Goal: Task Accomplishment & Management: Manage account settings

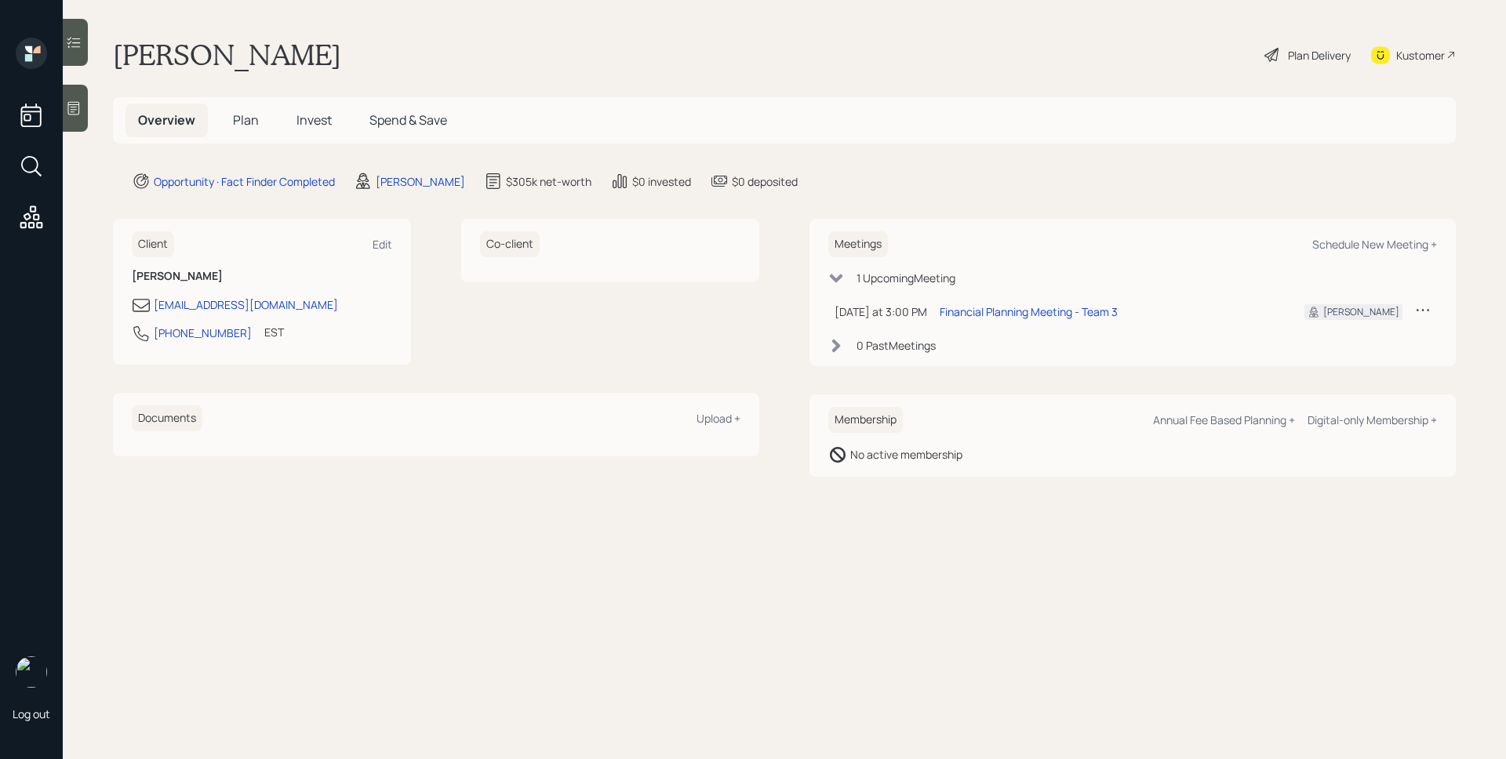
click at [879, 167] on main "[PERSON_NAME] Plan Delivery Kustomer Overview Plan Invest Spend & Save Opportun…" at bounding box center [785, 379] width 1444 height 759
click at [75, 101] on icon at bounding box center [74, 108] width 16 height 16
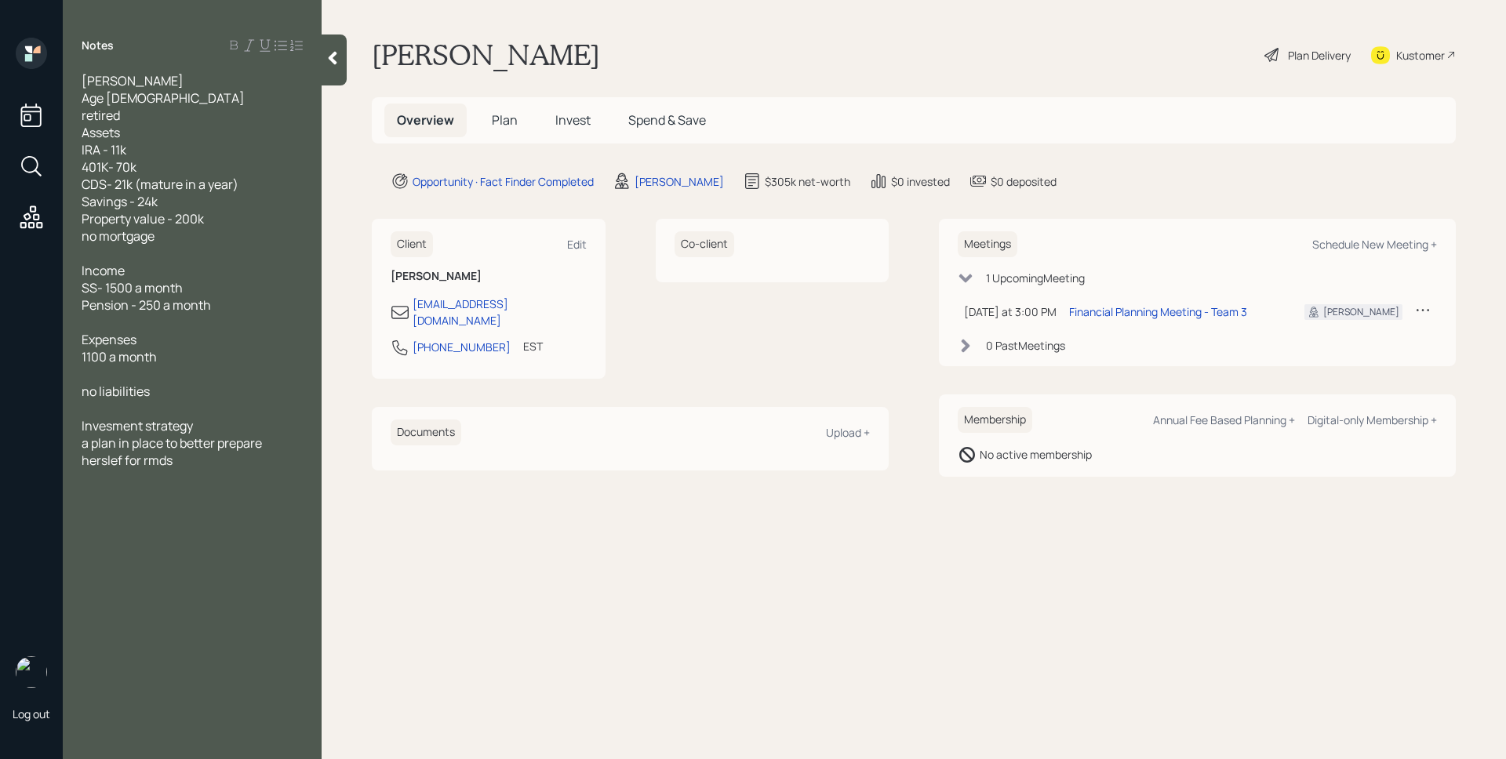
click at [504, 125] on span "Plan" at bounding box center [505, 119] width 26 height 17
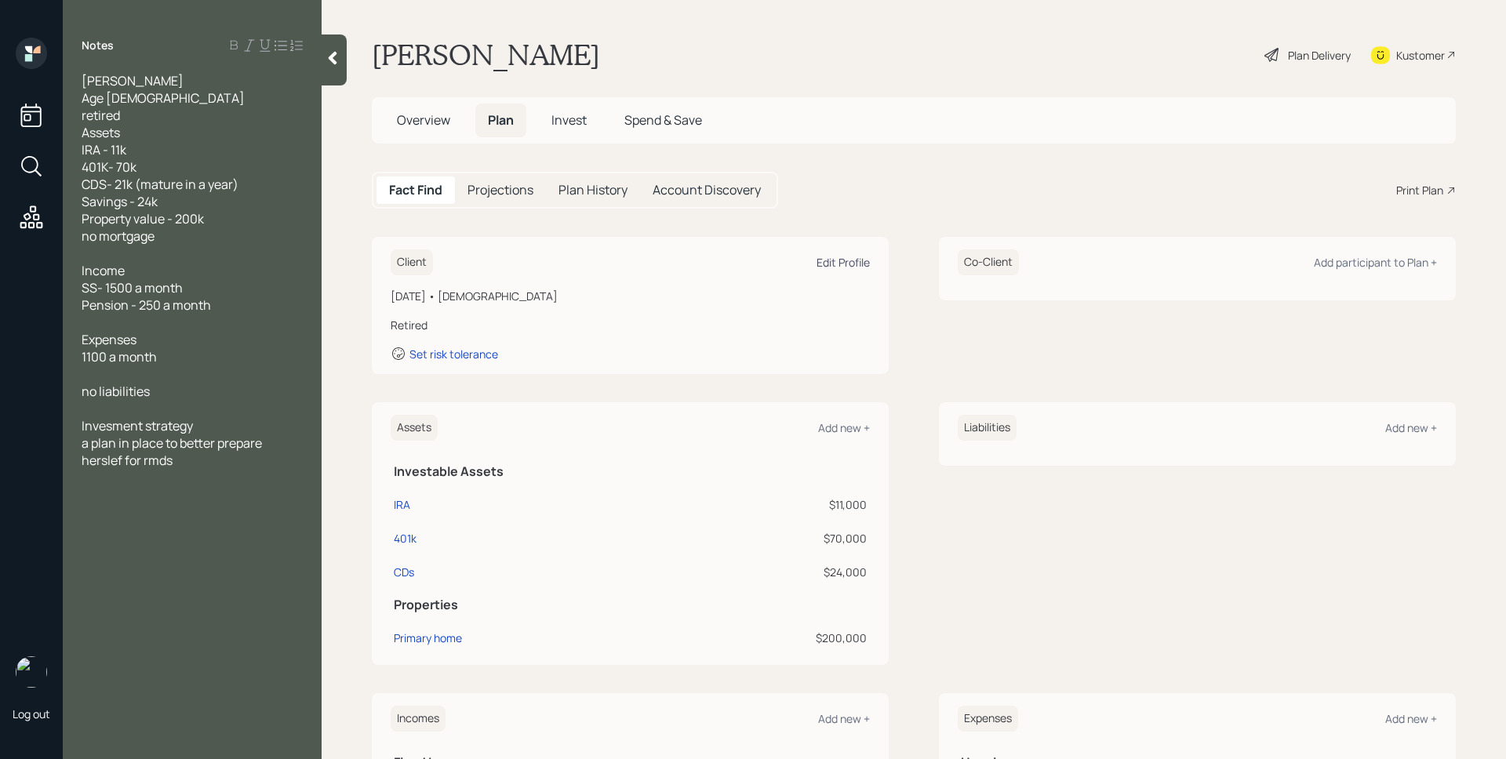
click at [854, 266] on div "Edit Profile" at bounding box center [843, 262] width 53 height 15
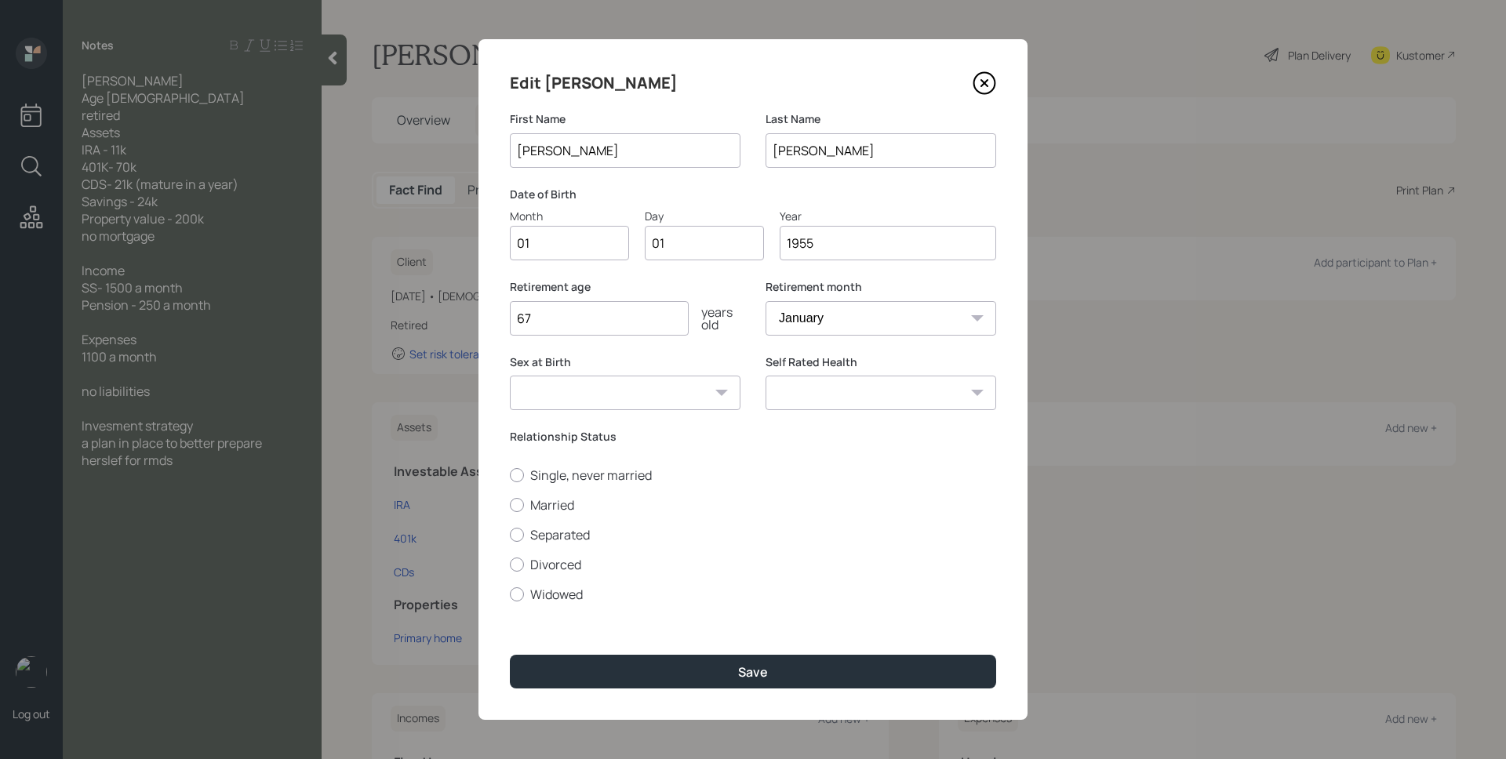
click at [564, 228] on input "01" at bounding box center [569, 243] width 119 height 35
type input "08"
type input "0"
type input "04"
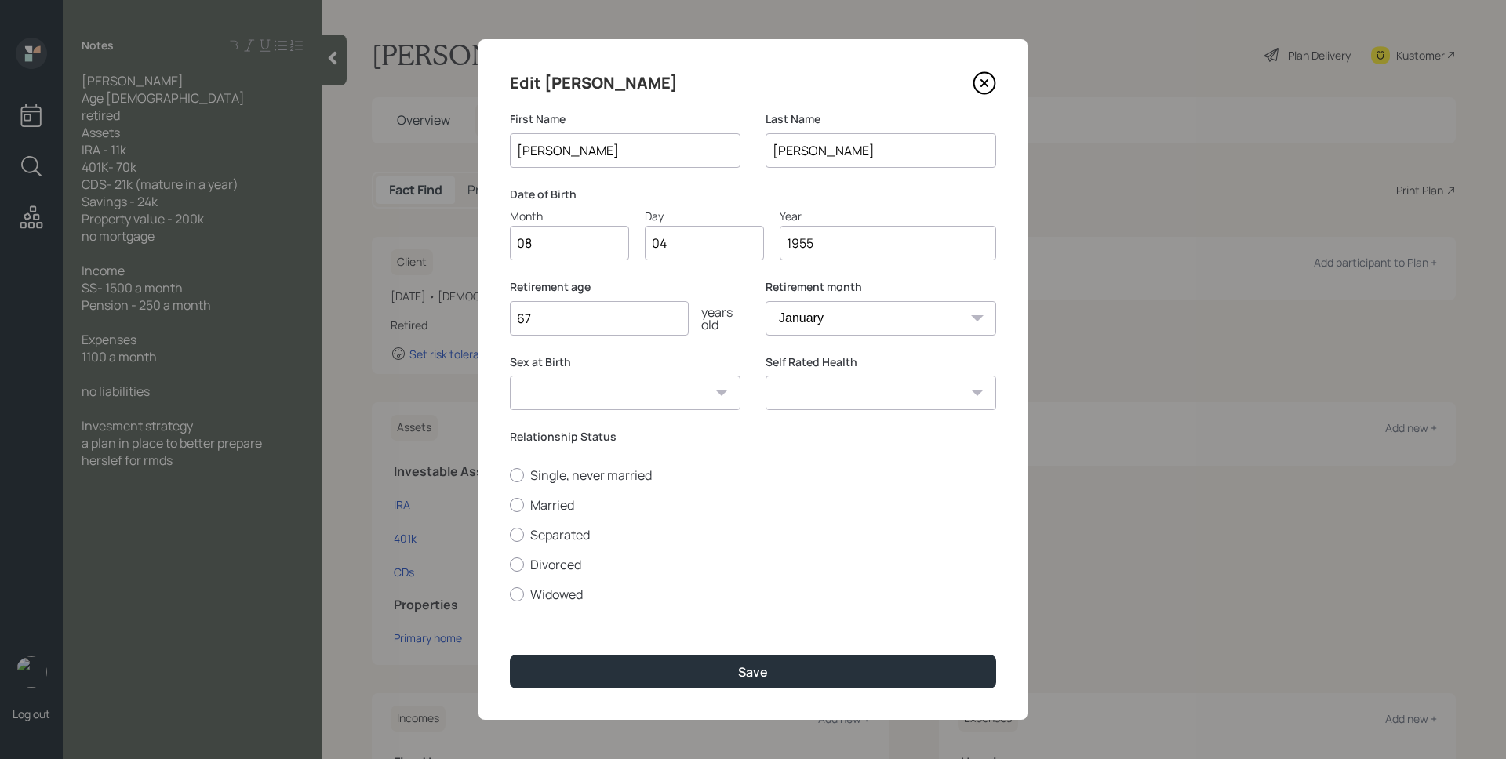
click at [857, 300] on div "Retirement month January February March April May June July August September Oc…" at bounding box center [881, 307] width 231 height 56
click at [826, 323] on select "January February March April May June July August September October November De…" at bounding box center [881, 318] width 231 height 35
select select "8"
click at [766, 301] on select "January February March April May June July August September October November De…" at bounding box center [881, 318] width 231 height 35
click at [579, 326] on input "67" at bounding box center [599, 318] width 179 height 35
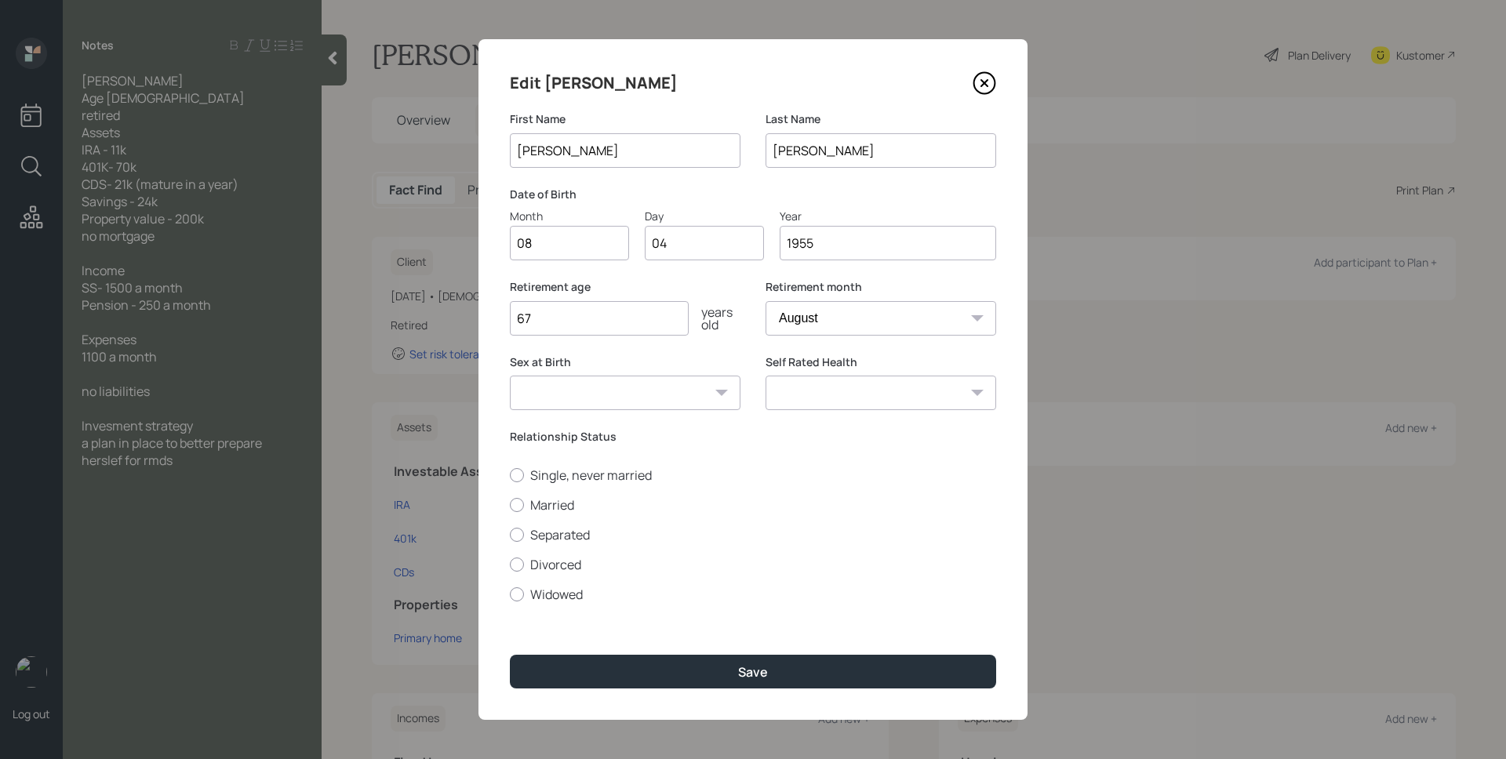
click at [579, 326] on input "67" at bounding box center [599, 318] width 179 height 35
click at [603, 441] on label "Relationship Status" at bounding box center [753, 437] width 486 height 16
click at [543, 595] on label "Widowed" at bounding box center [753, 594] width 486 height 17
click at [510, 595] on input "Widowed" at bounding box center [509, 594] width 1 height 1
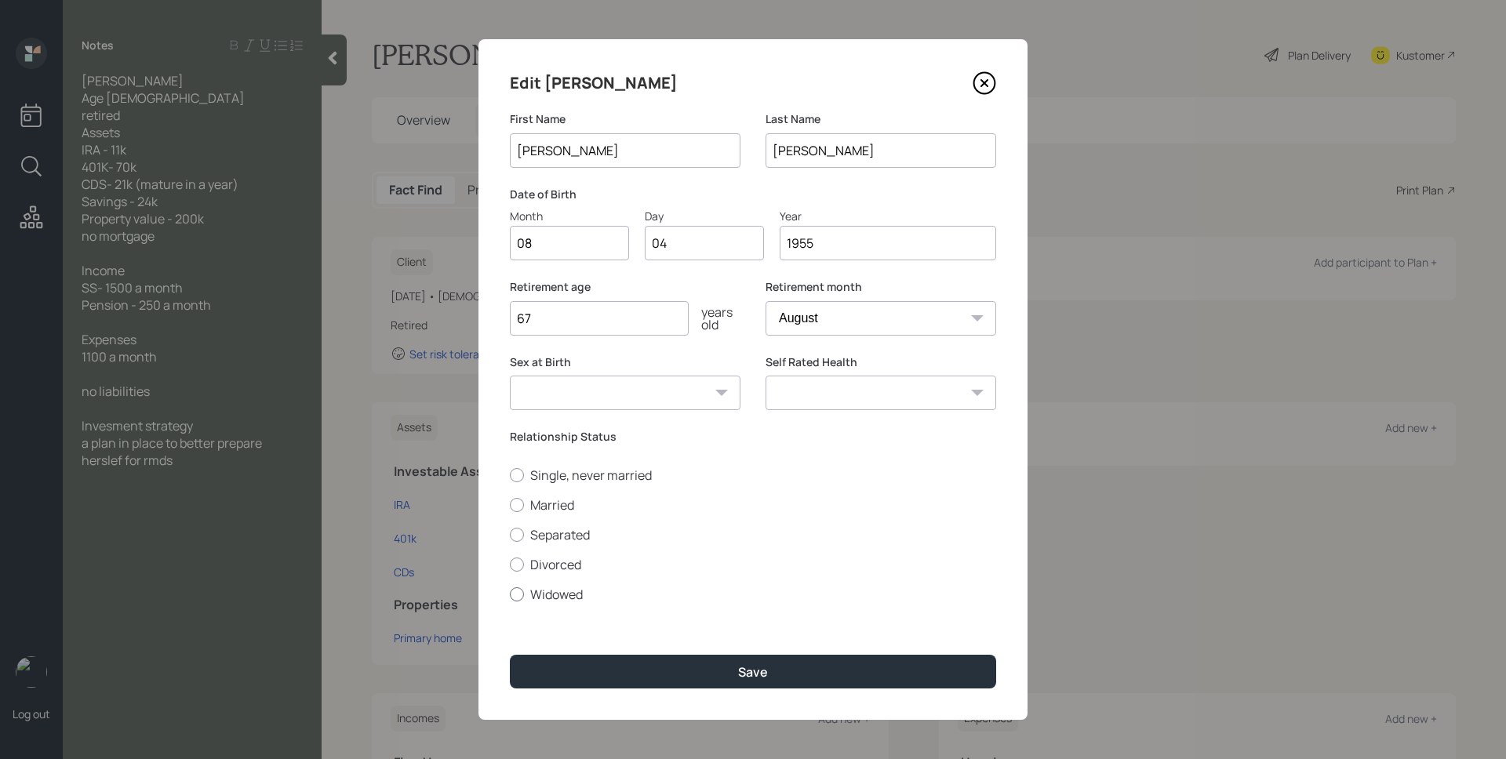
radio input "true"
click at [699, 646] on div "Edit [PERSON_NAME] First Name [PERSON_NAME] Last Name [PERSON_NAME] Date of Bir…" at bounding box center [753, 379] width 549 height 681
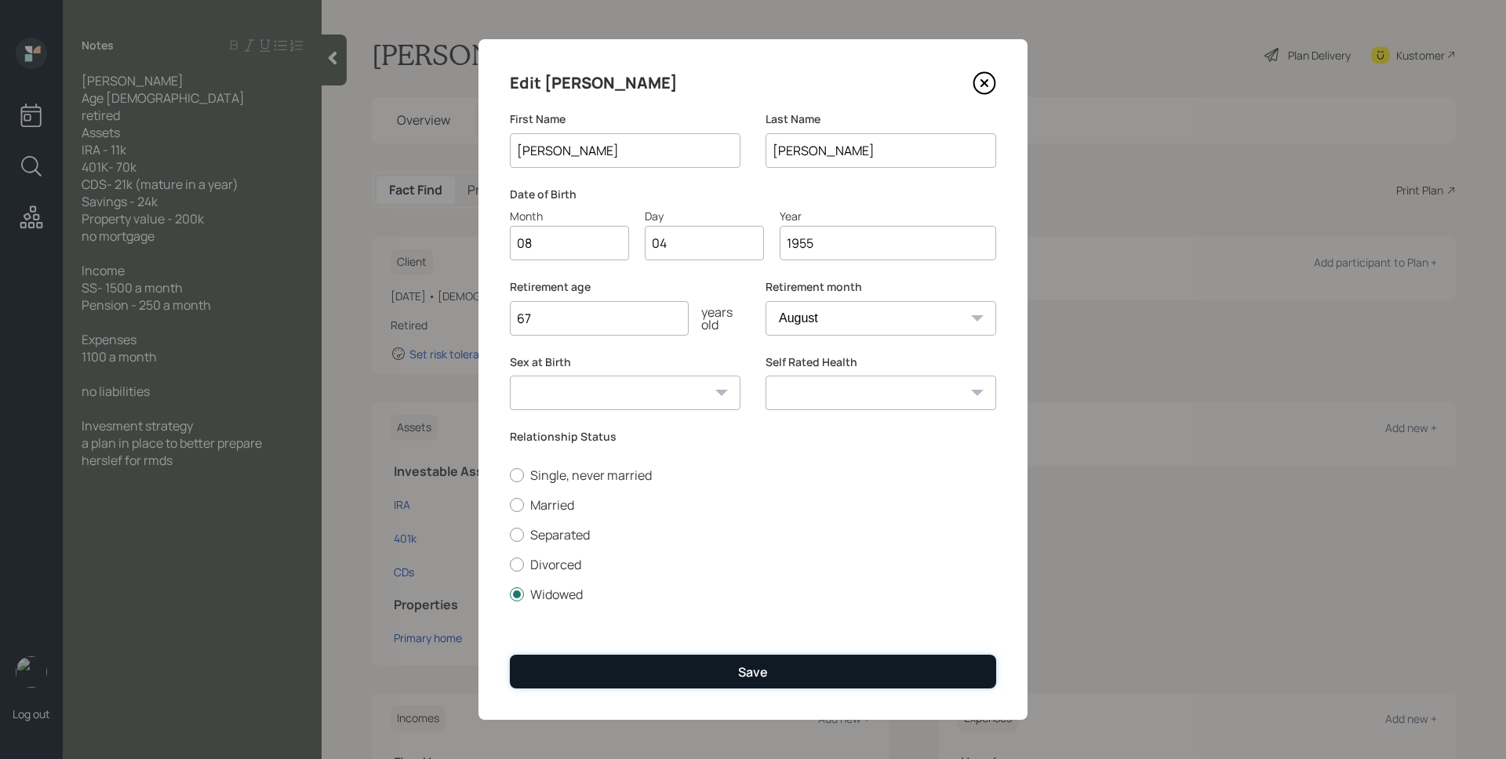
click at [703, 661] on button "Save" at bounding box center [753, 672] width 486 height 34
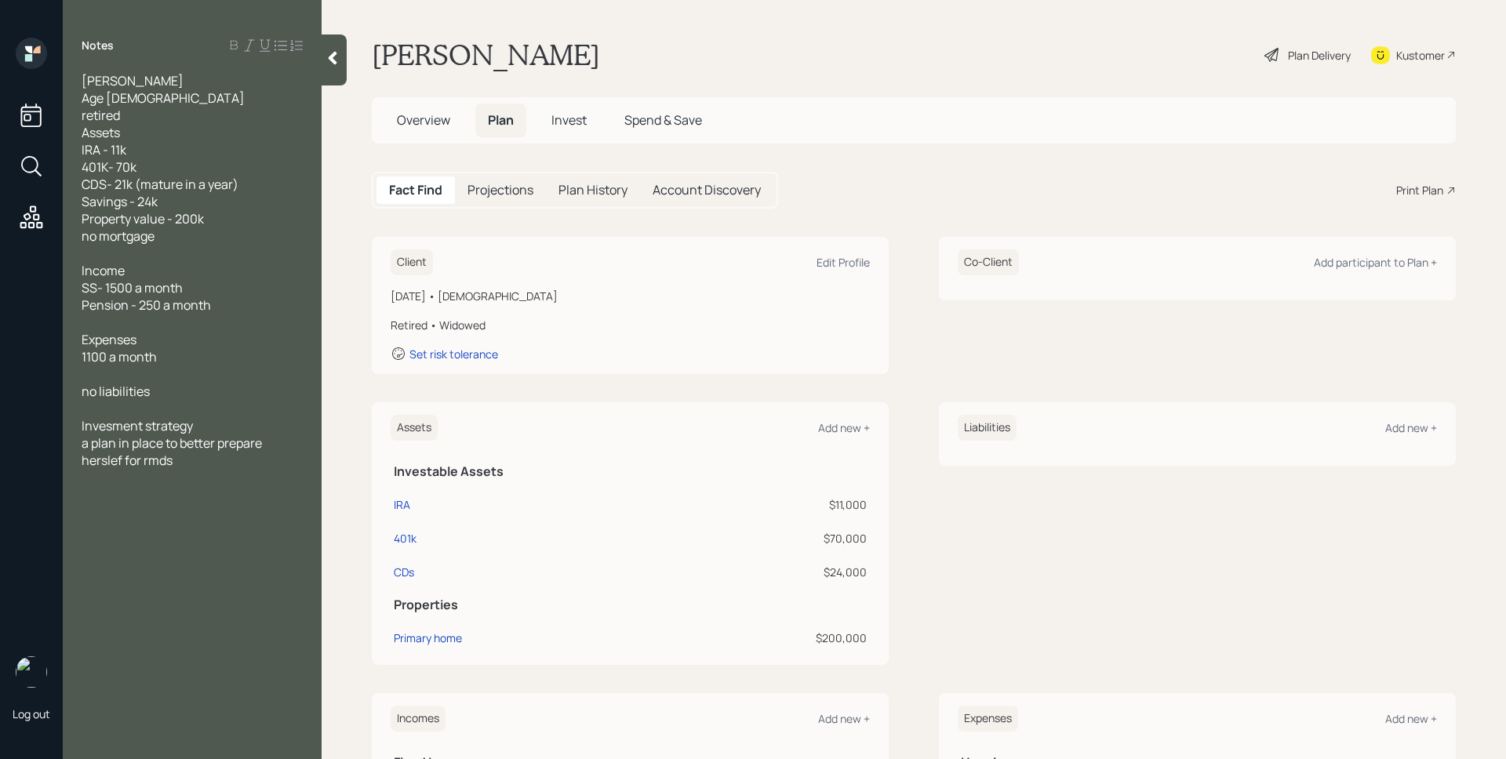
click at [1296, 56] on div "Plan Delivery" at bounding box center [1319, 55] width 63 height 16
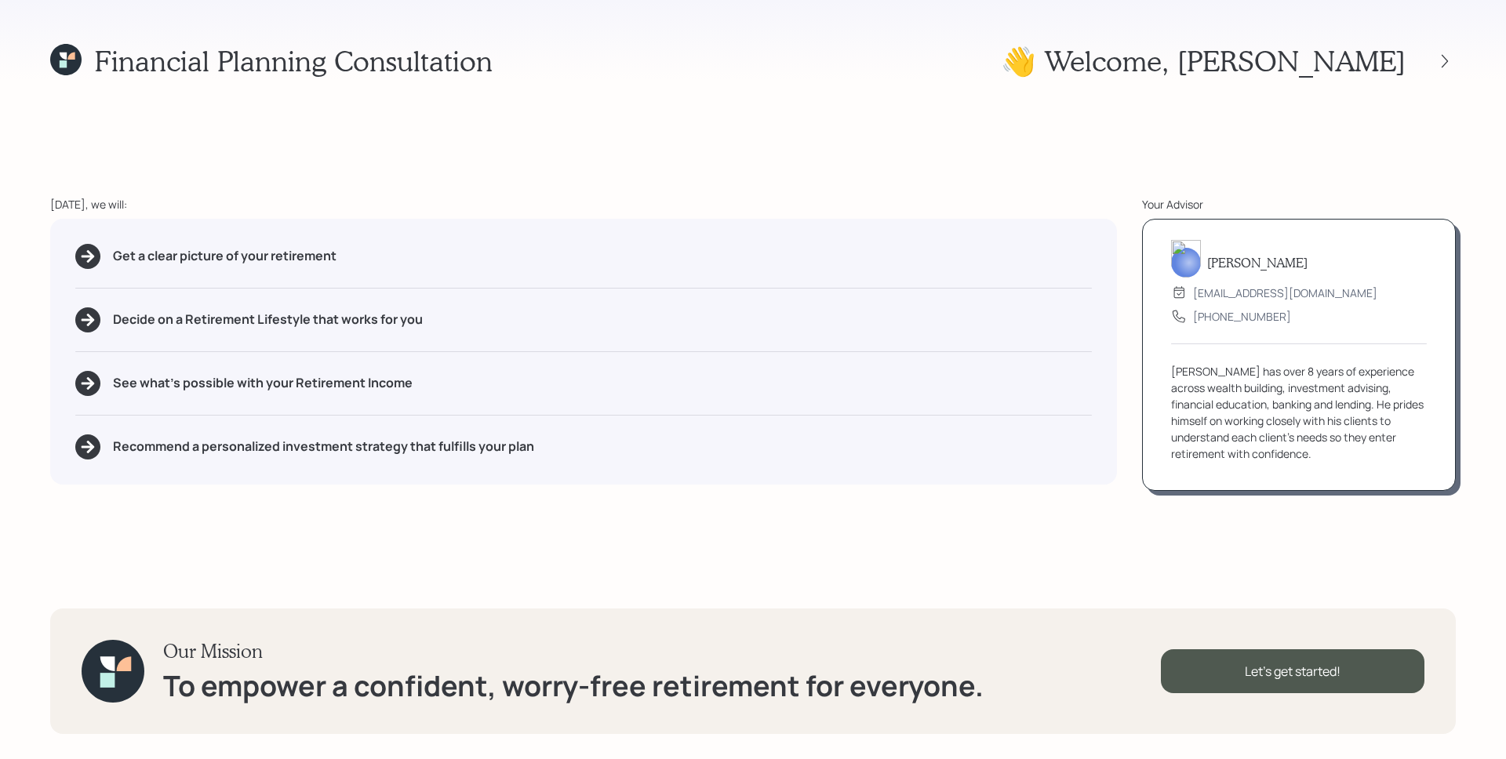
drag, startPoint x: 790, startPoint y: 170, endPoint x: 658, endPoint y: 267, distance: 163.4
click at [790, 170] on div "Financial Planning Consultation 👋 Welcome , [PERSON_NAME] [DATE], we will: Get …" at bounding box center [753, 379] width 1506 height 759
click at [924, 394] on div "See what's possible with your Retirement Income" at bounding box center [583, 383] width 1017 height 25
click at [1314, 686] on div "Let's get started!" at bounding box center [1293, 672] width 264 height 44
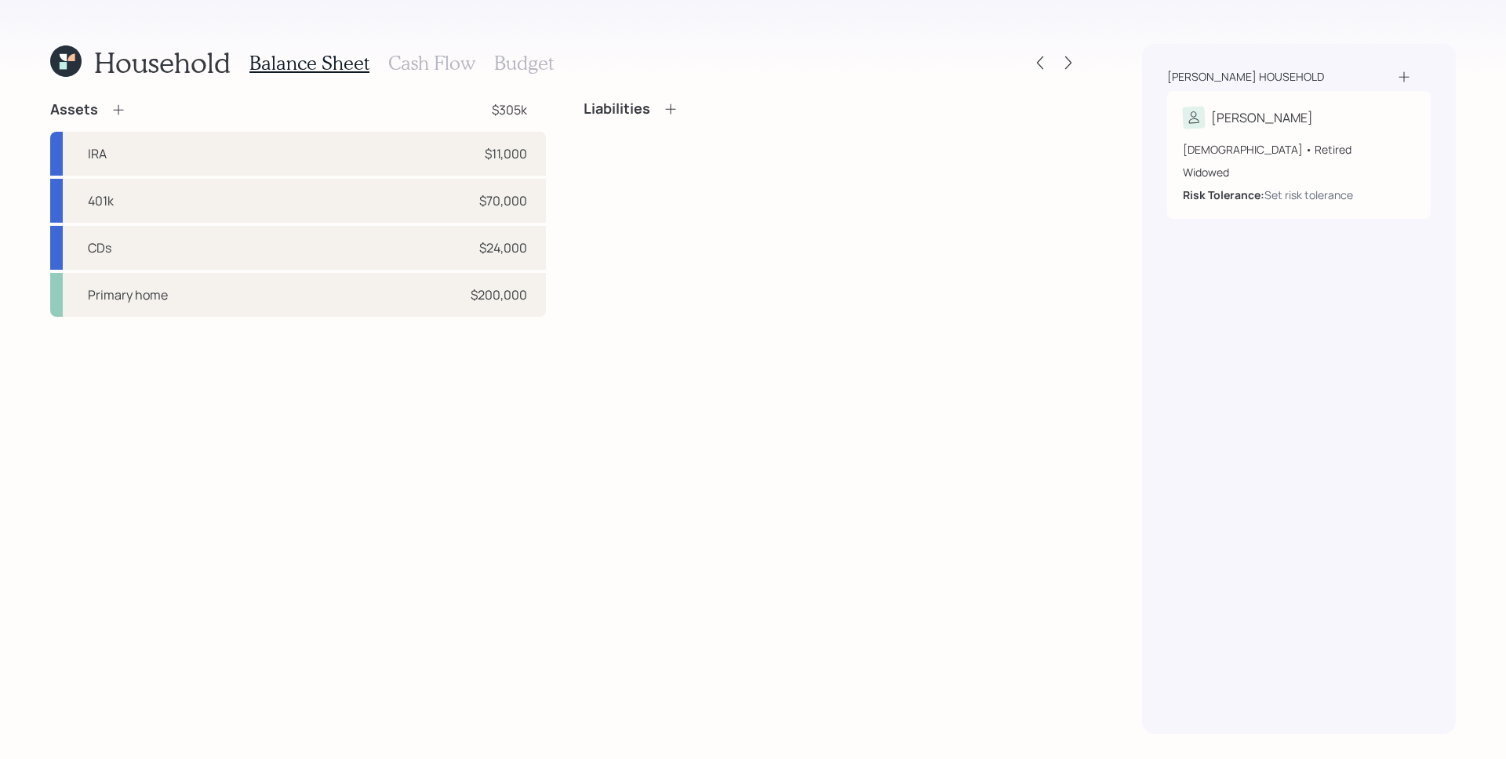
click at [783, 445] on div "Assets $305k IRA $11,000 401k $70,000 CDs $24,000 Primary home $200,000 Liabili…" at bounding box center [564, 417] width 1029 height 634
click at [502, 160] on div "$11,000" at bounding box center [506, 153] width 42 height 19
select select "ira"
select select "balanced"
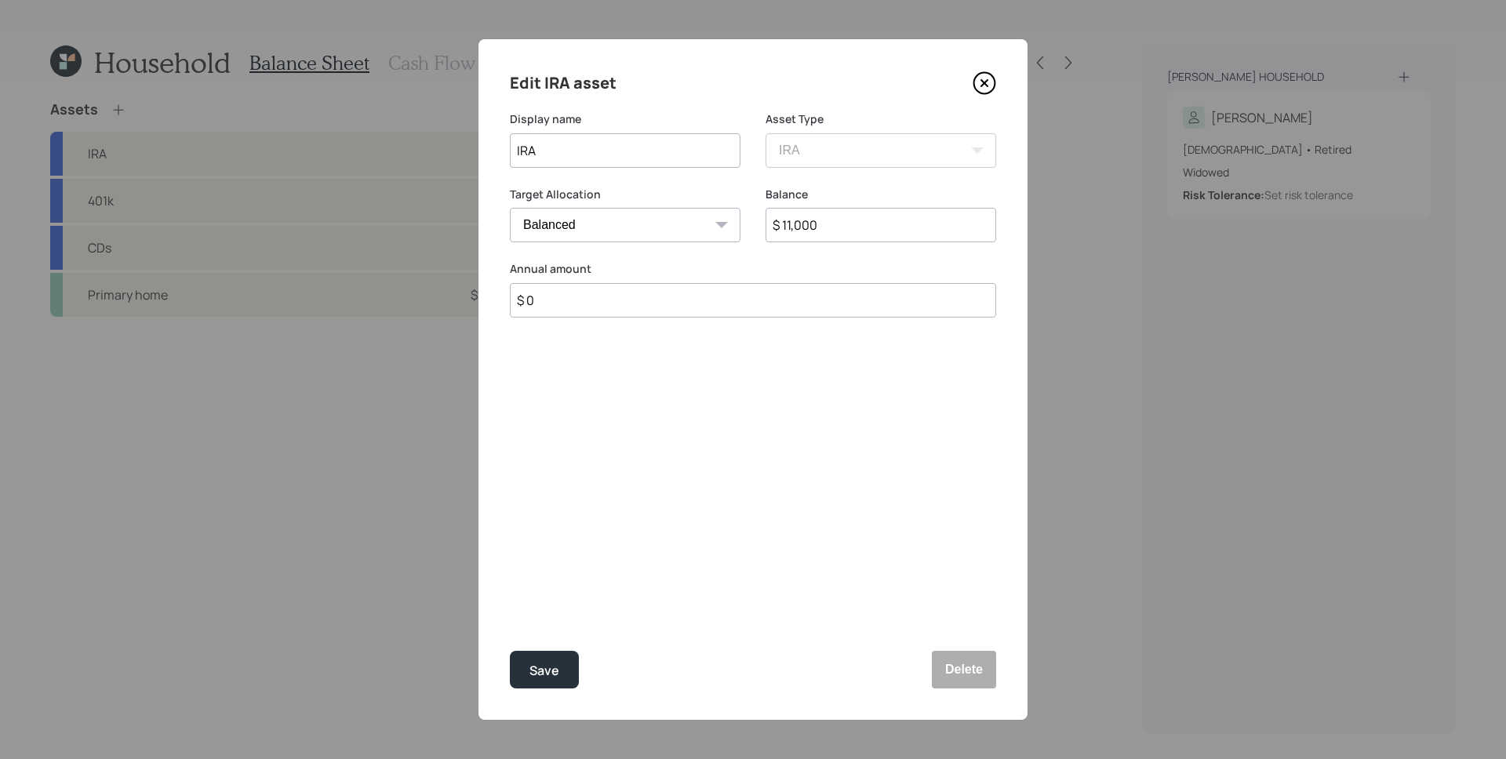
click at [801, 231] on input "$ 11,000" at bounding box center [881, 225] width 231 height 35
type input "$ 70,449"
click at [763, 469] on div "Edit IRA asset Display name IRA Asset Type SEP [PERSON_NAME] IRA 401(k) [PERSON…" at bounding box center [753, 379] width 549 height 681
click at [551, 676] on div "Save" at bounding box center [545, 671] width 30 height 21
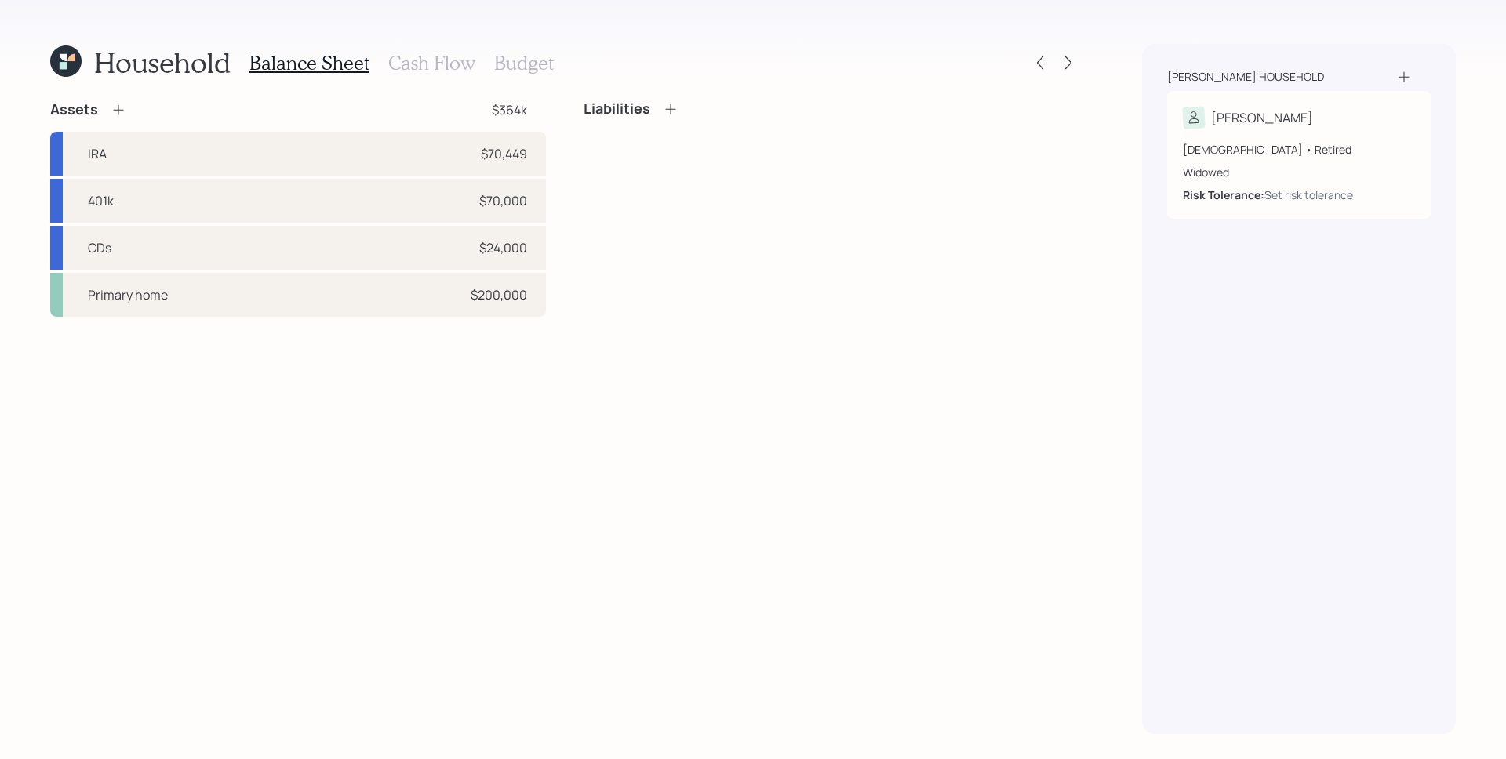
click at [117, 111] on icon at bounding box center [119, 110] width 16 height 16
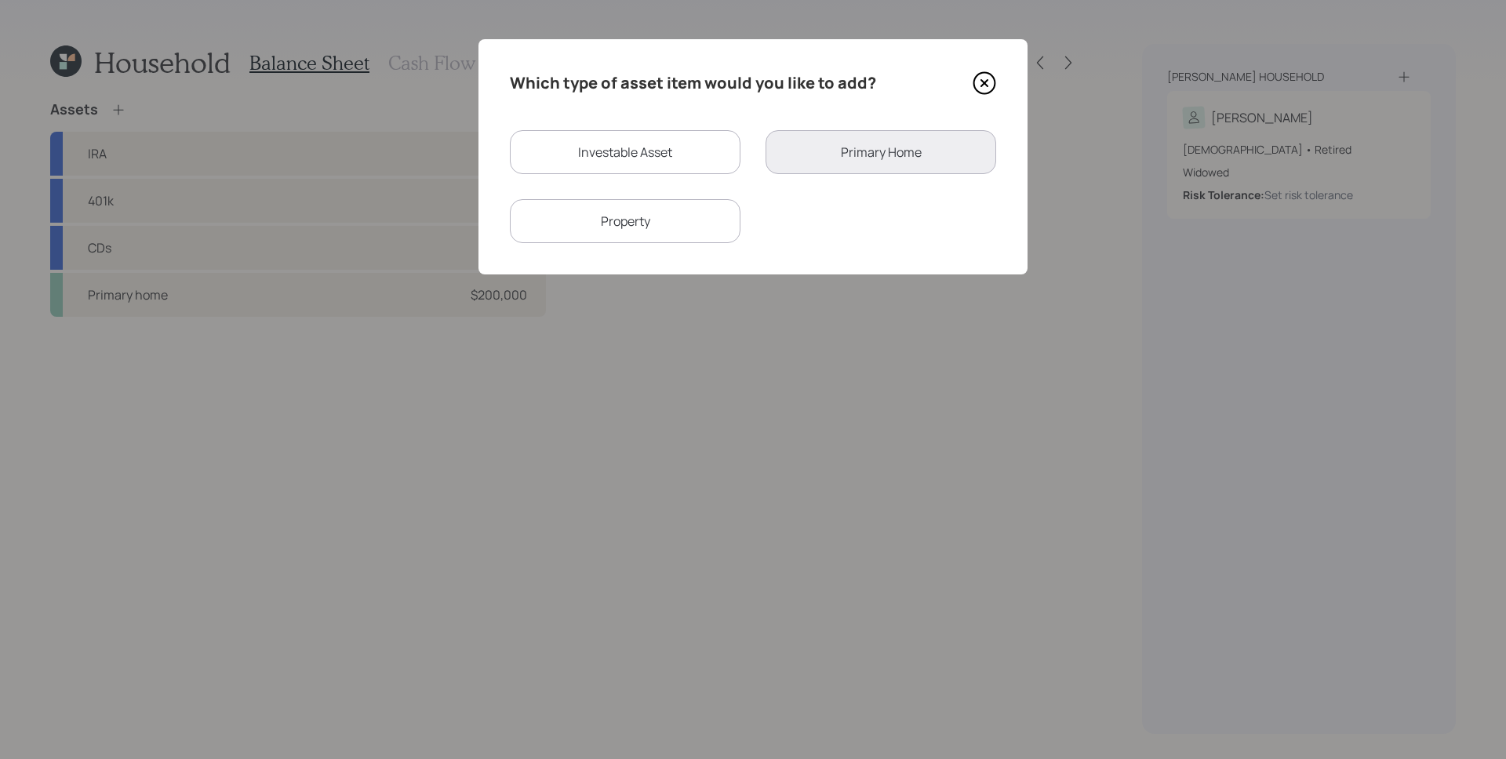
click at [680, 166] on div "Investable Asset" at bounding box center [625, 152] width 231 height 44
select select "taxable"
select select "balanced"
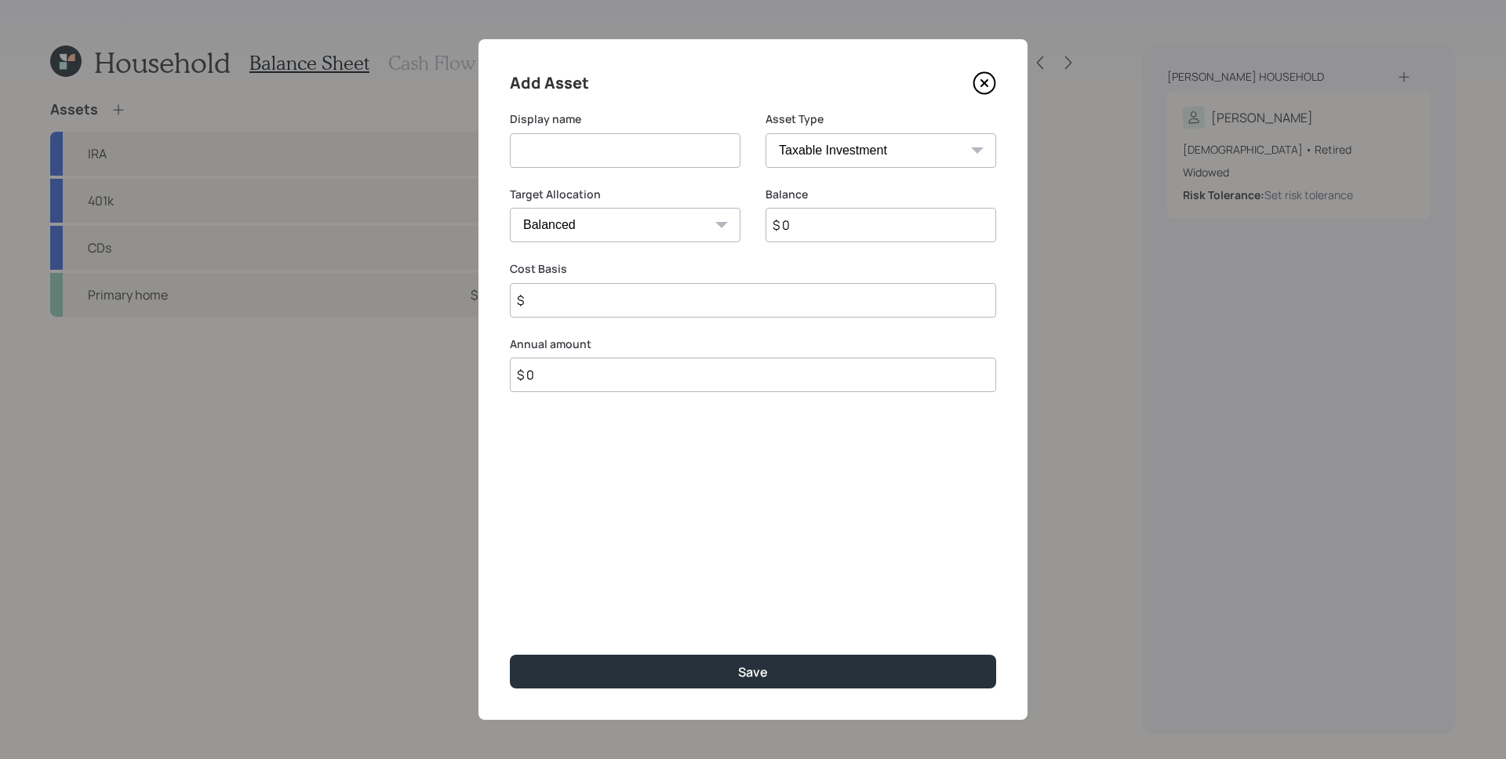
click at [614, 150] on input at bounding box center [625, 150] width 231 height 35
type input "[PERSON_NAME]"
click at [893, 151] on select "SEP [PERSON_NAME] IRA 401(k) [PERSON_NAME] 401(k) 403(b) [PERSON_NAME] 403(b) 4…" at bounding box center [881, 150] width 231 height 35
select select "roth_ira"
click at [766, 133] on select "SEP [PERSON_NAME] IRA 401(k) [PERSON_NAME] 401(k) 403(b) [PERSON_NAME] 403(b) 4…" at bounding box center [881, 150] width 231 height 35
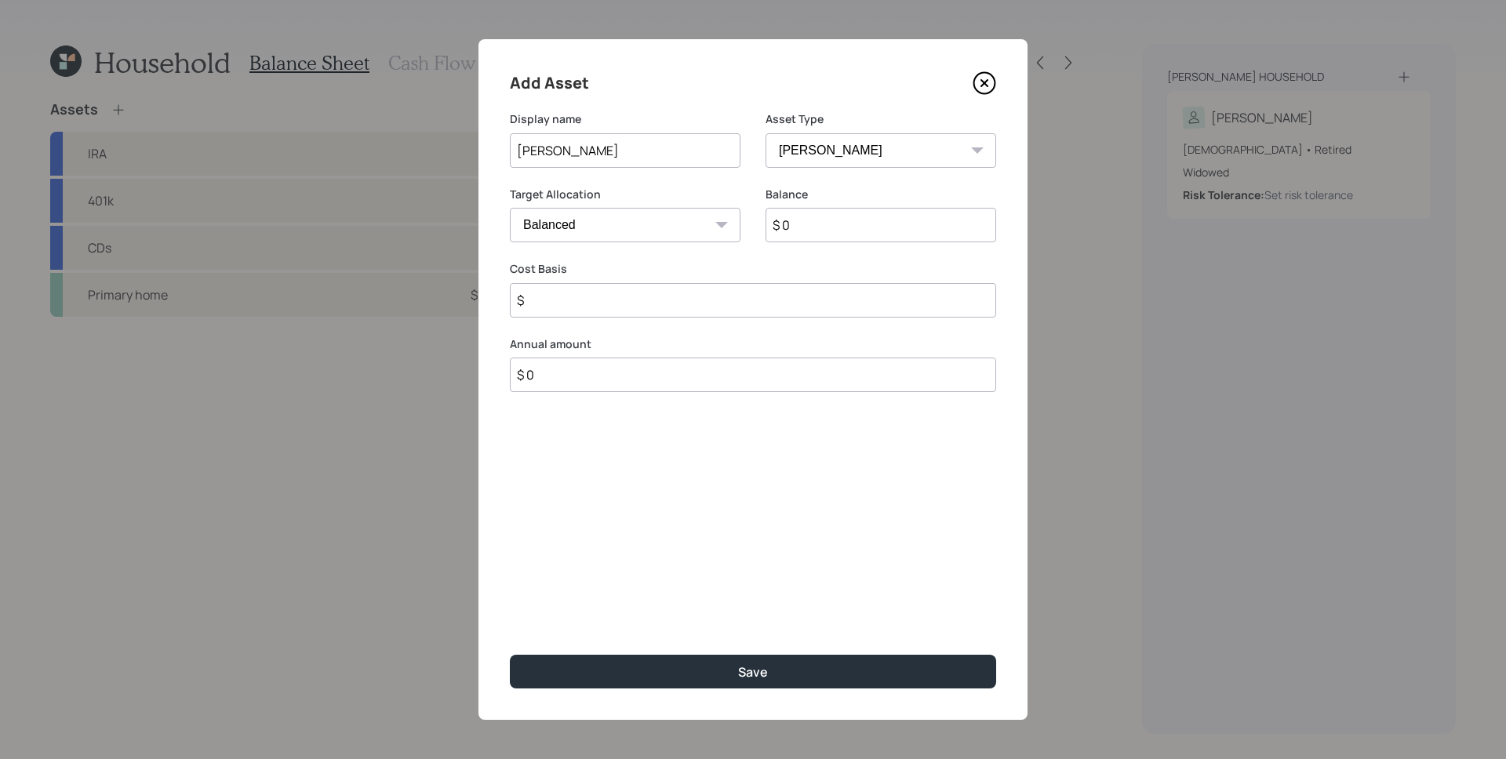
type input "$"
click at [832, 235] on input "$ 0" at bounding box center [881, 225] width 231 height 35
type input "$ 7,646"
type input "$ 0"
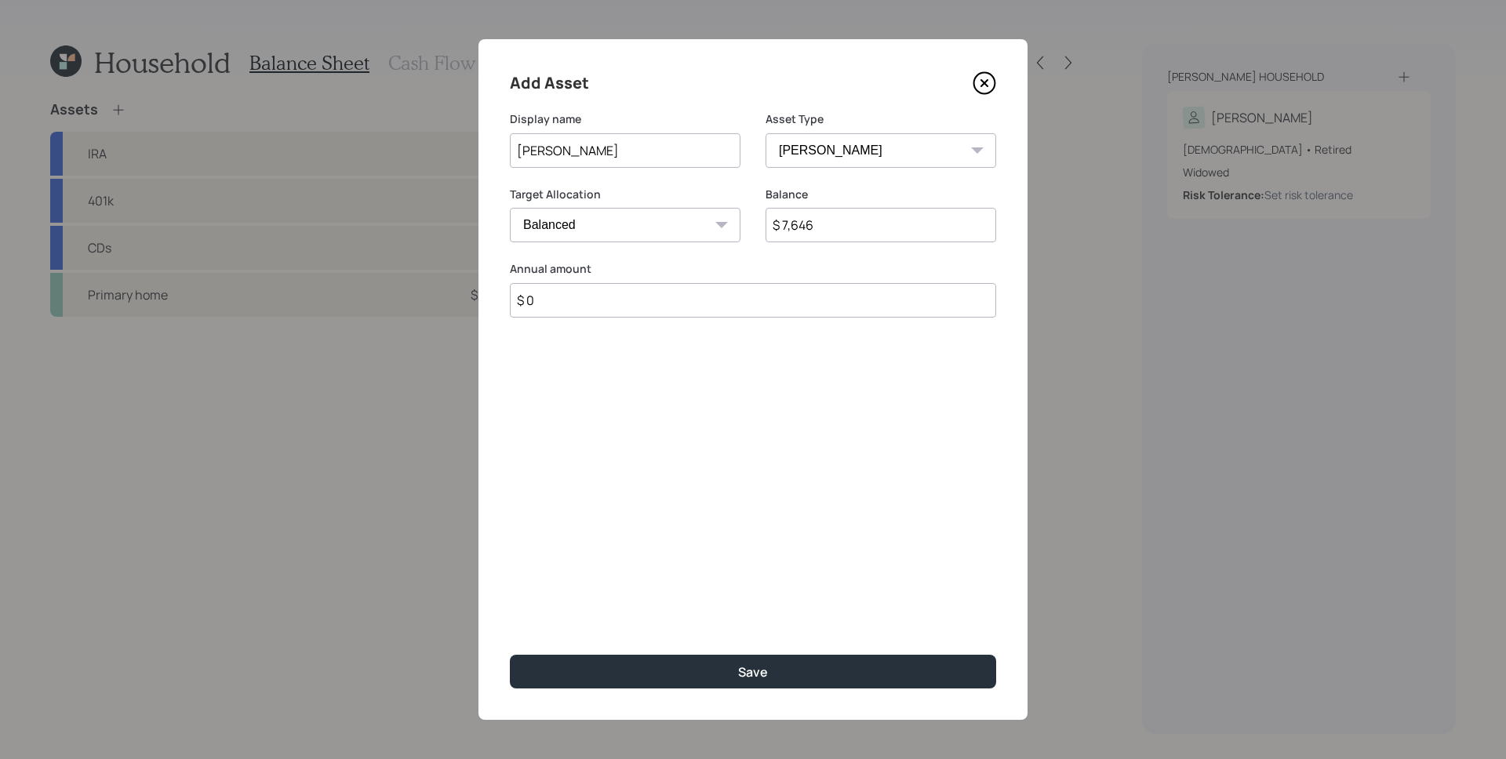
click at [510, 655] on button "Save" at bounding box center [753, 672] width 486 height 34
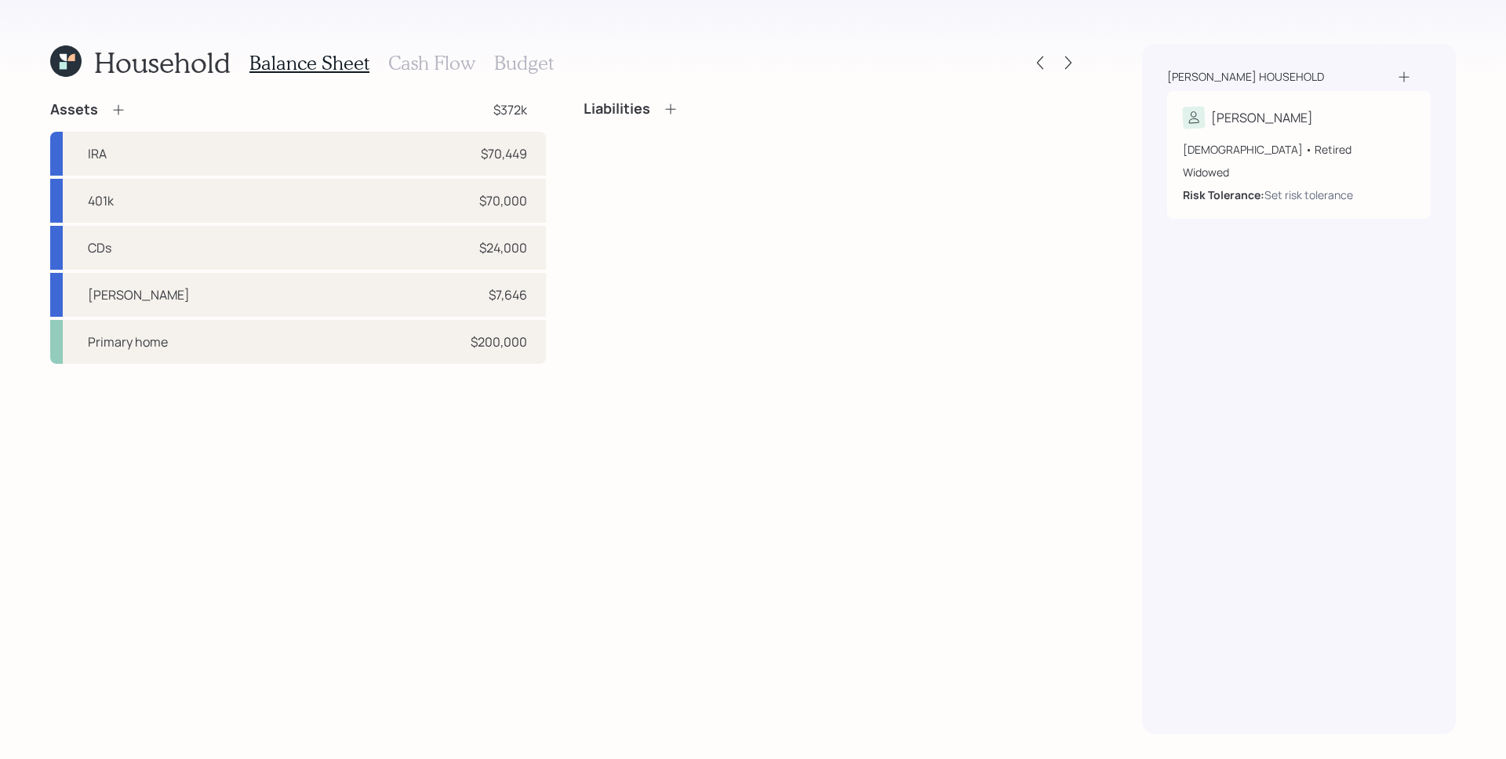
click at [115, 107] on icon at bounding box center [119, 110] width 16 height 16
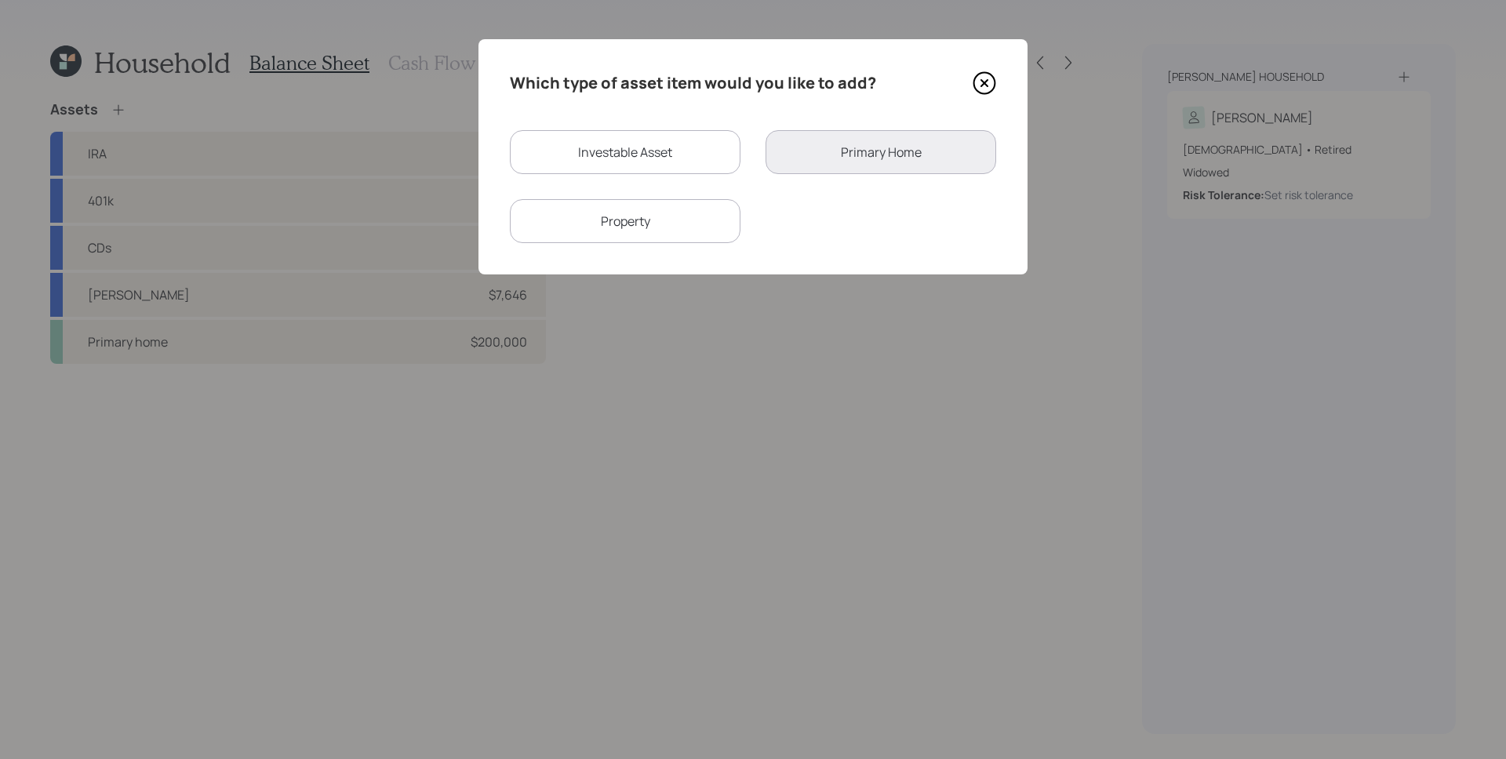
click at [644, 161] on div "Investable Asset" at bounding box center [625, 152] width 231 height 44
select select "taxable"
select select "balanced"
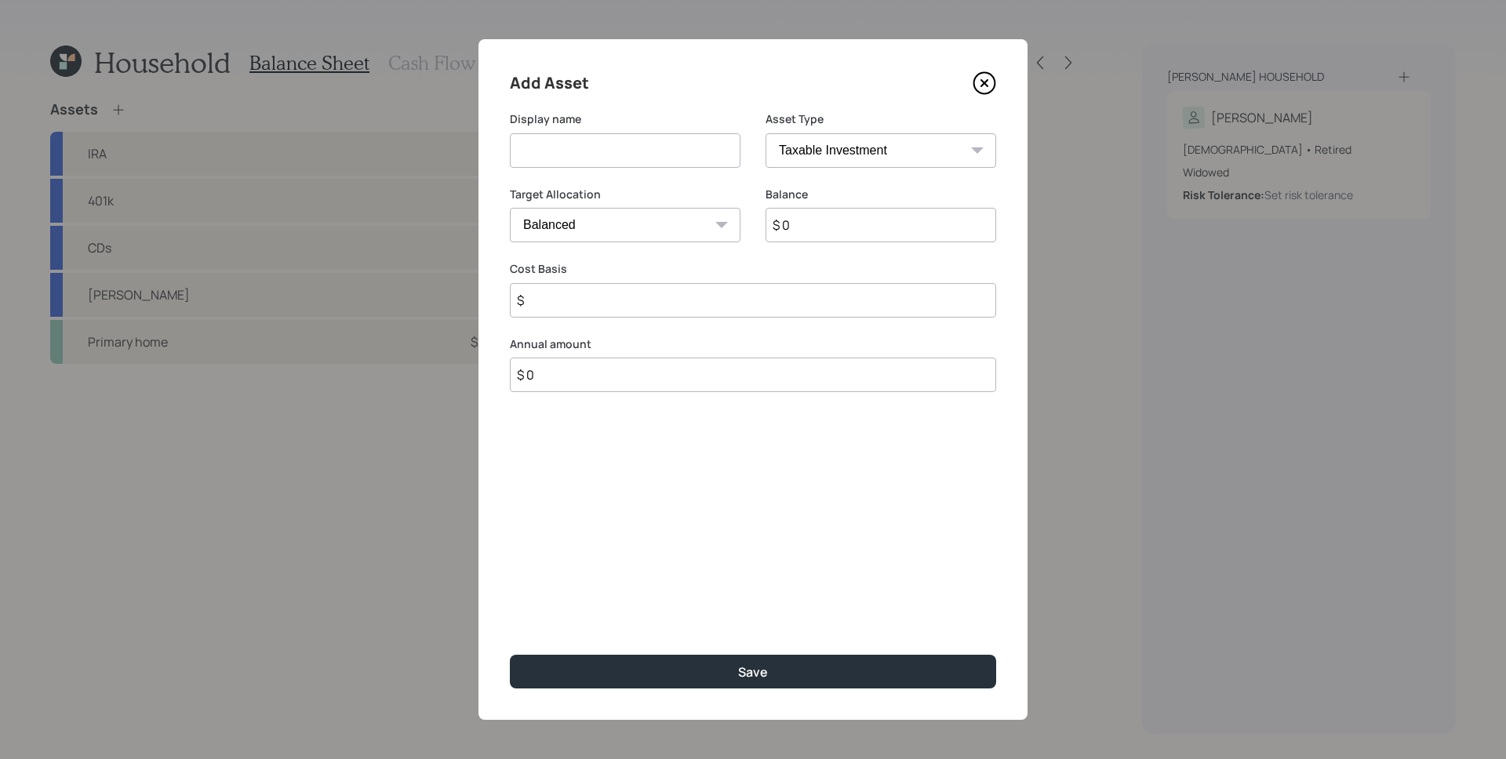
click at [864, 236] on input "$ 0" at bounding box center [881, 225] width 231 height 35
type input "$ 3,421"
click at [943, 158] on select "SEP [PERSON_NAME] IRA 401(k) [PERSON_NAME] 401(k) 403(b) [PERSON_NAME] 403(b) 4…" at bounding box center [881, 150] width 231 height 35
select select "roth_ira"
click at [766, 133] on select "SEP [PERSON_NAME] IRA 401(k) [PERSON_NAME] 401(k) 403(b) [PERSON_NAME] 403(b) 4…" at bounding box center [881, 150] width 231 height 35
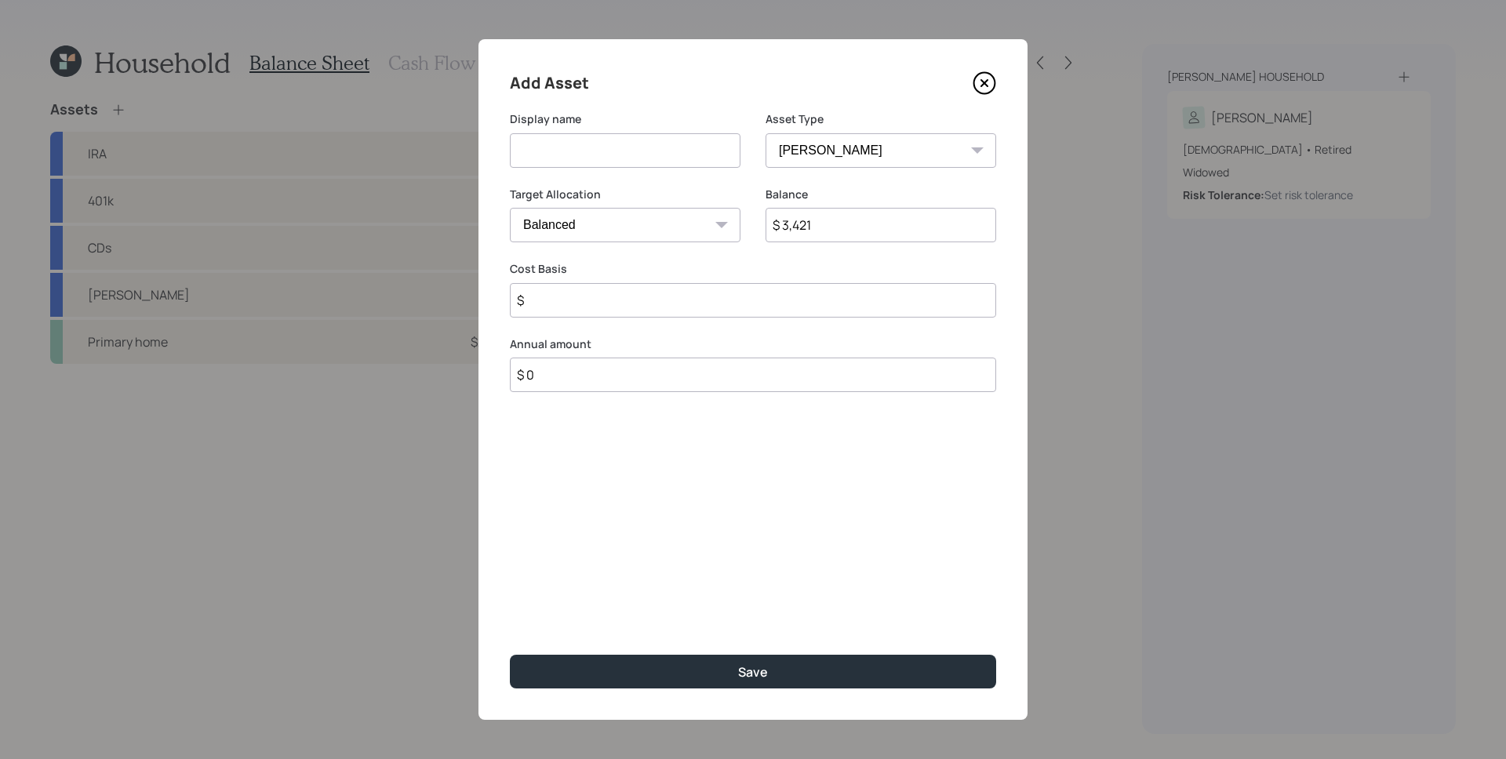
type input "$"
click at [590, 148] on input at bounding box center [625, 150] width 231 height 35
type input "[PERSON_NAME]"
click at [568, 312] on input "$" at bounding box center [753, 300] width 486 height 35
type input "$ 0"
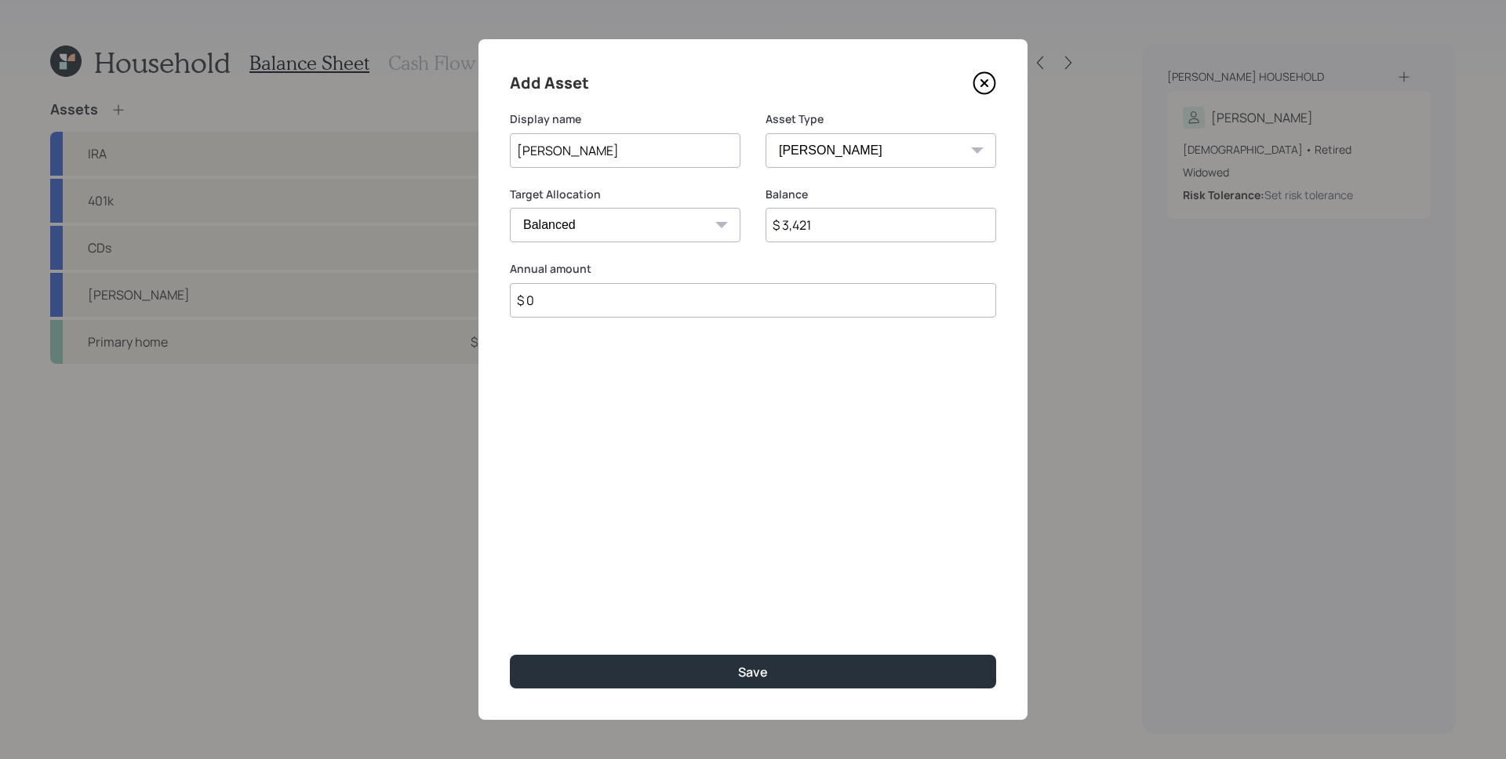
click at [510, 655] on button "Save" at bounding box center [753, 672] width 486 height 34
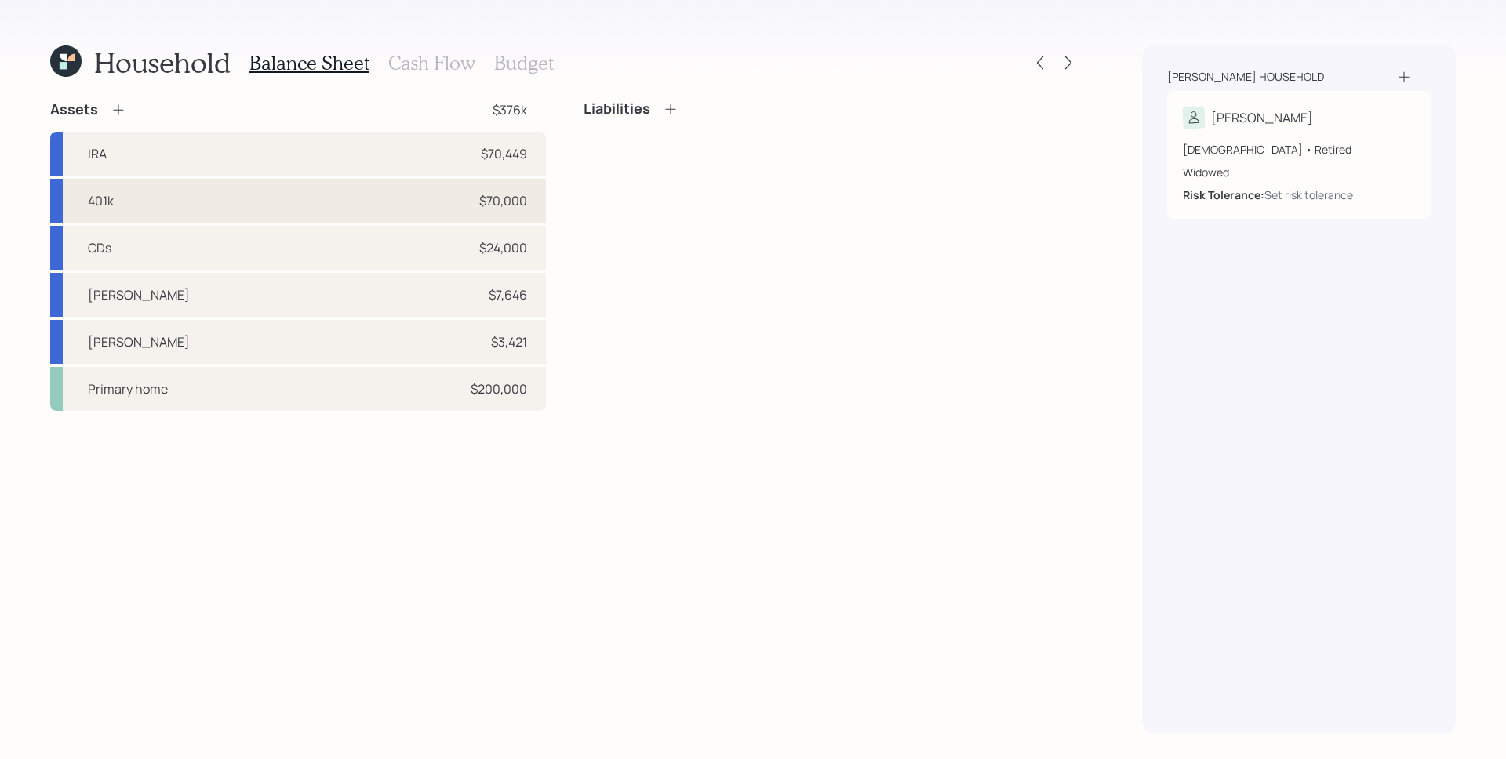
click at [438, 202] on div "401k $70,000" at bounding box center [298, 201] width 496 height 44
select select "ira"
select select "balanced"
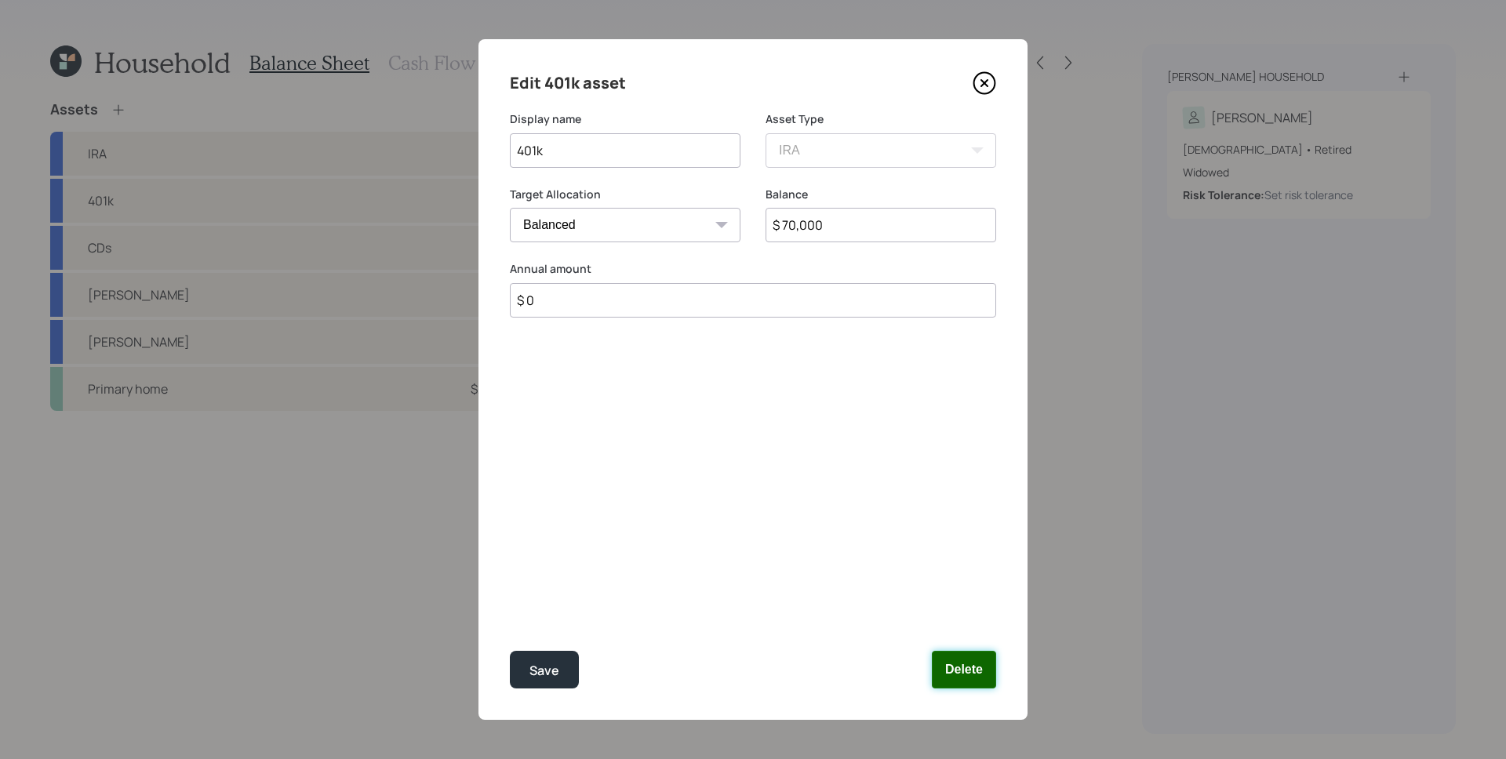
click at [971, 668] on button "Delete" at bounding box center [964, 670] width 64 height 38
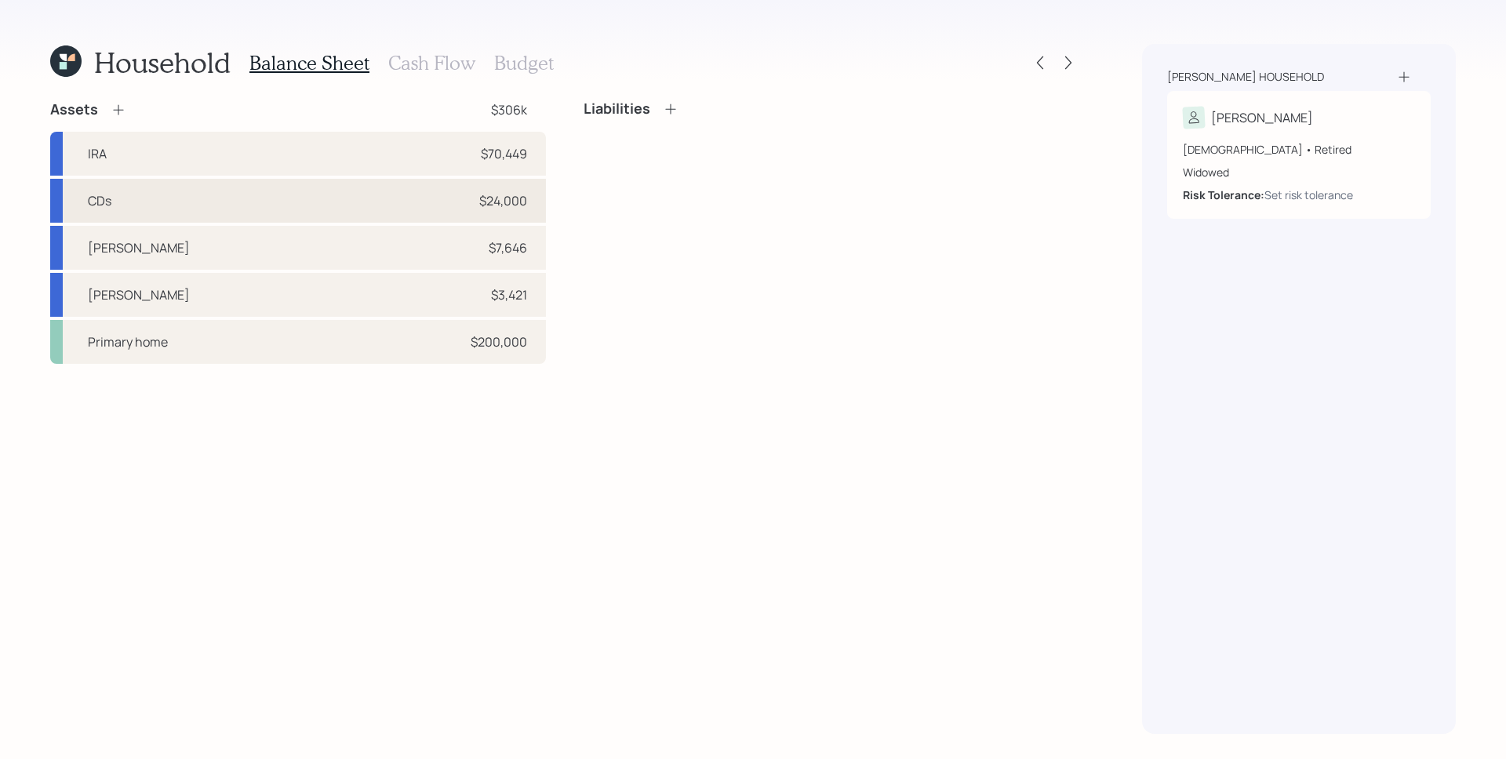
click at [506, 206] on div "$24,000" at bounding box center [503, 200] width 48 height 19
select select "taxable"
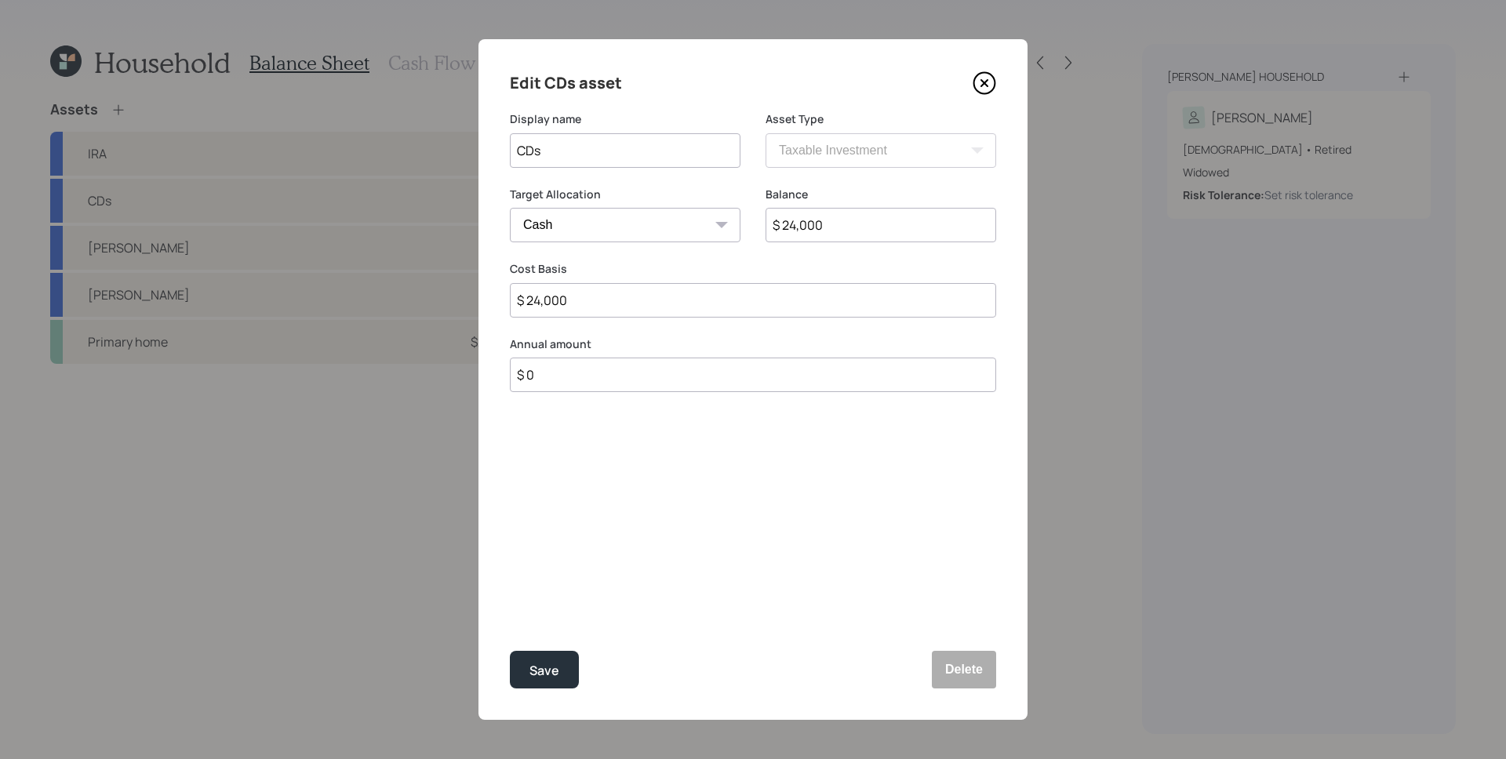
click at [796, 226] on input "$ 24,000" at bounding box center [881, 225] width 231 height 35
type input "$ 2,000"
type input "$ 21,000"
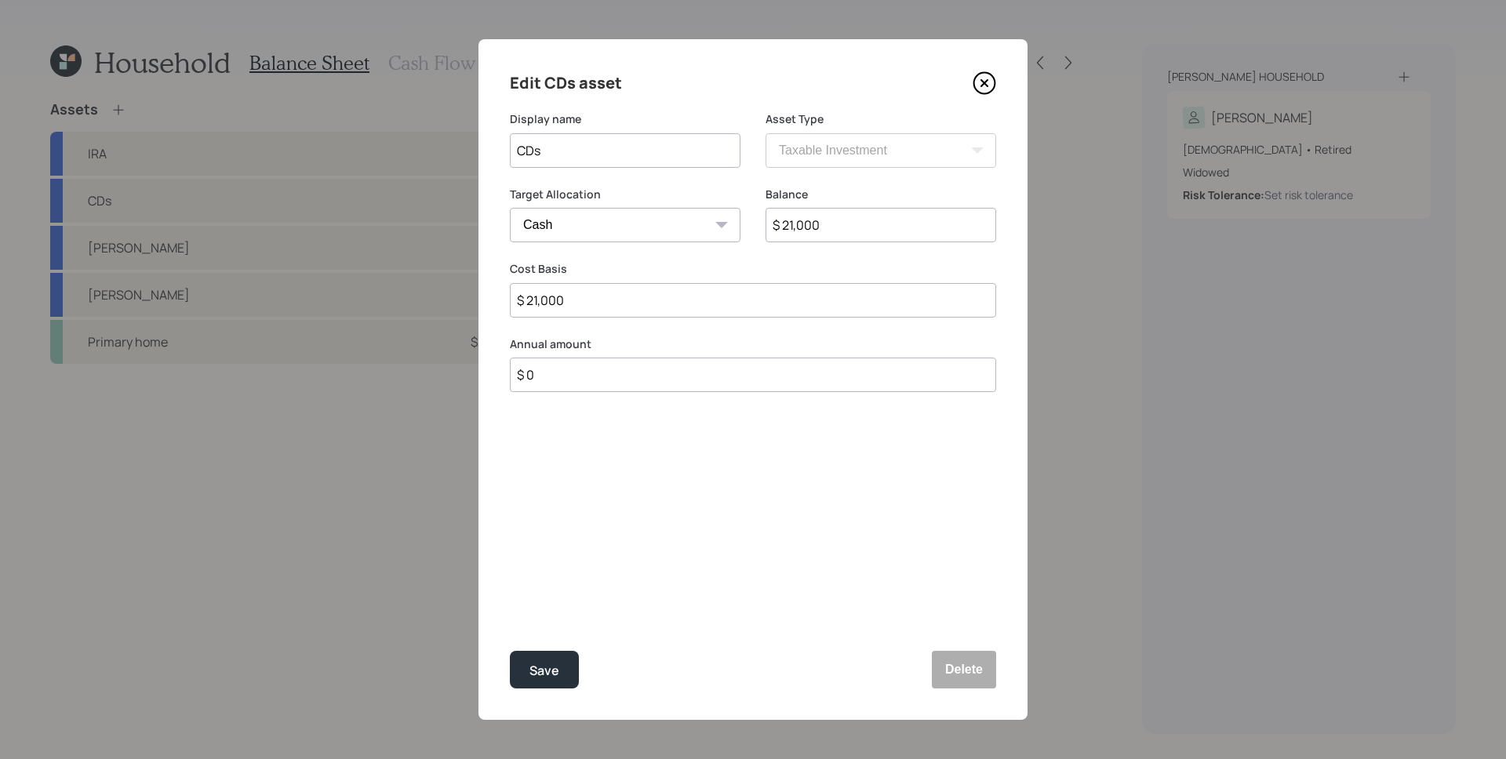
drag, startPoint x: 827, startPoint y: 228, endPoint x: 800, endPoint y: 227, distance: 26.7
click at [800, 227] on input "$ 21,000" at bounding box center [881, 225] width 231 height 35
type input "$ 219"
type input "$ 2,191"
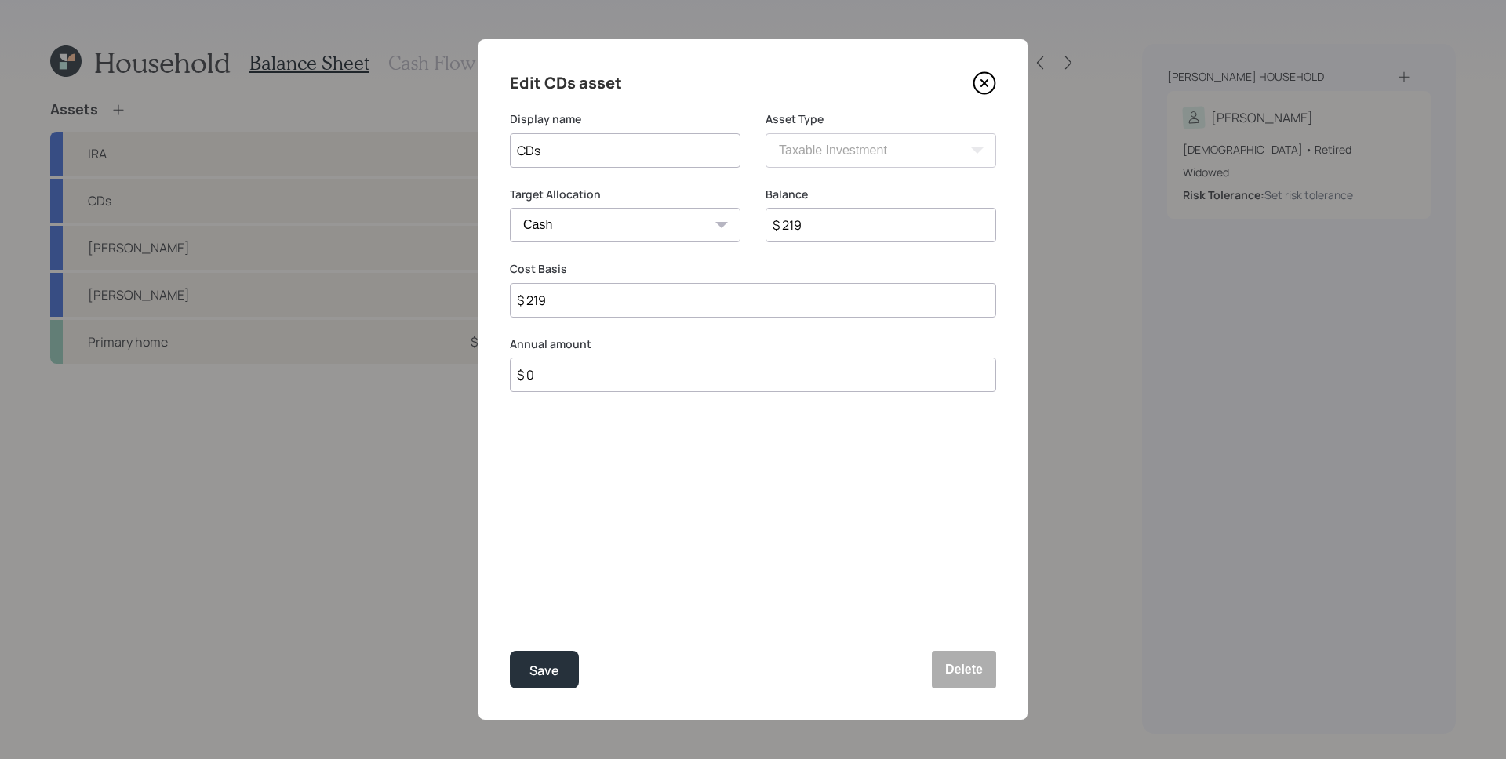
type input "$ 2,191"
type input "$ 21,915"
click at [510, 651] on button "Save" at bounding box center [544, 670] width 69 height 38
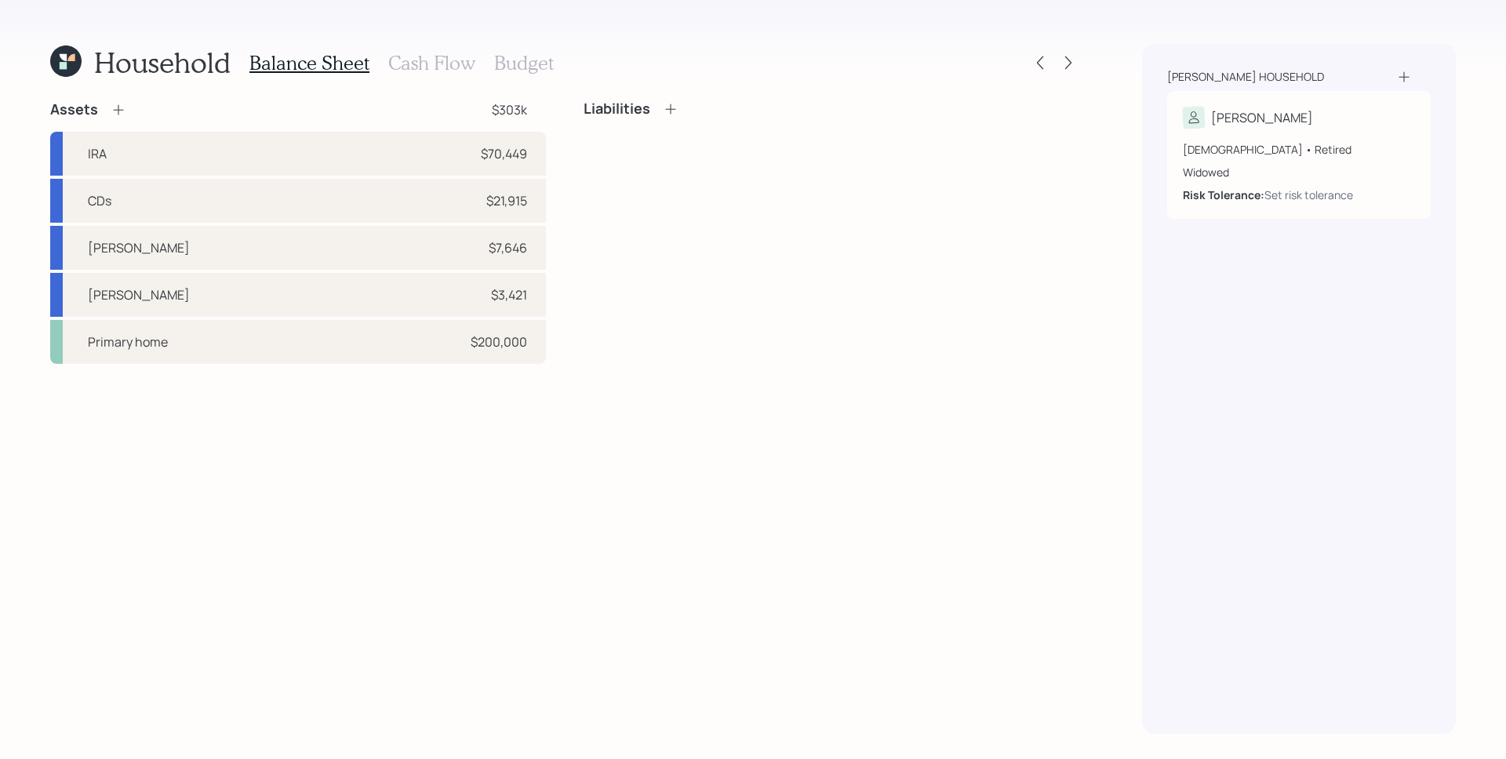
click at [115, 111] on icon at bounding box center [119, 110] width 16 height 16
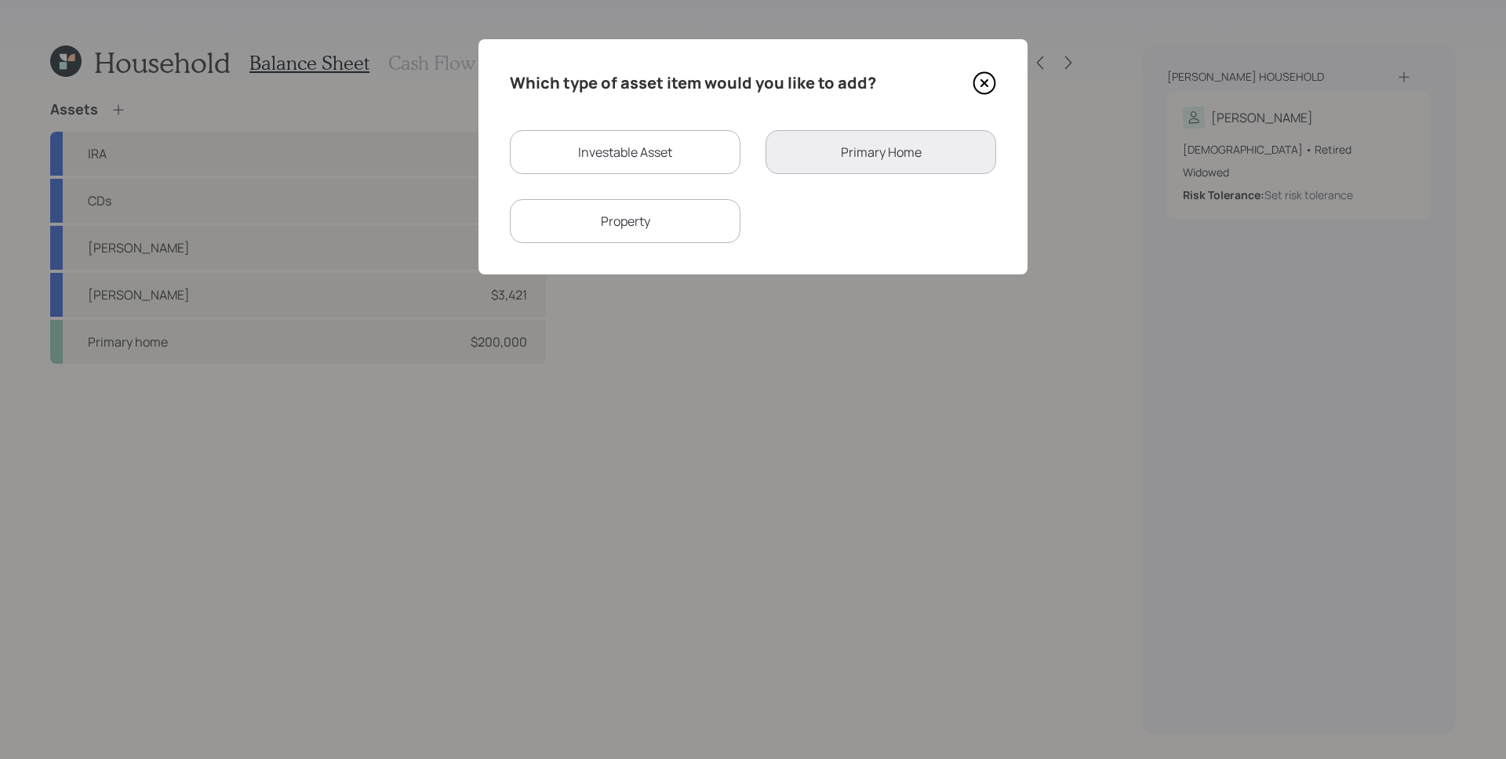
click at [675, 154] on div "Investable Asset" at bounding box center [625, 152] width 231 height 44
select select "taxable"
select select "balanced"
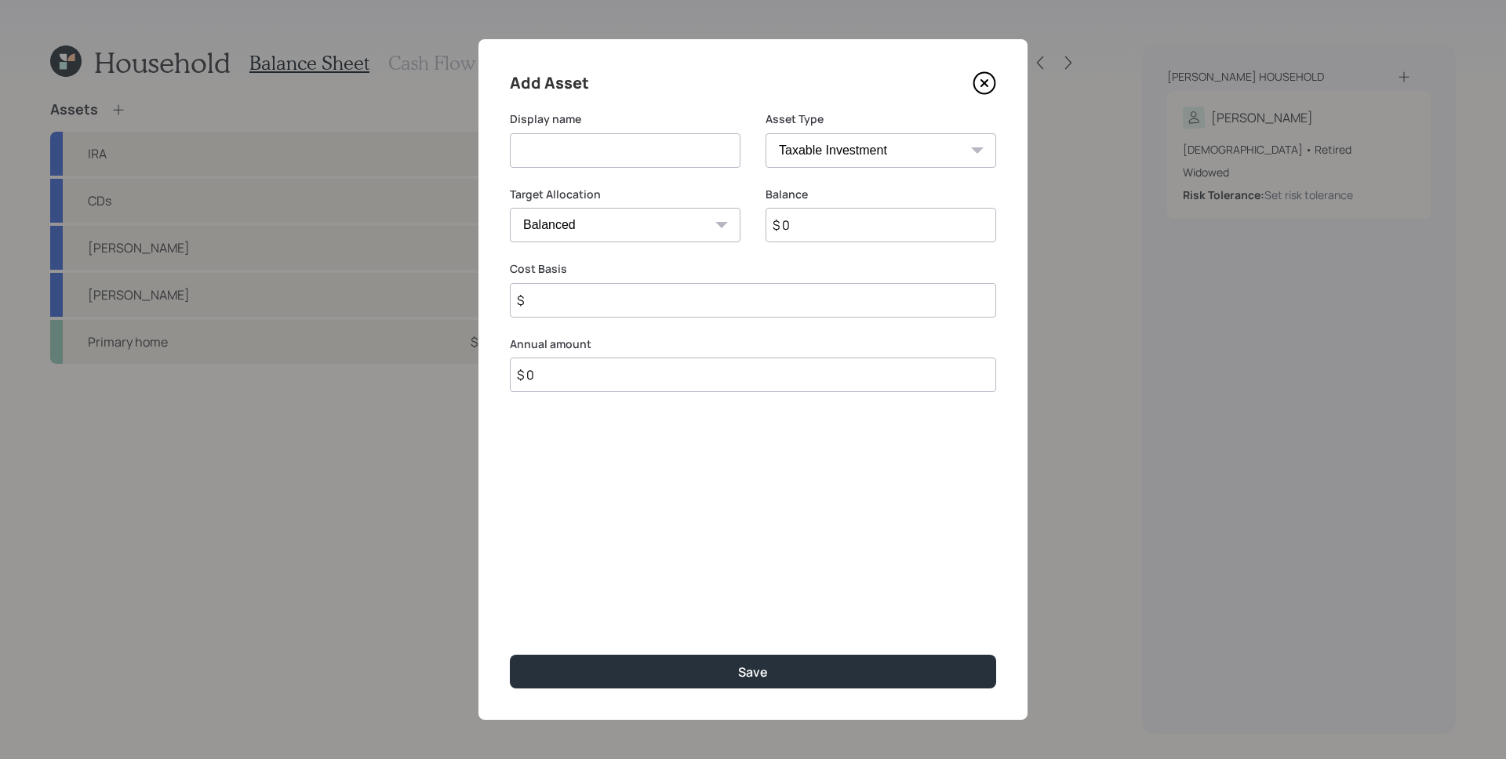
click at [640, 152] on input at bounding box center [625, 150] width 231 height 35
type input "S"
click at [845, 231] on input "$ 0" at bounding box center [881, 225] width 231 height 35
type input "$ 24,942"
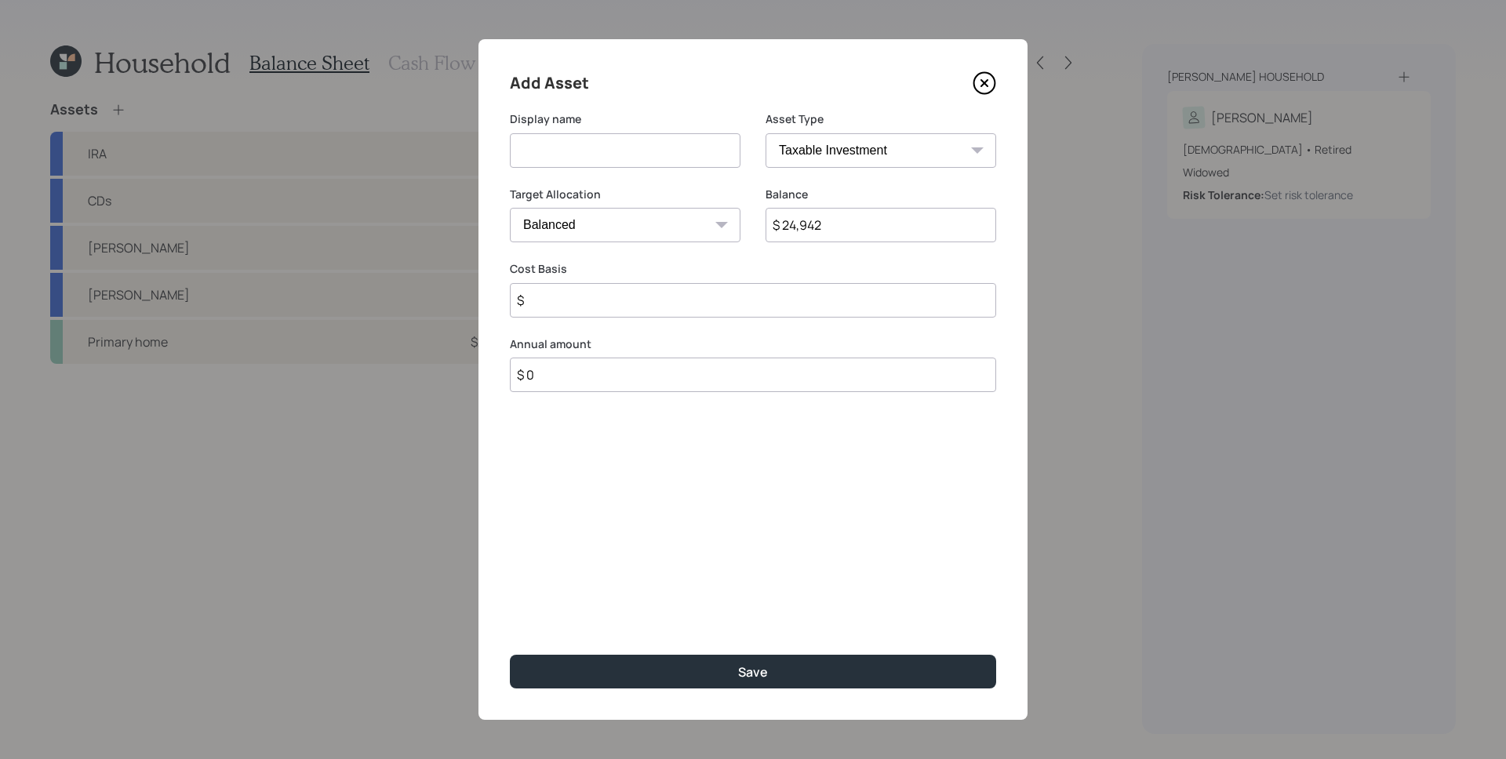
click at [610, 164] on input at bounding box center [625, 150] width 231 height 35
type input "Cash Savings"
click at [819, 152] on select "SEP [PERSON_NAME] IRA 401(k) [PERSON_NAME] 401(k) 403(b) [PERSON_NAME] 403(b) 4…" at bounding box center [881, 150] width 231 height 35
select select "cash"
click at [766, 133] on select "SEP [PERSON_NAME] IRA 401(k) [PERSON_NAME] 401(k) 403(b) [PERSON_NAME] 403(b) 4…" at bounding box center [881, 150] width 231 height 35
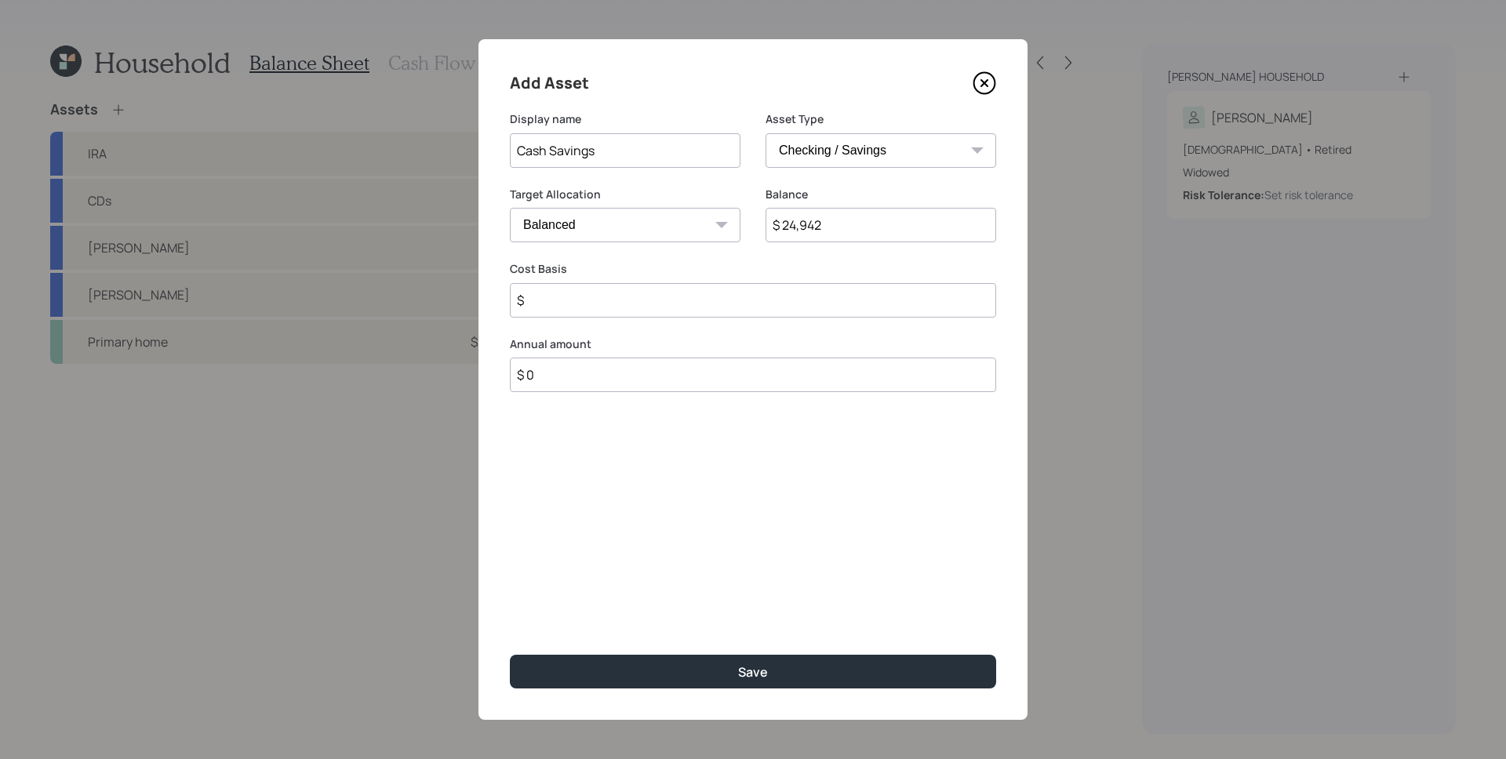
type input "$"
click at [639, 300] on input "$" at bounding box center [753, 300] width 486 height 35
type input "$ 24,942"
type input "$ 0"
click at [510, 655] on button "Save" at bounding box center [753, 672] width 486 height 34
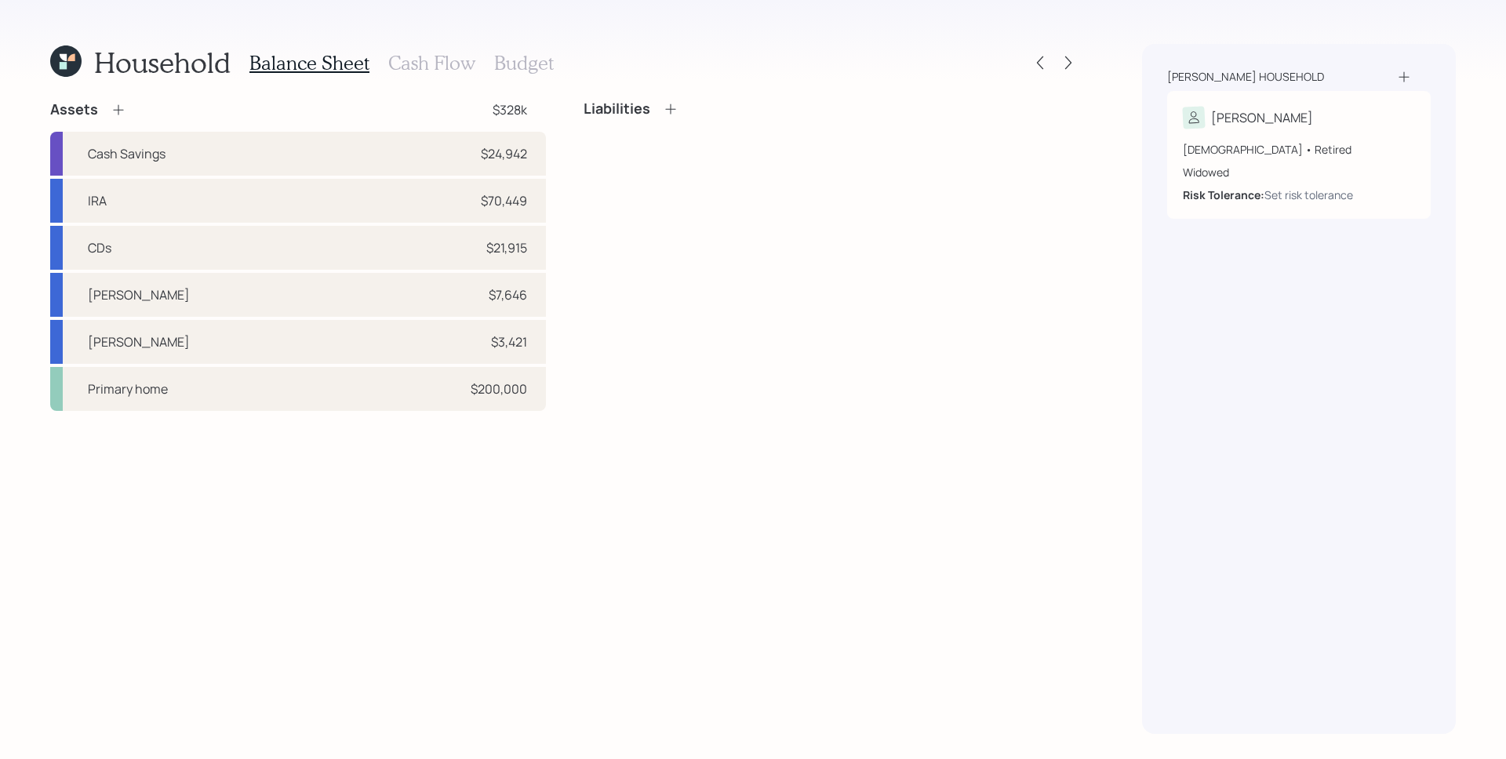
click at [111, 111] on icon at bounding box center [119, 110] width 16 height 16
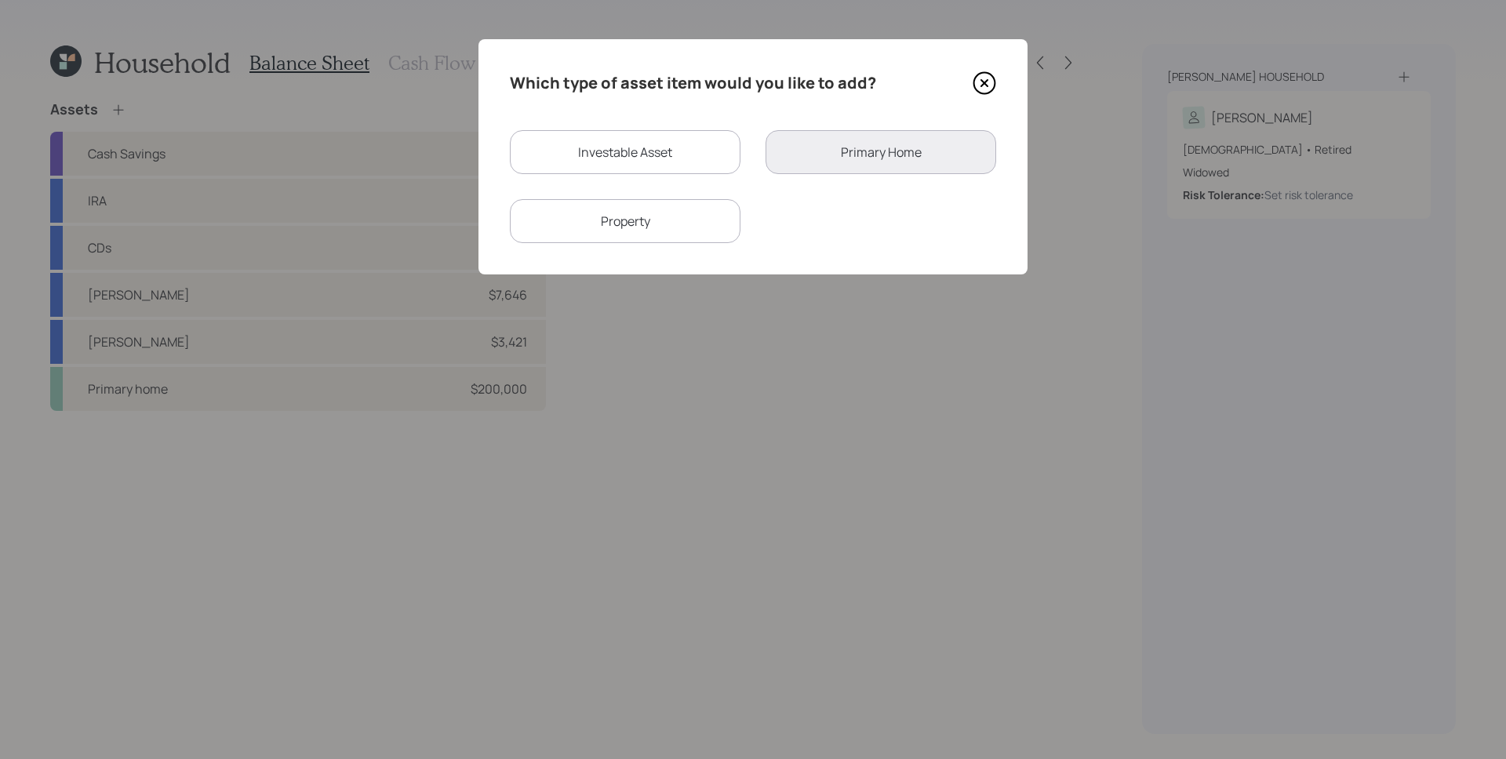
click at [621, 144] on div "Investable Asset" at bounding box center [625, 152] width 231 height 44
select select "taxable"
select select "balanced"
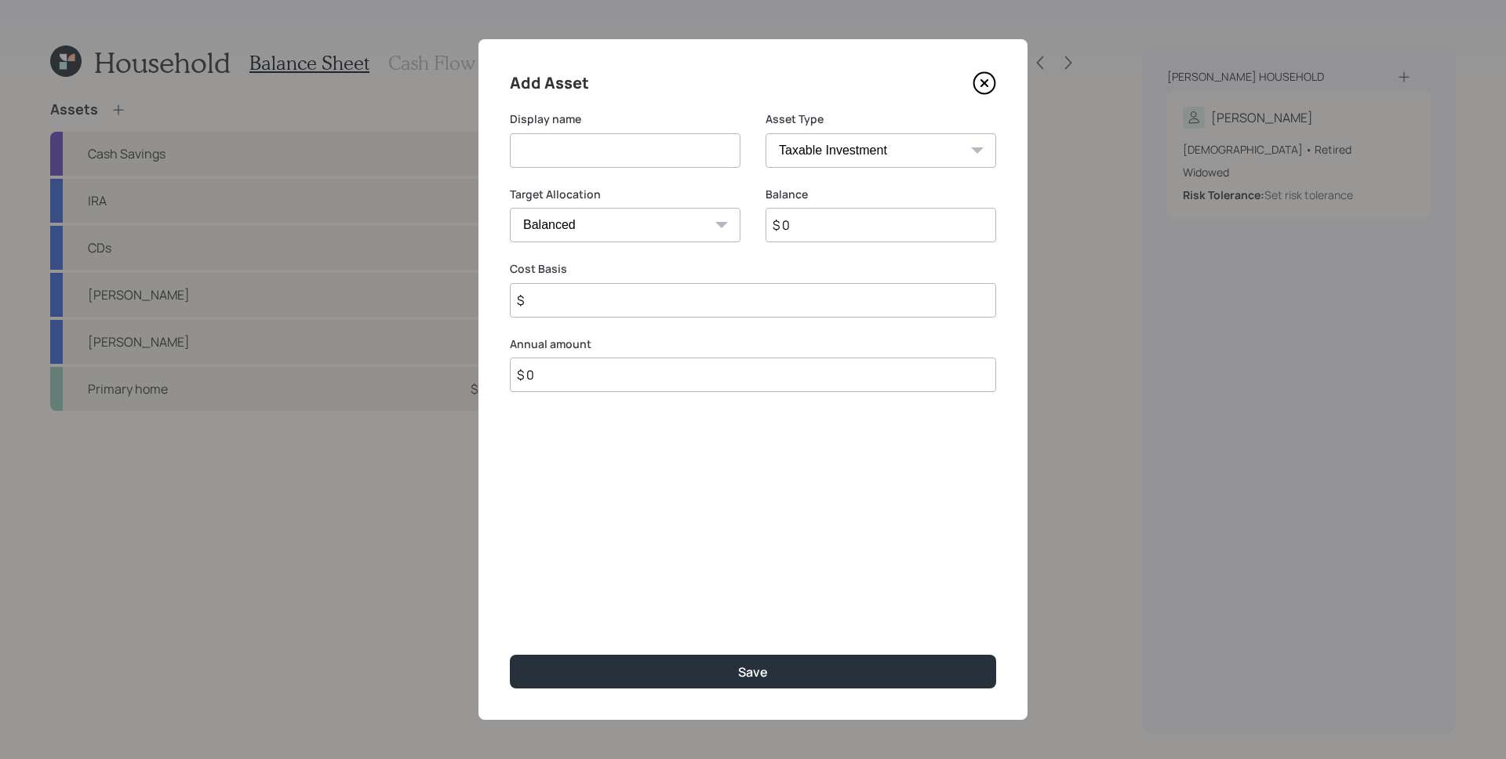
click at [618, 144] on input at bounding box center [625, 150] width 231 height 35
type input "Cash Savings"
select select "cash"
click at [766, 133] on select "SEP [PERSON_NAME] IRA 401(k) [PERSON_NAME] 401(k) 403(b) [PERSON_NAME] 403(b) 4…" at bounding box center [881, 150] width 231 height 35
type input "$"
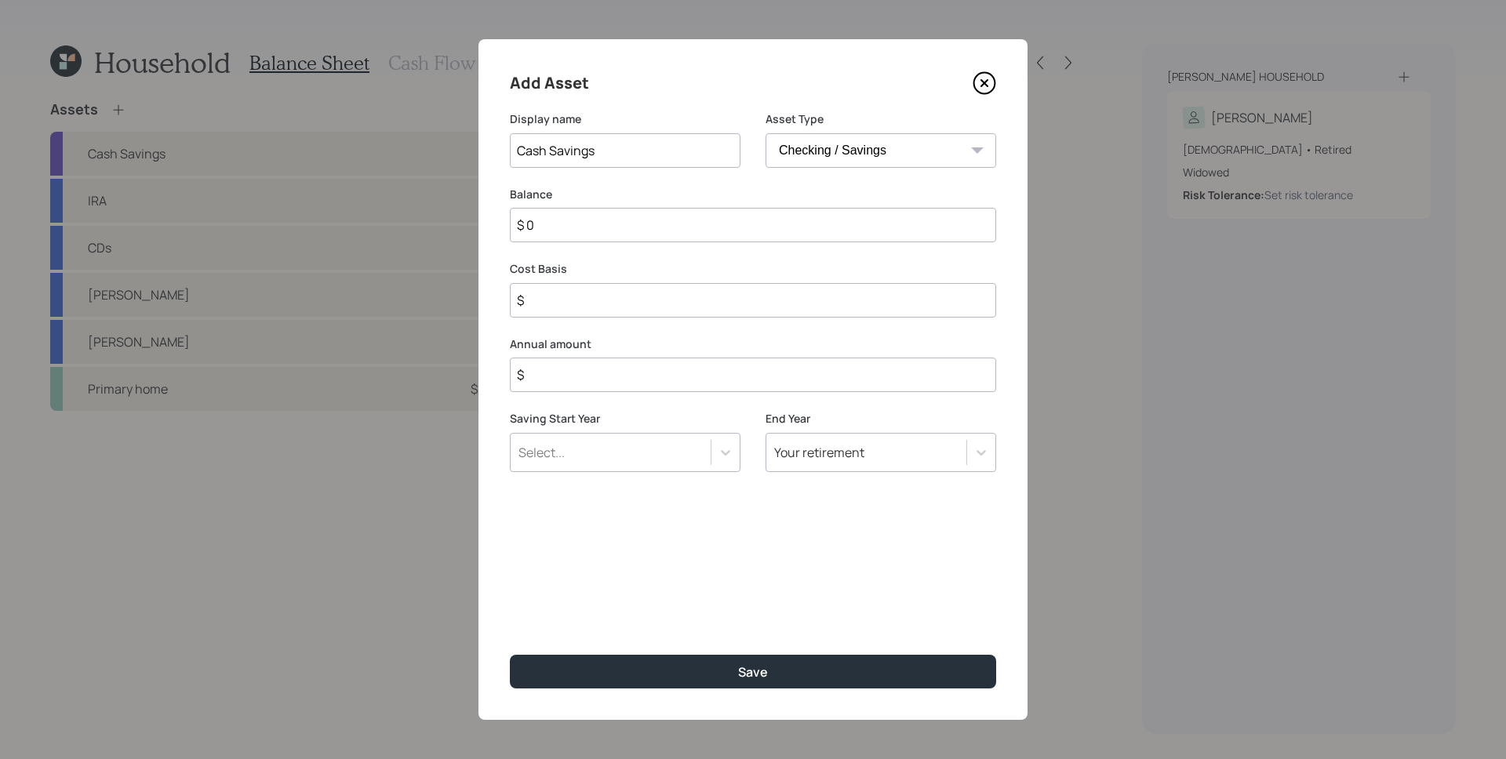
type input "$ 2"
type input "$ 24"
type input "$ 2"
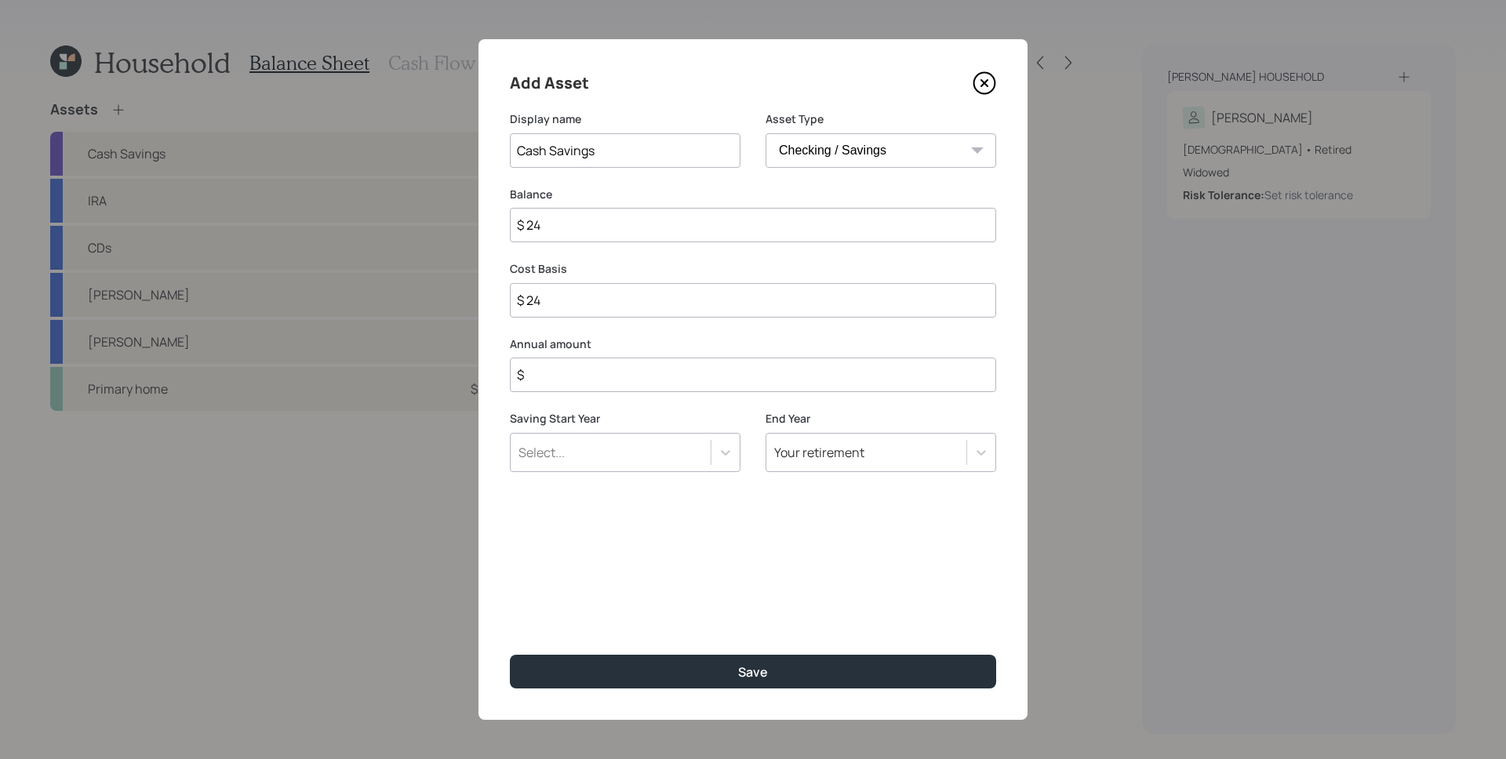
type input "$ 2"
type input "$ 25"
type input "$ 254"
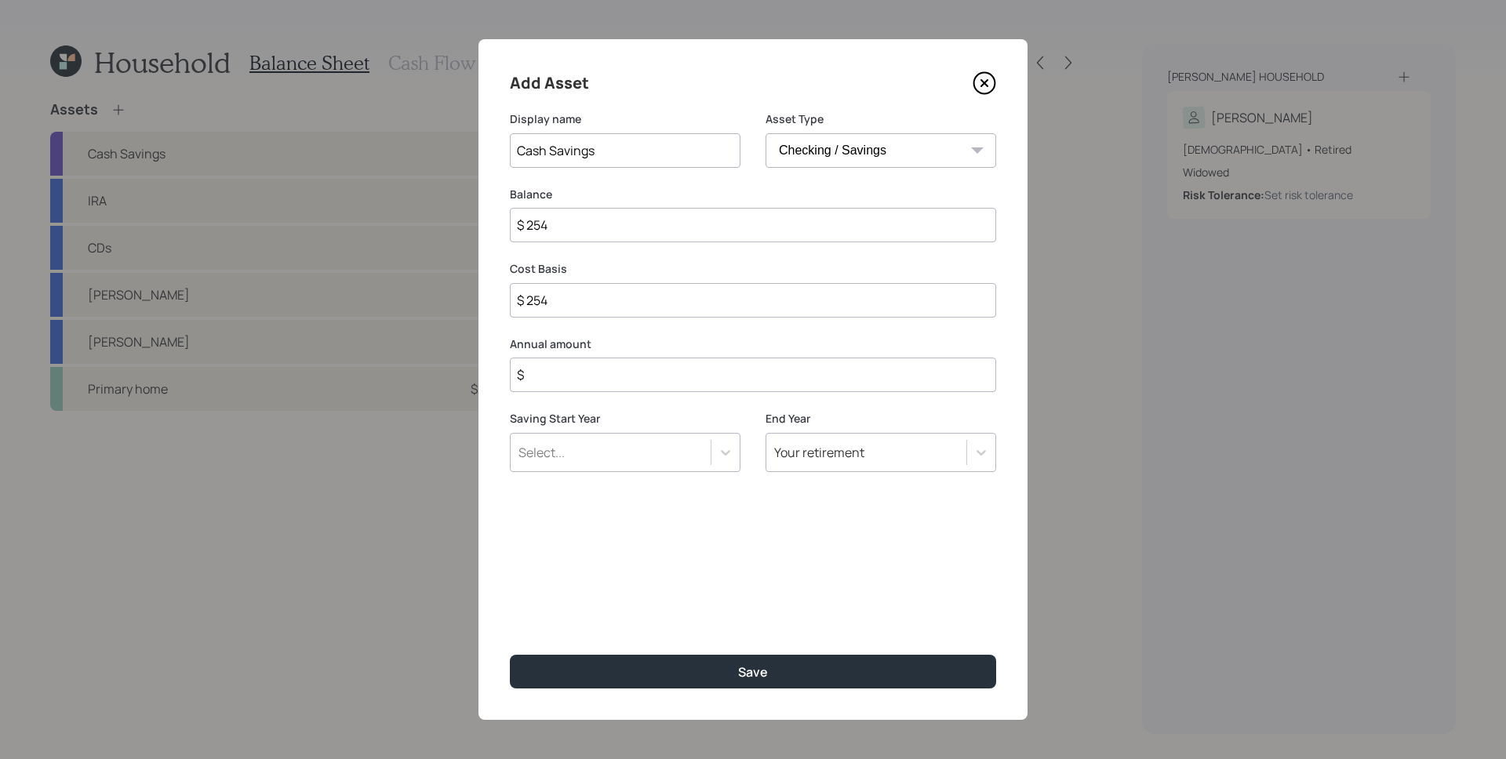
type input "$ 2,547"
type input "$ 0"
click at [510, 655] on button "Save" at bounding box center [753, 672] width 486 height 34
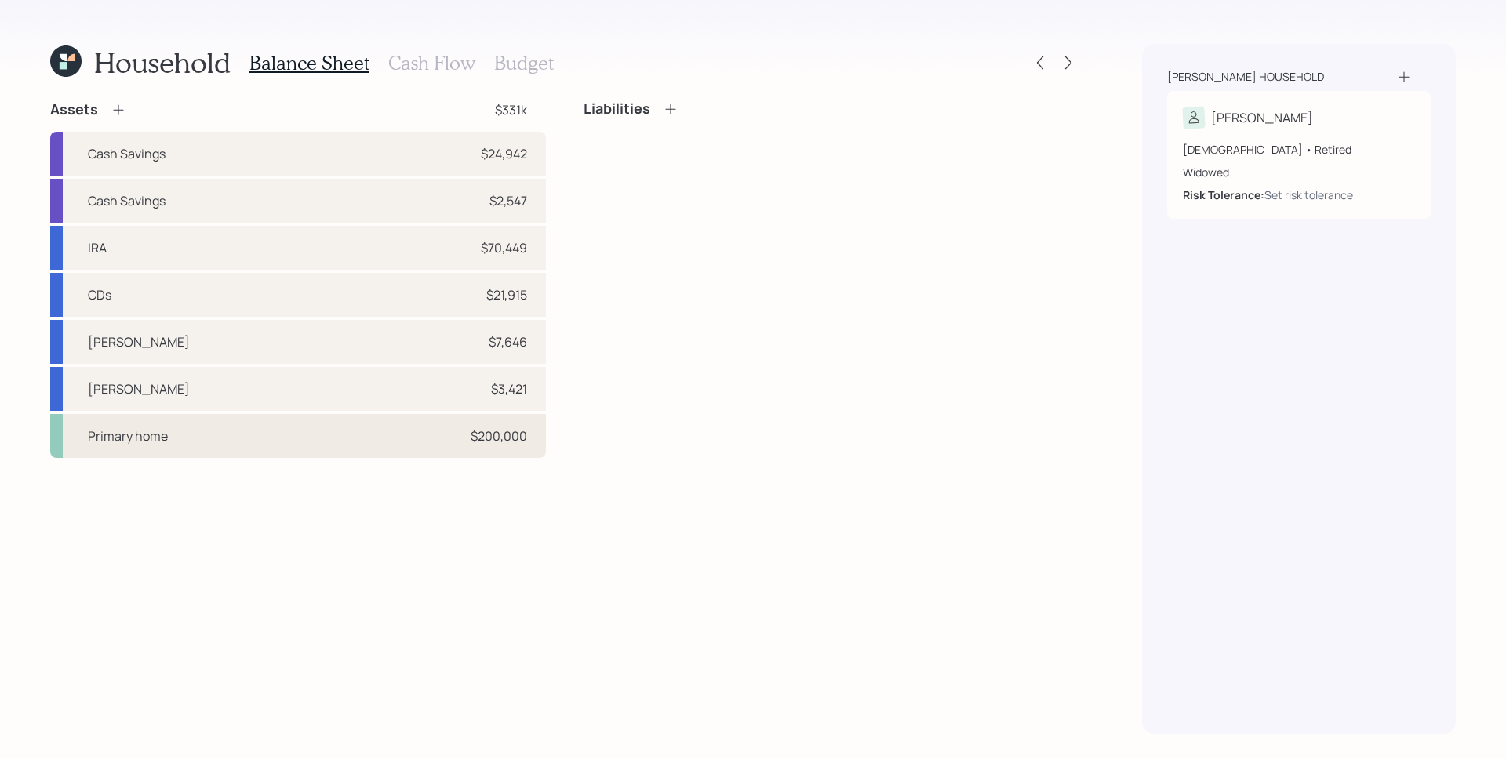
click at [486, 445] on div "$200,000" at bounding box center [499, 436] width 56 height 19
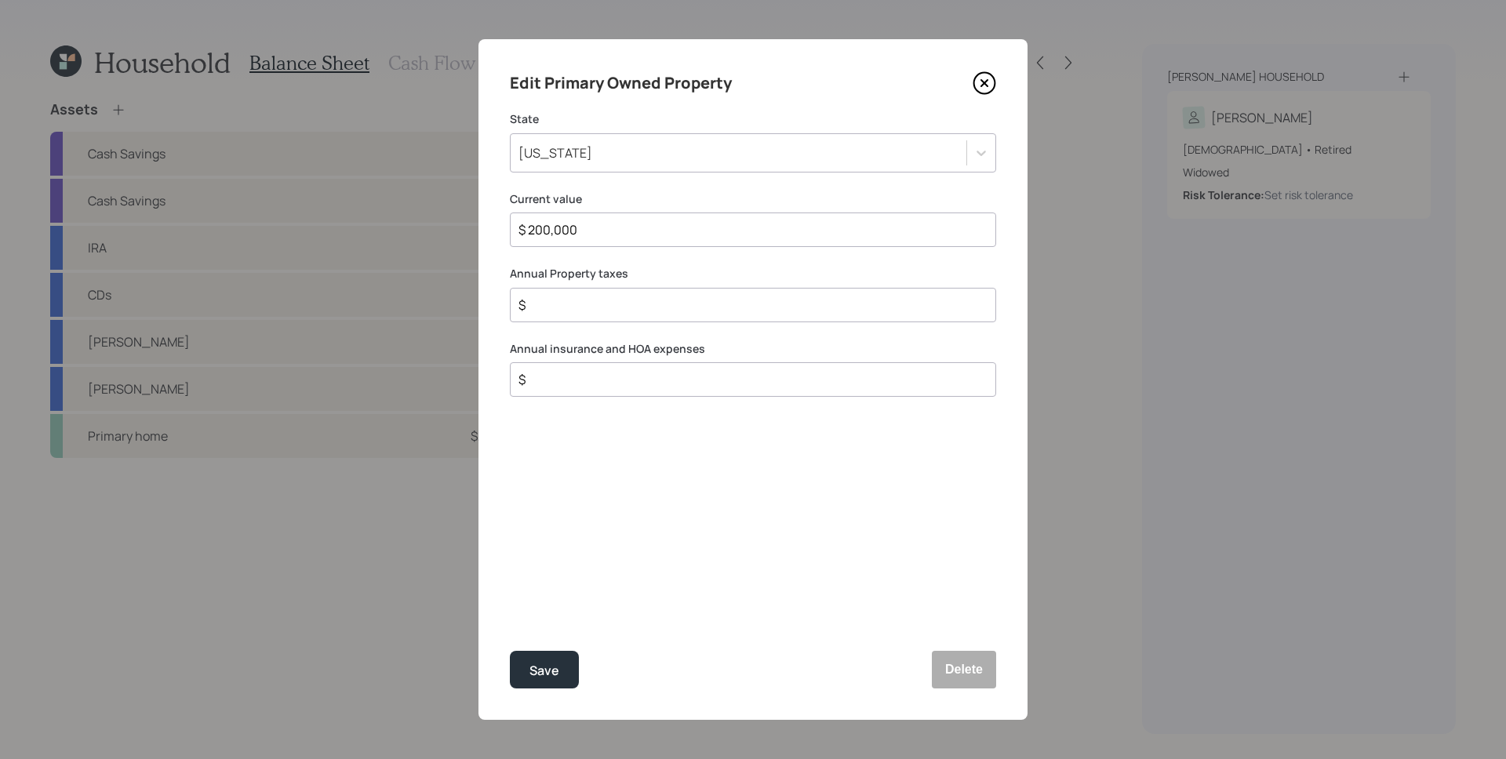
drag, startPoint x: 610, startPoint y: 235, endPoint x: 536, endPoint y: 235, distance: 74.5
click at [536, 235] on input "$ 200,000" at bounding box center [747, 229] width 460 height 19
type input "$ 203,300"
click at [621, 301] on input "$" at bounding box center [747, 305] width 460 height 19
type input "$ 3,228"
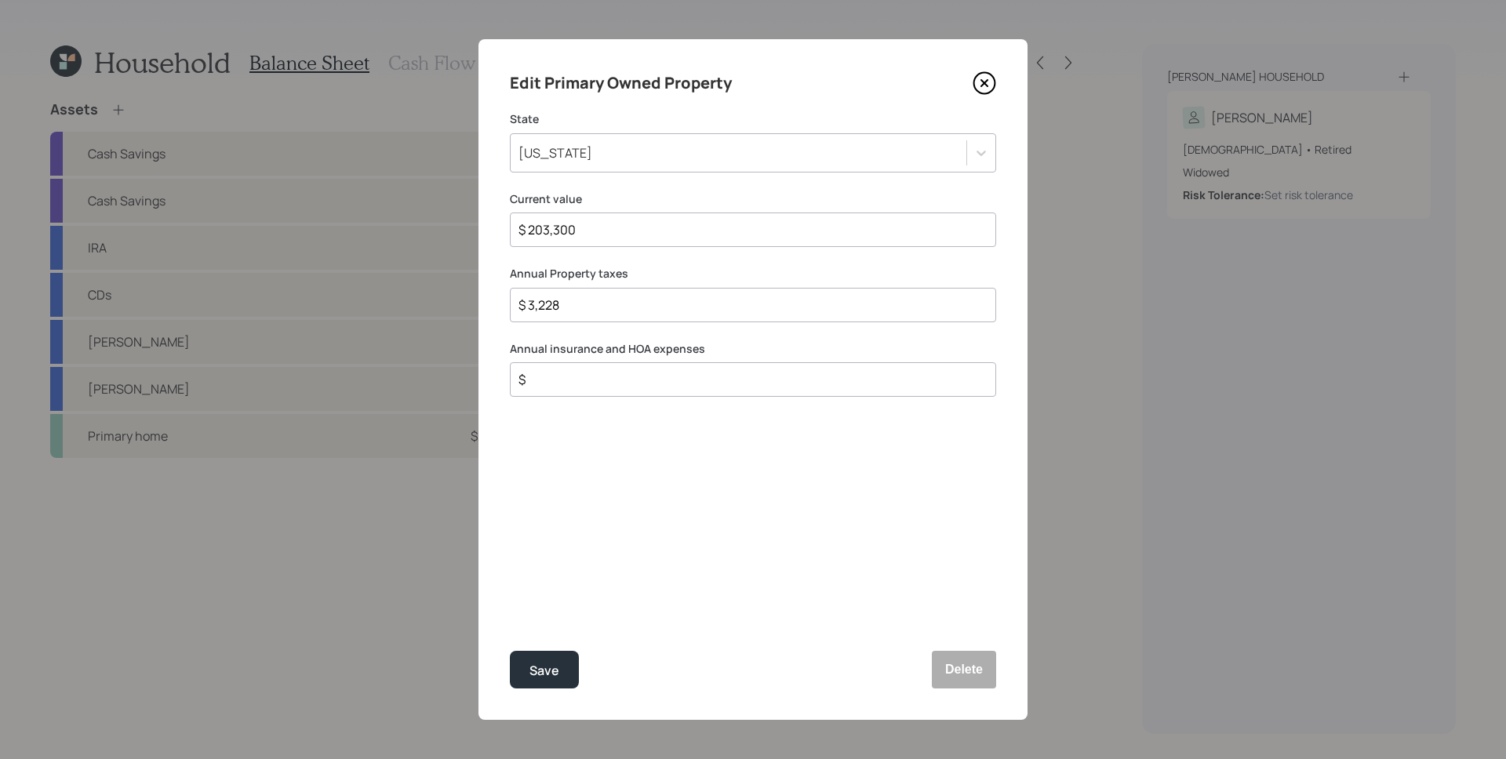
click at [621, 341] on label "Annual insurance and HOA expenses" at bounding box center [753, 349] width 486 height 16
click at [646, 381] on input "$" at bounding box center [747, 379] width 460 height 19
type input "$ 1,302"
click at [510, 651] on button "Save" at bounding box center [544, 670] width 69 height 38
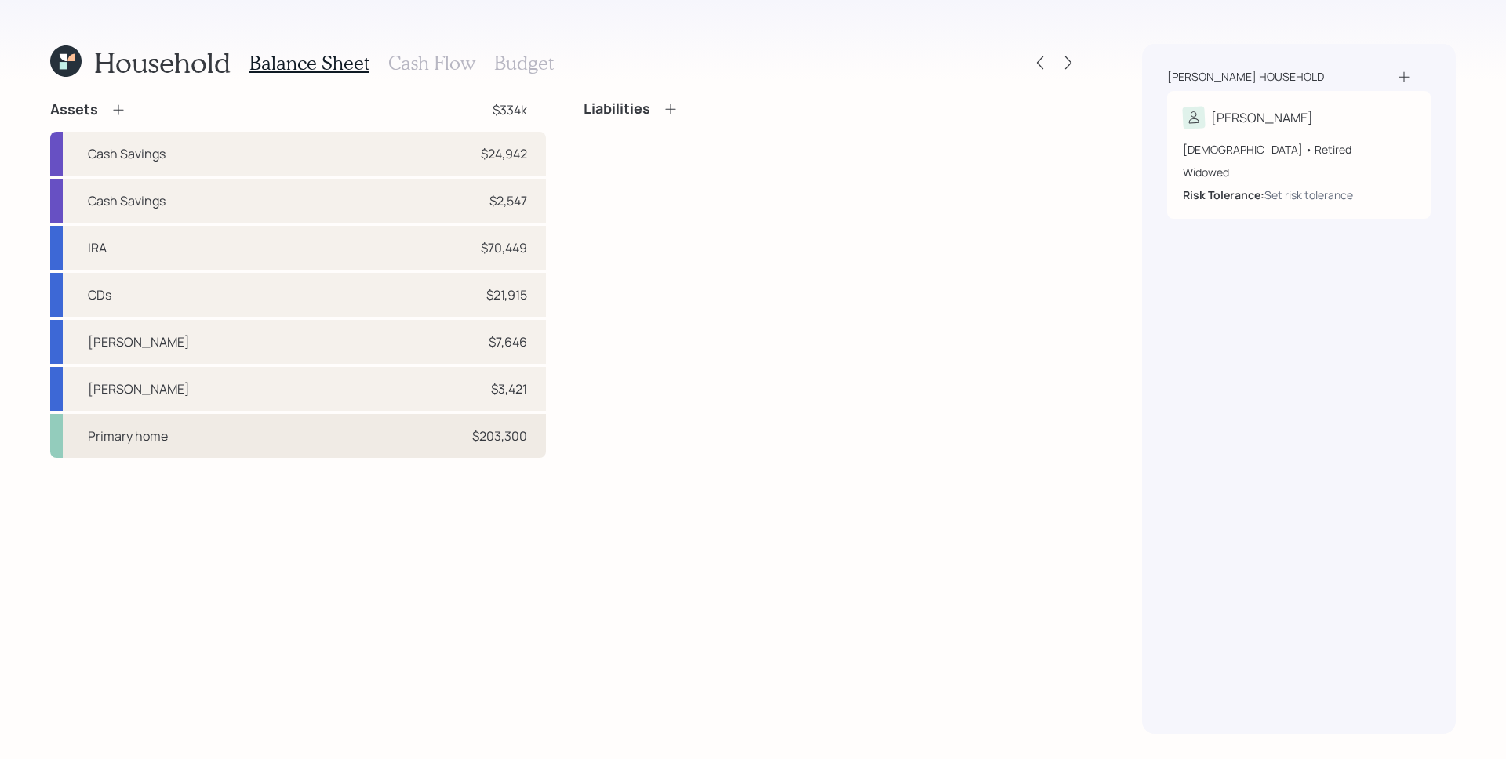
click at [350, 439] on div "Primary home $203,300" at bounding box center [298, 436] width 496 height 44
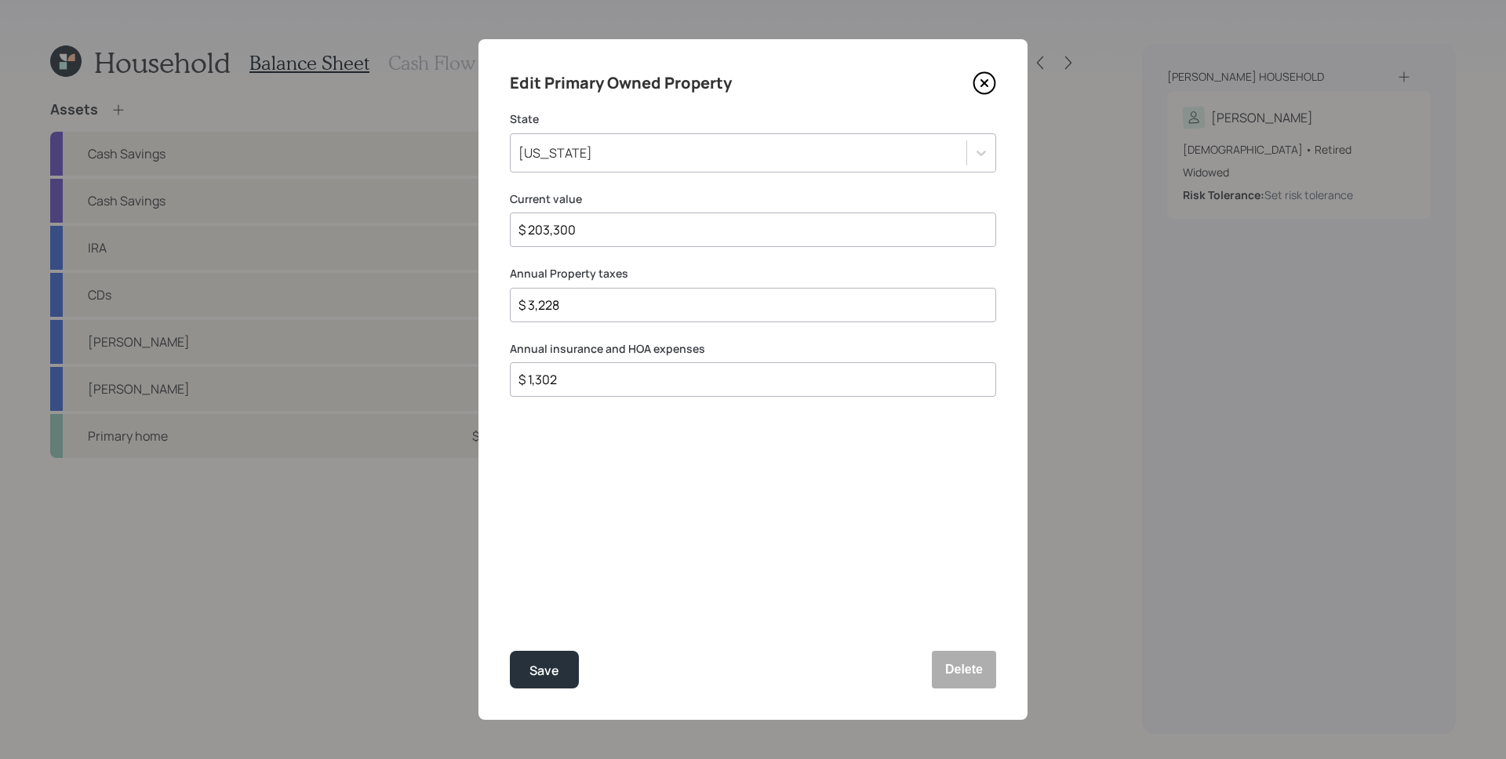
click at [690, 387] on input "$ 1,302" at bounding box center [747, 379] width 460 height 19
click at [689, 384] on input "$ 1,302" at bounding box center [747, 379] width 460 height 19
type input "$ 1,756"
click at [568, 677] on button "Save" at bounding box center [544, 670] width 69 height 38
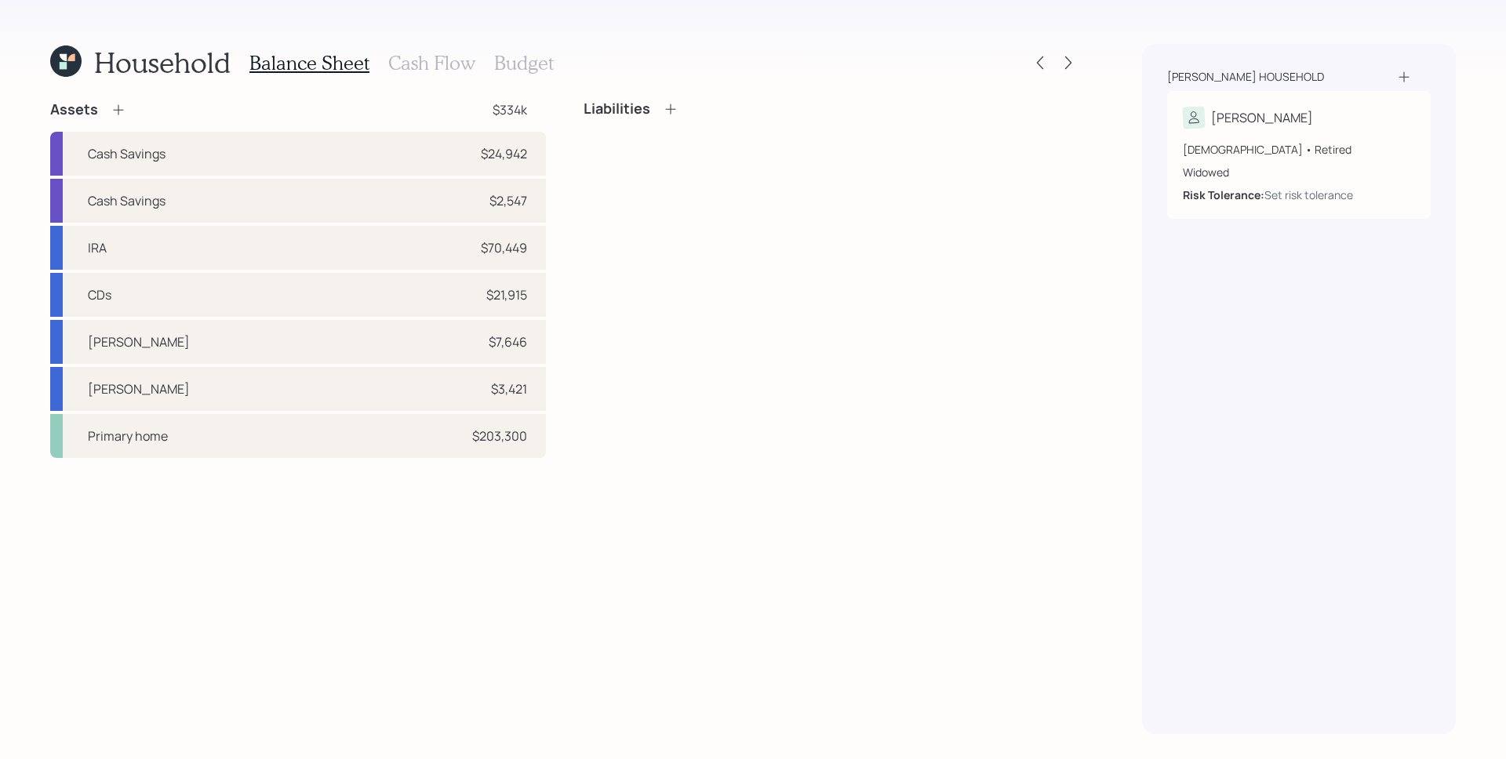
click at [635, 212] on div "Liabilities" at bounding box center [832, 279] width 496 height 358
click at [429, 56] on h3 "Cash Flow" at bounding box center [431, 63] width 87 height 23
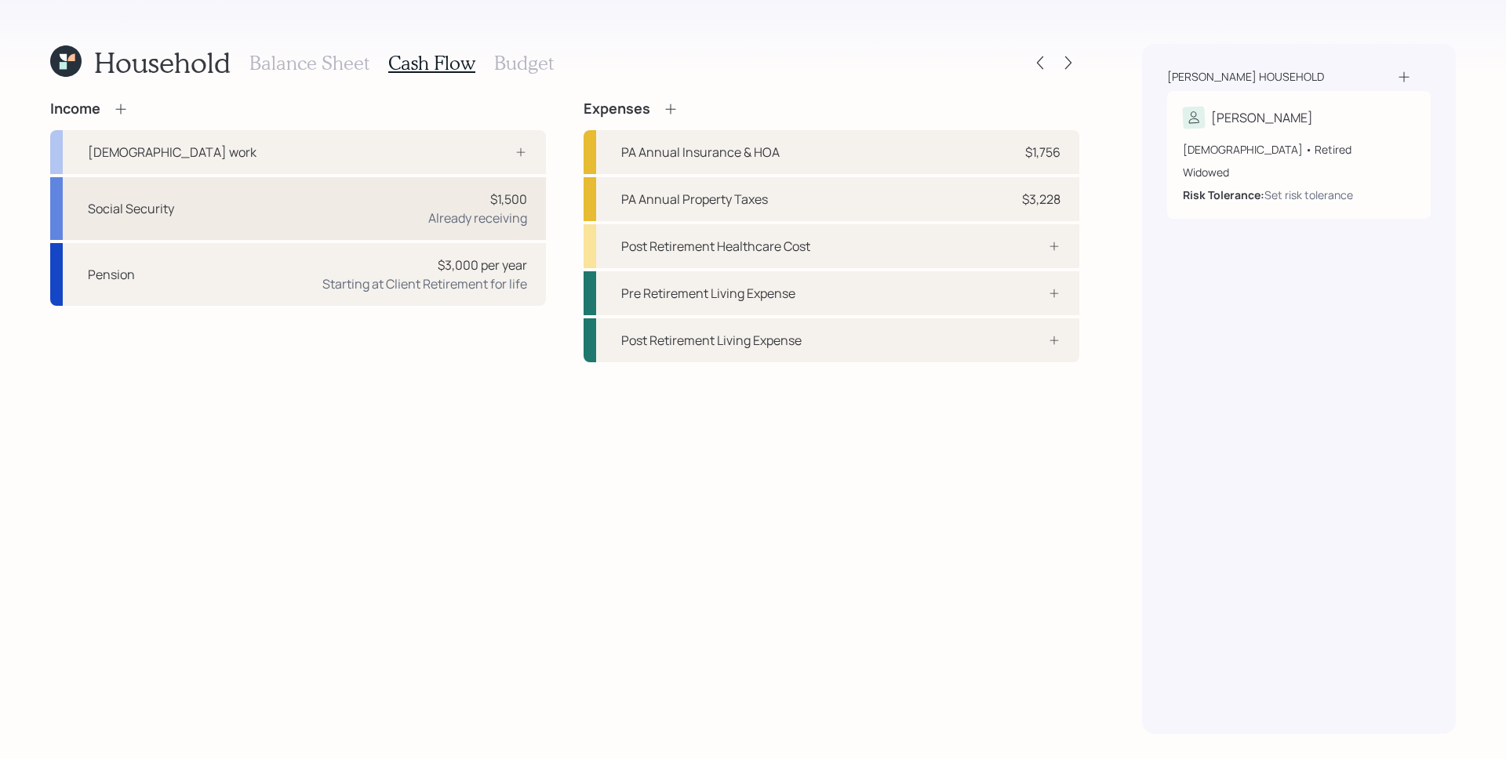
click at [395, 200] on div "Social Security $1,500 Already receiving" at bounding box center [298, 208] width 496 height 63
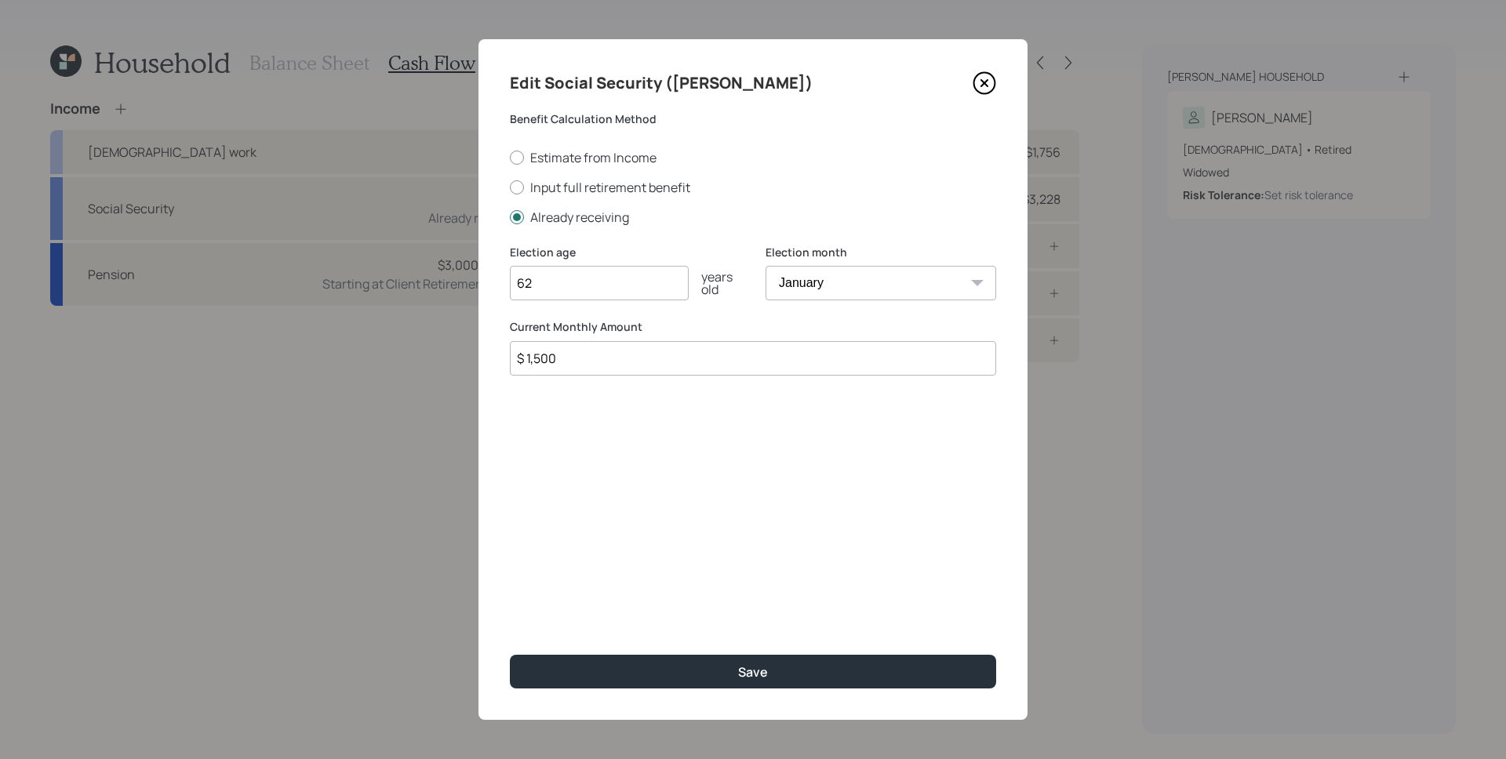
drag, startPoint x: 651, startPoint y: 362, endPoint x: 538, endPoint y: 351, distance: 113.4
click at [538, 351] on input "$ 1,500" at bounding box center [753, 358] width 486 height 35
type input "$ 1,582"
click at [574, 280] on input "62" at bounding box center [599, 283] width 179 height 35
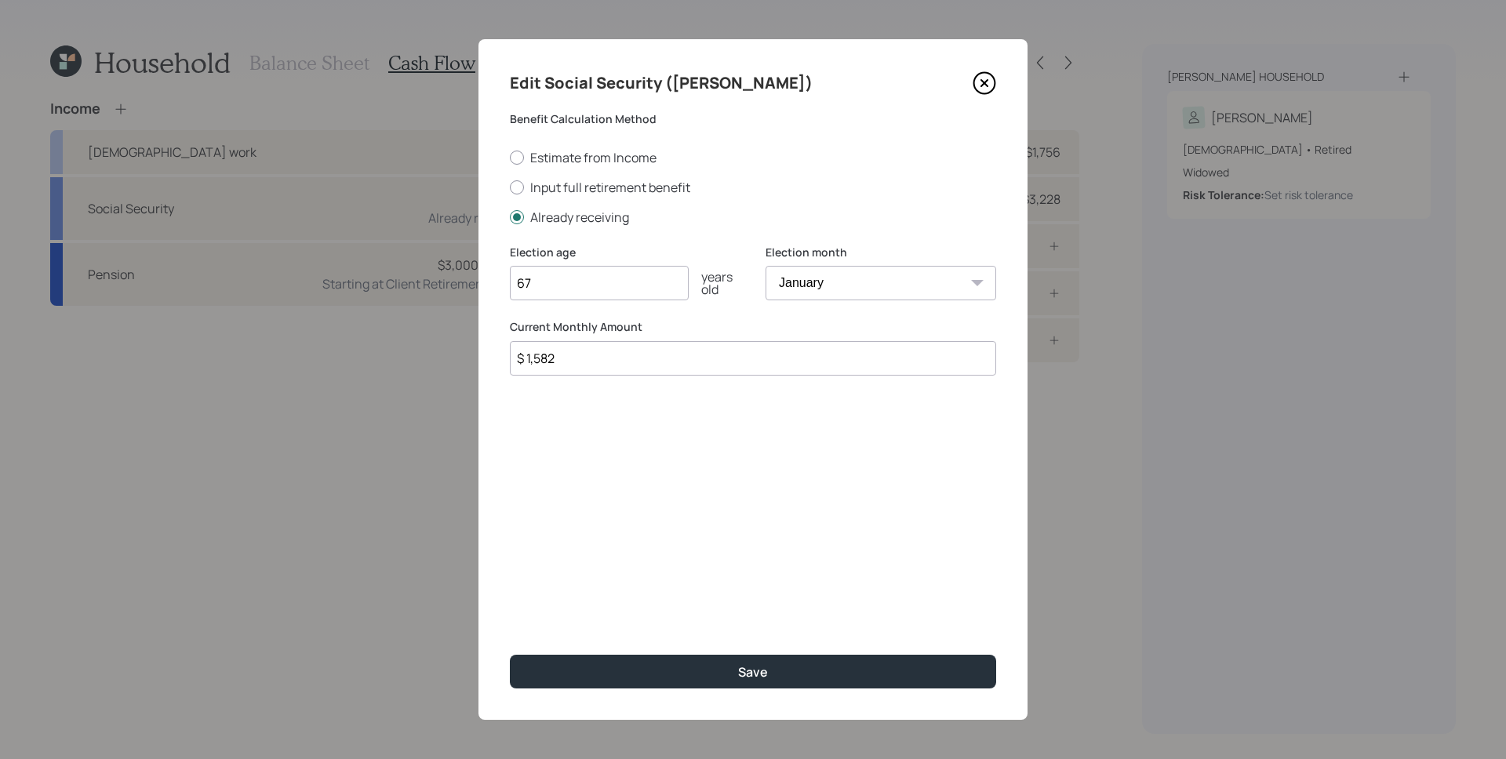
type input "67"
click at [866, 287] on select "January February March April May June July August September October November De…" at bounding box center [881, 283] width 231 height 35
select select "8"
click at [766, 266] on select "January February March April May June July August September October November De…" at bounding box center [881, 283] width 231 height 35
click at [580, 416] on div "Edit Social Security ([PERSON_NAME]) Benefit Calculation Method Estimate from I…" at bounding box center [753, 379] width 549 height 681
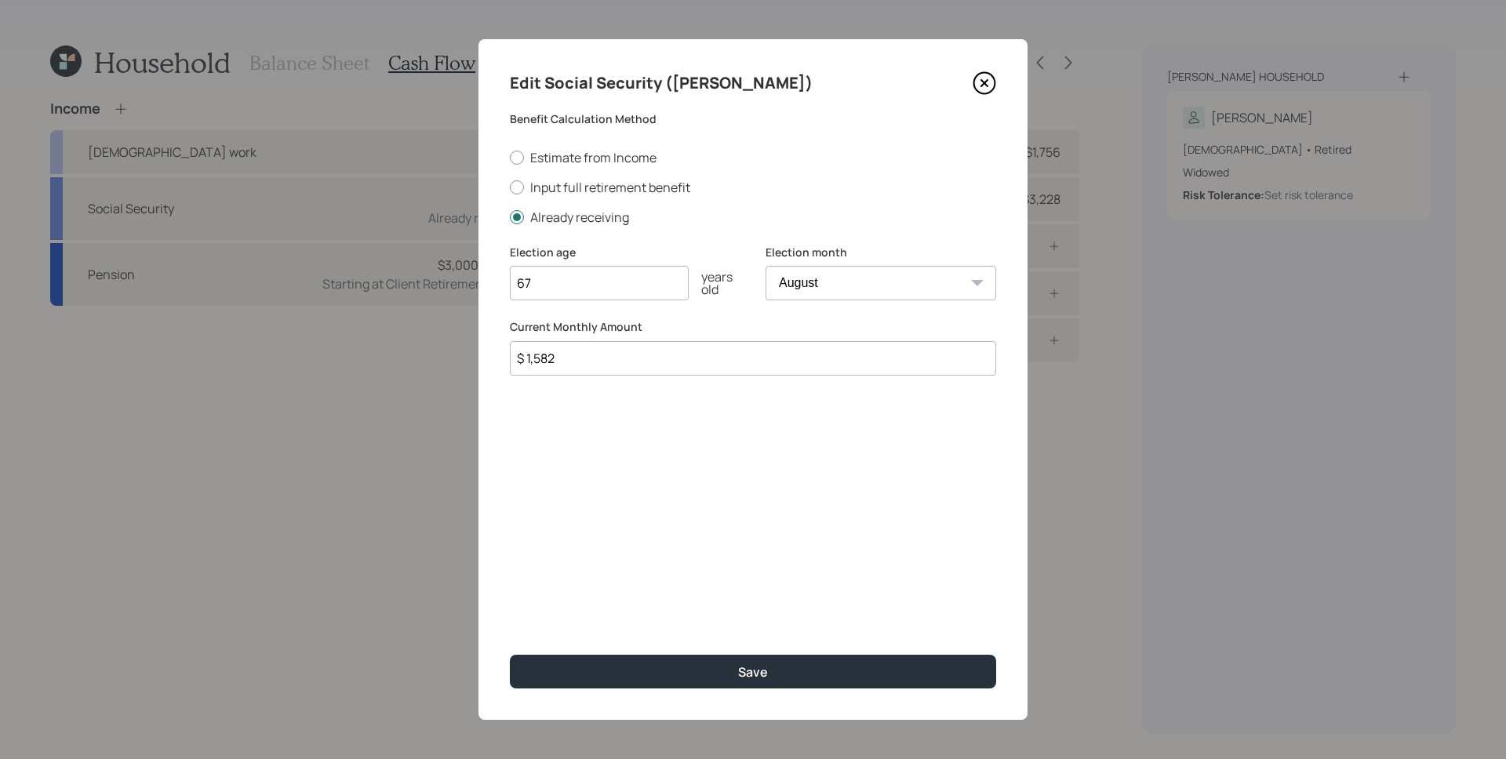
drag, startPoint x: 564, startPoint y: 355, endPoint x: 536, endPoint y: 351, distance: 28.5
click at [536, 351] on input "$ 1,582" at bounding box center [753, 358] width 486 height 35
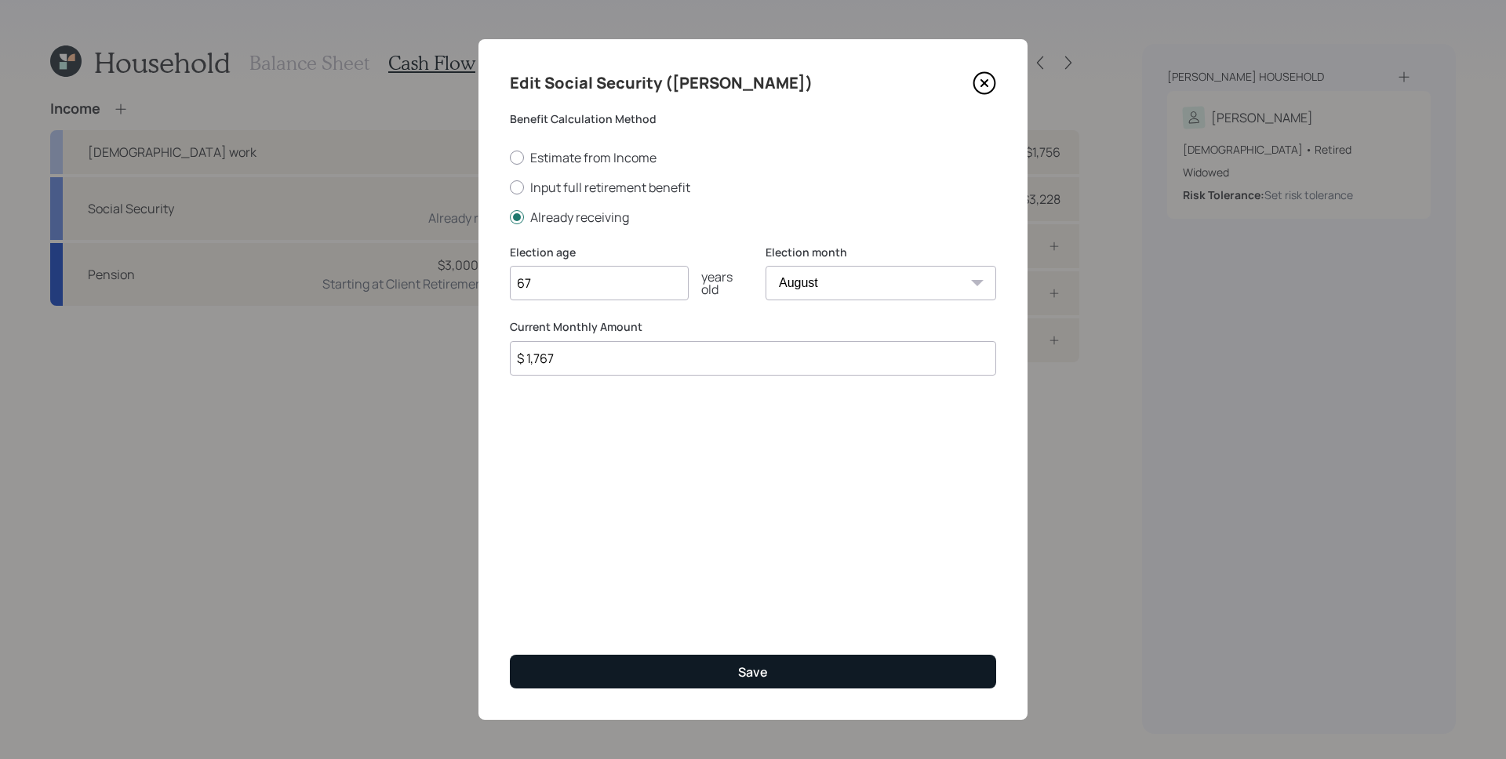
type input "$ 1,767"
click at [701, 672] on button "Save" at bounding box center [753, 672] width 486 height 34
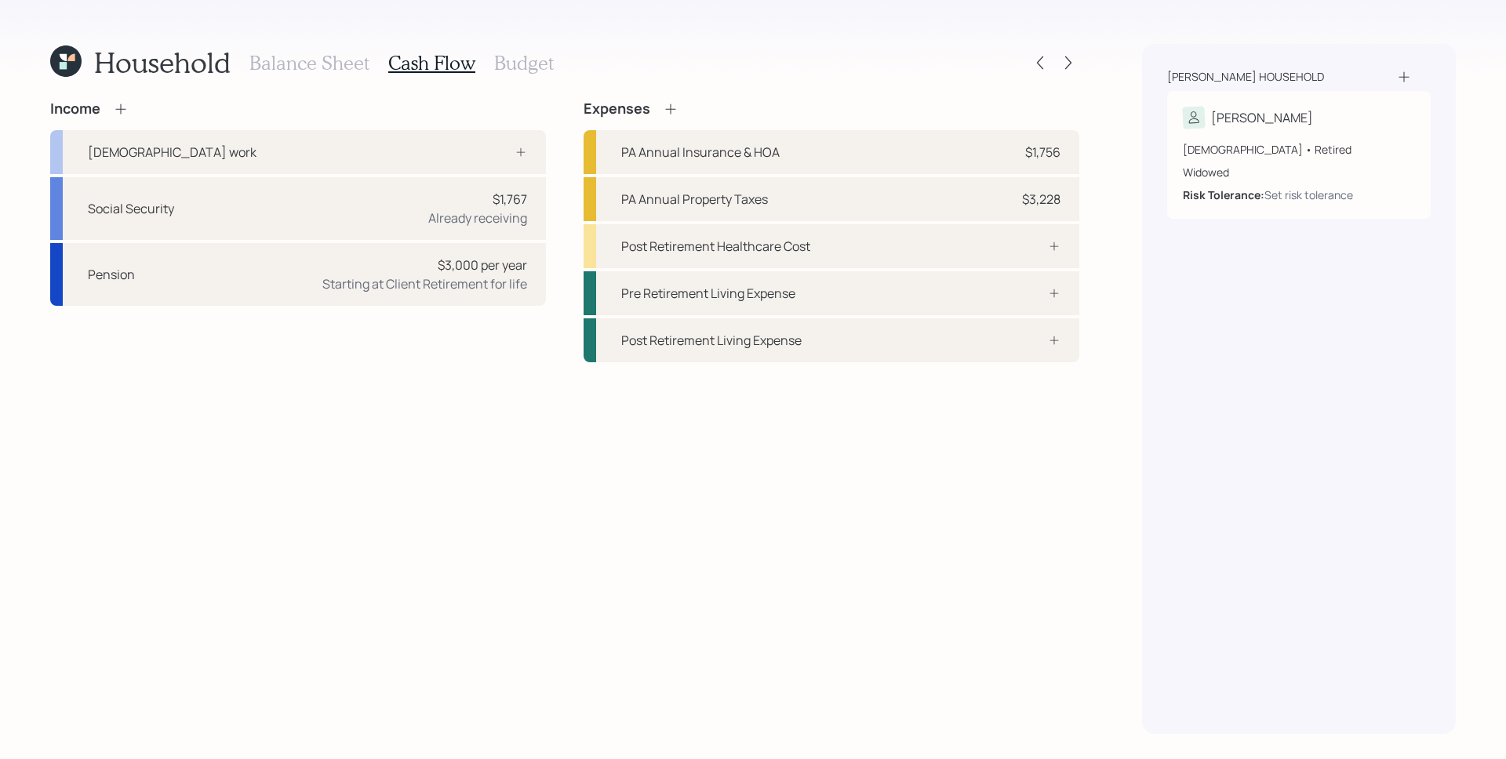
click at [409, 455] on div "Income [DEMOGRAPHIC_DATA] work Social Security $1,767 Already receiving Pension…" at bounding box center [564, 417] width 1029 height 634
click at [842, 254] on div "Post Retirement Healthcare Cost" at bounding box center [832, 246] width 496 height 44
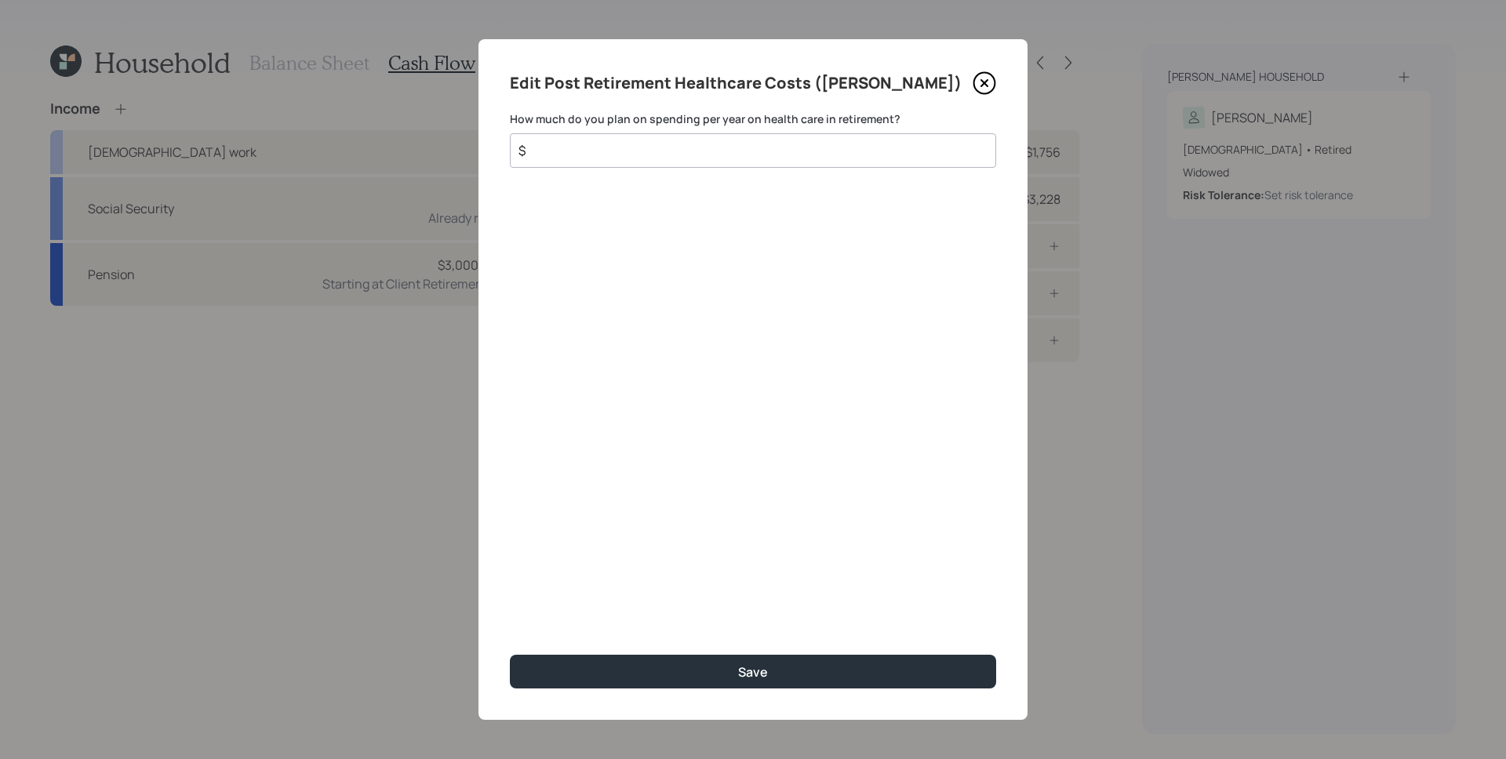
click at [732, 188] on div "Edit Post Retirement Healthcare Costs ([PERSON_NAME]) How much do you plan on s…" at bounding box center [753, 379] width 549 height 681
click at [741, 152] on input "$" at bounding box center [747, 150] width 460 height 19
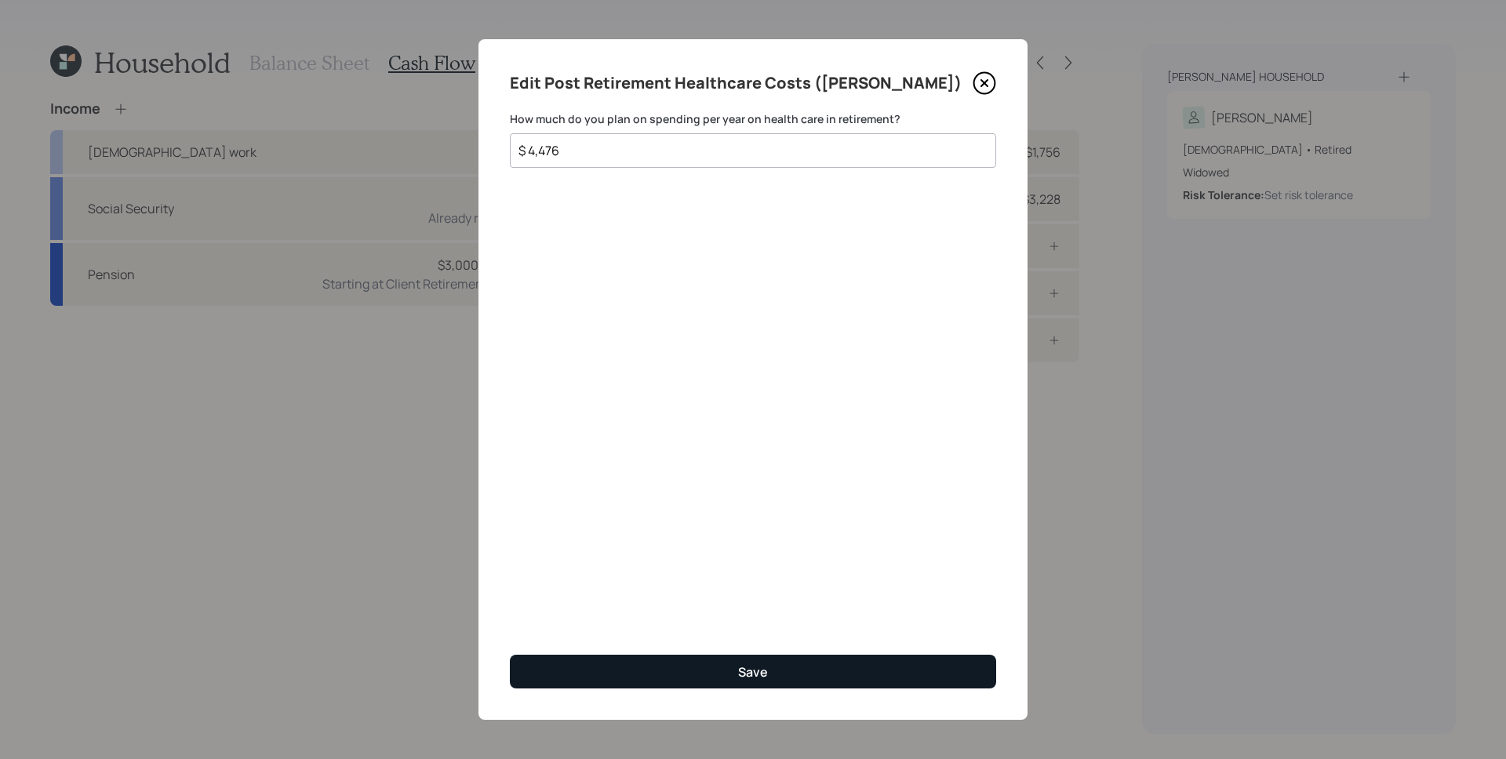
type input "$ 4,476"
click at [793, 672] on button "Save" at bounding box center [753, 672] width 486 height 34
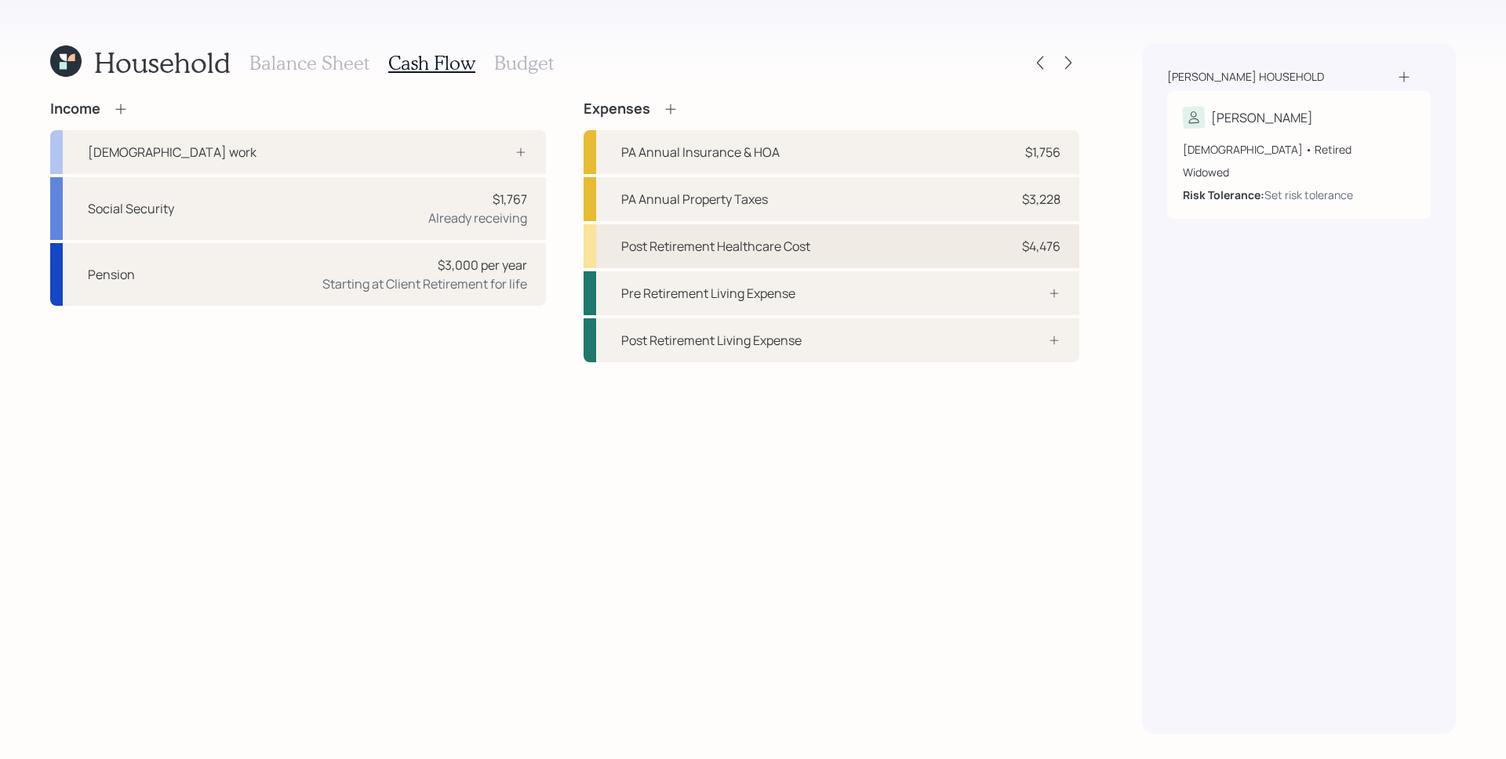
click at [952, 245] on div "Post Retirement Healthcare Cost $4,476" at bounding box center [832, 246] width 496 height 44
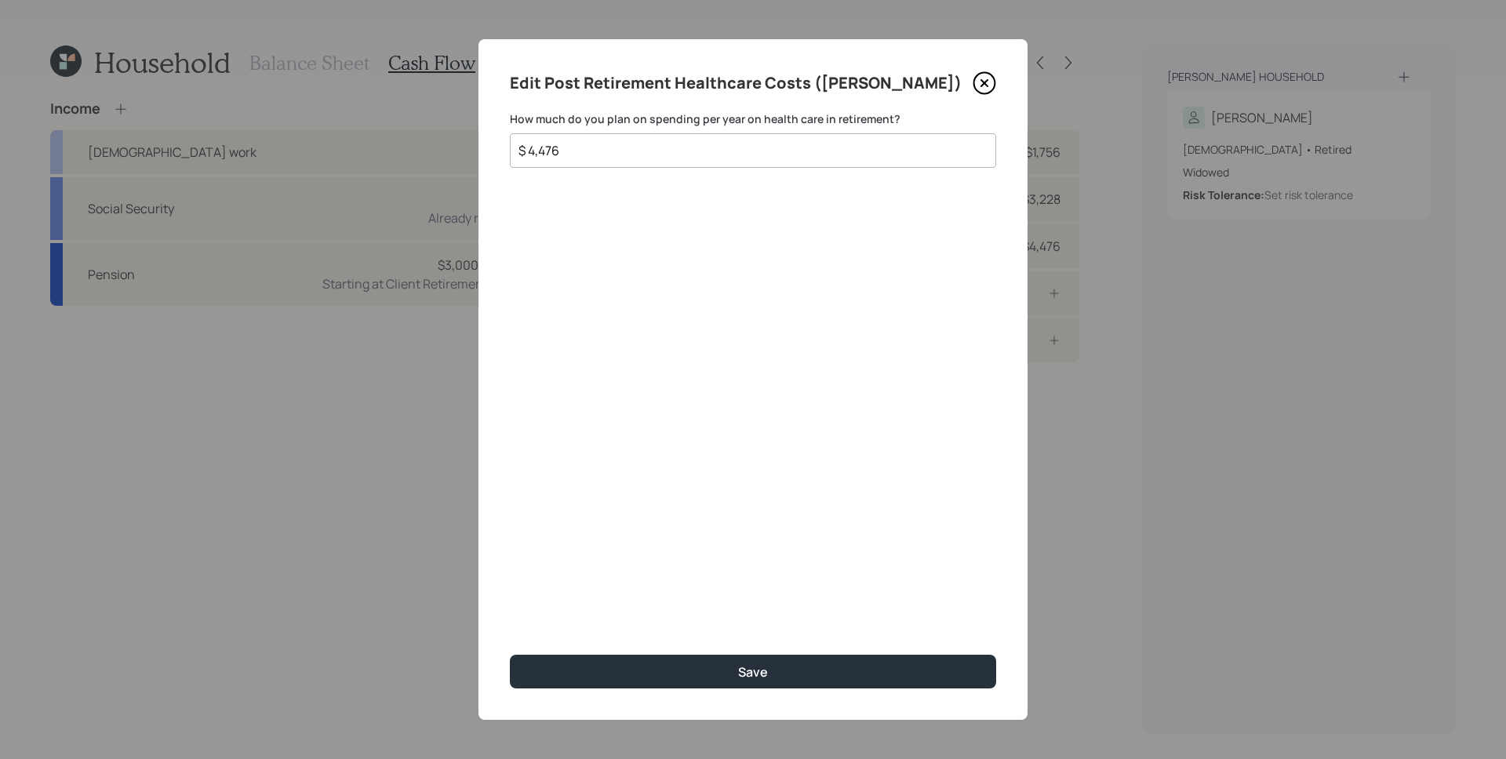
drag, startPoint x: 614, startPoint y: 147, endPoint x: 537, endPoint y: 151, distance: 76.2
click at [537, 151] on input "$ 4,476" at bounding box center [747, 150] width 460 height 19
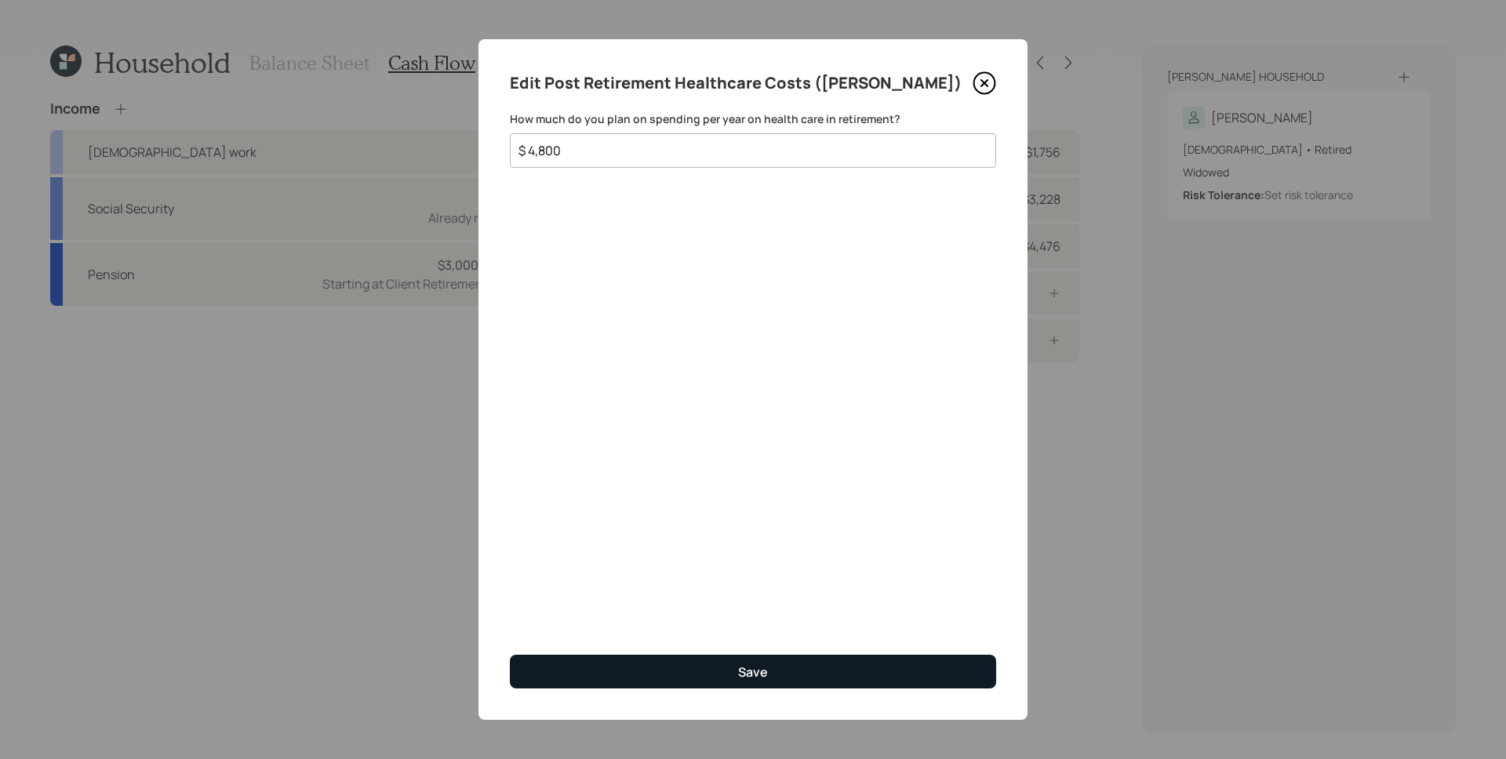
type input "$ 4,800"
click at [807, 674] on button "Save" at bounding box center [753, 672] width 486 height 34
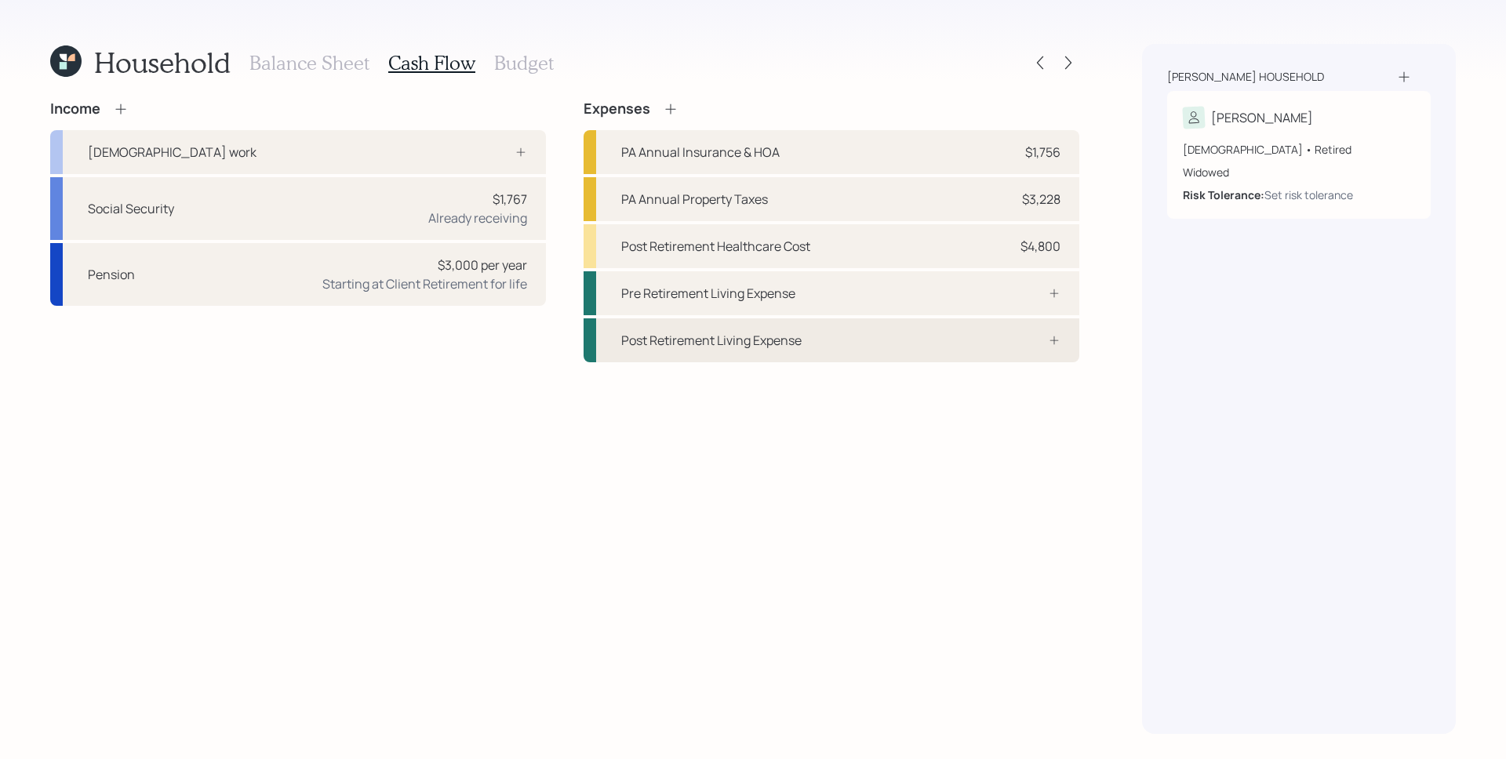
click at [1002, 346] on div "Post Retirement Living Expense" at bounding box center [832, 341] width 496 height 44
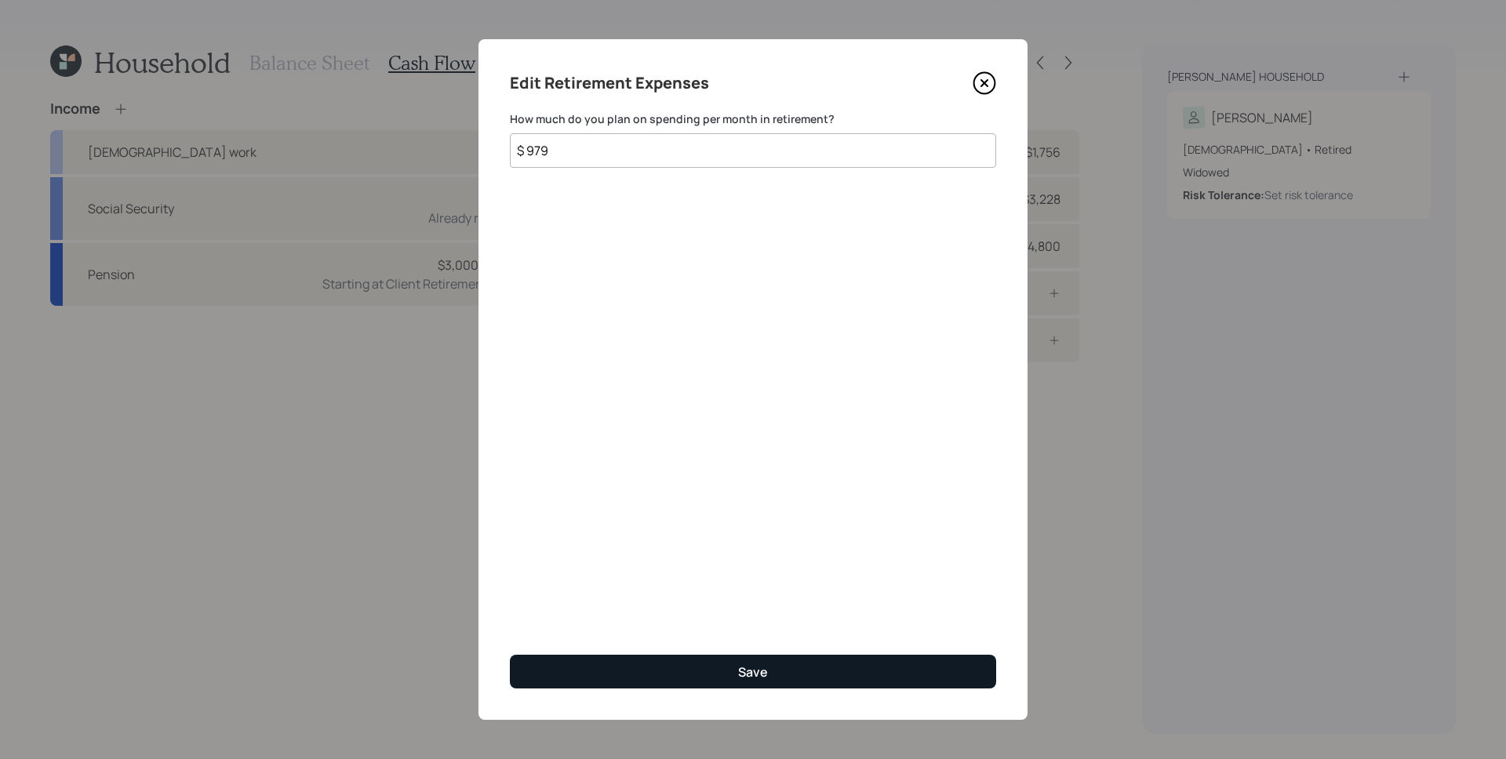
type input "$ 979"
click at [779, 666] on button "Save" at bounding box center [753, 672] width 486 height 34
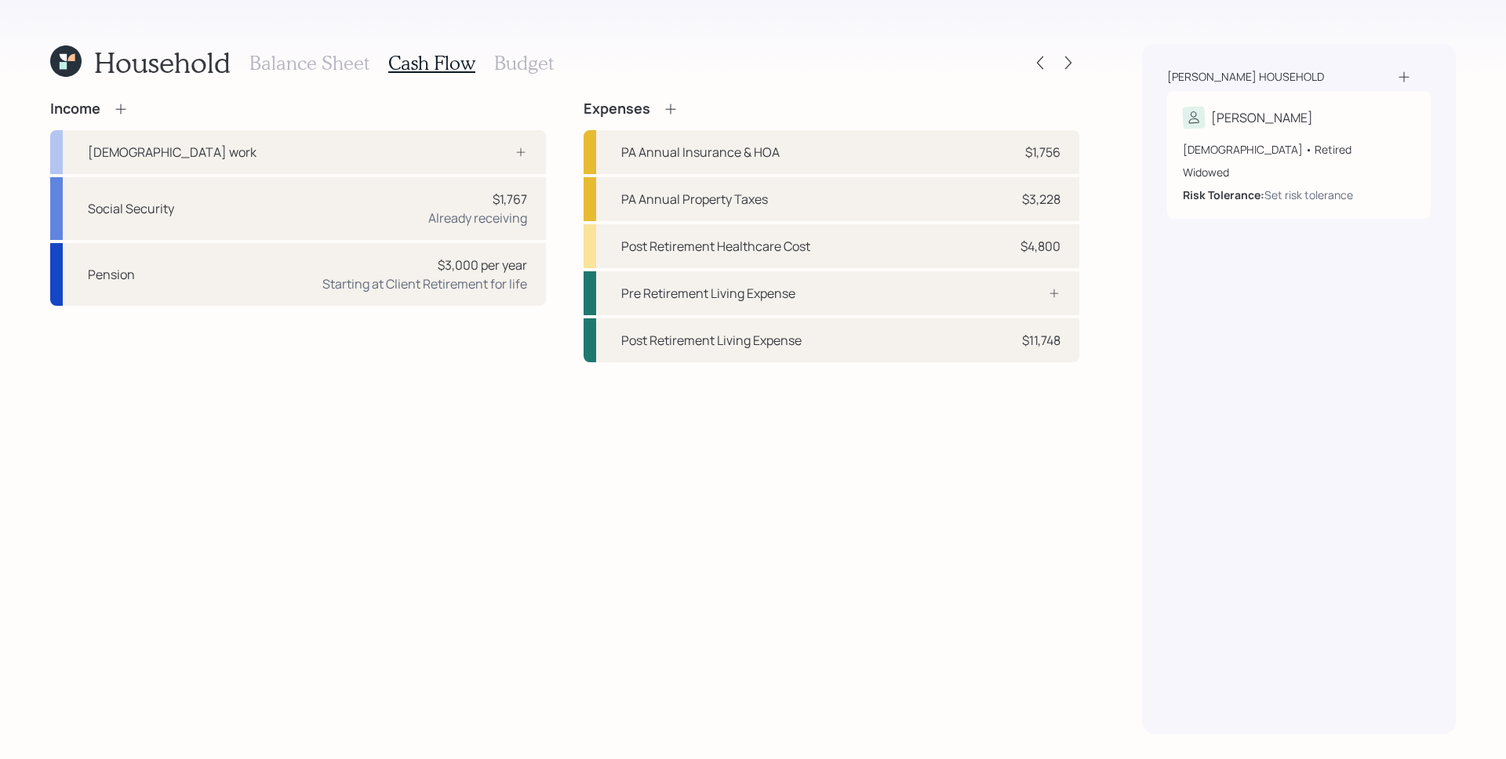
click at [308, 60] on h3 "Balance Sheet" at bounding box center [309, 63] width 120 height 23
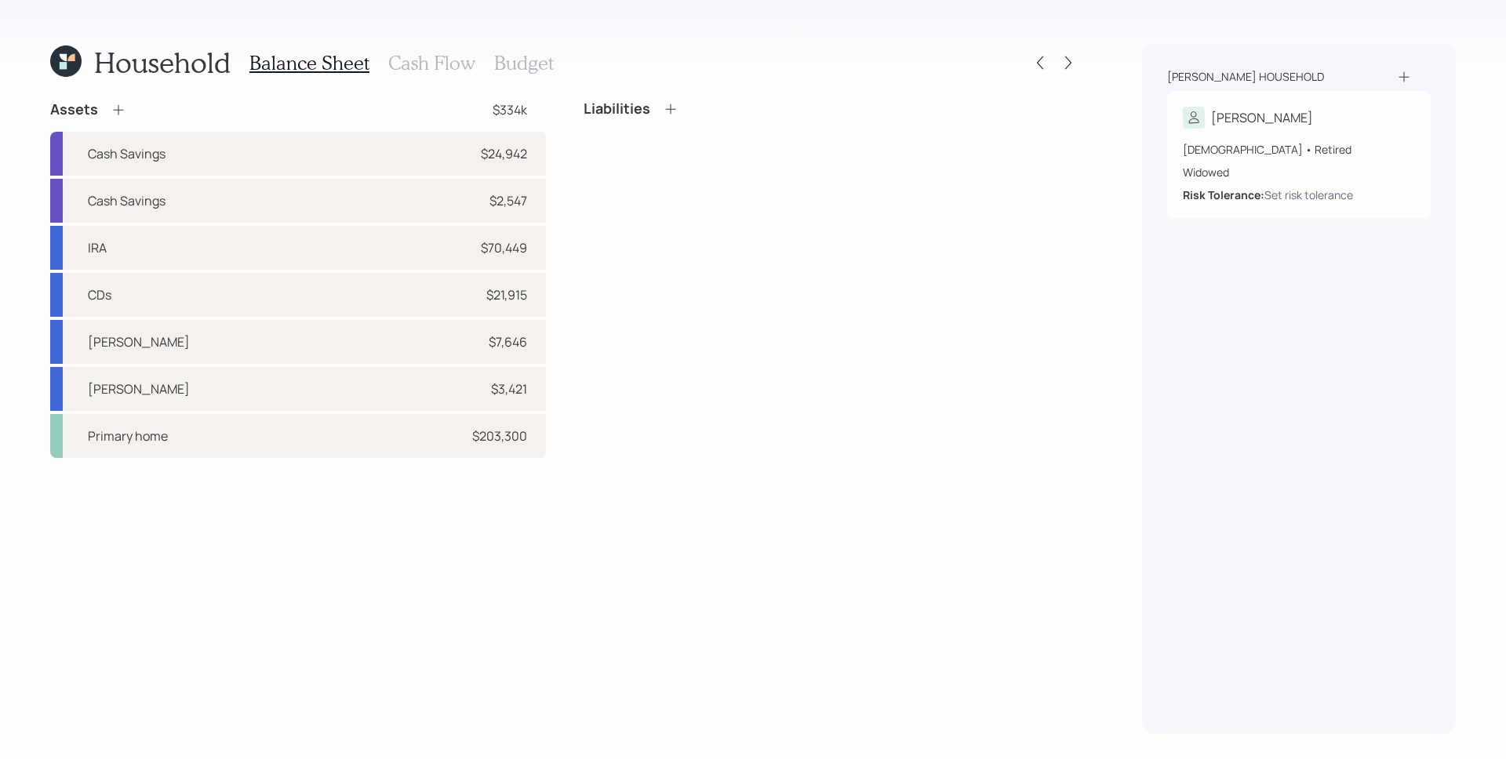
click at [411, 53] on h3 "Cash Flow" at bounding box center [431, 63] width 87 height 23
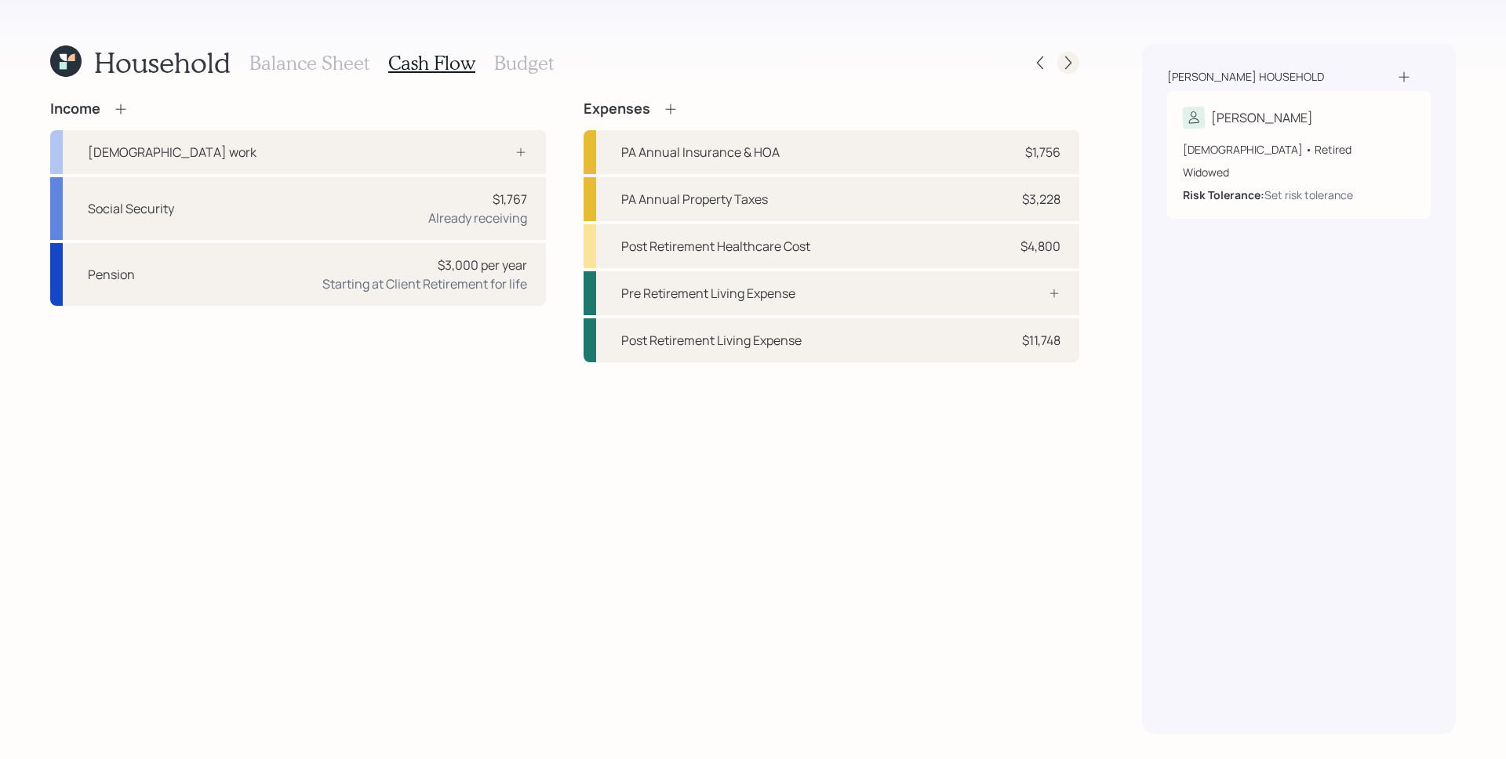
click at [1071, 63] on icon at bounding box center [1068, 62] width 6 height 13
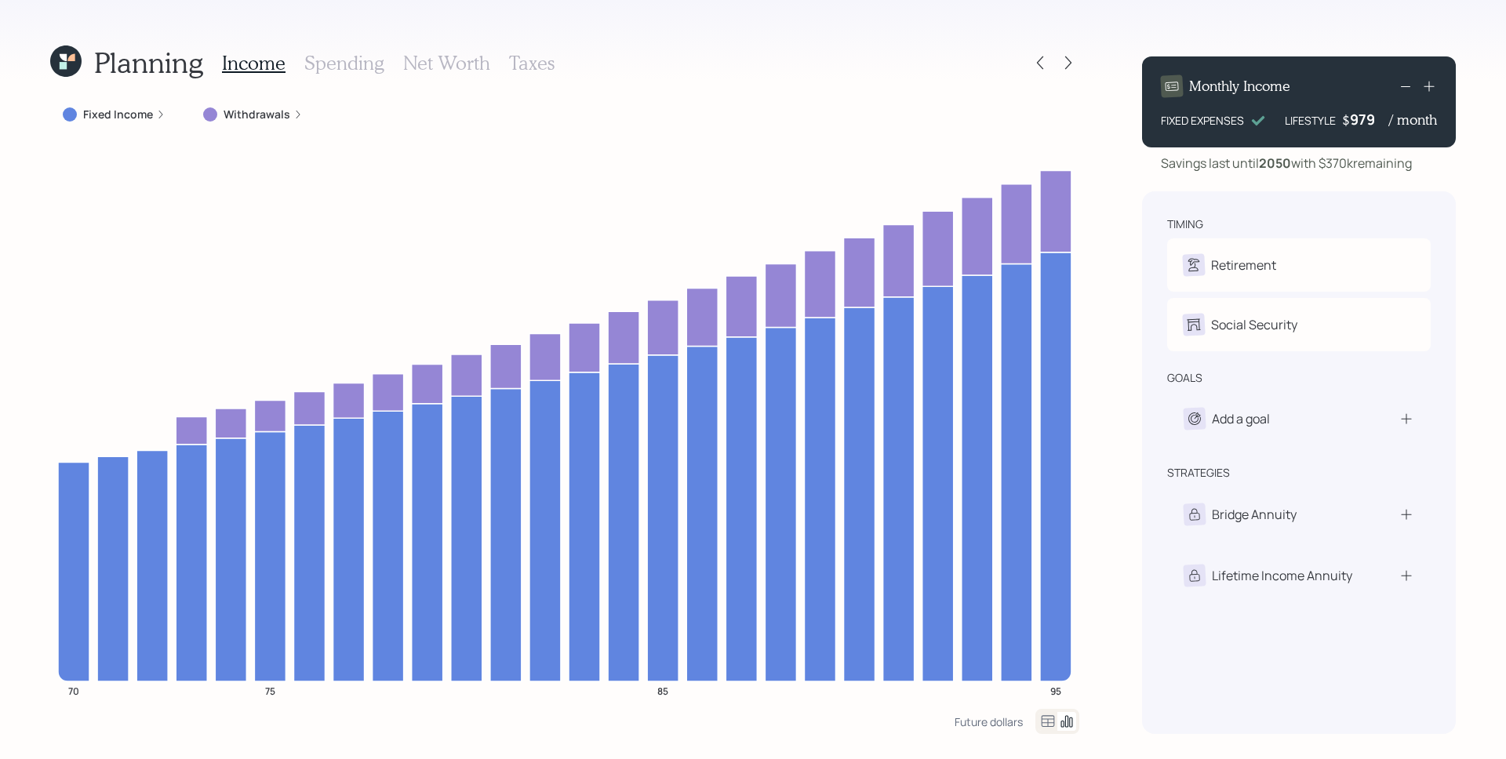
click at [348, 65] on h3 "Spending" at bounding box center [344, 63] width 80 height 23
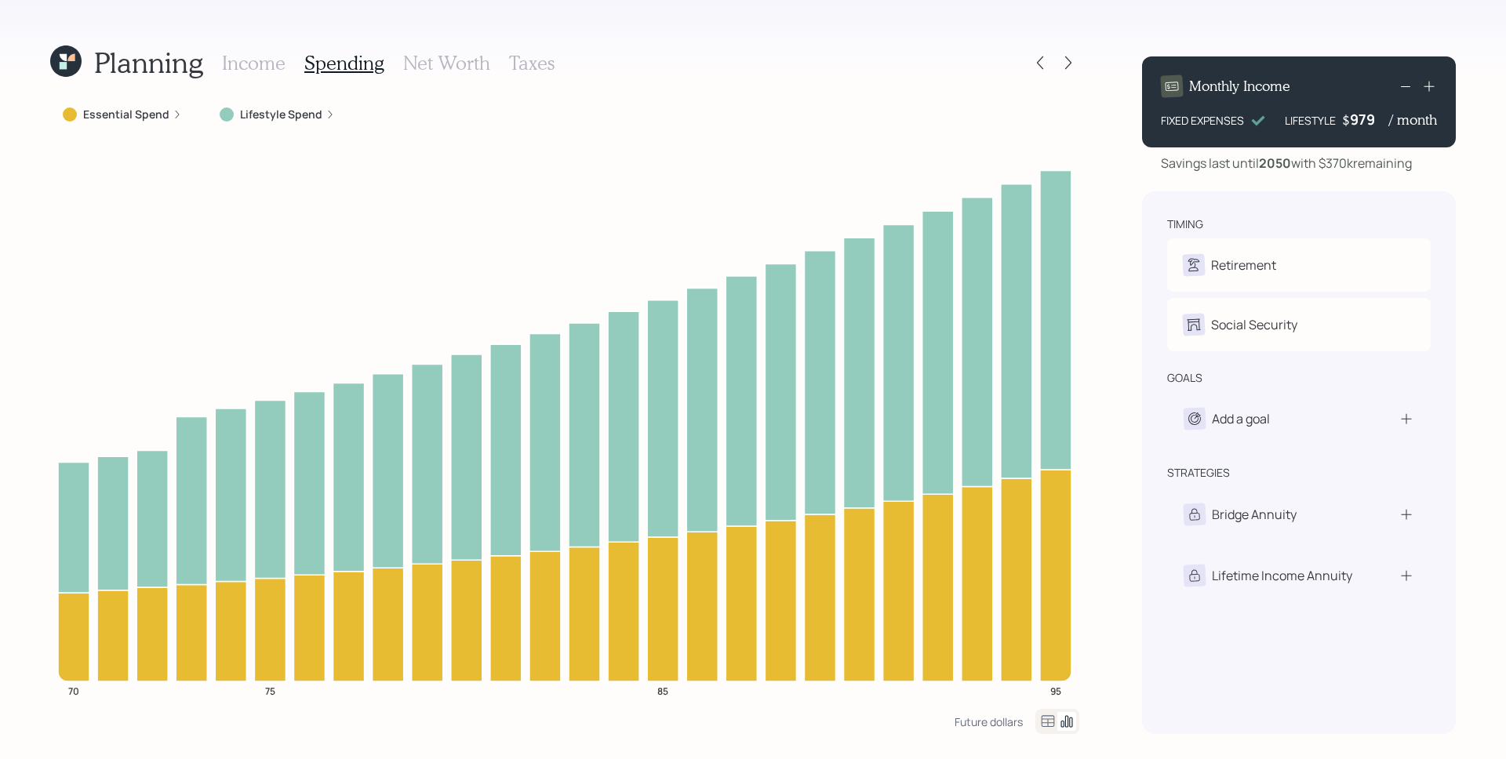
click at [261, 62] on h3 "Income" at bounding box center [254, 63] width 64 height 23
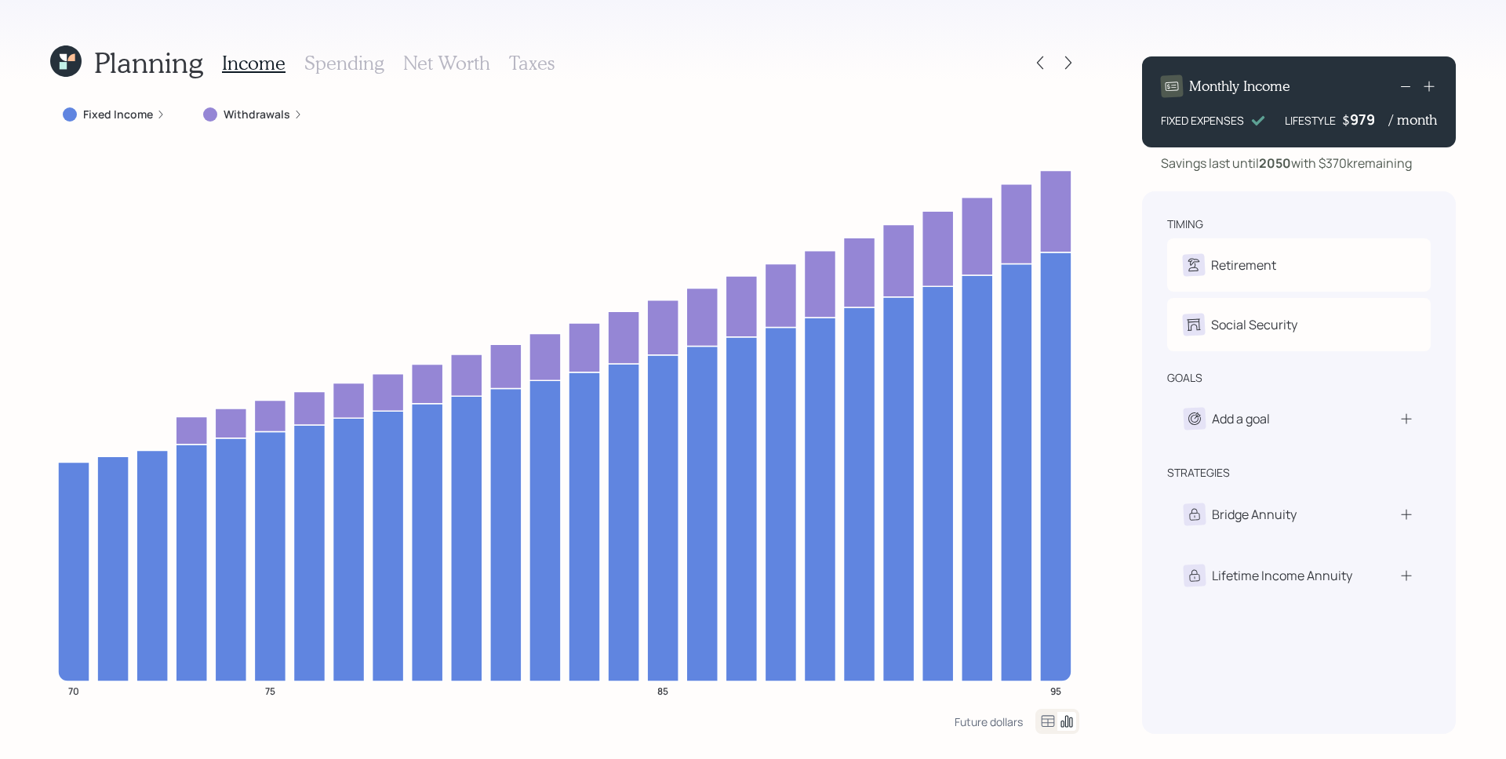
click at [137, 117] on label "Fixed Income" at bounding box center [118, 115] width 70 height 16
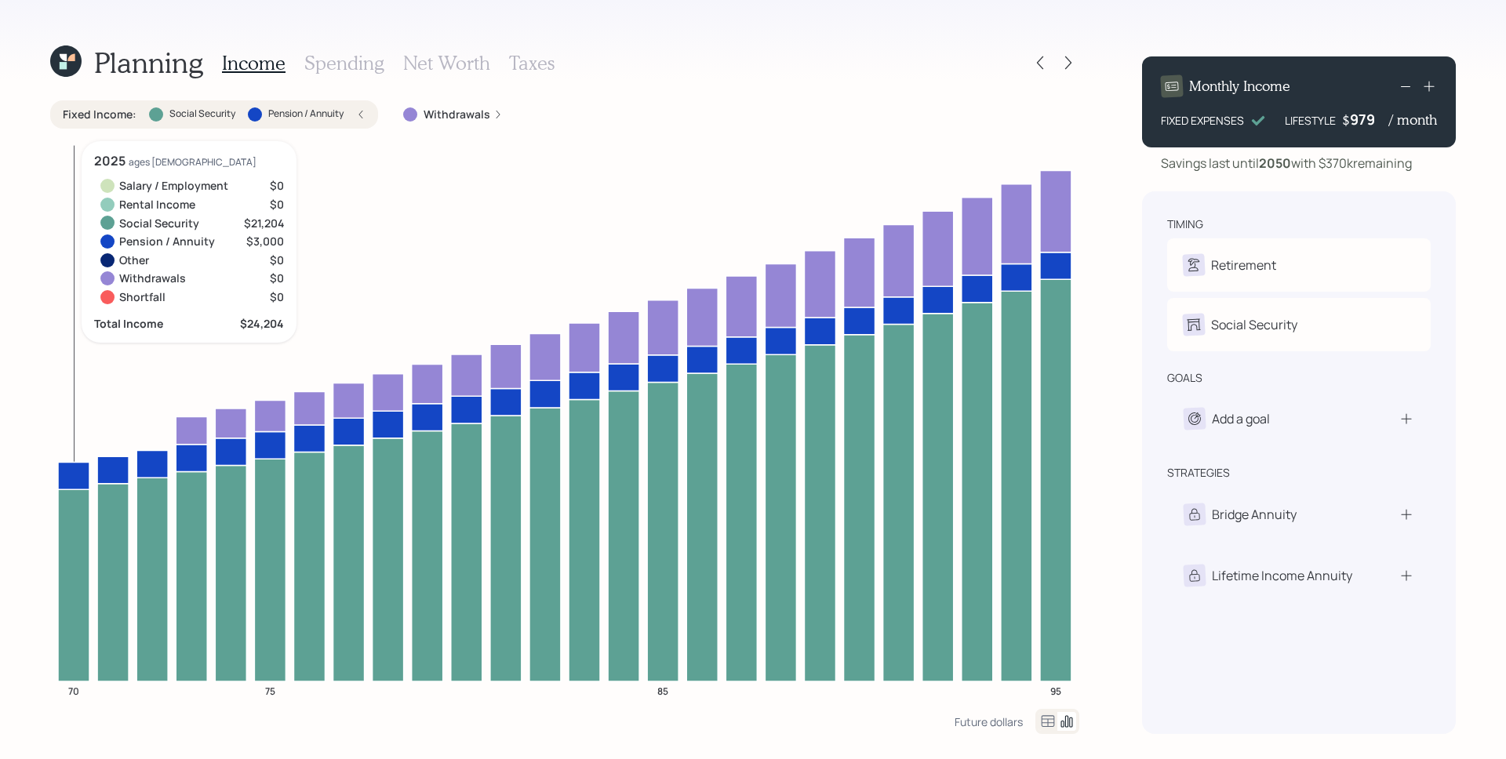
click at [67, 527] on icon at bounding box center [73, 586] width 31 height 192
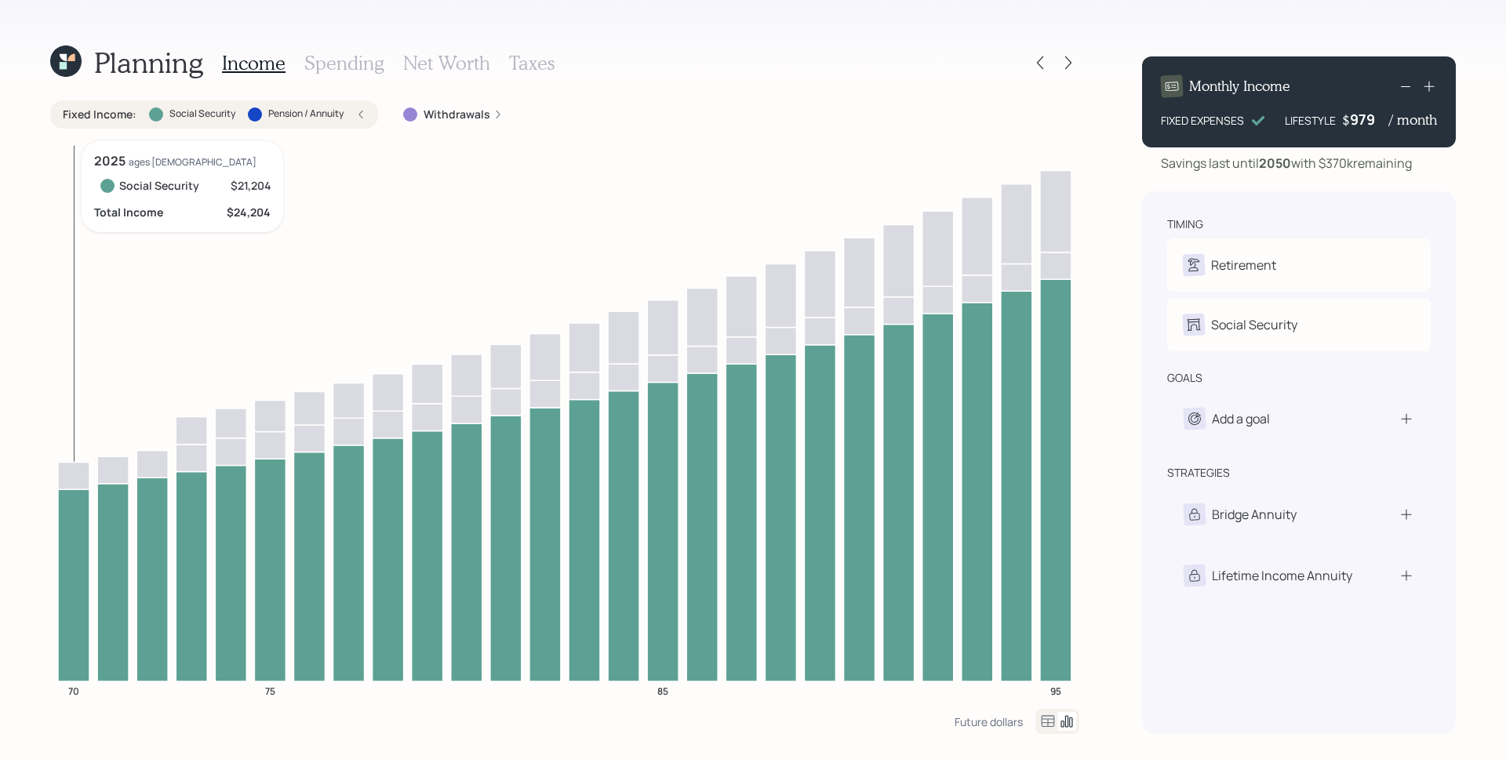
click at [84, 621] on icon at bounding box center [73, 586] width 31 height 192
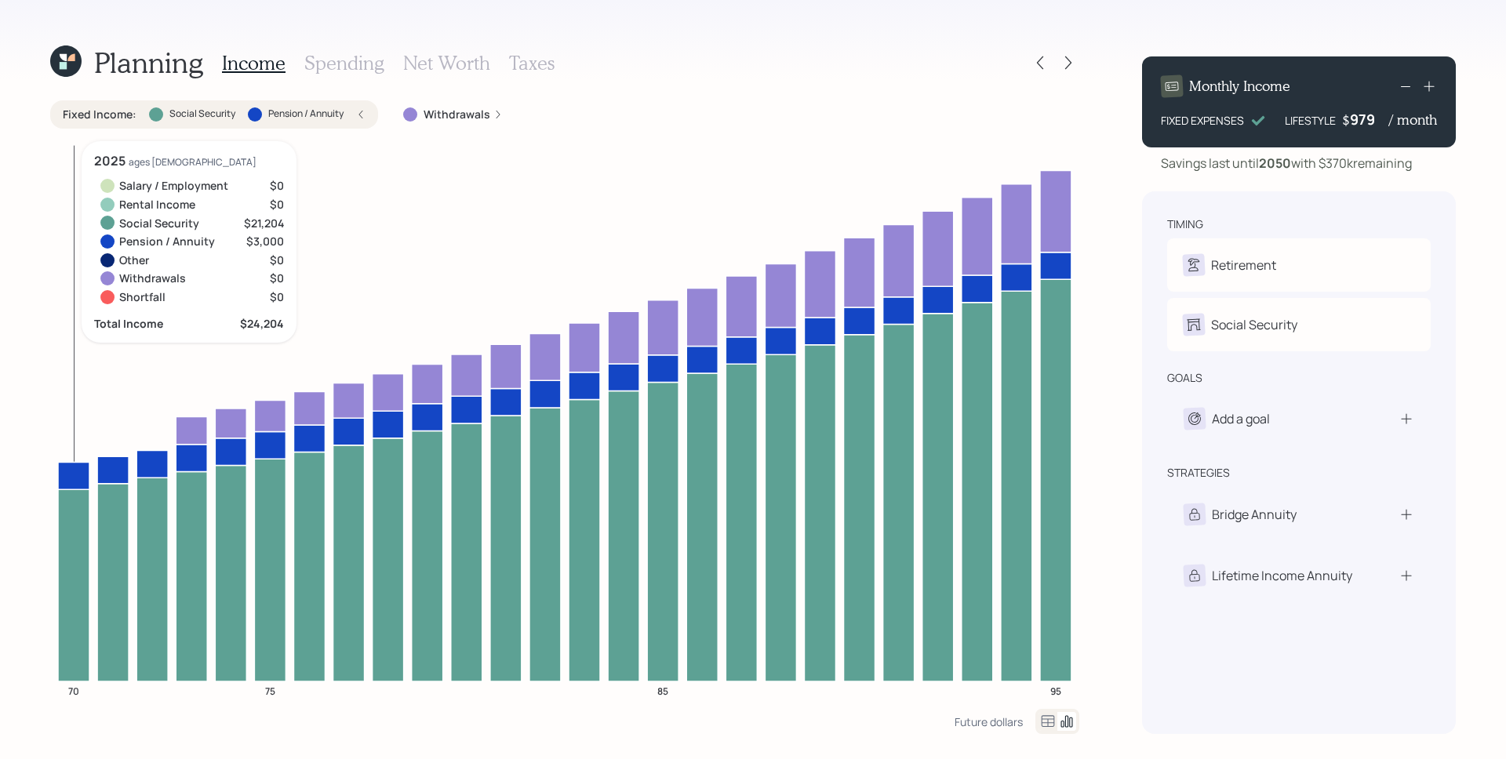
click at [67, 477] on icon at bounding box center [73, 475] width 31 height 27
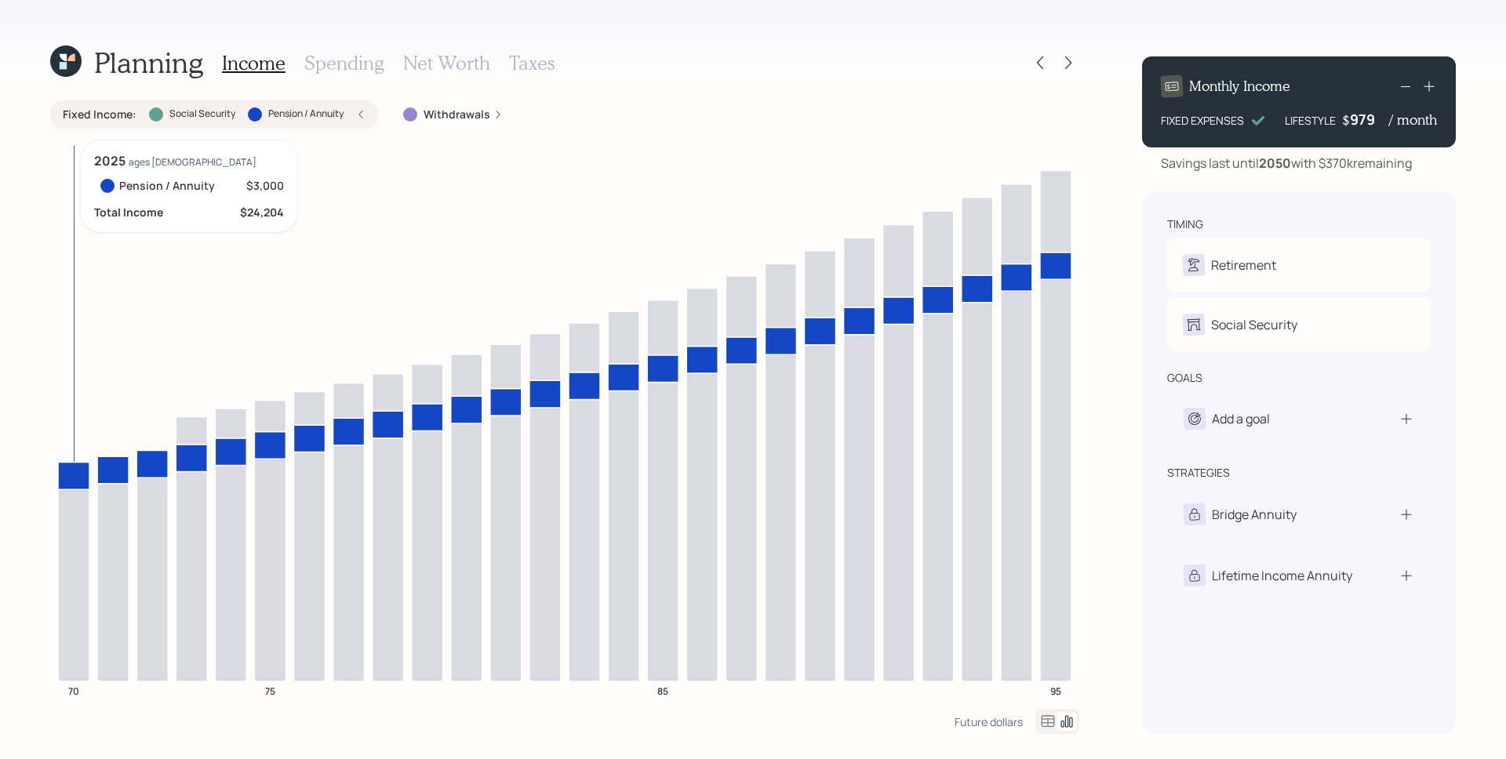
click at [78, 484] on icon at bounding box center [73, 475] width 31 height 27
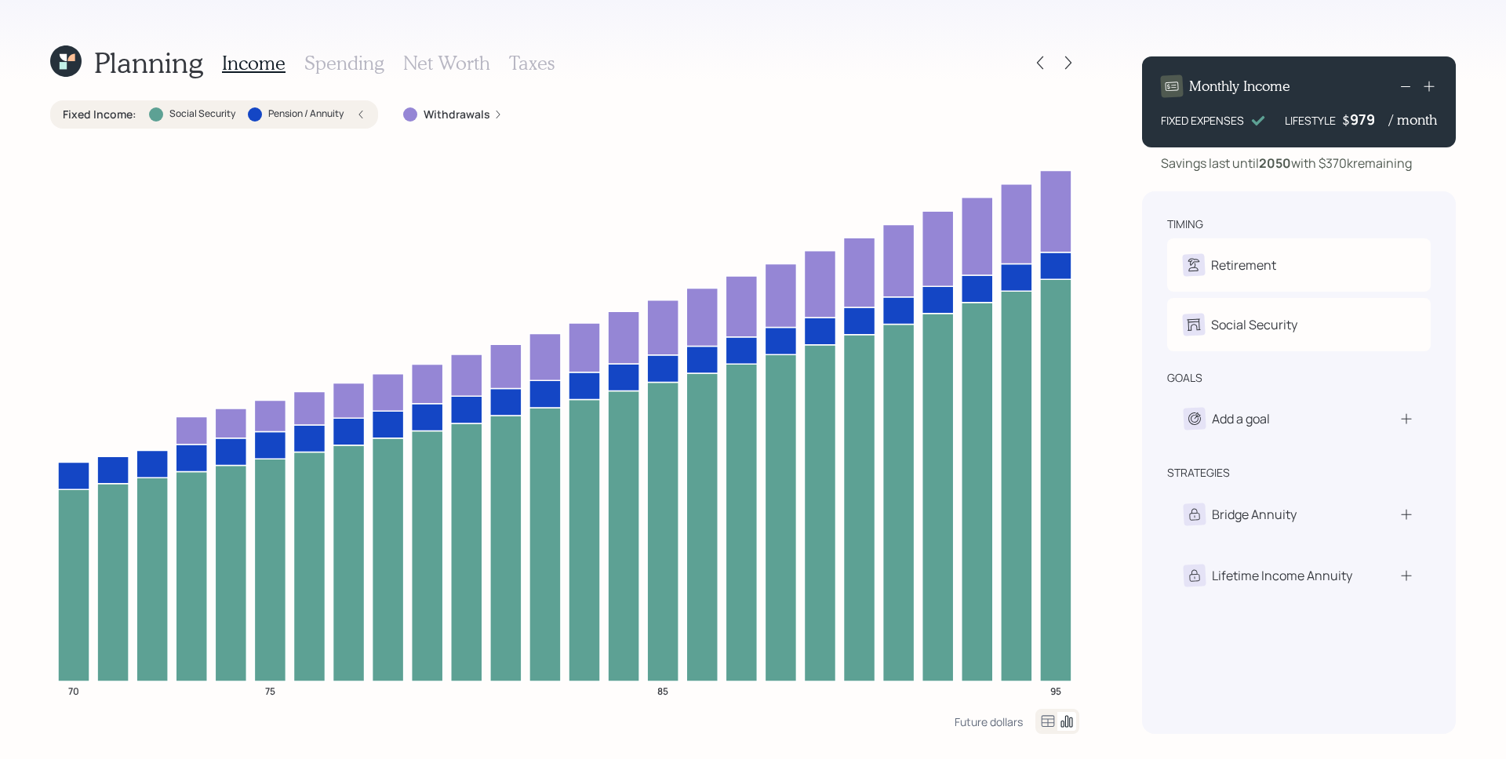
click at [343, 70] on h3 "Spending" at bounding box center [344, 63] width 80 height 23
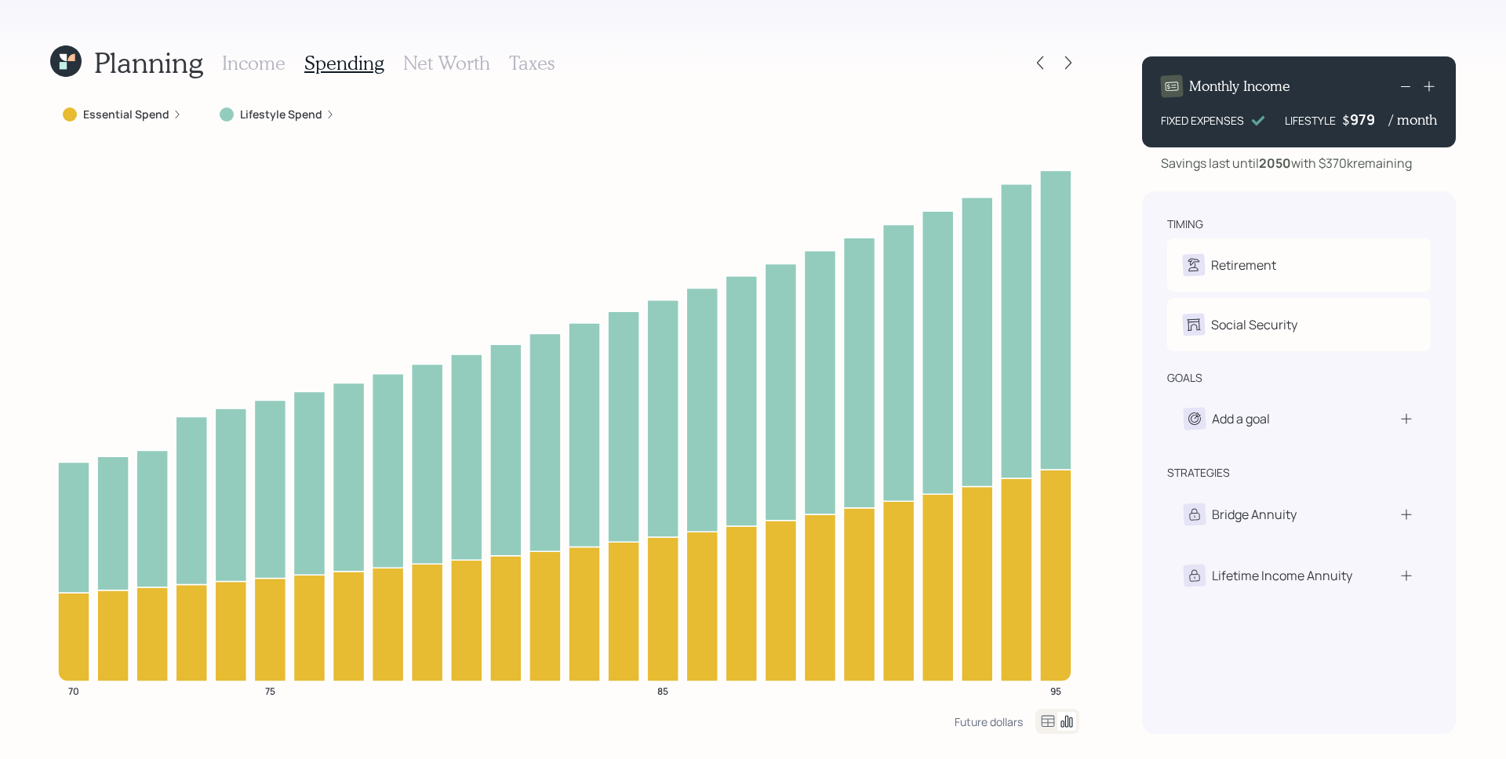
click at [173, 114] on icon at bounding box center [177, 114] width 9 height 9
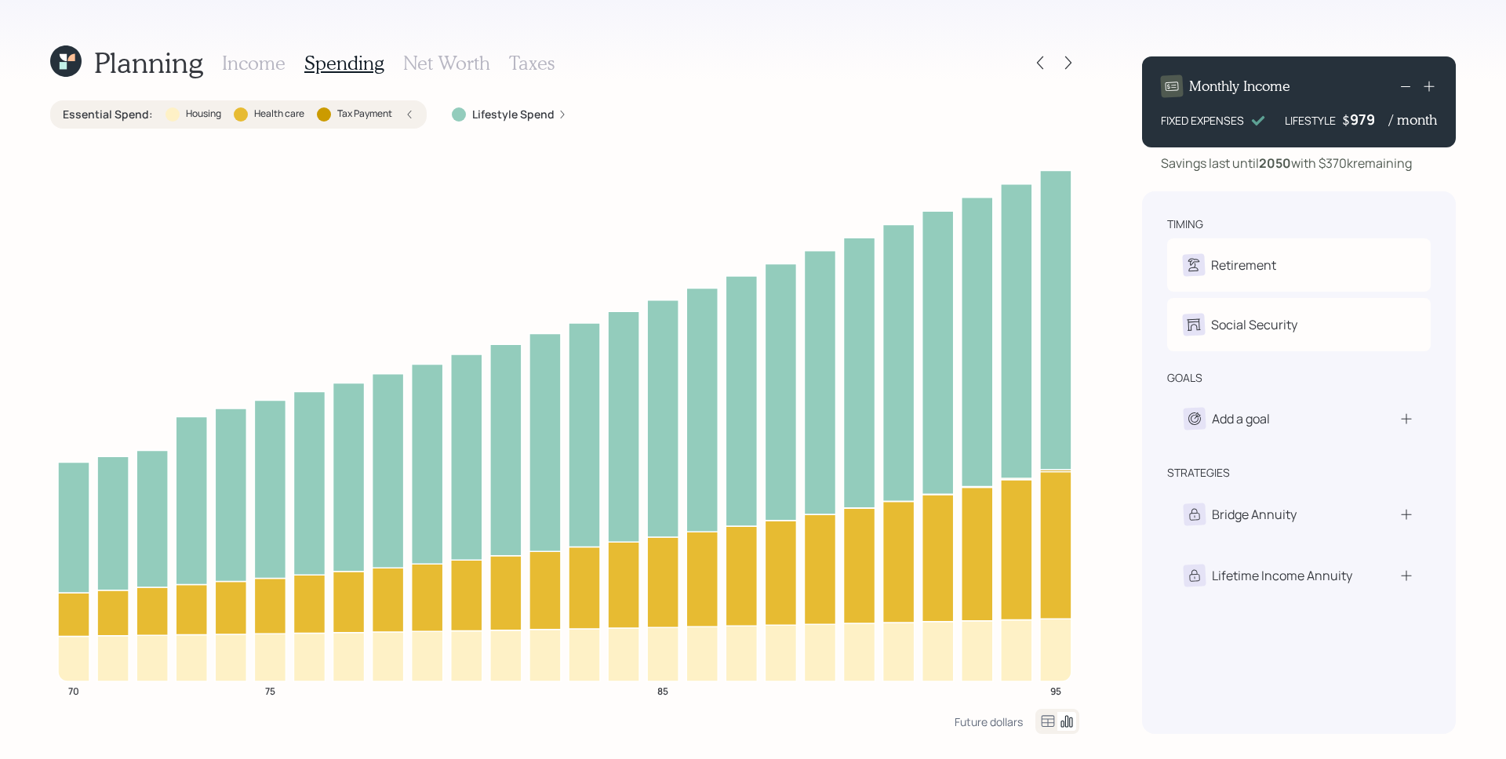
click at [523, 115] on label "Lifestyle Spend" at bounding box center [513, 115] width 82 height 16
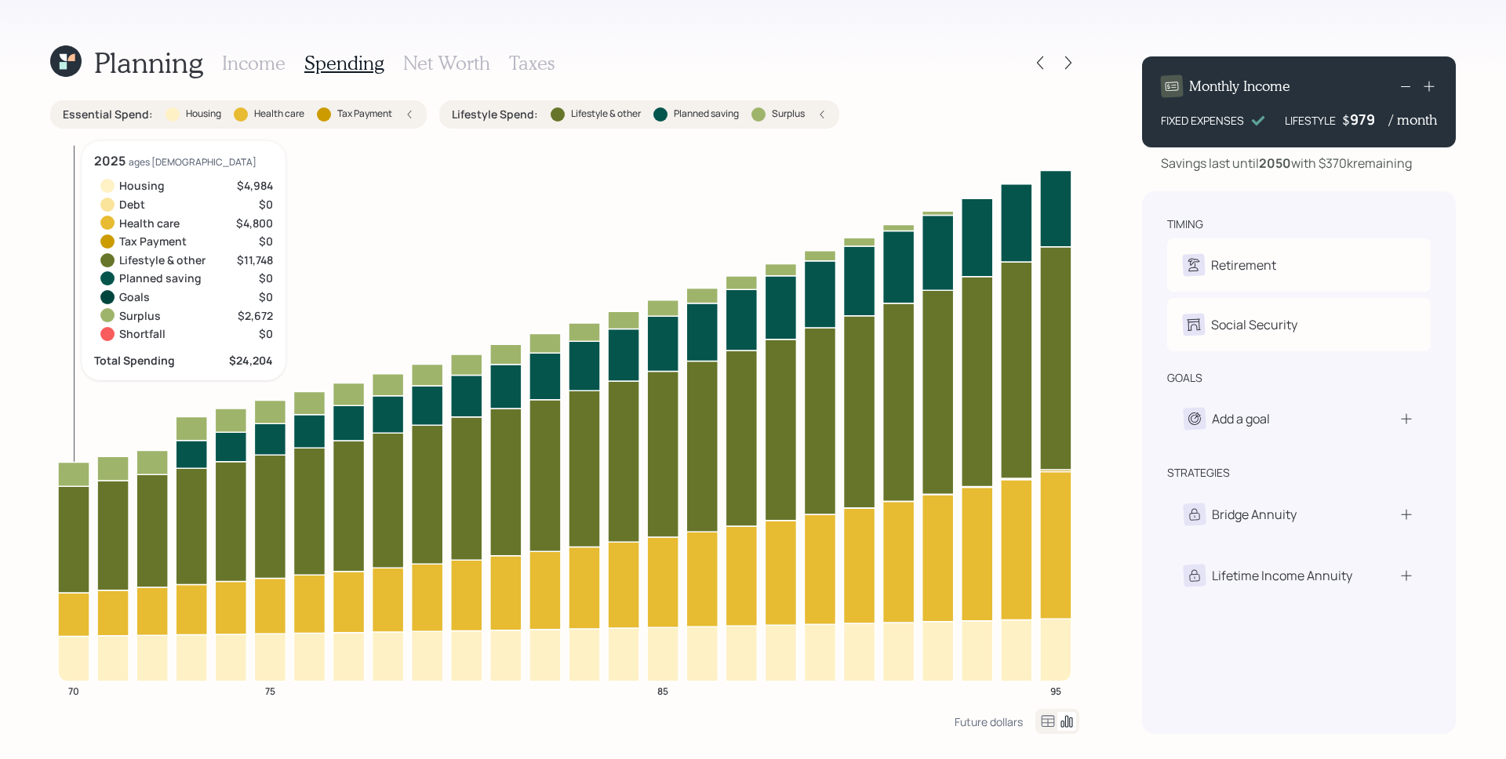
click at [72, 534] on icon at bounding box center [73, 539] width 31 height 107
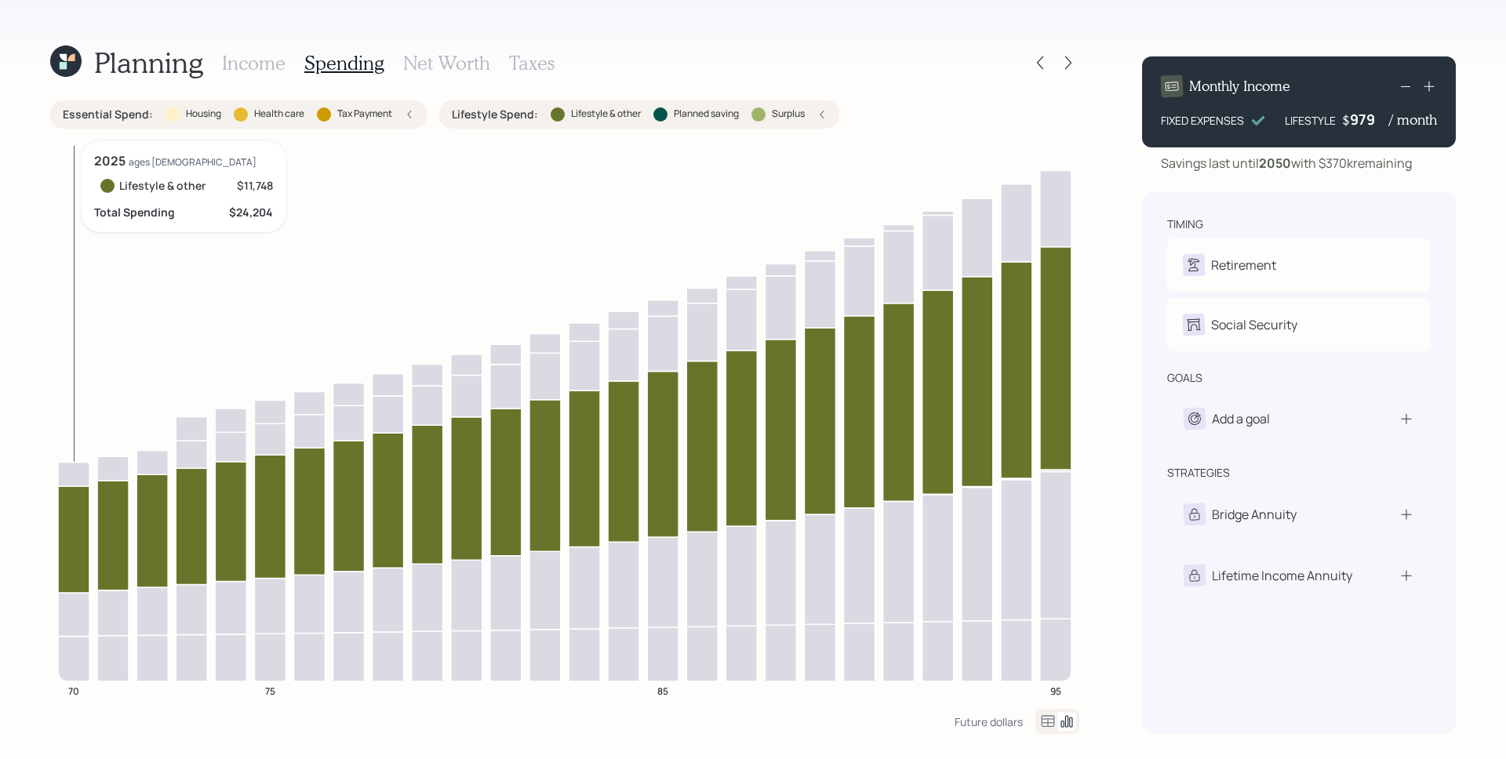
click at [81, 536] on icon at bounding box center [73, 539] width 31 height 107
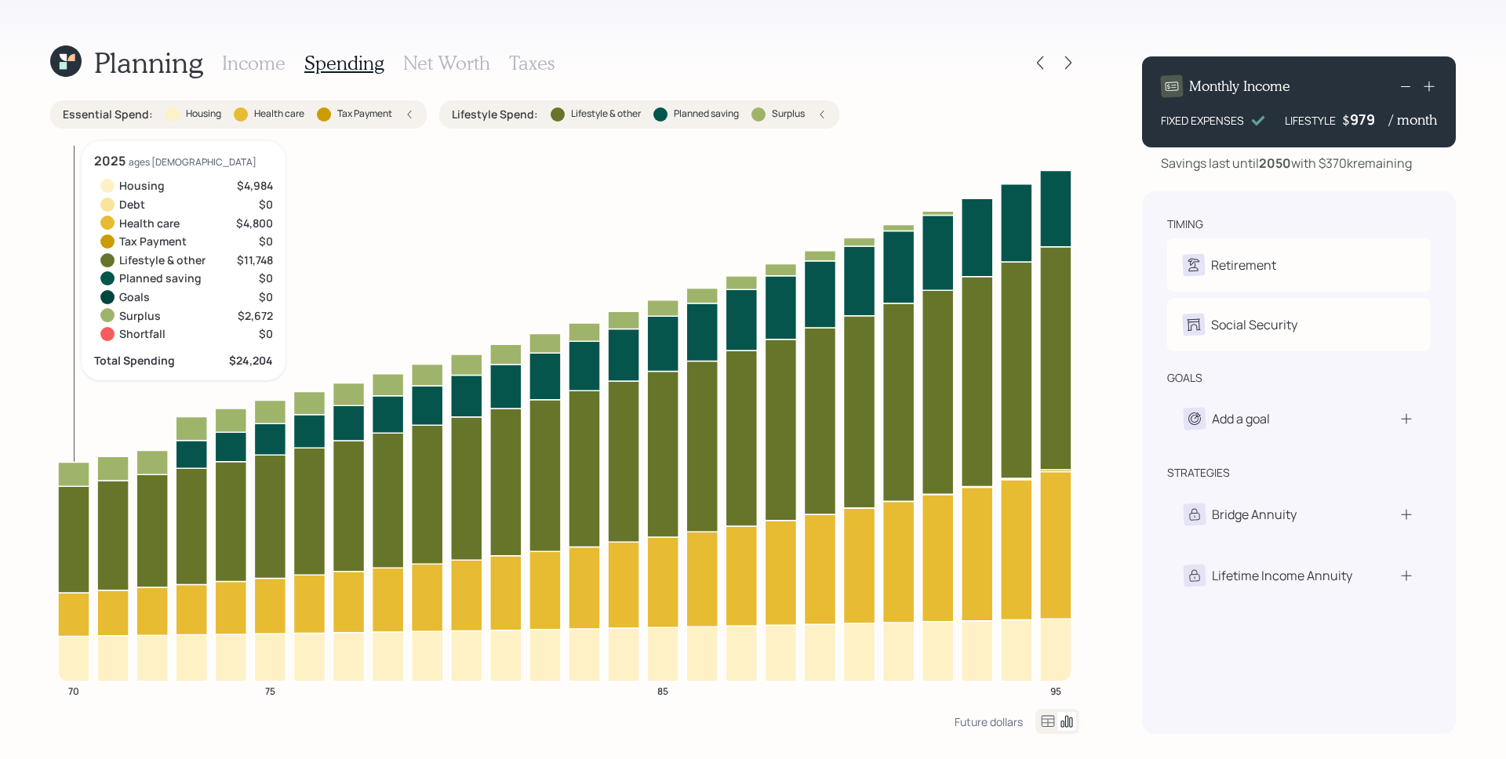
click at [67, 475] on icon at bounding box center [73, 474] width 31 height 24
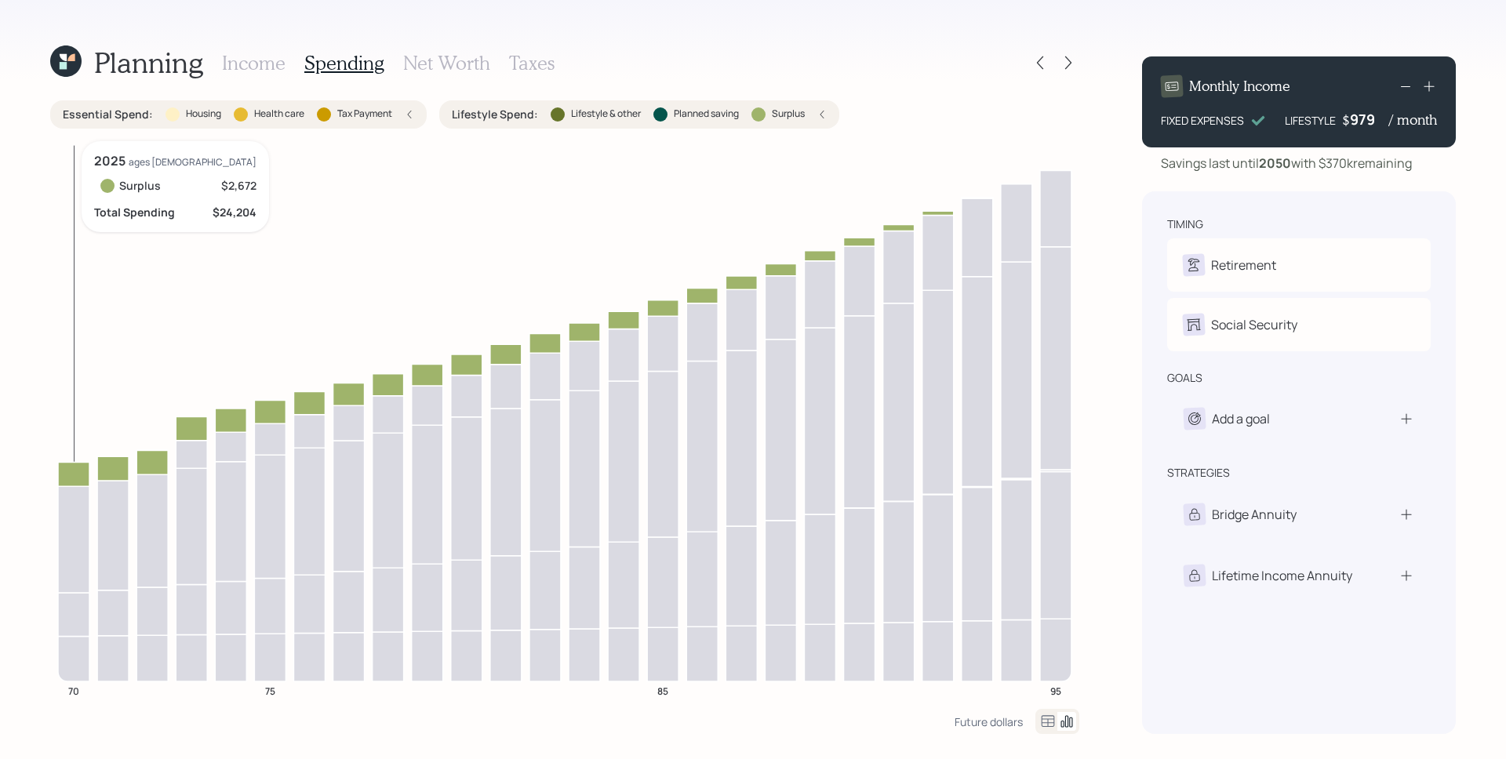
click at [67, 475] on icon at bounding box center [73, 474] width 31 height 24
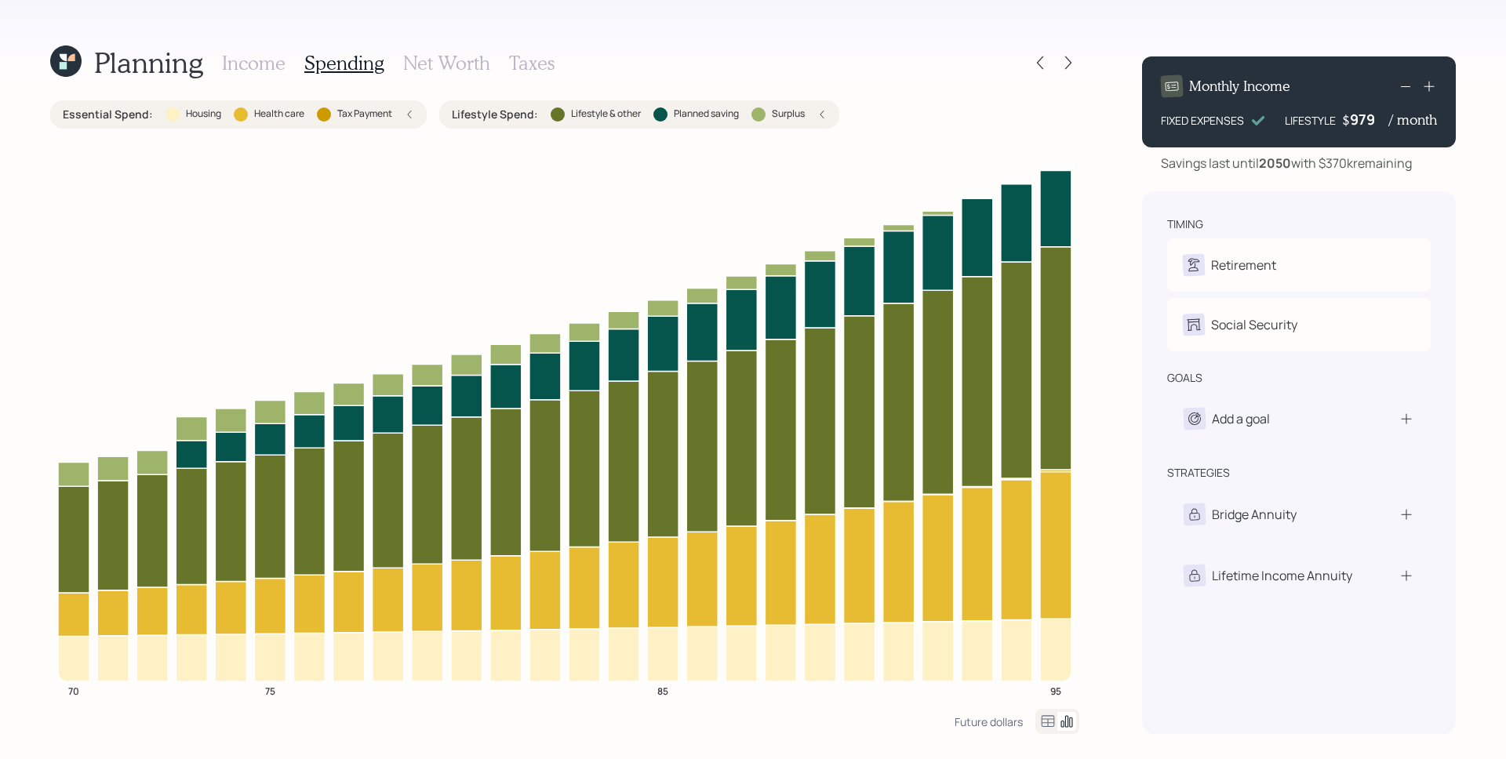
click at [269, 66] on h3 "Income" at bounding box center [254, 63] width 64 height 23
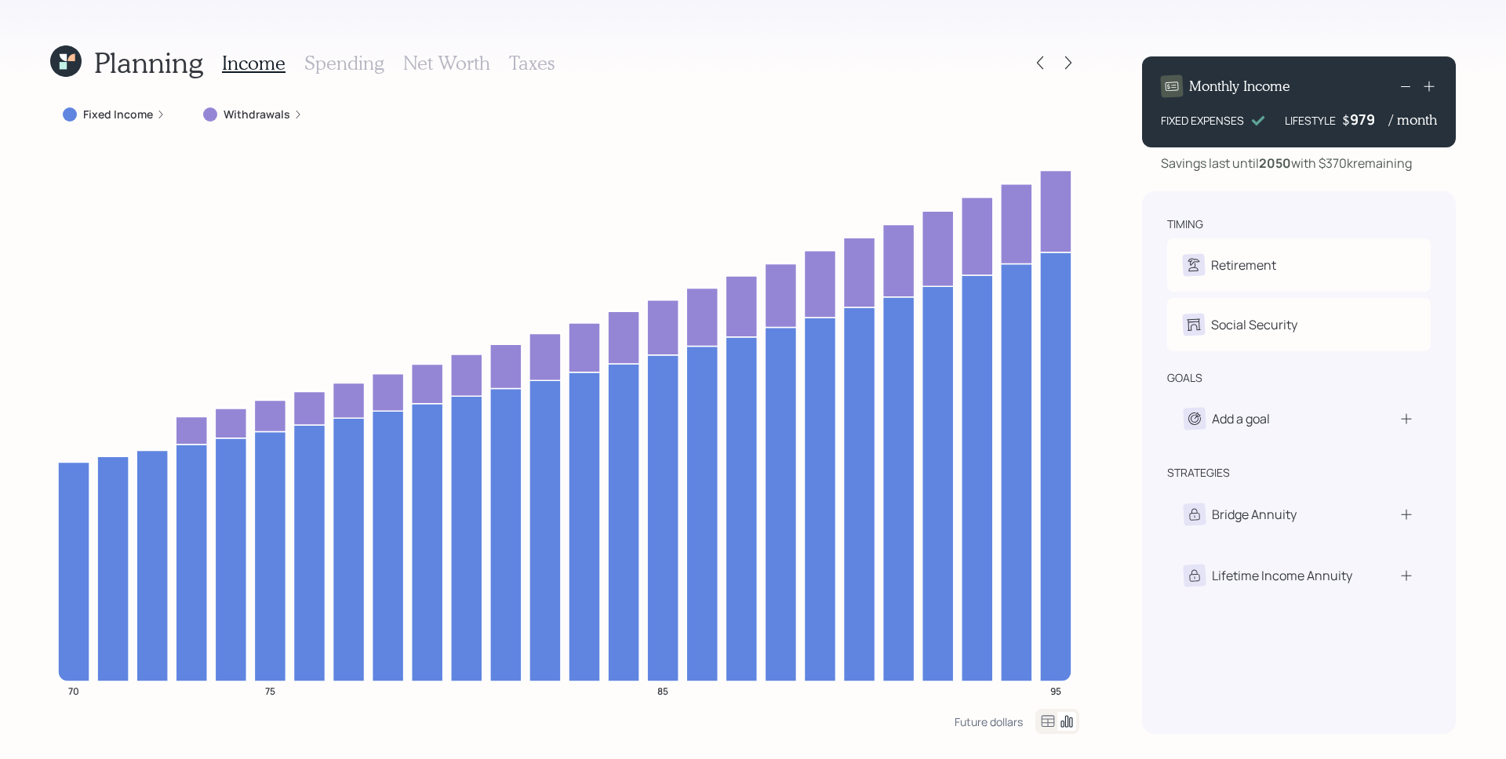
click at [264, 111] on label "Withdrawals" at bounding box center [257, 115] width 67 height 16
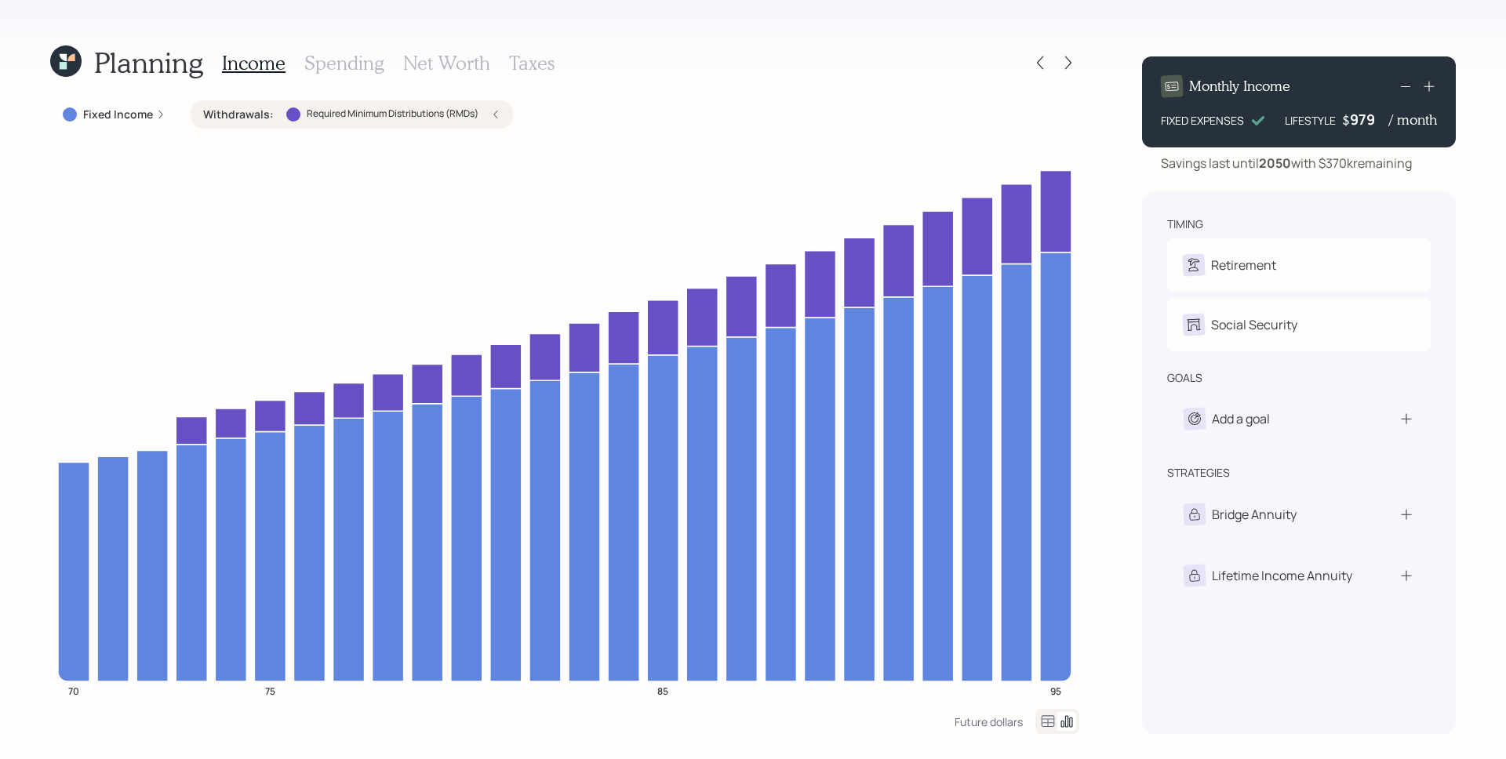
click at [355, 71] on h3 "Spending" at bounding box center [344, 63] width 80 height 23
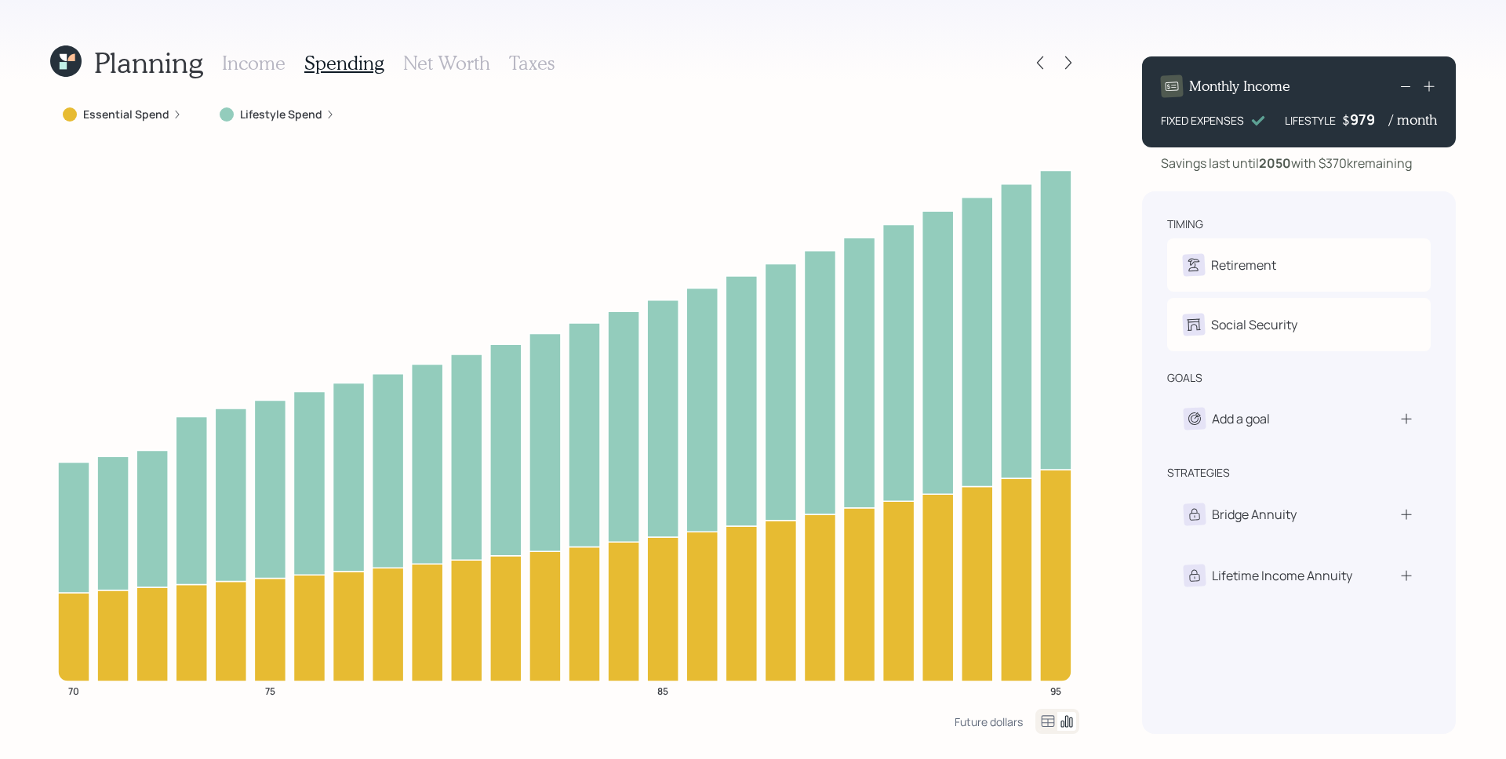
click at [267, 117] on label "Lifestyle Spend" at bounding box center [281, 115] width 82 height 16
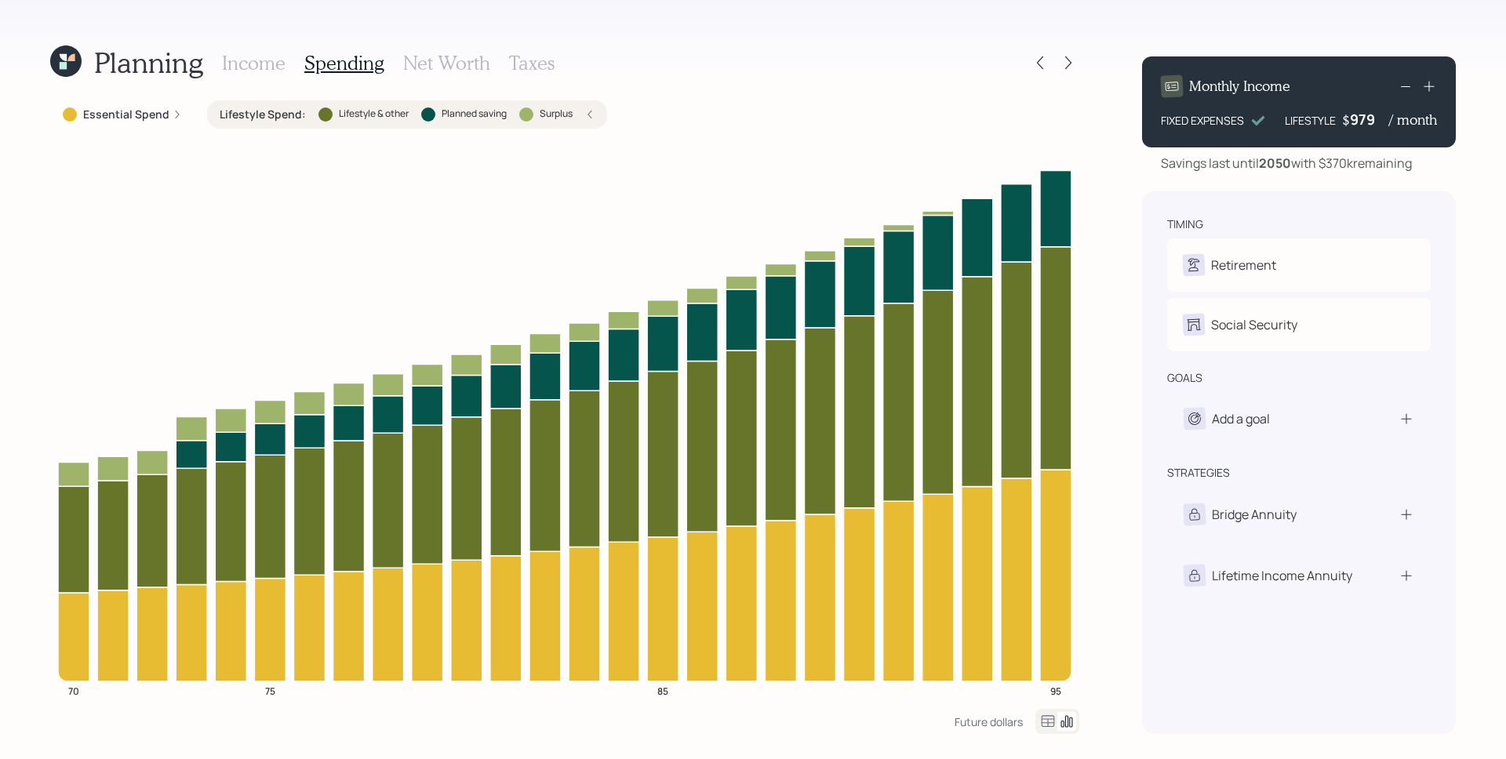
click at [595, 118] on div "Lifestyle Spend : Lifestyle & other Planned saving Surplus" at bounding box center [407, 114] width 400 height 28
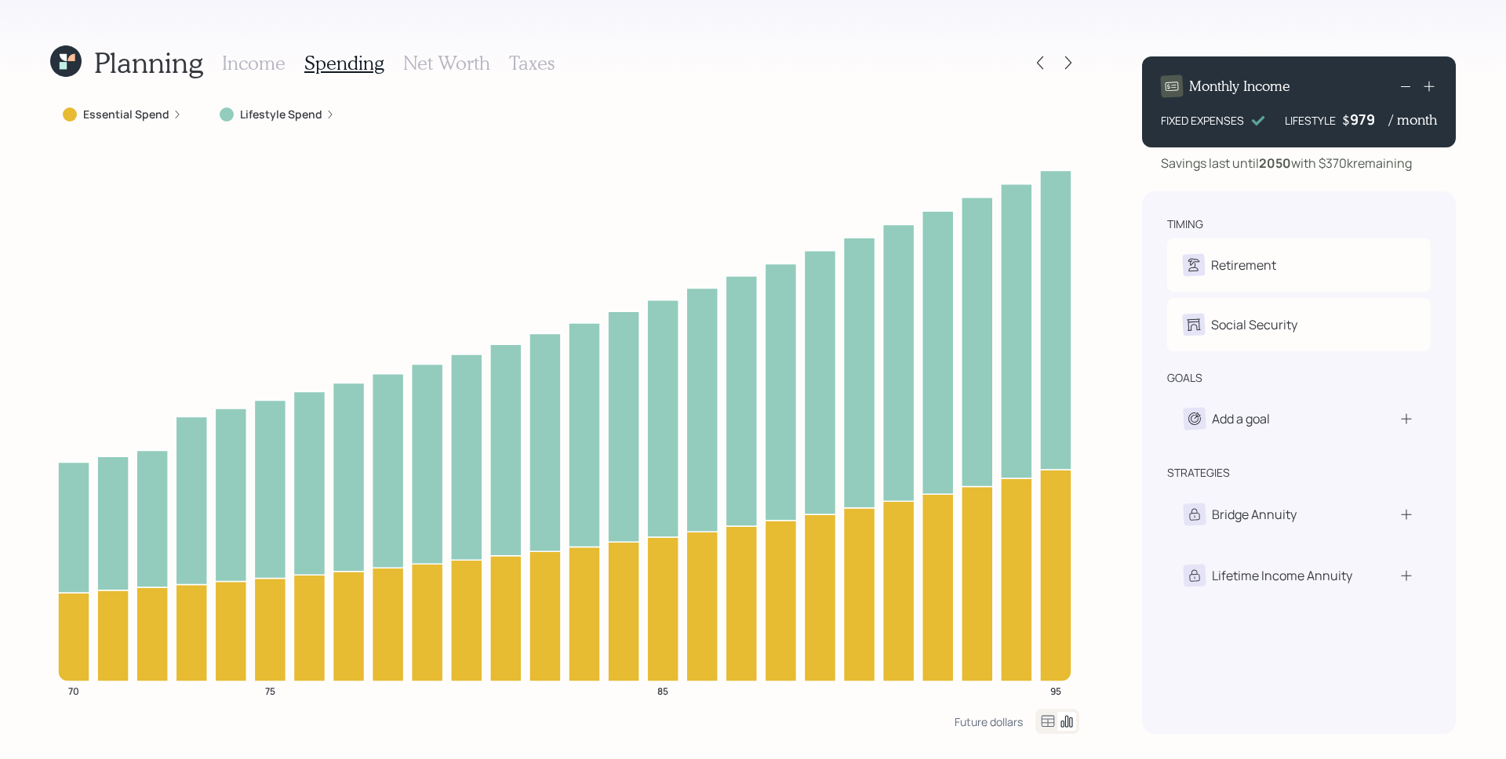
click at [453, 71] on h3 "Net Worth" at bounding box center [446, 63] width 87 height 23
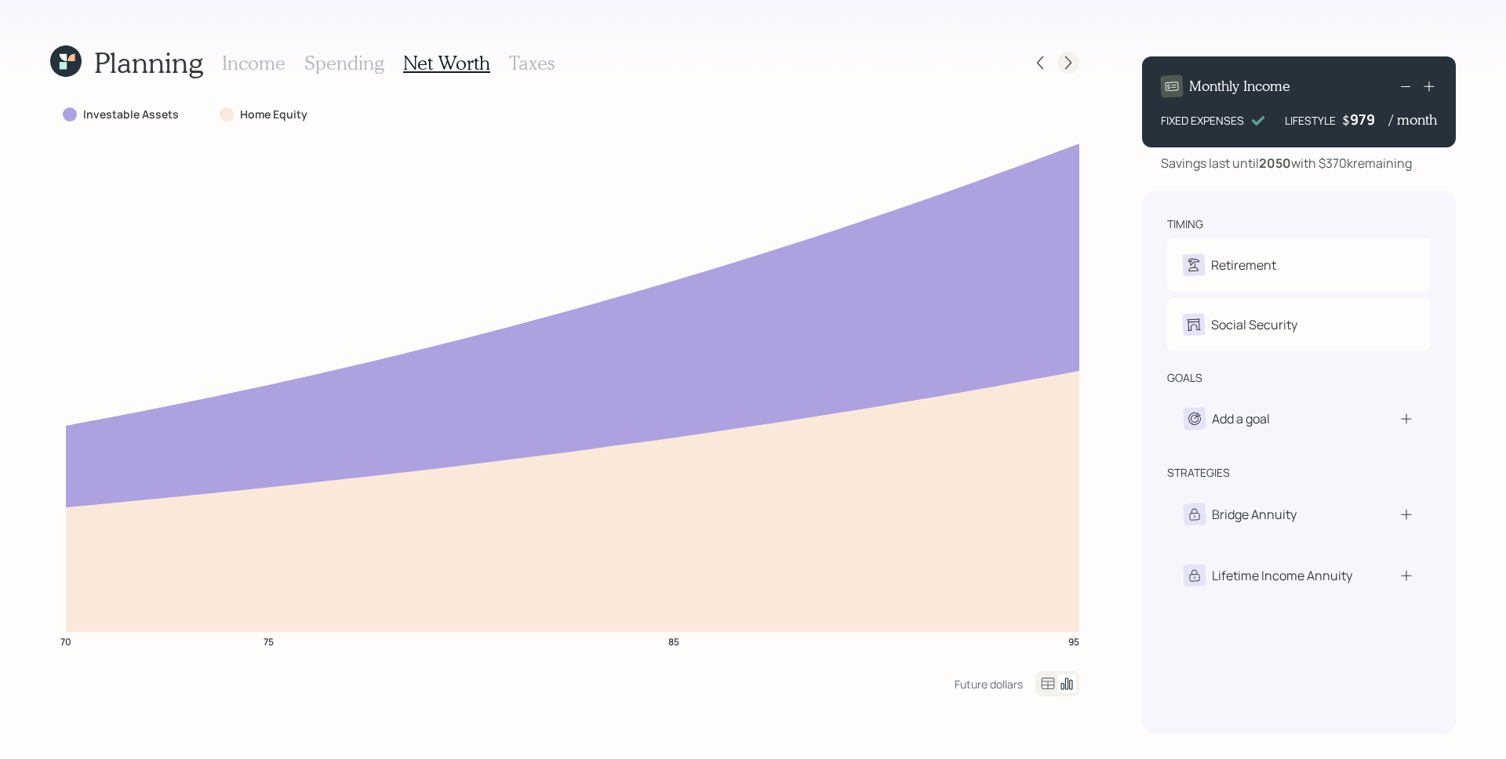
click at [1074, 60] on icon at bounding box center [1069, 63] width 16 height 16
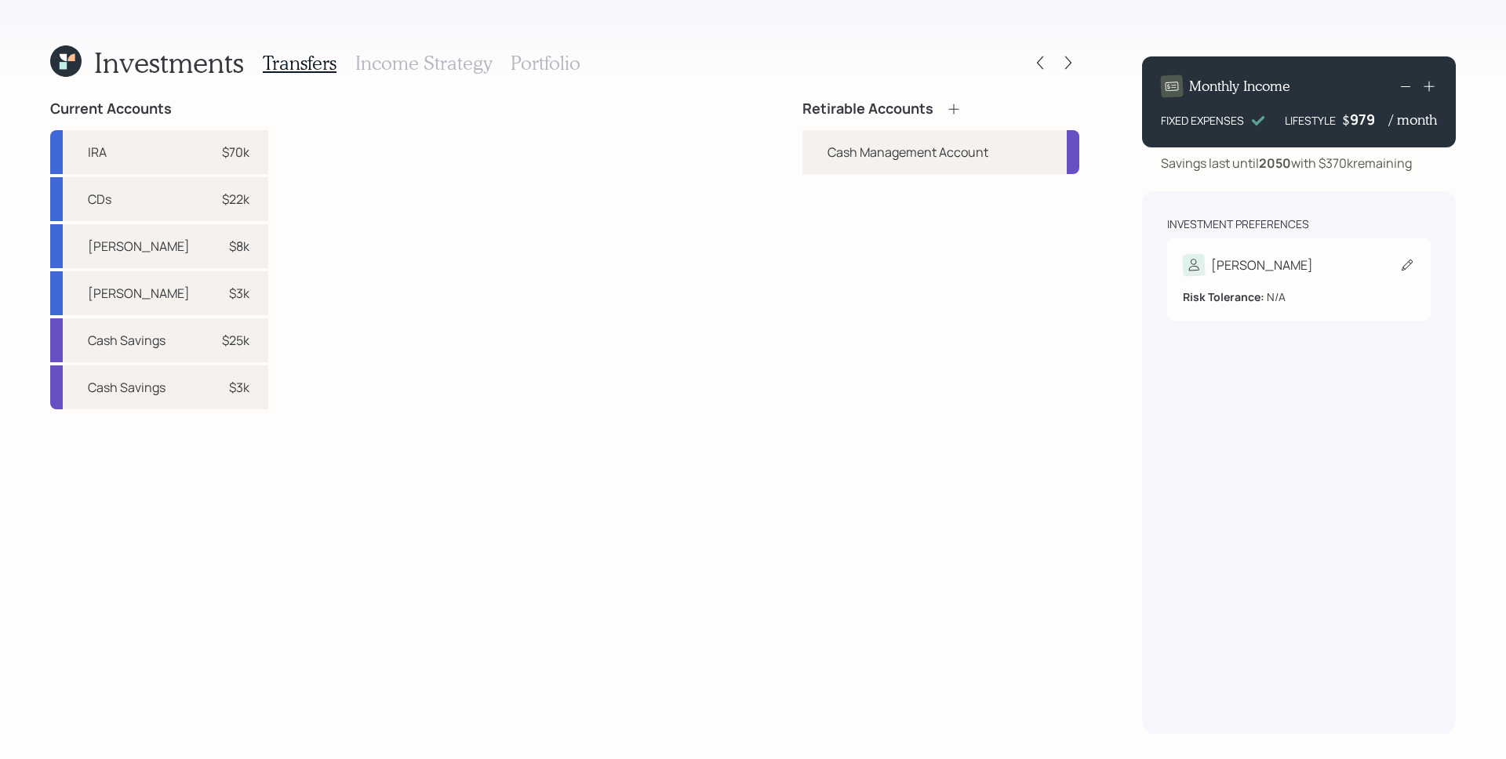
click at [1273, 271] on div "[PERSON_NAME]" at bounding box center [1299, 265] width 232 height 22
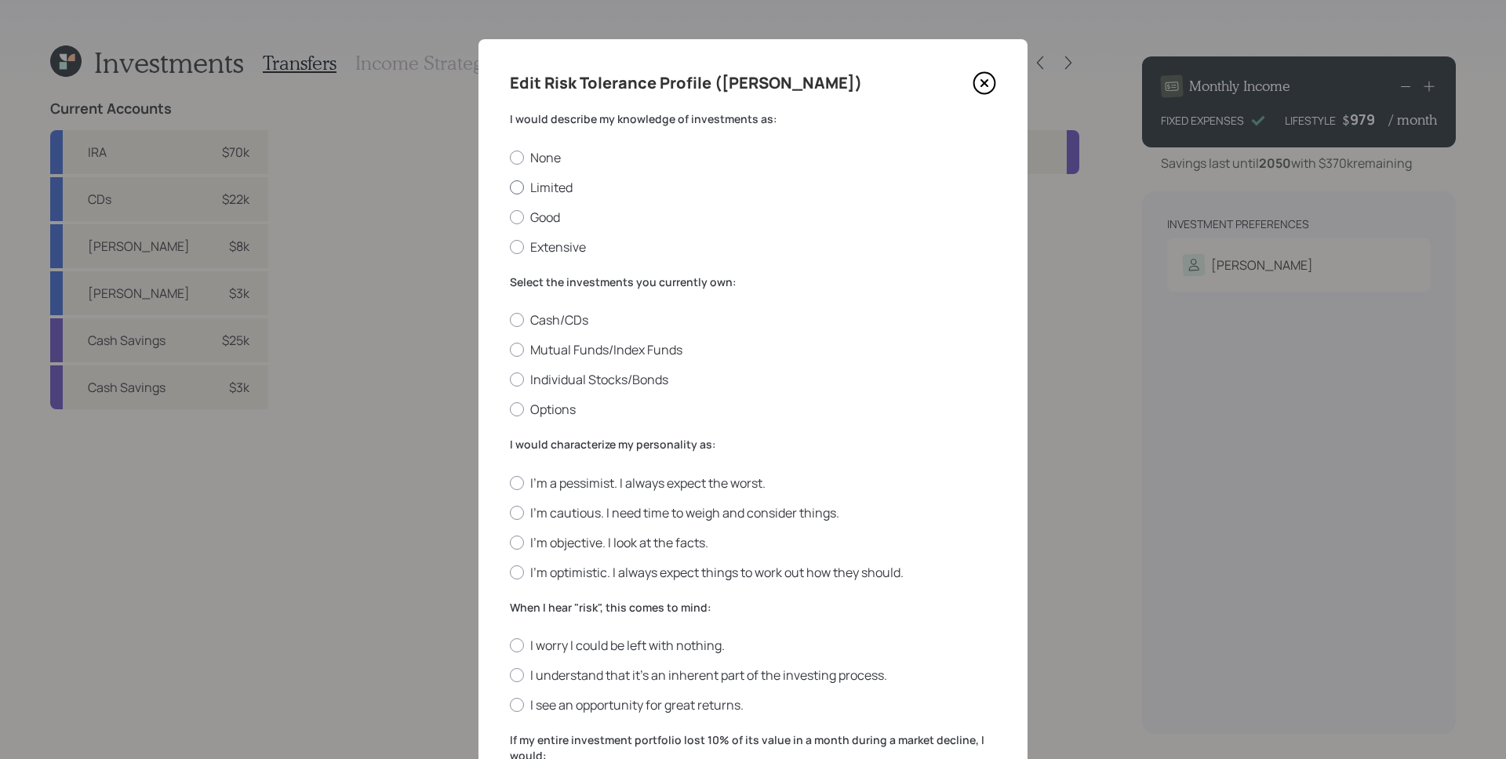
click at [513, 189] on div at bounding box center [517, 187] width 14 height 14
click at [510, 188] on input "Limited" at bounding box center [509, 187] width 1 height 1
radio input "true"
click at [516, 222] on label "Good" at bounding box center [753, 217] width 486 height 17
click at [510, 217] on input "Good" at bounding box center [509, 217] width 1 height 1
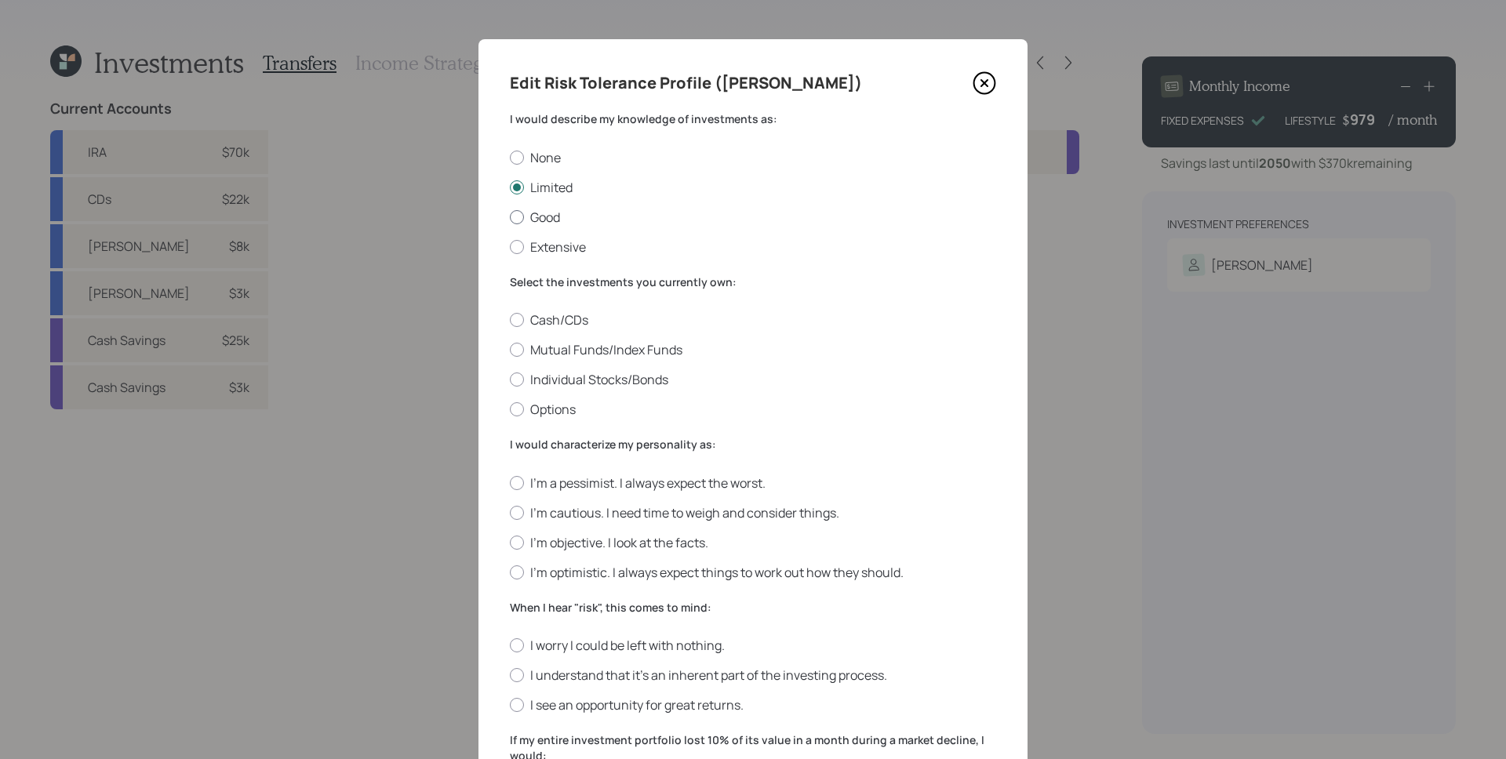
radio input "true"
click at [519, 189] on label "Limited" at bounding box center [753, 187] width 486 height 17
click at [510, 188] on input "Limited" at bounding box center [509, 187] width 1 height 1
radio input "true"
click at [510, 144] on div "I would describe my knowledge of investments as: None Limited Good Extensive" at bounding box center [753, 183] width 486 height 144
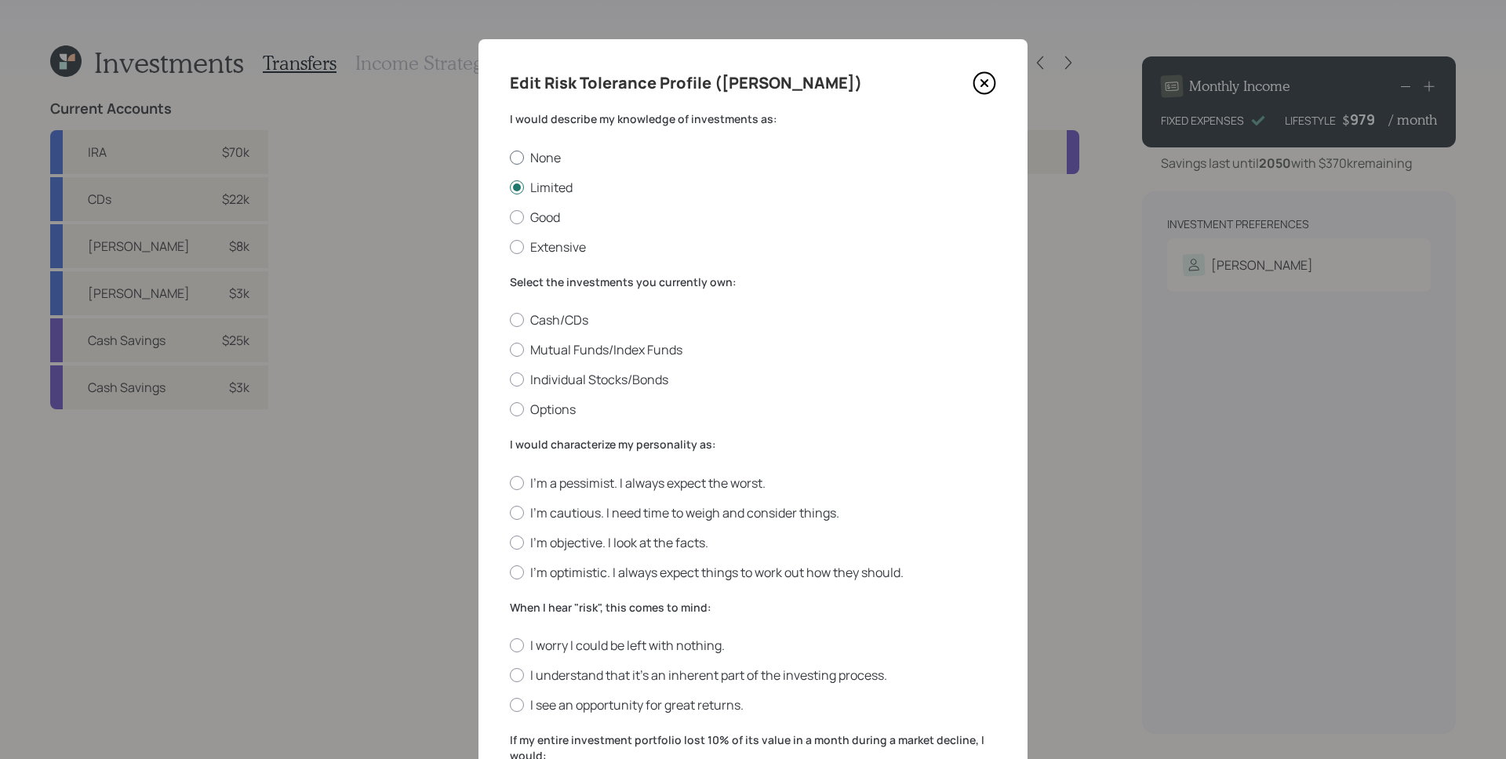
click at [511, 157] on div at bounding box center [517, 158] width 14 height 14
click at [510, 157] on input "None" at bounding box center [509, 157] width 1 height 1
radio input "true"
click at [512, 193] on div at bounding box center [517, 187] width 14 height 14
click at [510, 188] on input "Limited" at bounding box center [509, 187] width 1 height 1
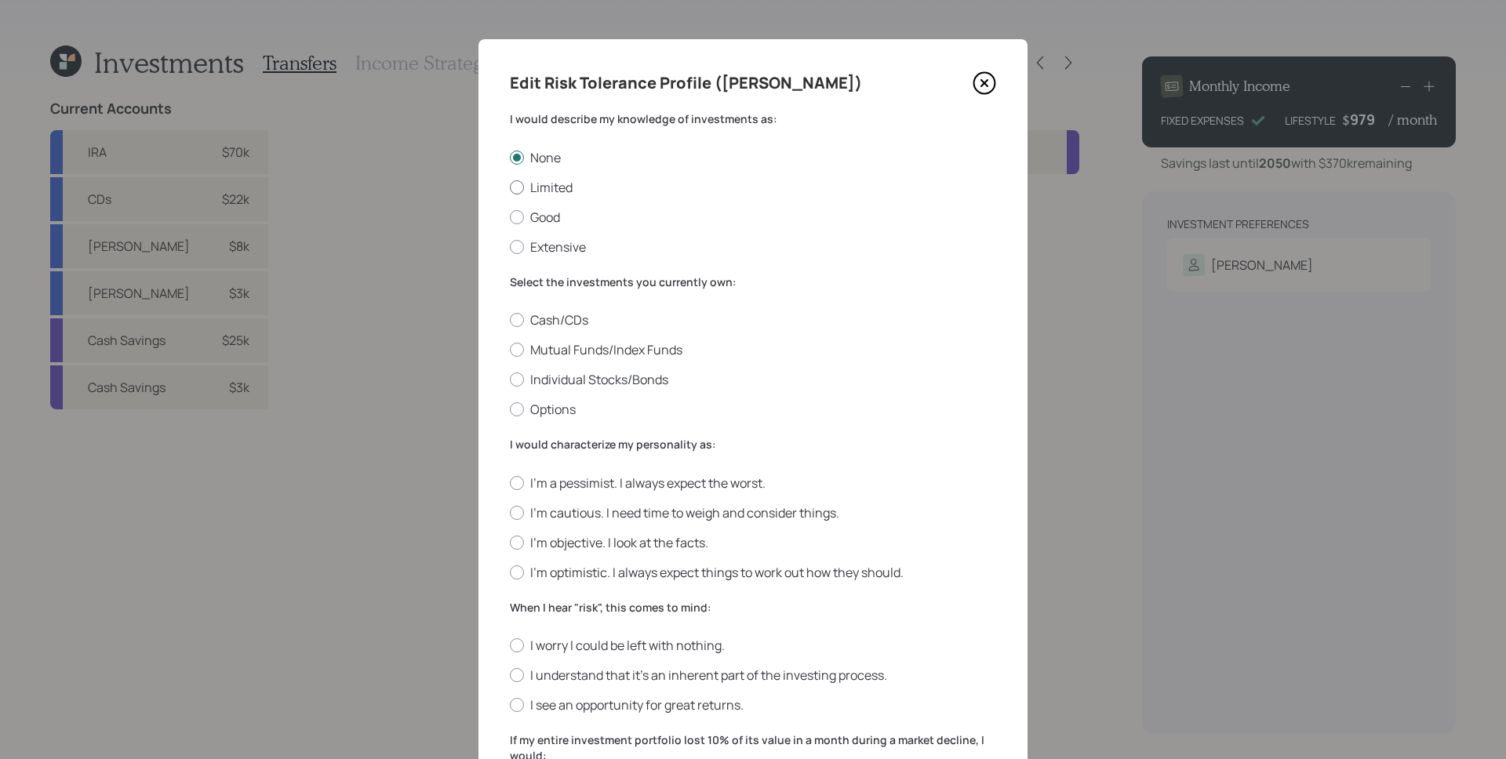
radio input "true"
click at [513, 218] on div at bounding box center [517, 217] width 14 height 14
click at [510, 217] on input "Good" at bounding box center [509, 217] width 1 height 1
radio input "true"
click at [530, 161] on label "None" at bounding box center [753, 157] width 486 height 17
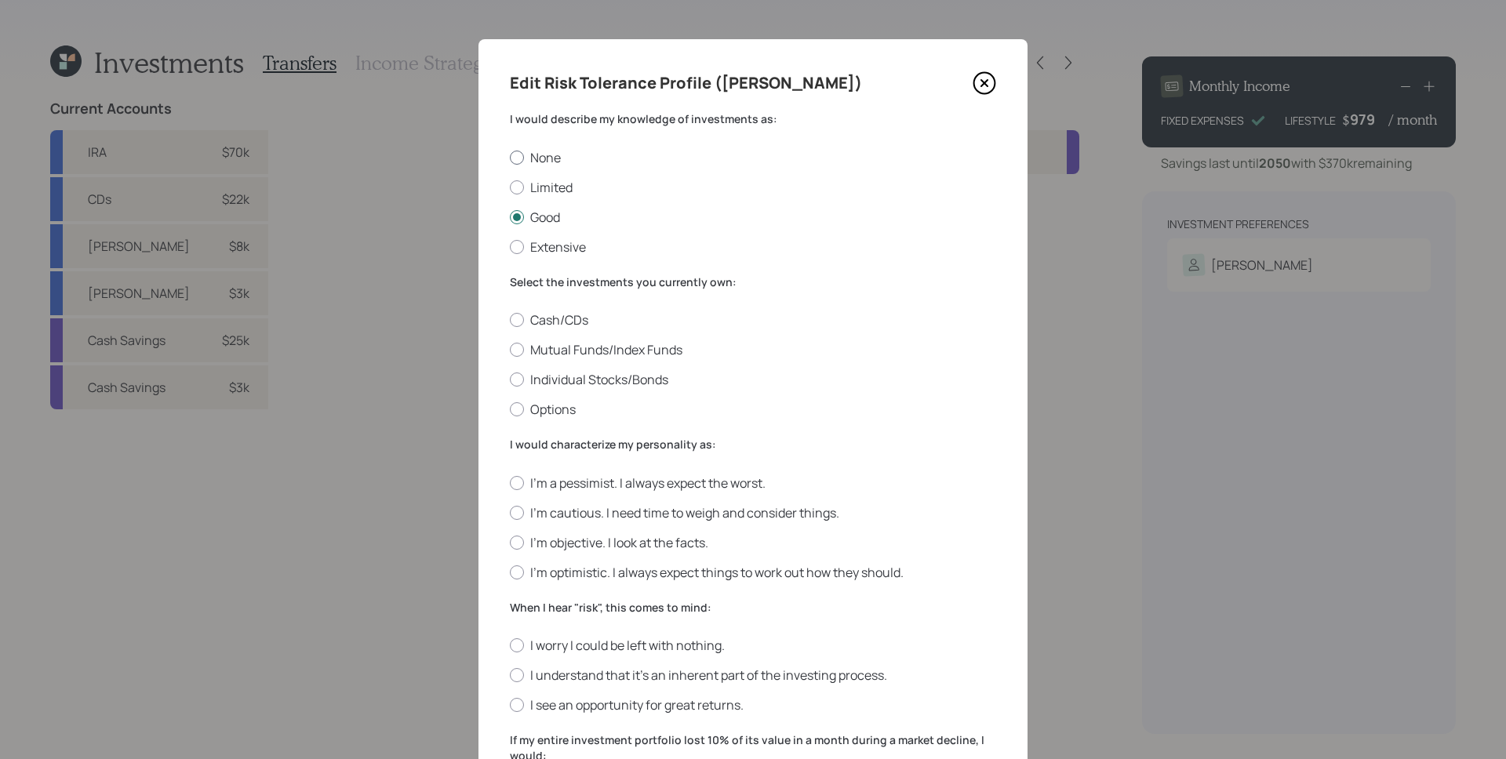
click at [510, 158] on input "None" at bounding box center [509, 157] width 1 height 1
radio input "true"
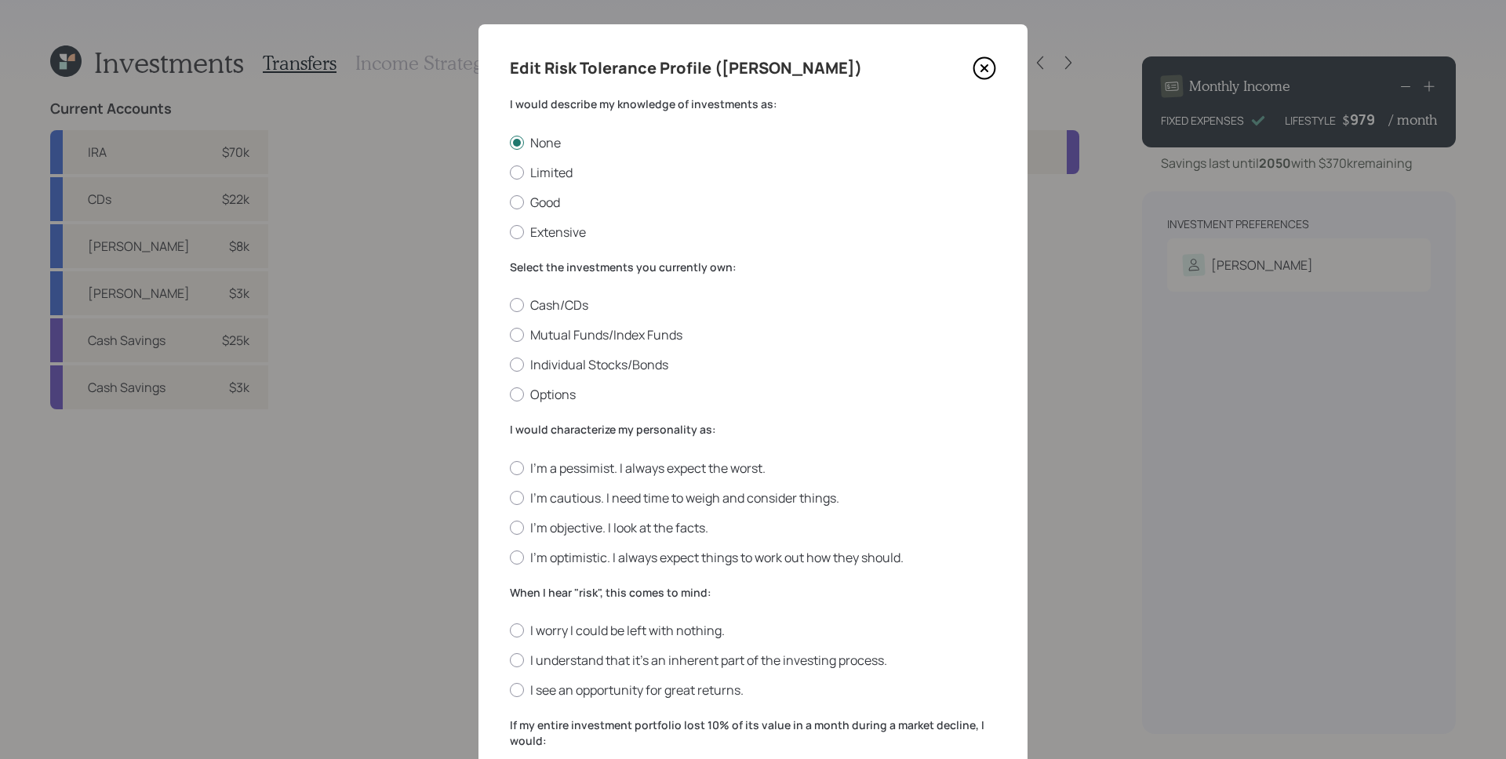
scroll to position [27, 0]
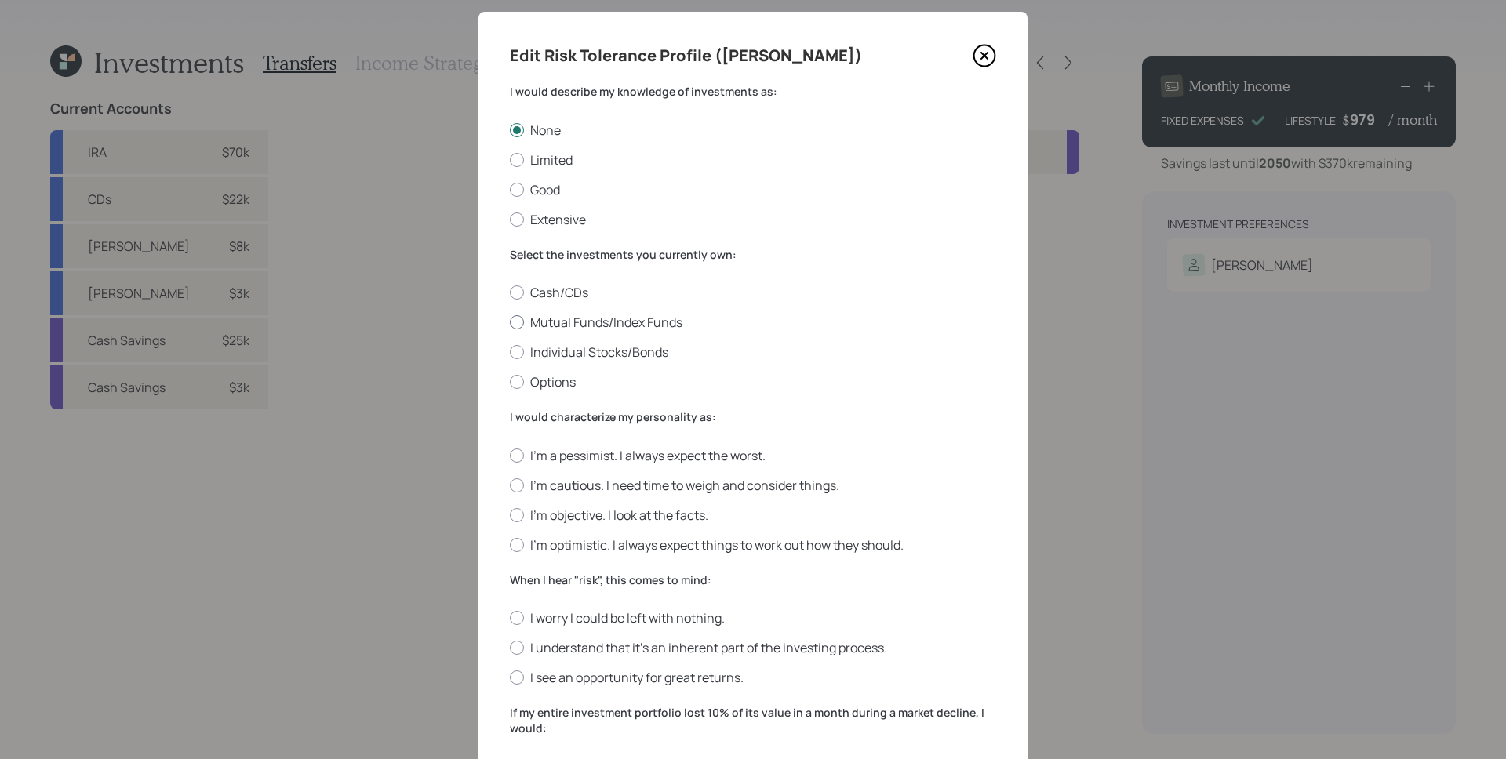
click at [616, 330] on label "Mutual Funds/Index Funds" at bounding box center [753, 322] width 486 height 17
click at [510, 323] on input "Mutual Funds/Index Funds" at bounding box center [509, 322] width 1 height 1
radio input "true"
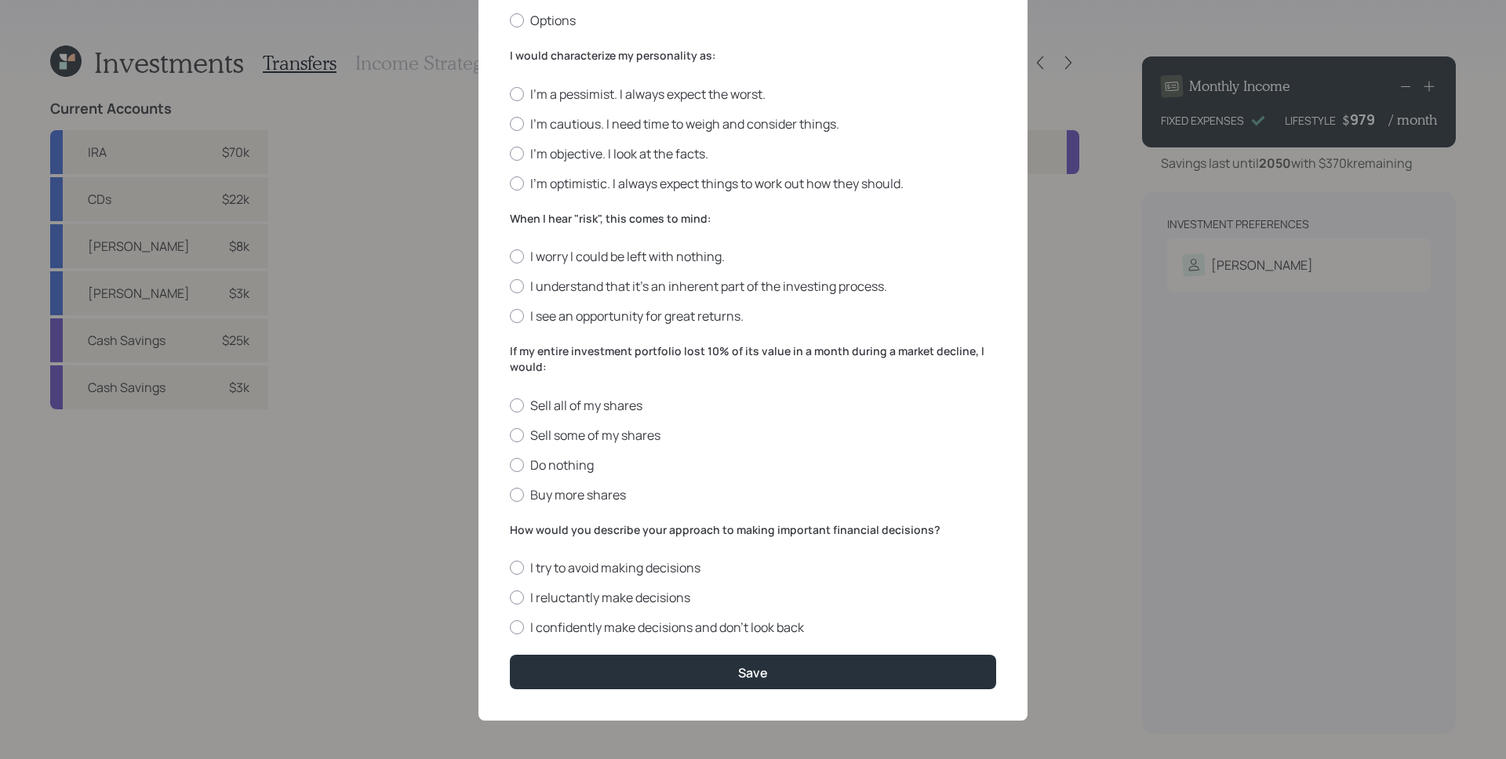
scroll to position [390, 0]
click at [651, 109] on div "I'm a pessimist. I always expect the worst. I'm cautious. I need time to weigh …" at bounding box center [753, 138] width 486 height 107
click at [654, 118] on label "I'm cautious. I need time to weigh and consider things." at bounding box center [753, 123] width 486 height 17
click at [510, 122] on input "I'm cautious. I need time to weigh and consider things." at bounding box center [509, 122] width 1 height 1
radio input "true"
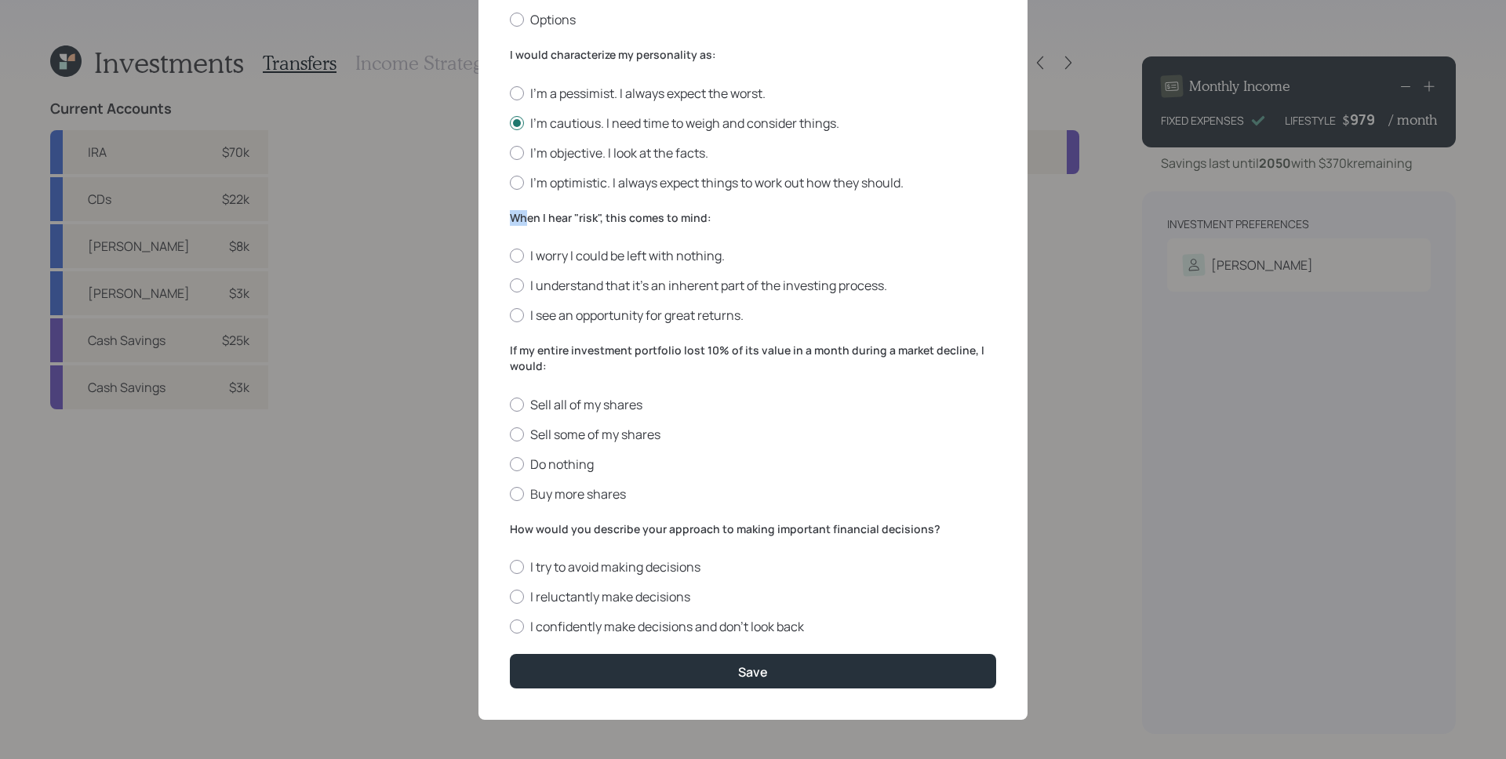
drag, startPoint x: 508, startPoint y: 215, endPoint x: 520, endPoint y: 215, distance: 11.8
click at [520, 215] on label "When I hear "risk", this comes to mind:" at bounding box center [753, 218] width 486 height 16
click at [519, 217] on label "When I hear "risk", this comes to mind:" at bounding box center [753, 218] width 486 height 16
click at [616, 248] on label "I worry I could be left with nothing." at bounding box center [753, 255] width 486 height 17
click at [510, 256] on input "I worry I could be left with nothing." at bounding box center [509, 256] width 1 height 1
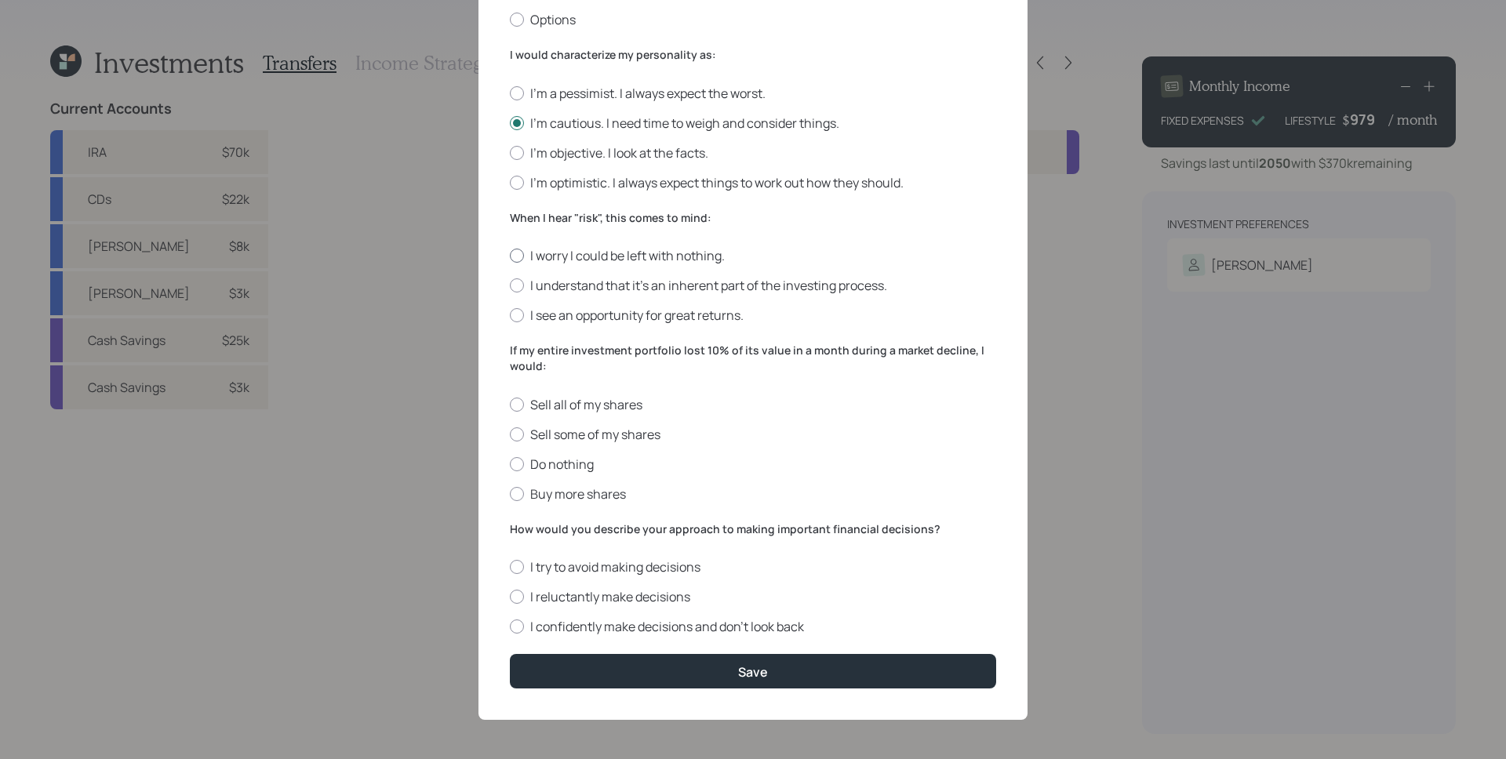
radio input "true"
click at [541, 463] on label "Do nothing" at bounding box center [753, 464] width 486 height 17
click at [510, 464] on input "Do nothing" at bounding box center [509, 464] width 1 height 1
radio input "true"
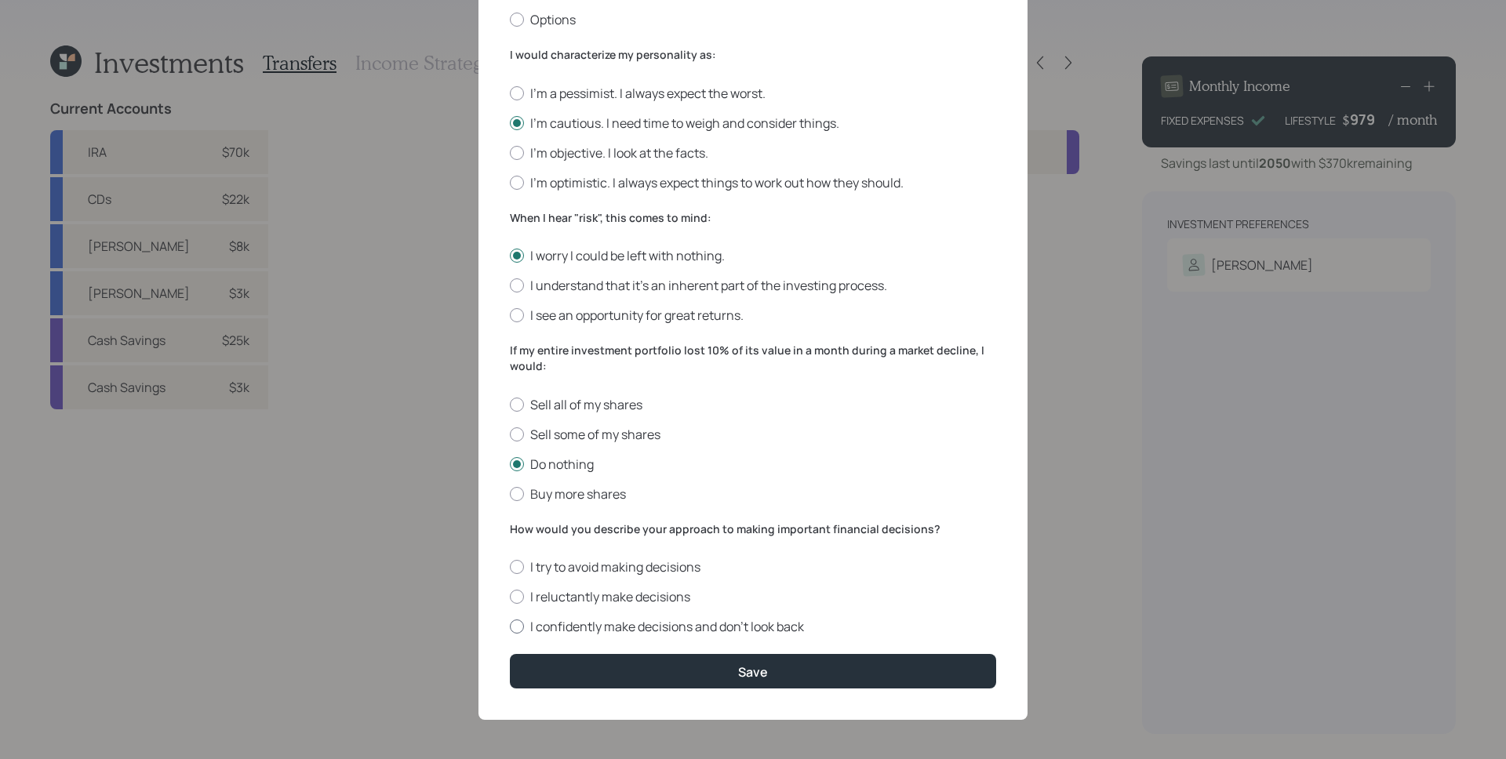
click at [752, 623] on label "I confidently make decisions and don’t look back" at bounding box center [753, 626] width 486 height 17
click at [510, 627] on input "I confidently make decisions and don’t look back" at bounding box center [509, 627] width 1 height 1
radio input "true"
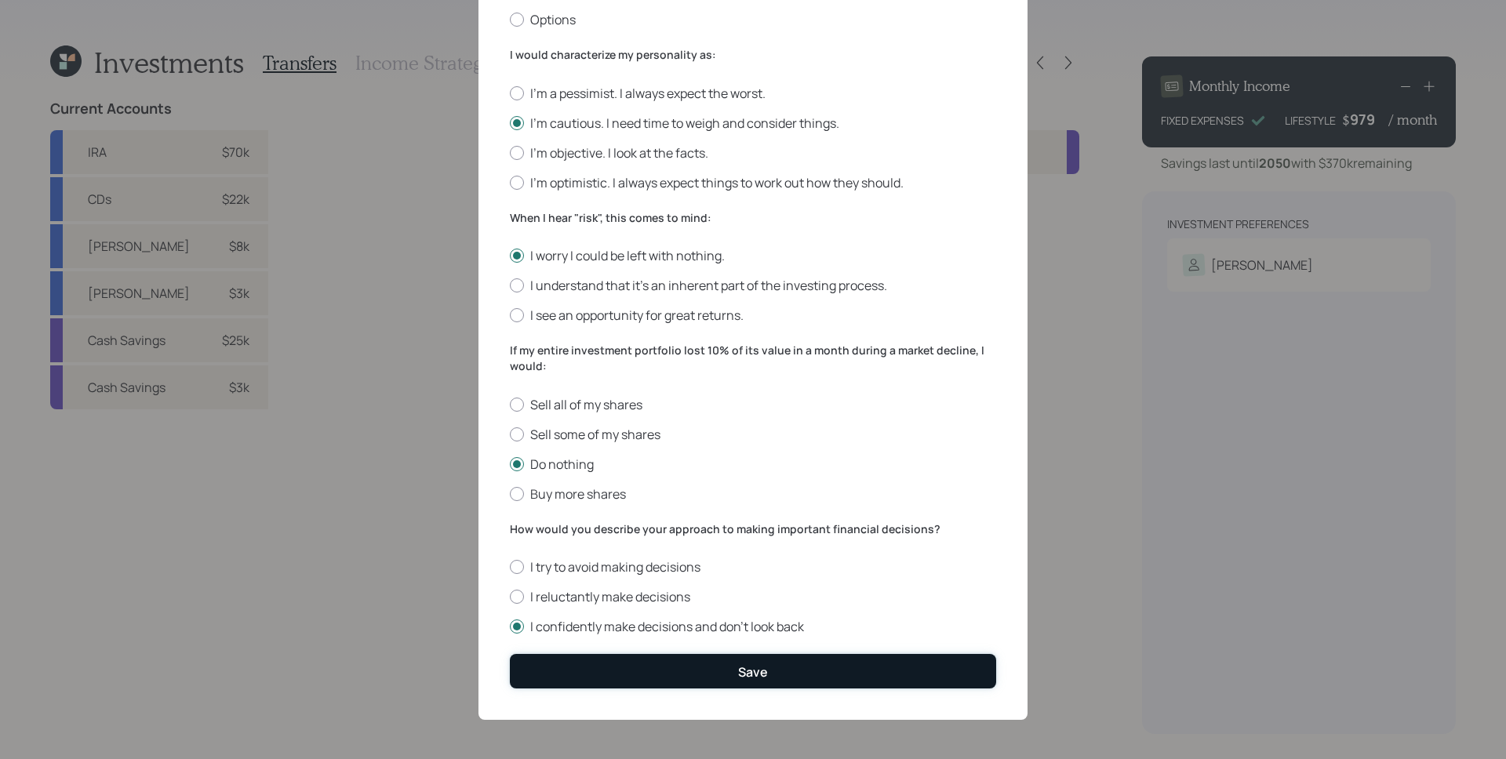
click at [820, 675] on button "Save" at bounding box center [753, 671] width 486 height 34
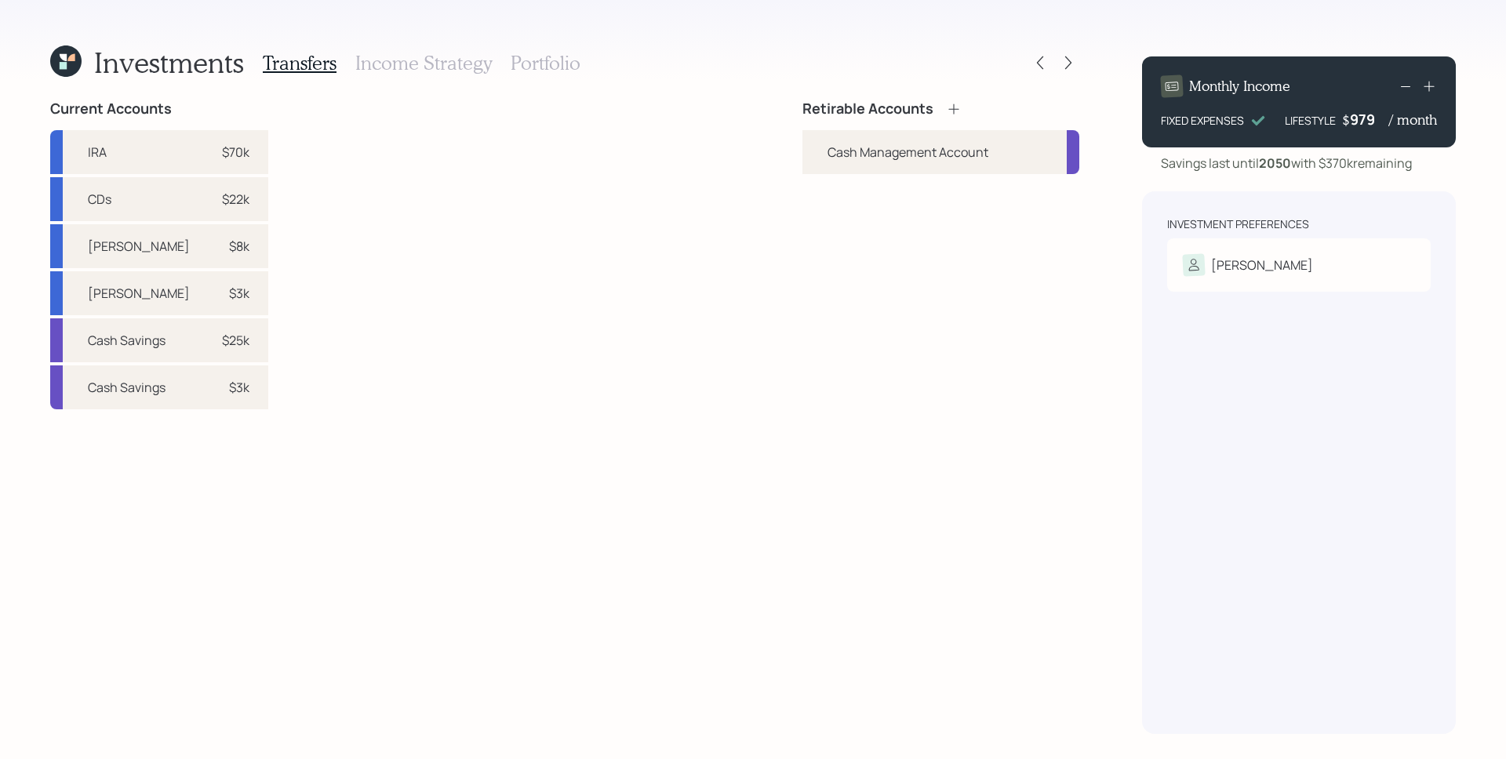
click at [954, 115] on icon at bounding box center [954, 109] width 16 height 16
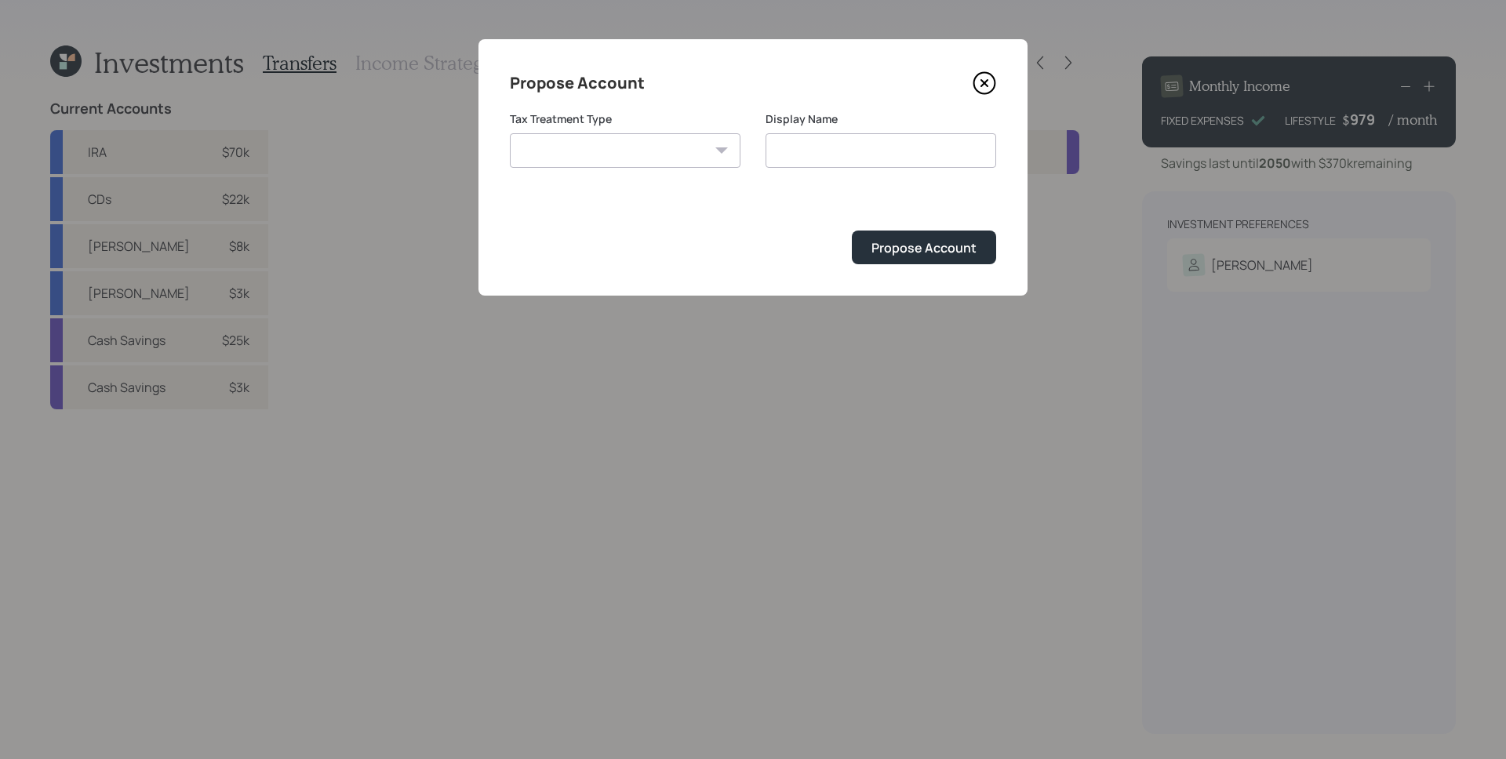
click at [711, 161] on select "[PERSON_NAME] Taxable Traditional" at bounding box center [625, 150] width 231 height 35
select select "traditional"
click at [510, 133] on select "[PERSON_NAME] Taxable Traditional" at bounding box center [625, 150] width 231 height 35
click at [856, 147] on input "Traditional" at bounding box center [881, 150] width 231 height 35
type input "Traditional IRA"
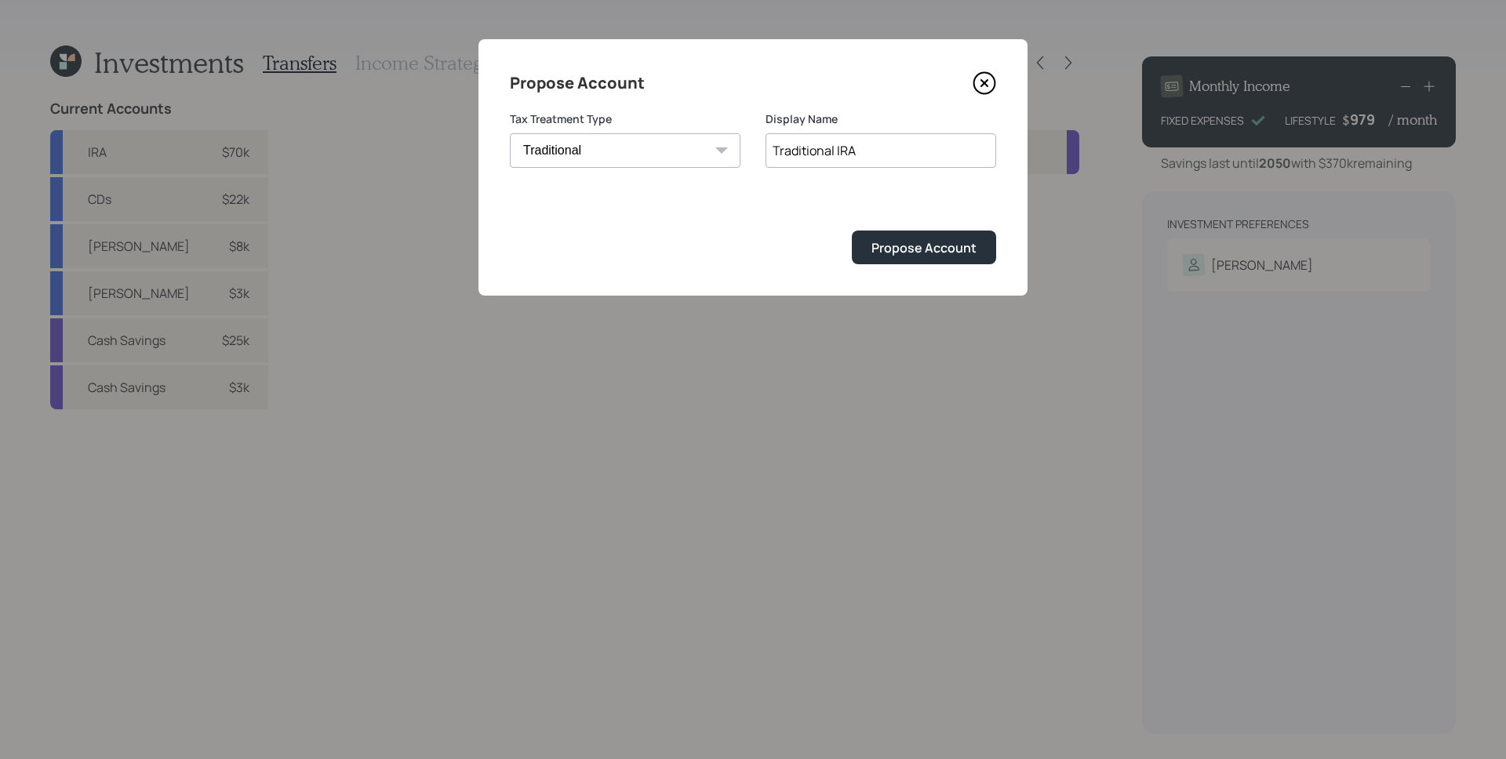
click at [852, 231] on button "Propose Account" at bounding box center [924, 248] width 144 height 34
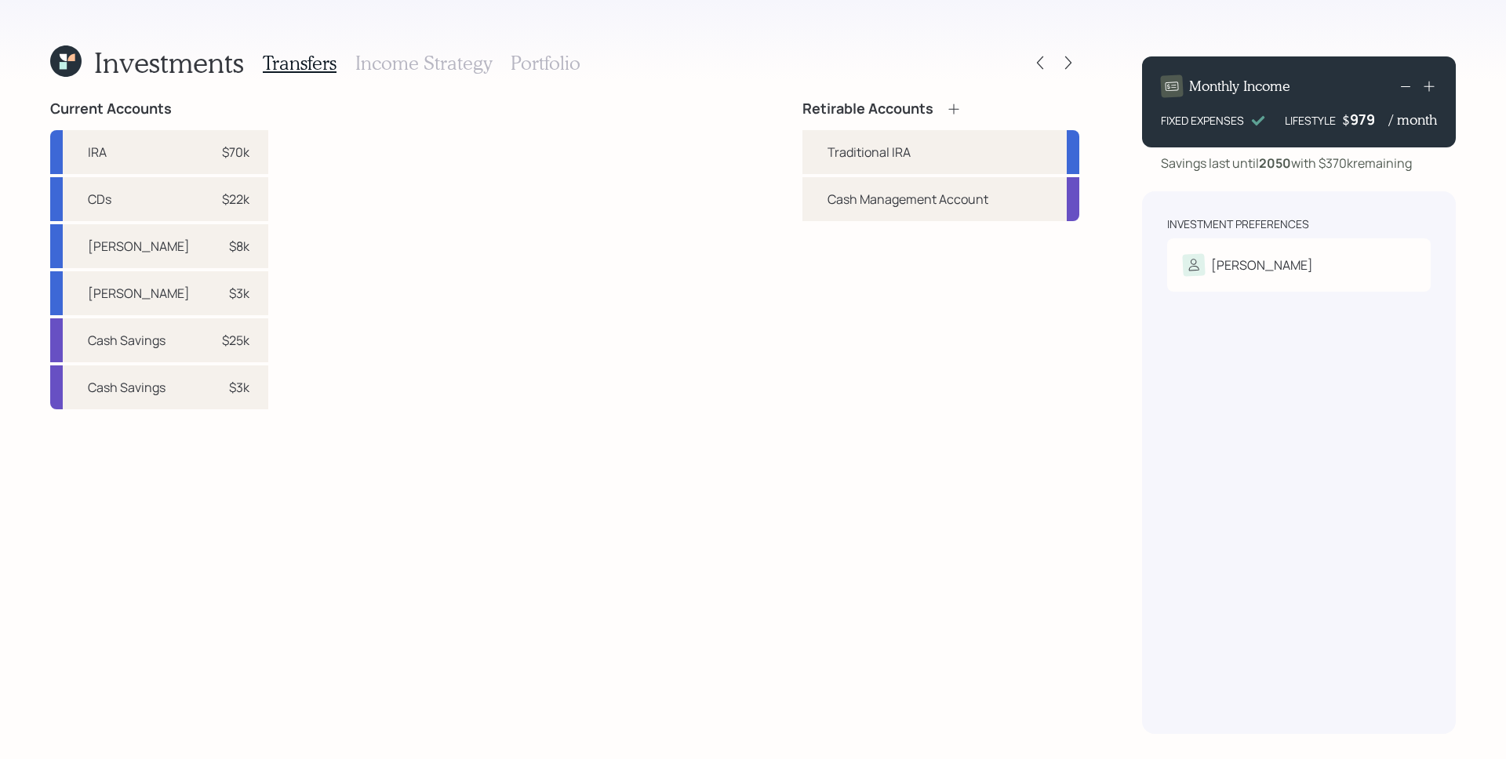
click at [952, 105] on icon at bounding box center [954, 109] width 16 height 16
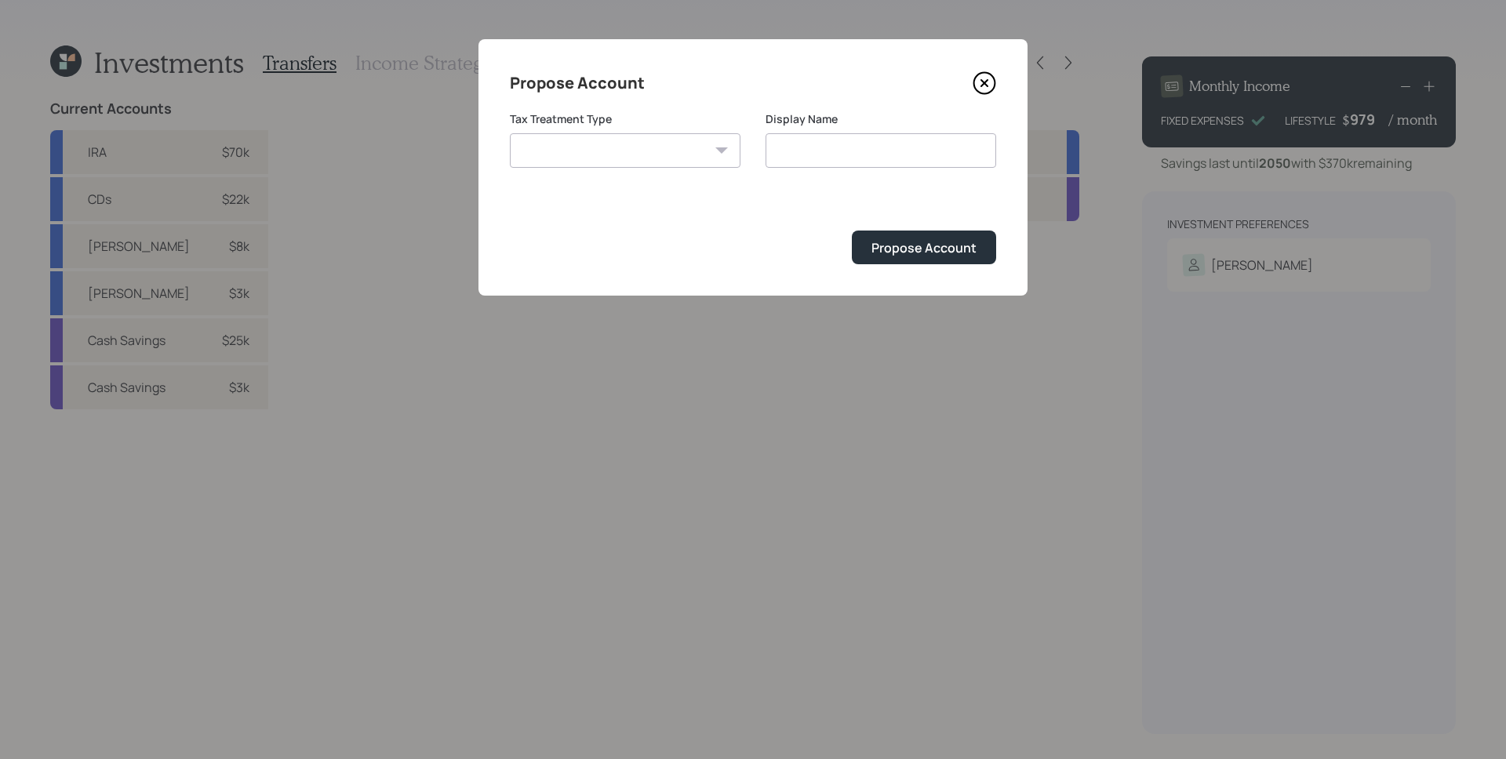
click at [700, 149] on select "[PERSON_NAME] Taxable Traditional" at bounding box center [625, 150] width 231 height 35
select select "[PERSON_NAME]"
click at [510, 133] on select "[PERSON_NAME] Taxable Traditional" at bounding box center [625, 150] width 231 height 35
click at [869, 151] on input "[PERSON_NAME]" at bounding box center [881, 150] width 231 height 35
type input "[PERSON_NAME]"
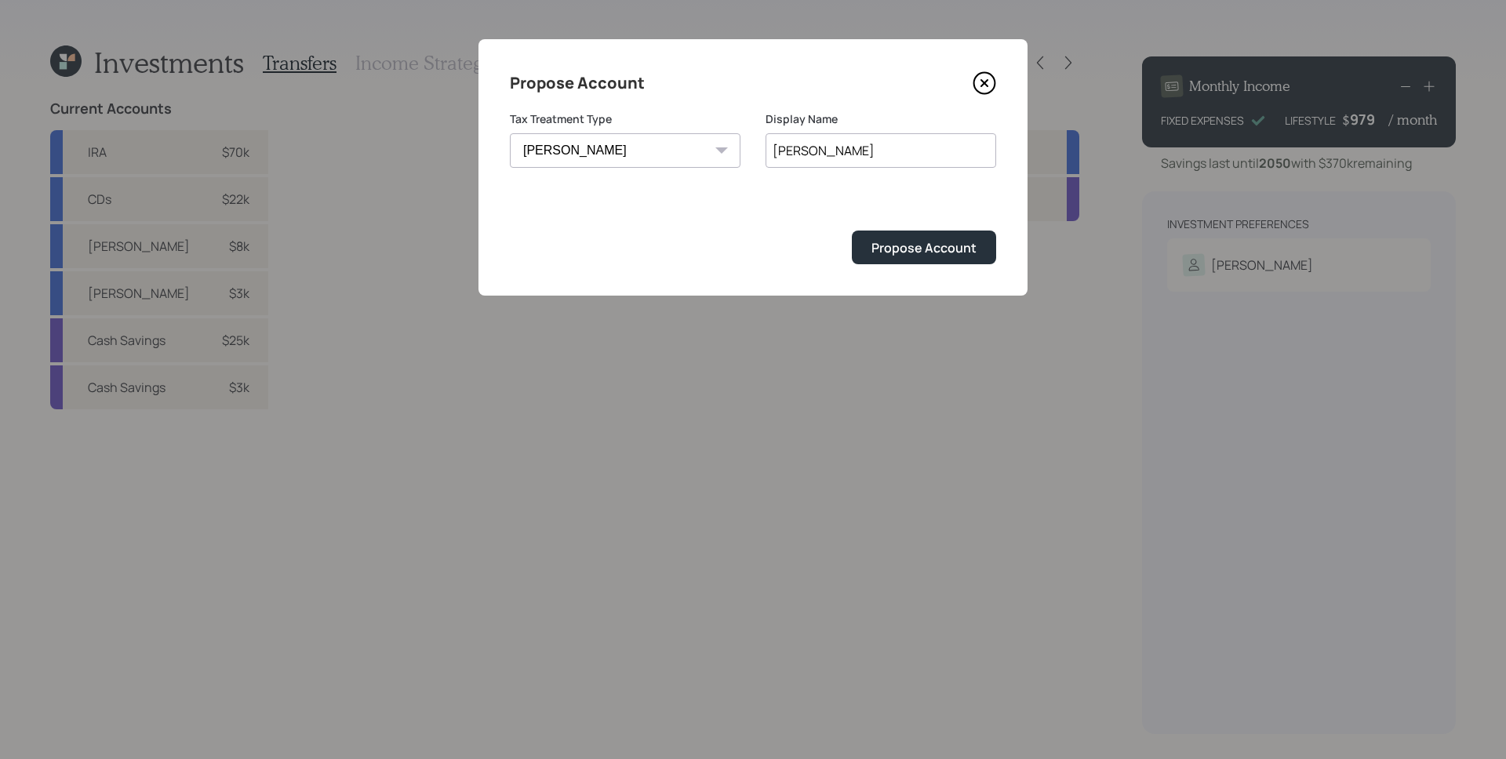
click at [852, 231] on button "Propose Account" at bounding box center [924, 248] width 144 height 34
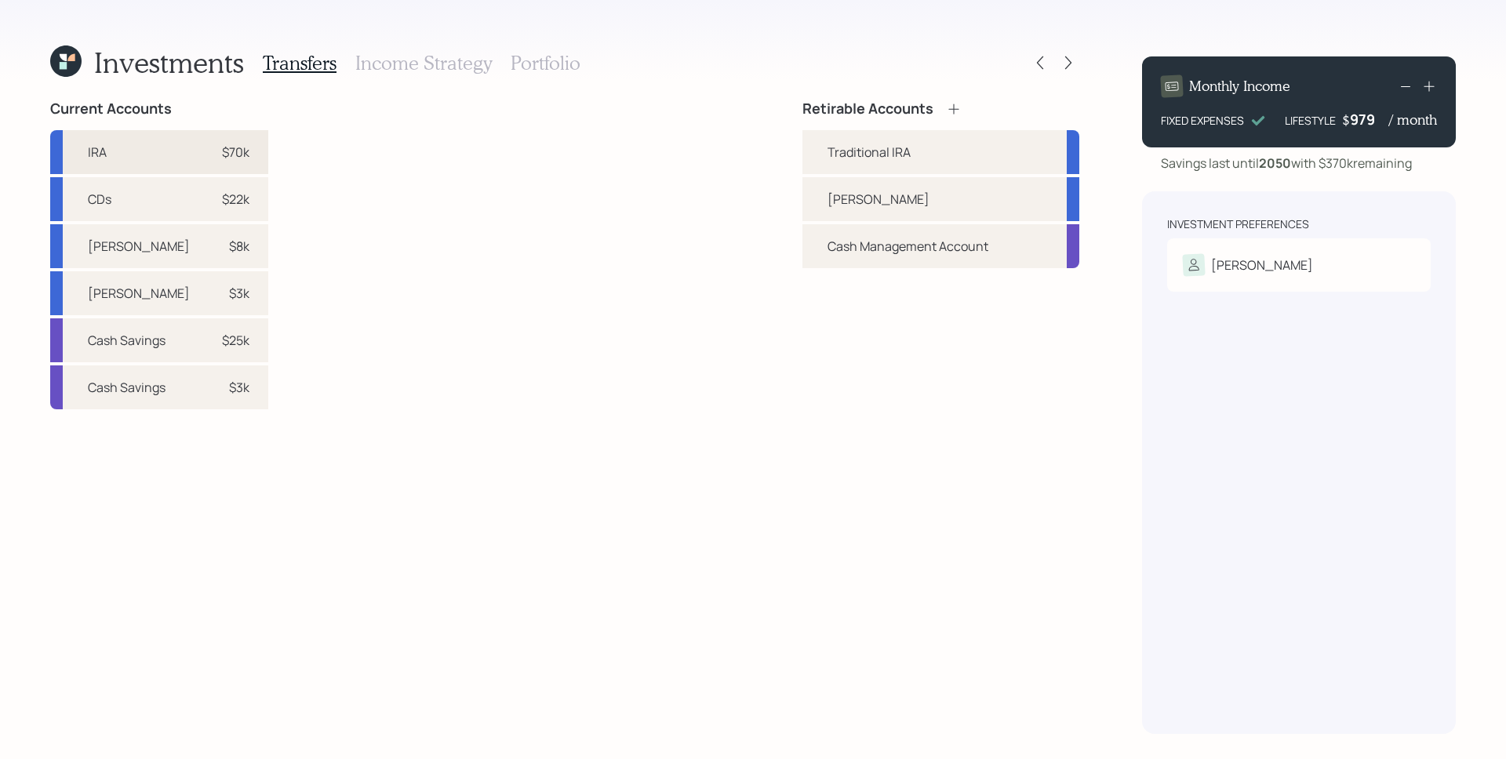
click at [222, 155] on div "$70k" at bounding box center [235, 152] width 27 height 19
click at [850, 146] on div "Traditional IRA" at bounding box center [869, 152] width 83 height 19
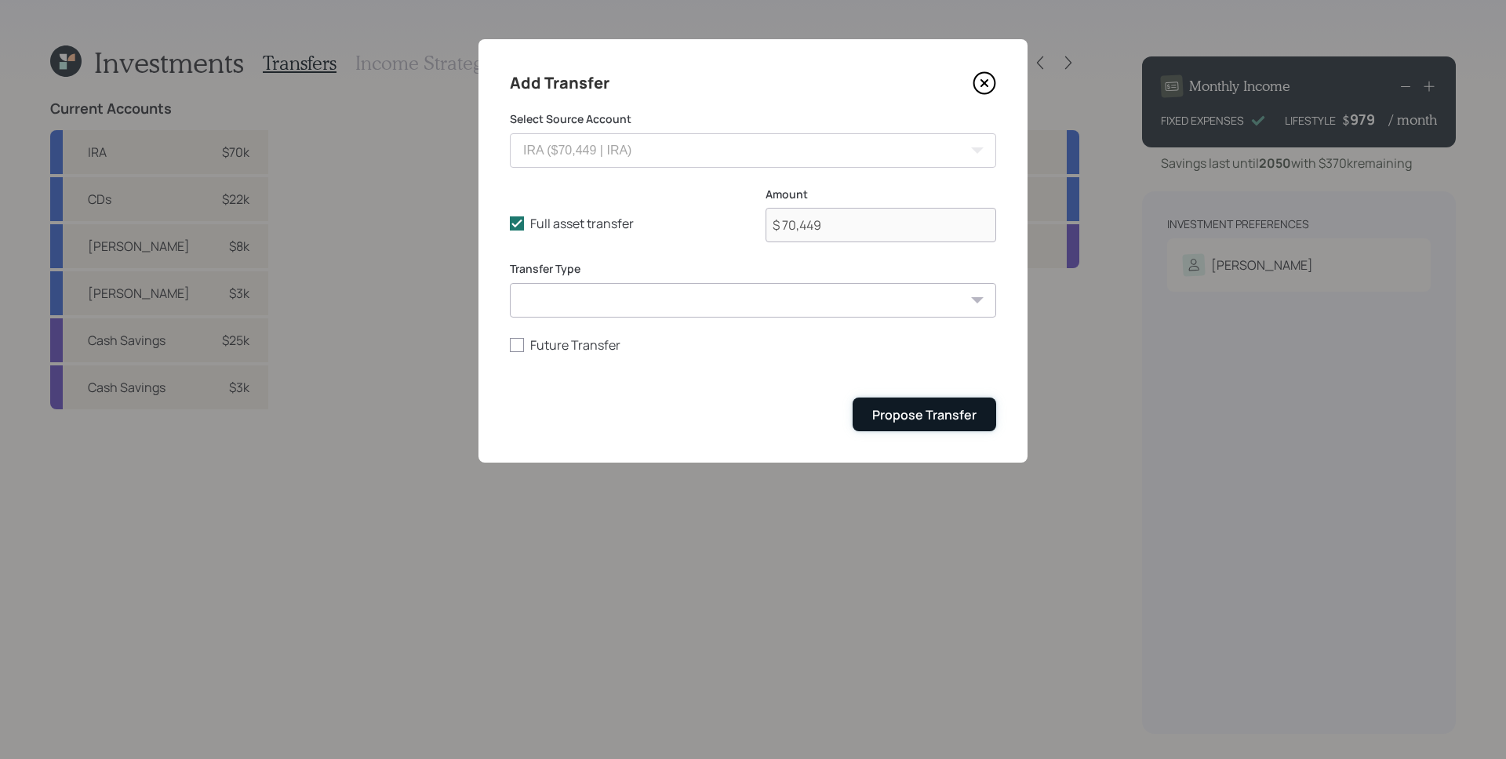
click at [934, 424] on div "Propose Transfer" at bounding box center [924, 414] width 104 height 17
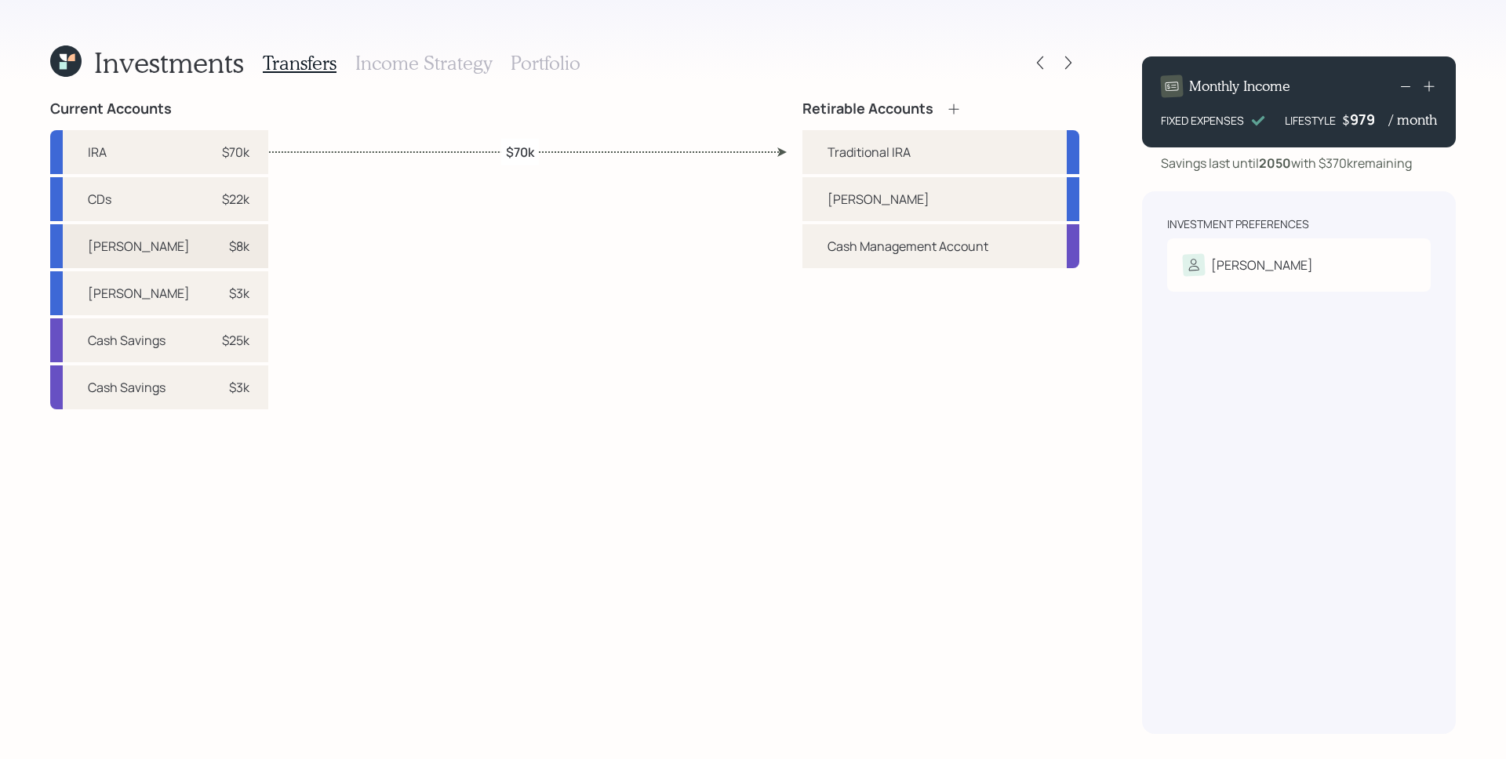
click at [180, 261] on div "[PERSON_NAME] $8k" at bounding box center [159, 246] width 218 height 44
click at [837, 194] on div "[PERSON_NAME]" at bounding box center [879, 199] width 102 height 19
select select "3038dc84-96e1-4745-adb9-0d2ee024f987"
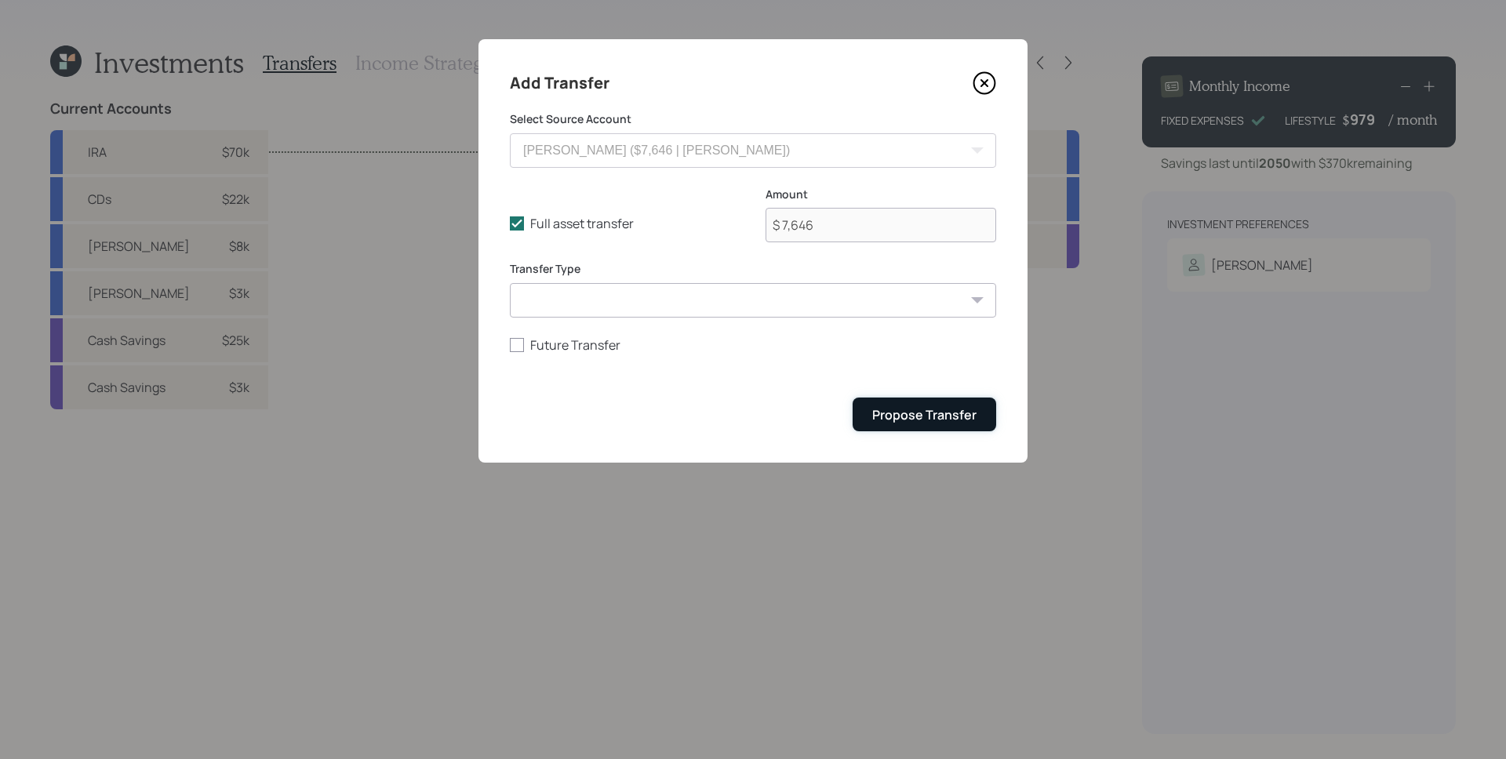
click at [949, 413] on div "Propose Transfer" at bounding box center [924, 414] width 104 height 17
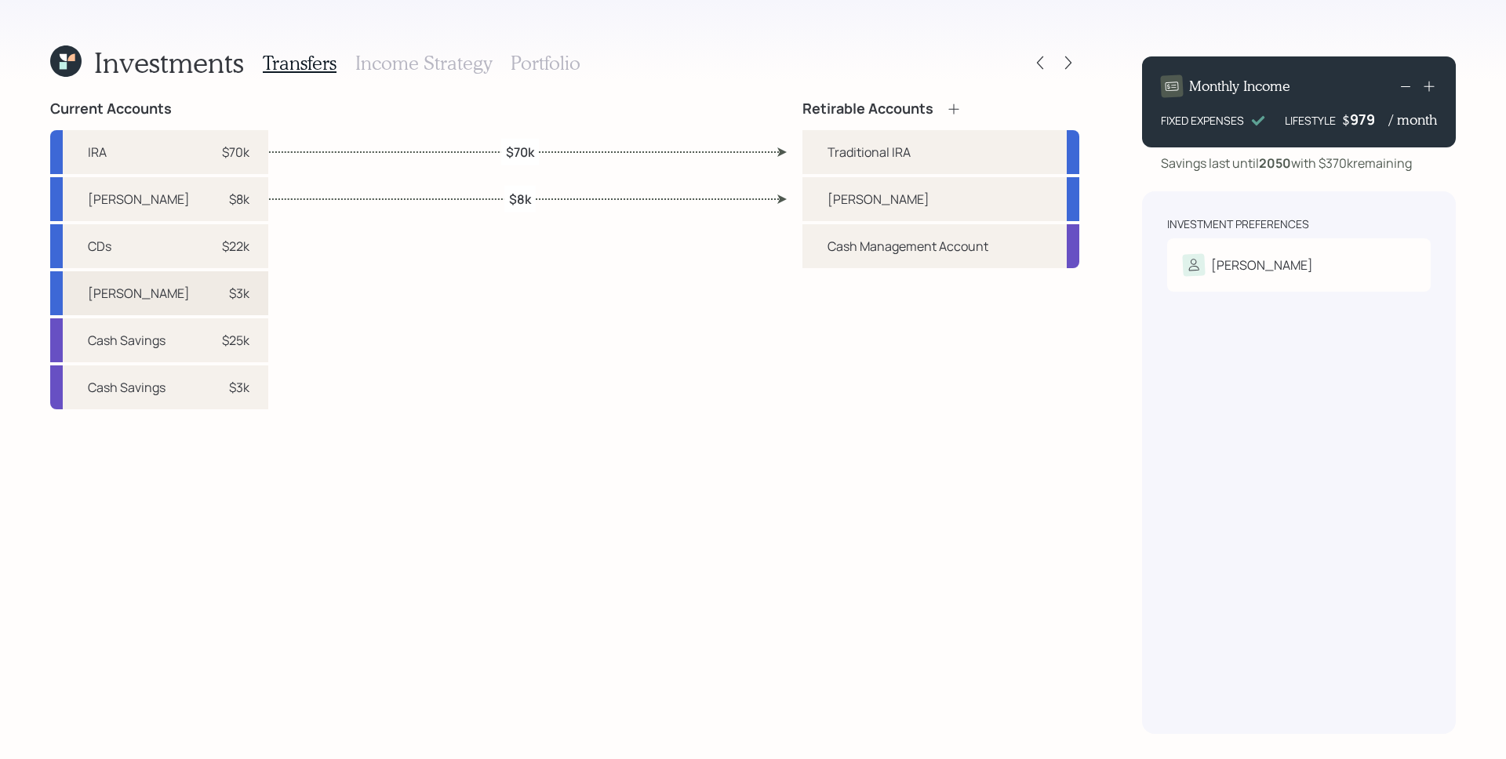
click at [227, 290] on div "[PERSON_NAME] $3k" at bounding box center [159, 293] width 218 height 44
click at [825, 200] on div "[PERSON_NAME]" at bounding box center [941, 199] width 277 height 44
select select "0fc48378-0588-4468-bd9c-9588148515ac"
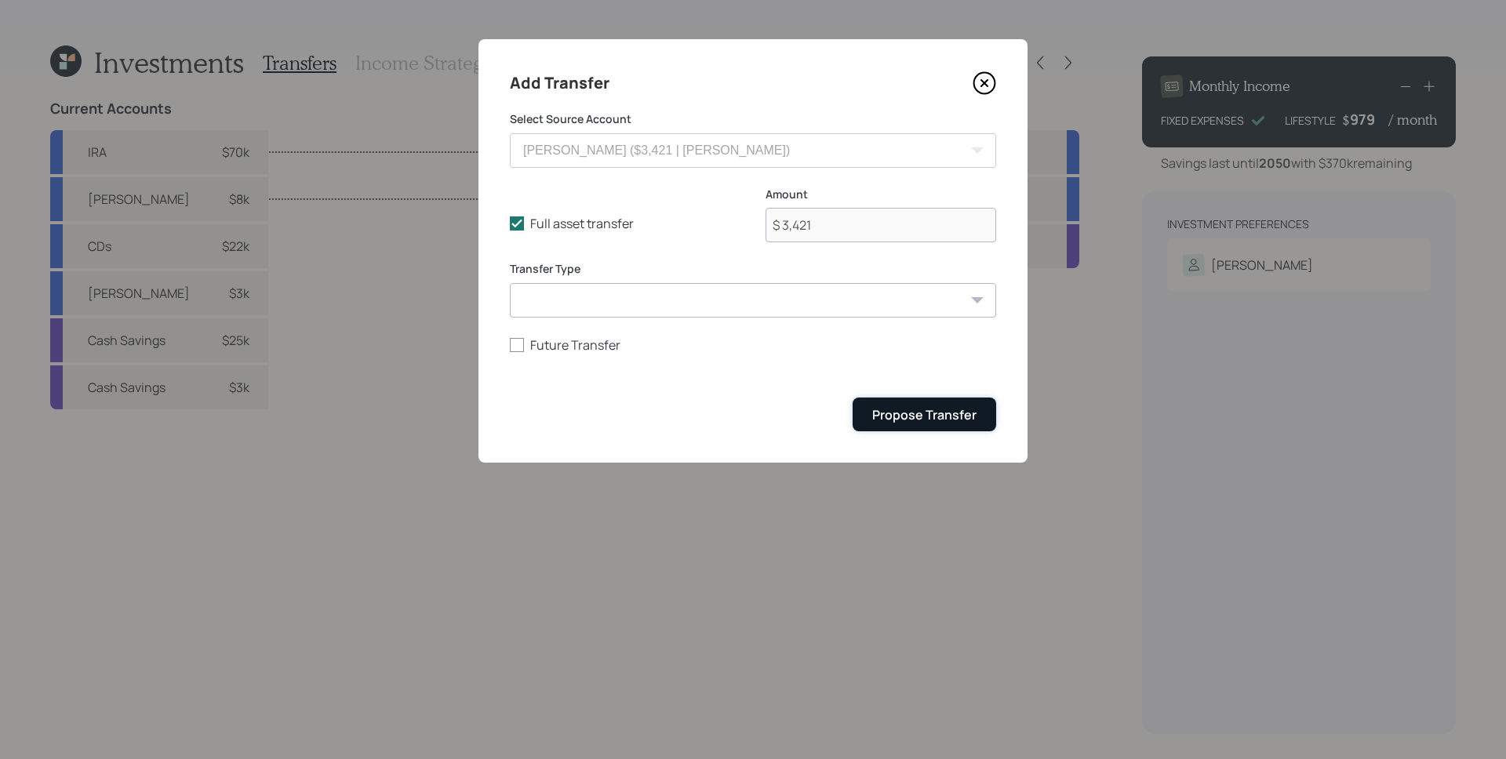
click at [935, 411] on div "Propose Transfer" at bounding box center [924, 414] width 104 height 17
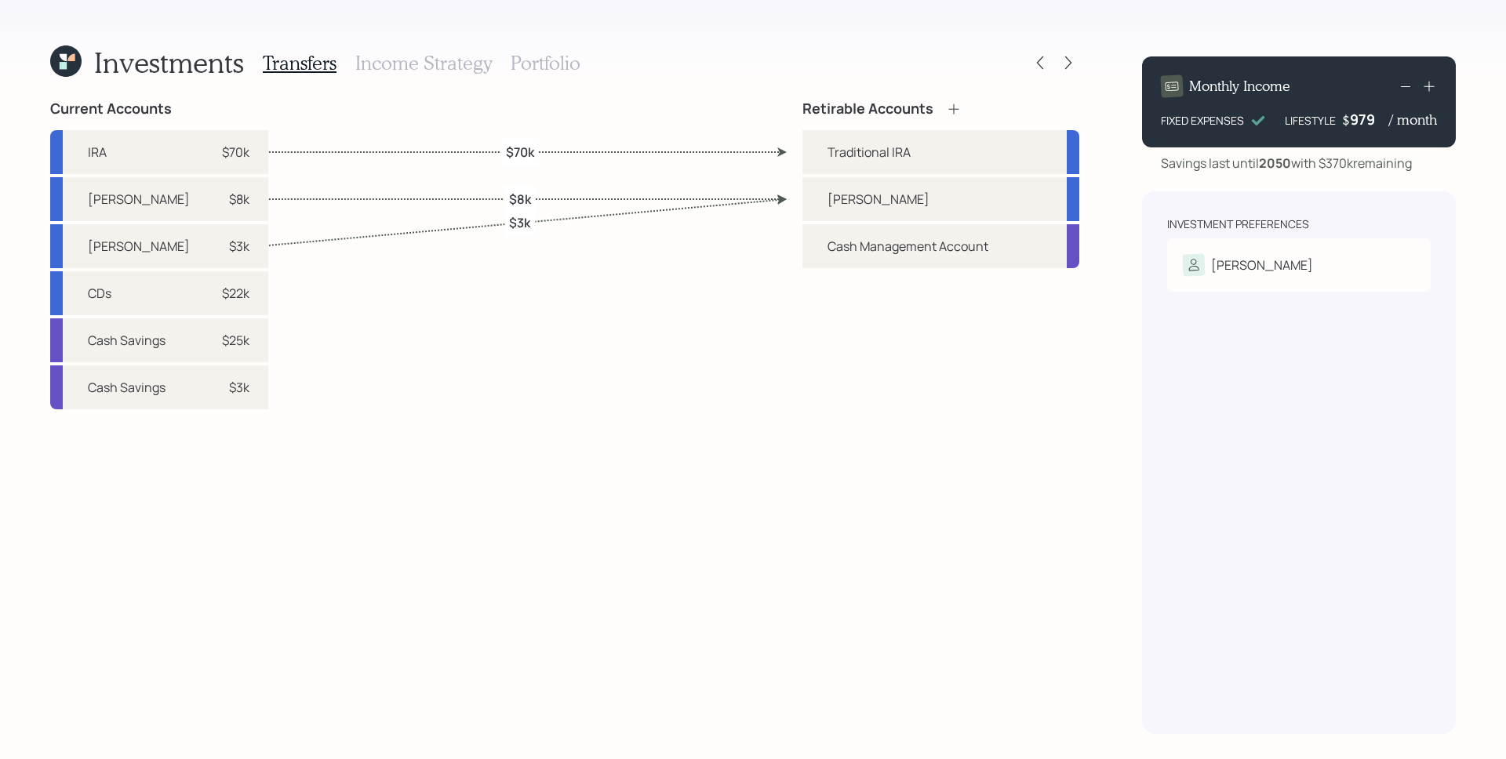
click at [445, 66] on h3 "Income Strategy" at bounding box center [423, 63] width 137 height 23
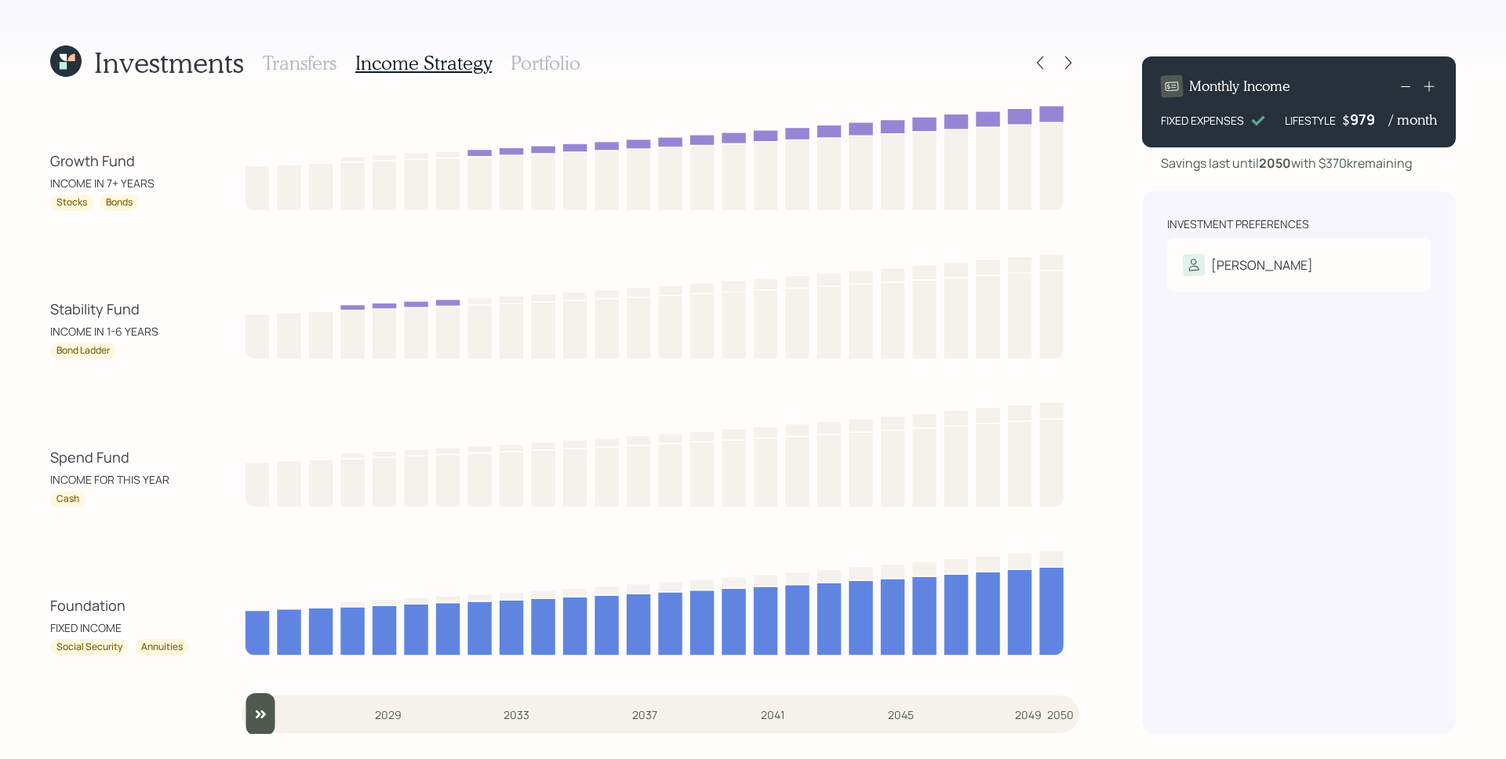
click at [1060, 73] on div at bounding box center [1054, 63] width 50 height 22
click at [1065, 67] on icon at bounding box center [1069, 63] width 16 height 16
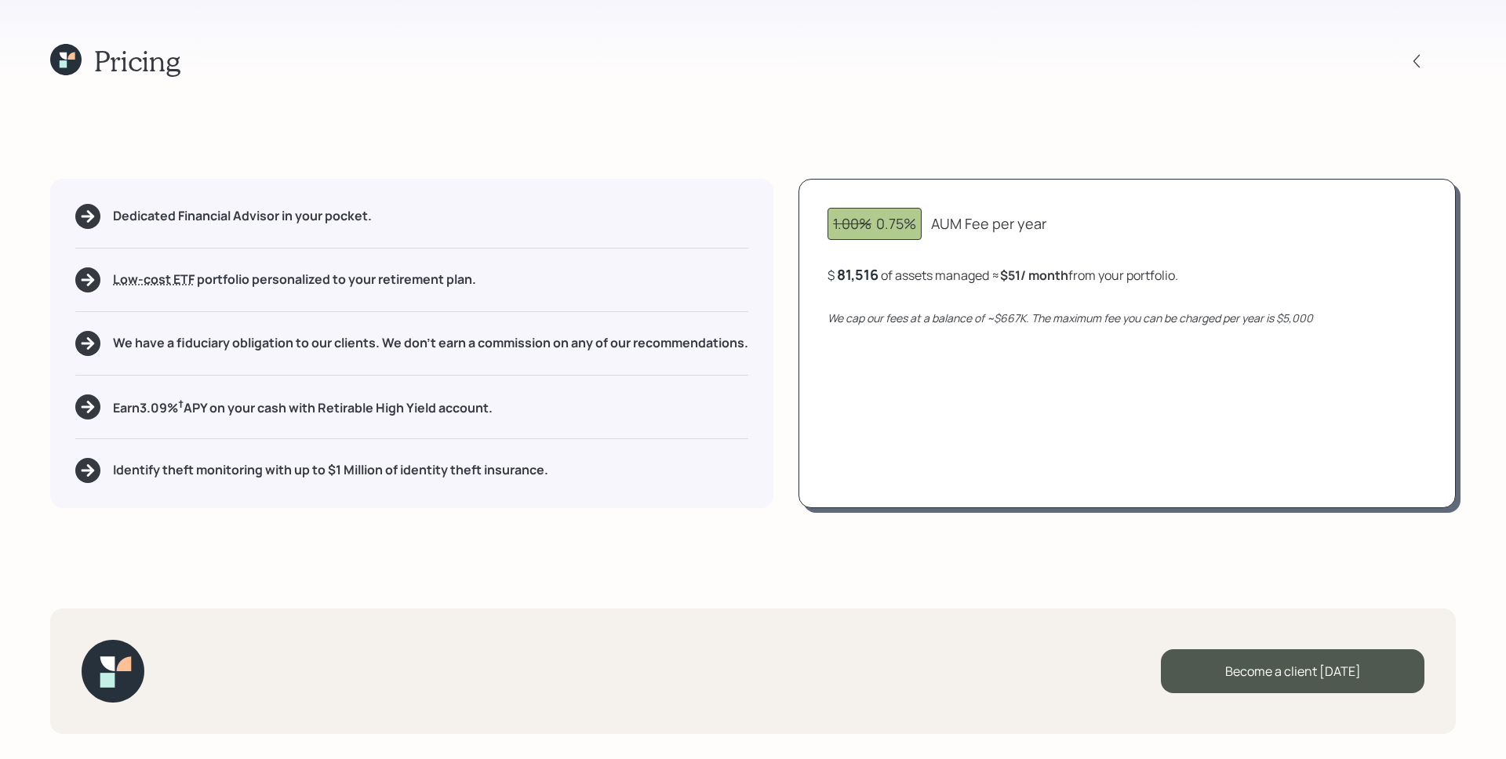
click at [925, 249] on div "1.00% 0.75% AUM Fee per year $ 81,516 of assets managed ≈ $51 / month from your…" at bounding box center [1127, 344] width 657 height 330
click at [1027, 278] on b "$51 / month" at bounding box center [1034, 275] width 68 height 17
click at [863, 282] on div "81,516" at bounding box center [858, 274] width 42 height 19
click at [920, 342] on div "1.00% 0.75% AUM Fee per year $ 90000 of assets managed ≈ $51 / month from your …" at bounding box center [1127, 344] width 657 height 330
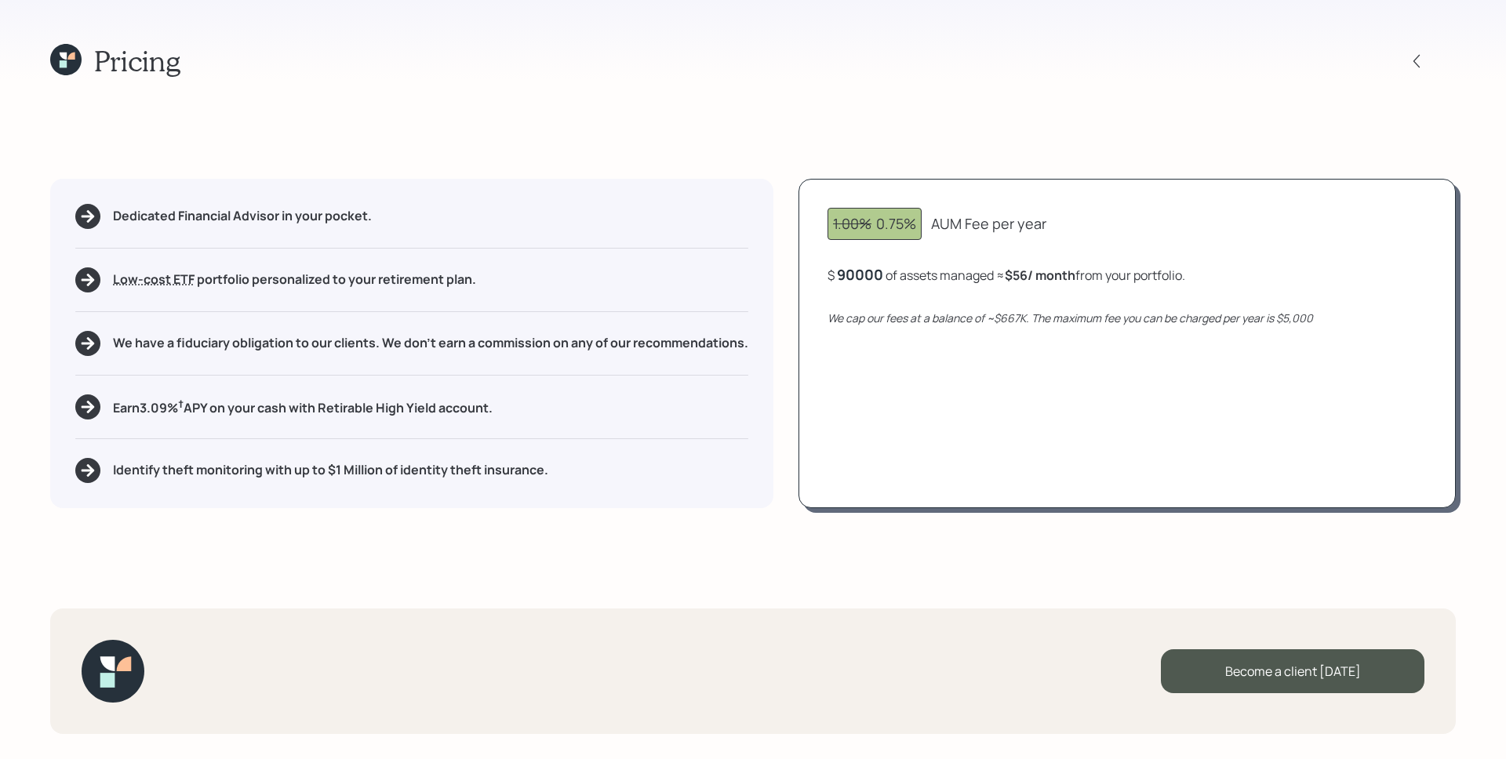
click at [869, 278] on div "90000" at bounding box center [860, 274] width 46 height 19
click at [986, 439] on div "1.00% 0.75% AUM Fee per year $ 81516 of assets managed ≈ $56 / month from your …" at bounding box center [1127, 344] width 657 height 330
click at [869, 271] on div "81,516" at bounding box center [858, 274] width 42 height 19
click at [870, 271] on div "81516" at bounding box center [856, 274] width 39 height 19
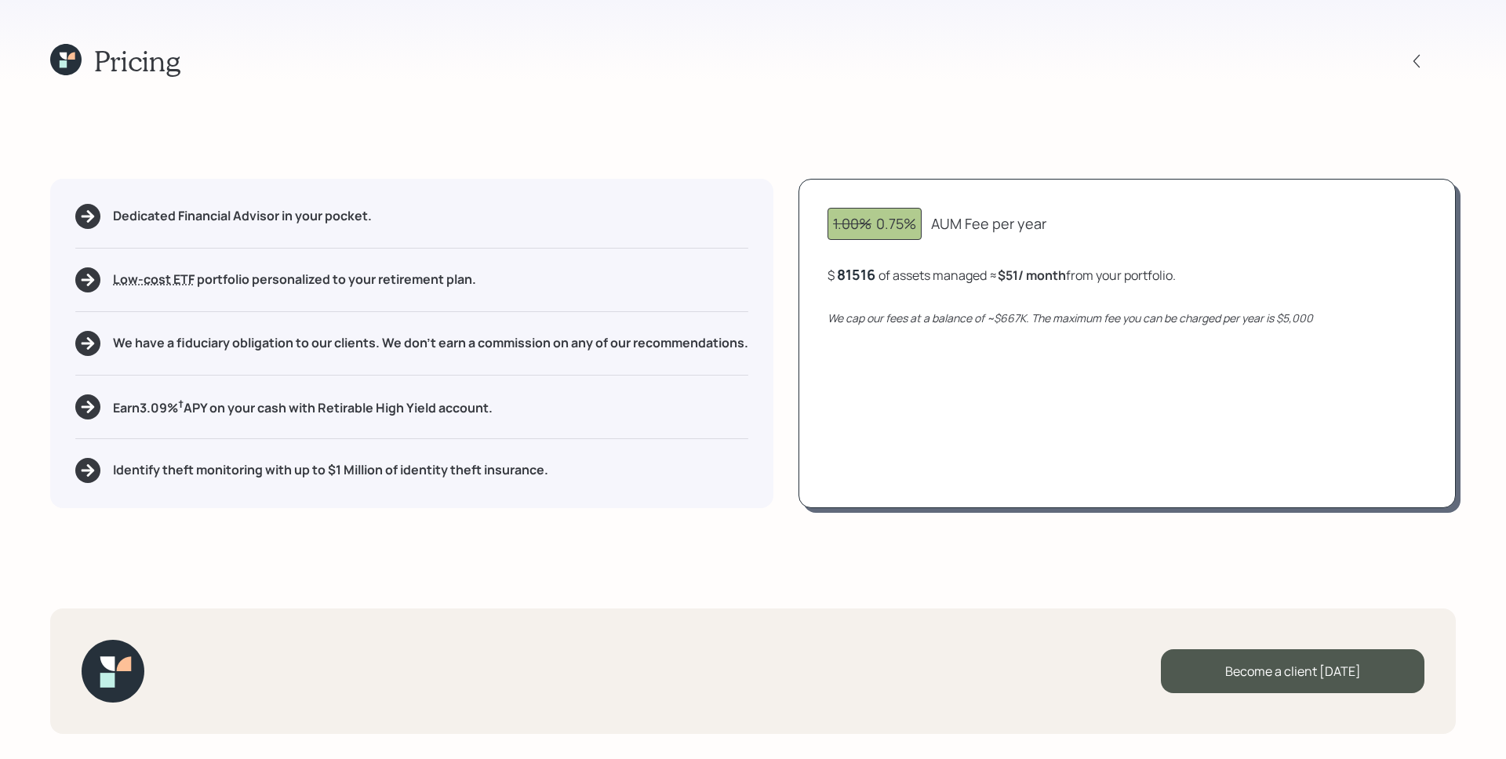
click at [869, 274] on div "81516" at bounding box center [856, 274] width 39 height 19
click at [868, 272] on div "81516" at bounding box center [856, 274] width 39 height 19
click at [868, 277] on div "81516" at bounding box center [856, 274] width 39 height 19
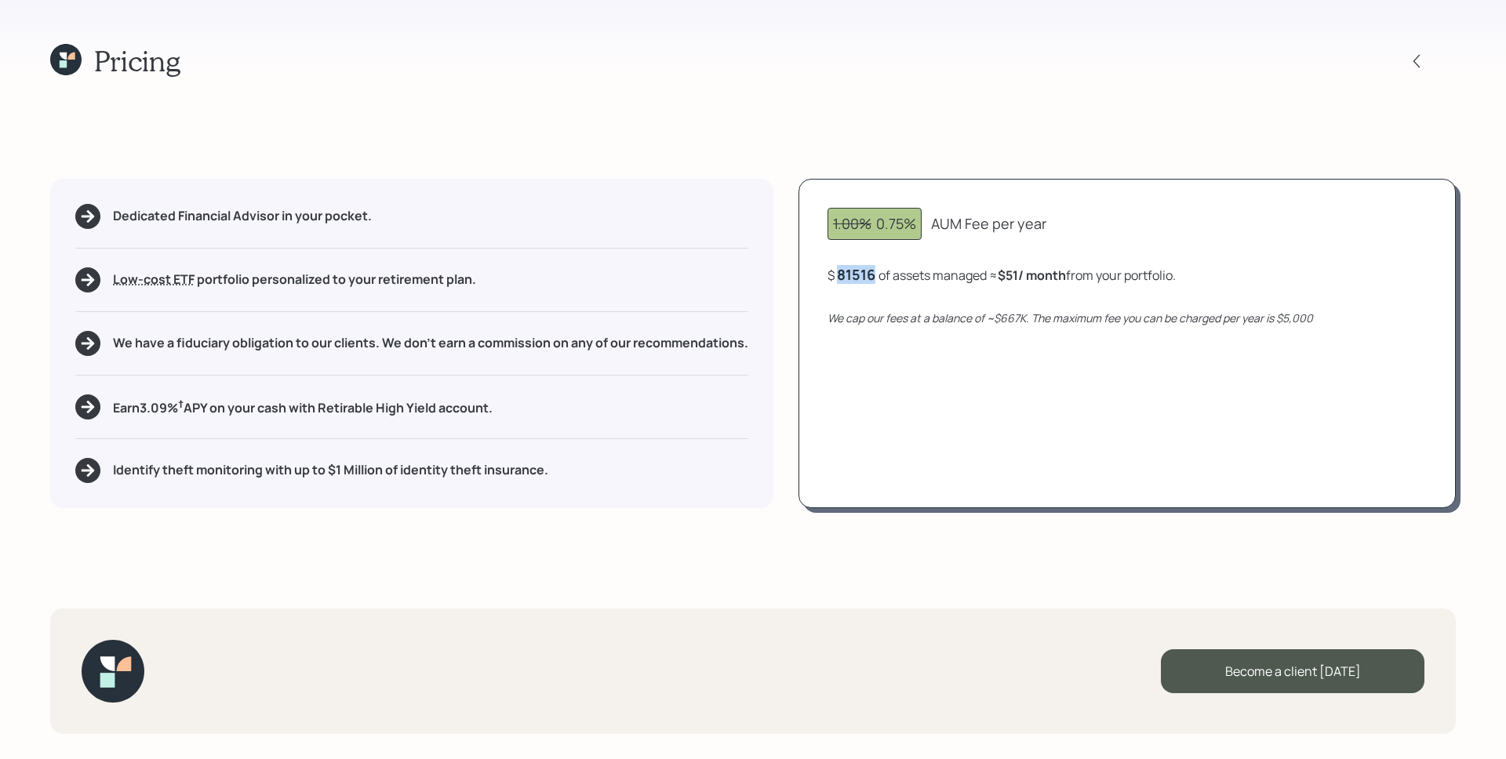
click at [868, 277] on div "81516" at bounding box center [856, 274] width 39 height 19
click at [1109, 366] on div "1.00% 0.75% AUM Fee per year $ 75,000 of assets managed ≈ $47 / month from your…" at bounding box center [1127, 344] width 657 height 330
click at [885, 275] on div "$ 75000 of assets managed ≈ $47 / month from your portfolio ." at bounding box center [1006, 275] width 356 height 20
click at [885, 274] on div "$ 75000 of assets managed ≈ $47 / month from your portfolio ." at bounding box center [1006, 275] width 356 height 20
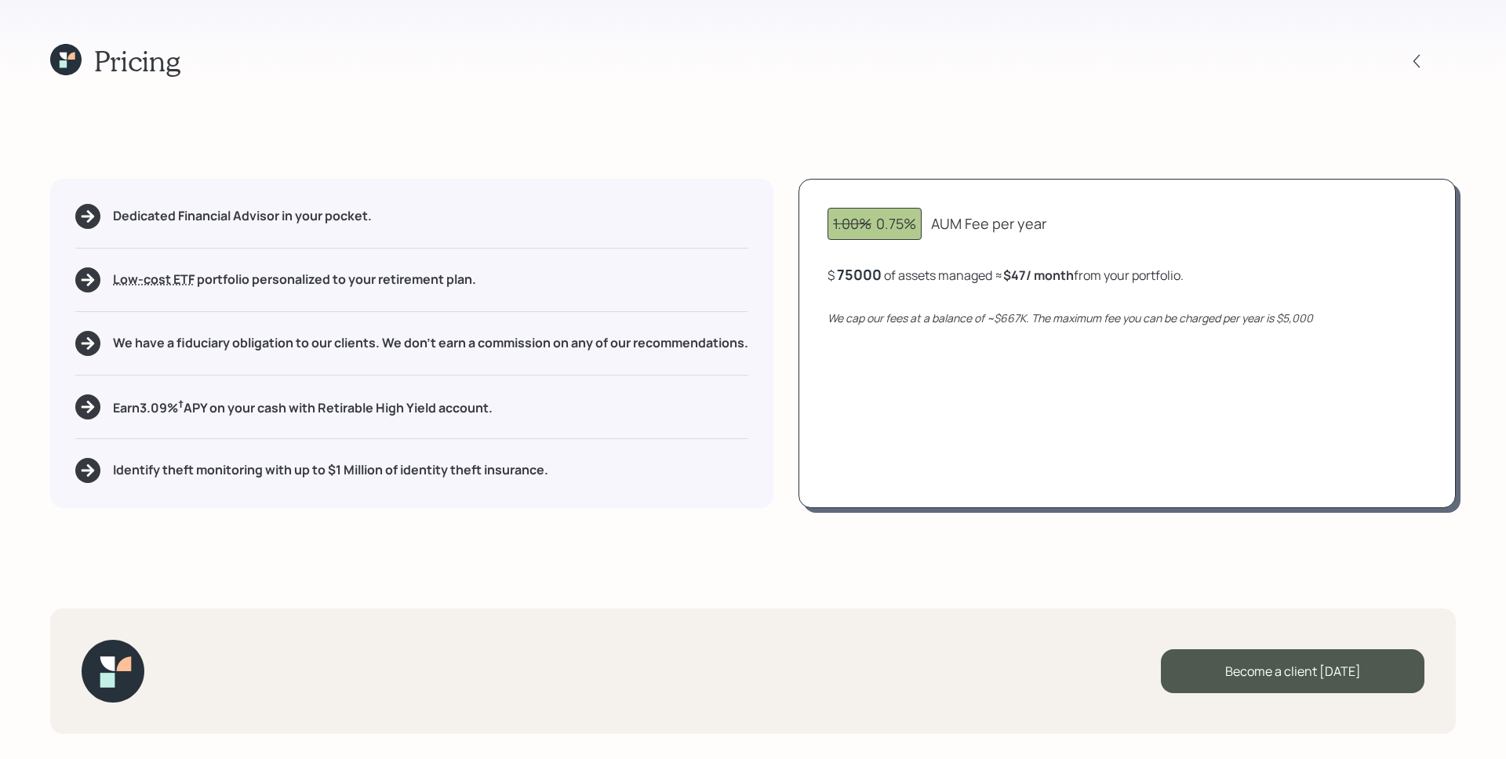
click at [870, 271] on div "75000" at bounding box center [859, 274] width 45 height 19
click at [1138, 437] on div "1.00% 0.75% AUM Fee per year $ 81,516 of assets managed ≈ $51 / month from your…" at bounding box center [1127, 344] width 657 height 330
click at [1409, 63] on icon at bounding box center [1417, 61] width 16 height 16
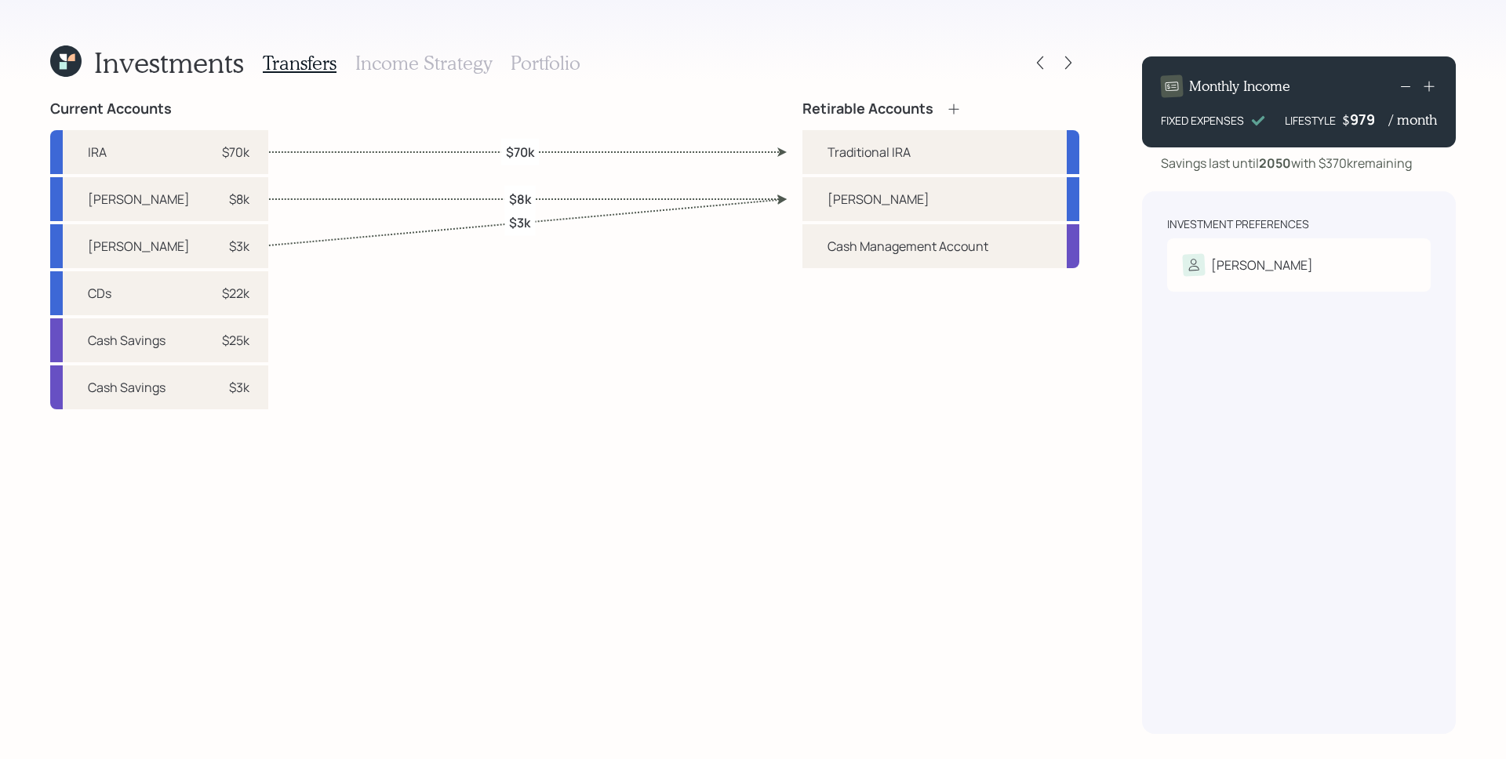
click at [556, 56] on h3 "Portfolio" at bounding box center [546, 63] width 70 height 23
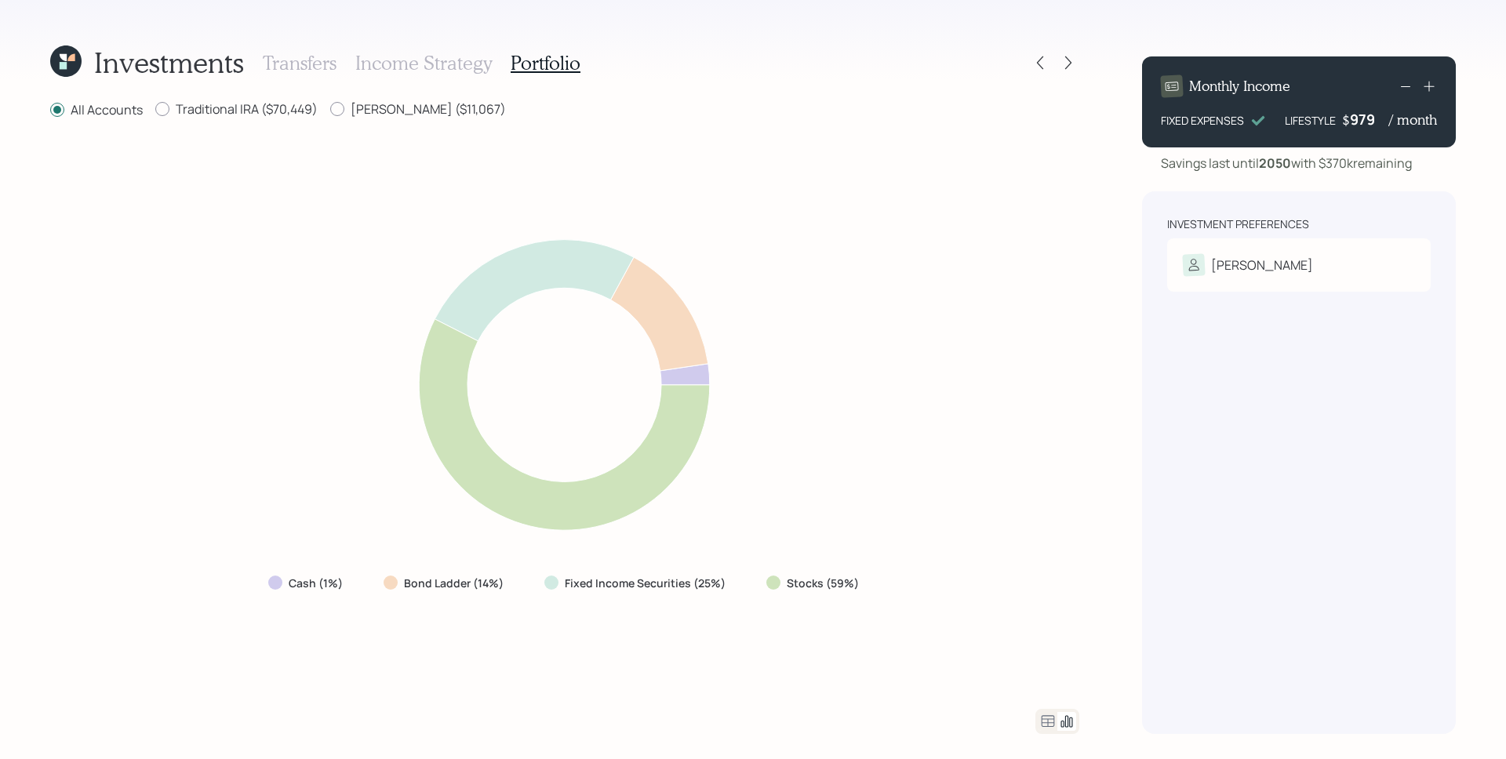
click at [54, 55] on icon at bounding box center [65, 61] width 31 height 31
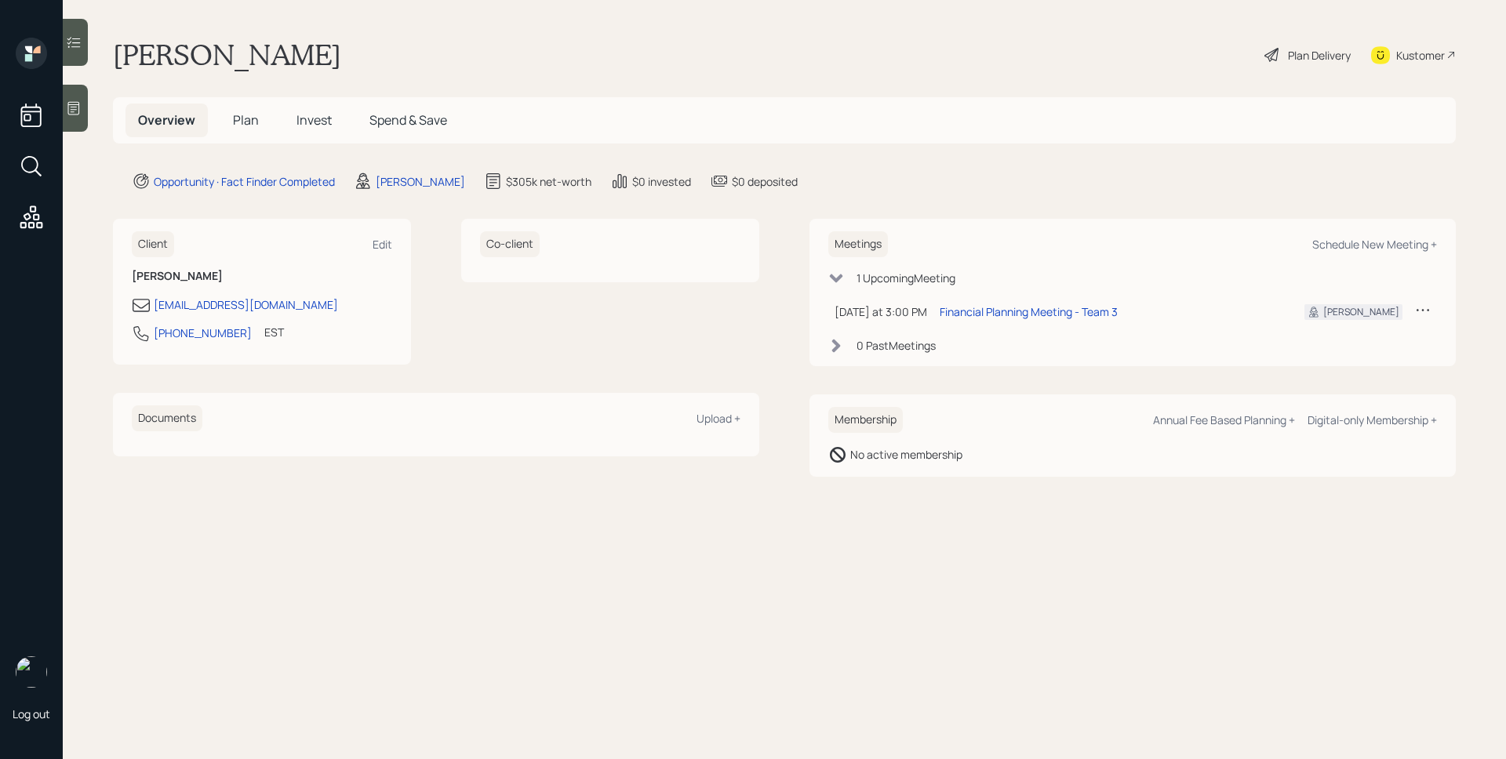
click at [1424, 206] on main "[PERSON_NAME] Plan Delivery Kustomer Overview Plan Invest Spend & Save Opportun…" at bounding box center [785, 379] width 1444 height 759
click at [1400, 246] on div "Schedule New Meeting +" at bounding box center [1375, 244] width 125 height 15
select select "d946c976-65aa-4529-ac9d-02c4f1114fc0"
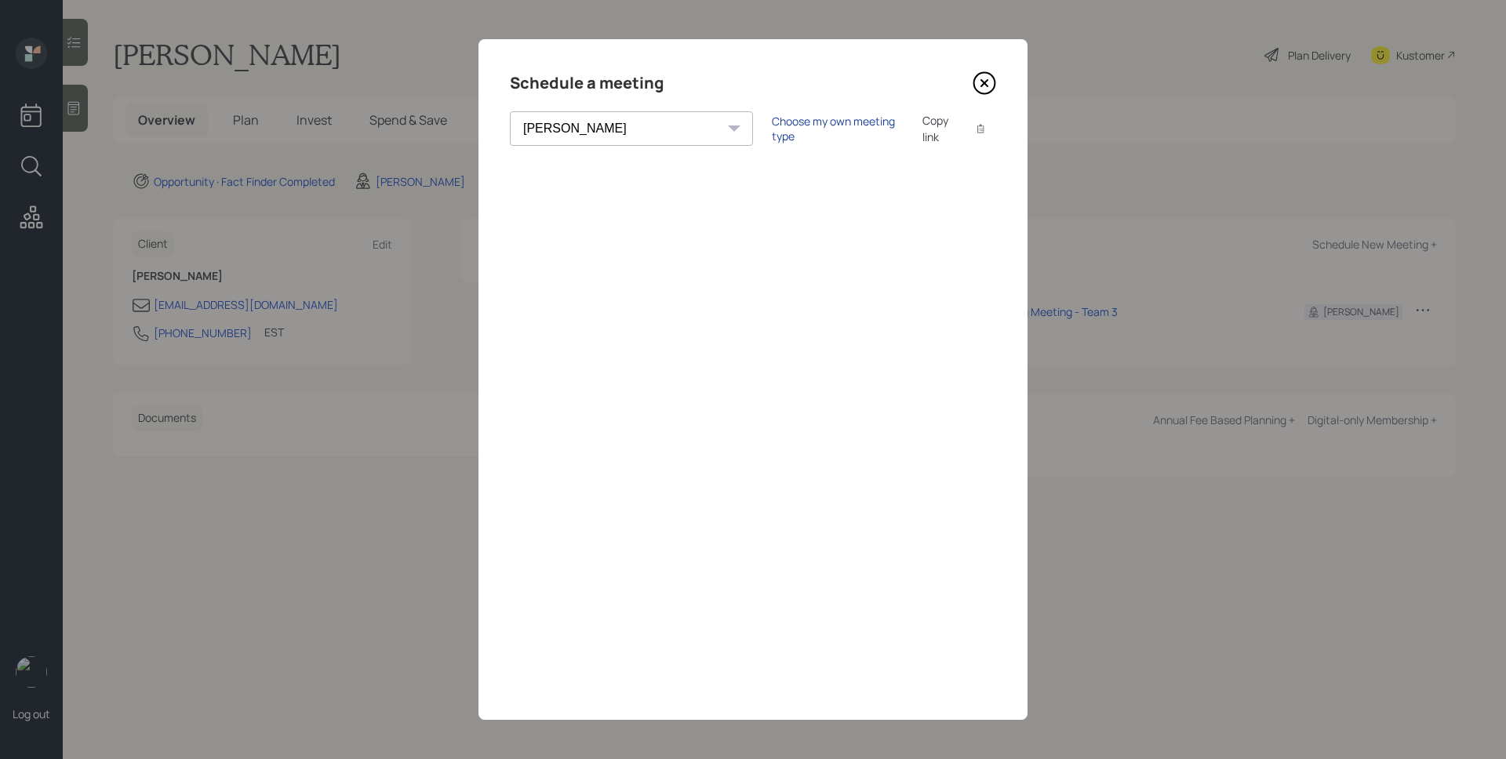
click at [774, 133] on div "Choose my own meeting type" at bounding box center [838, 129] width 132 height 30
click at [985, 81] on icon at bounding box center [984, 83] width 6 height 6
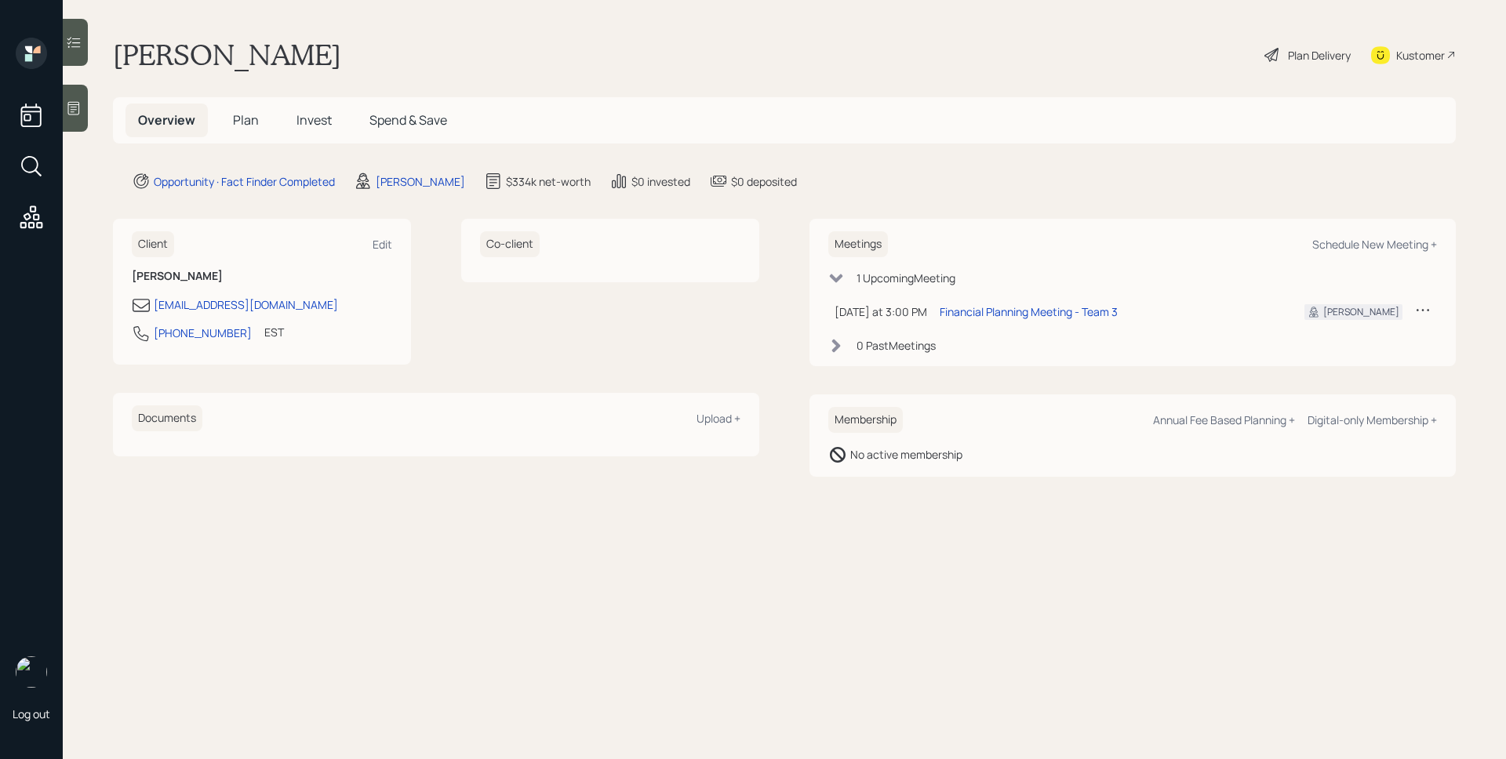
click at [253, 111] on span "Plan" at bounding box center [246, 119] width 26 height 17
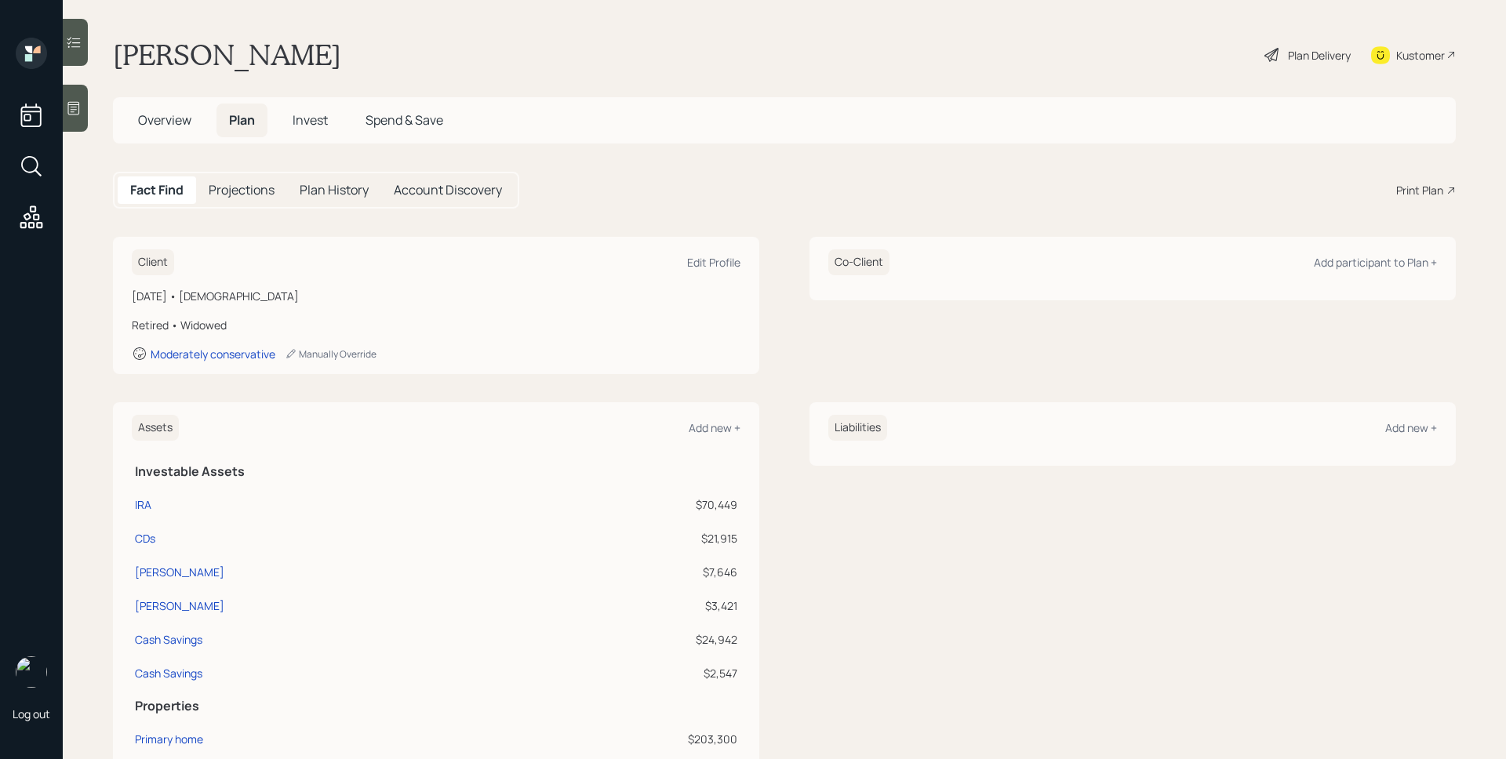
click at [1400, 191] on div "Print Plan" at bounding box center [1420, 190] width 47 height 16
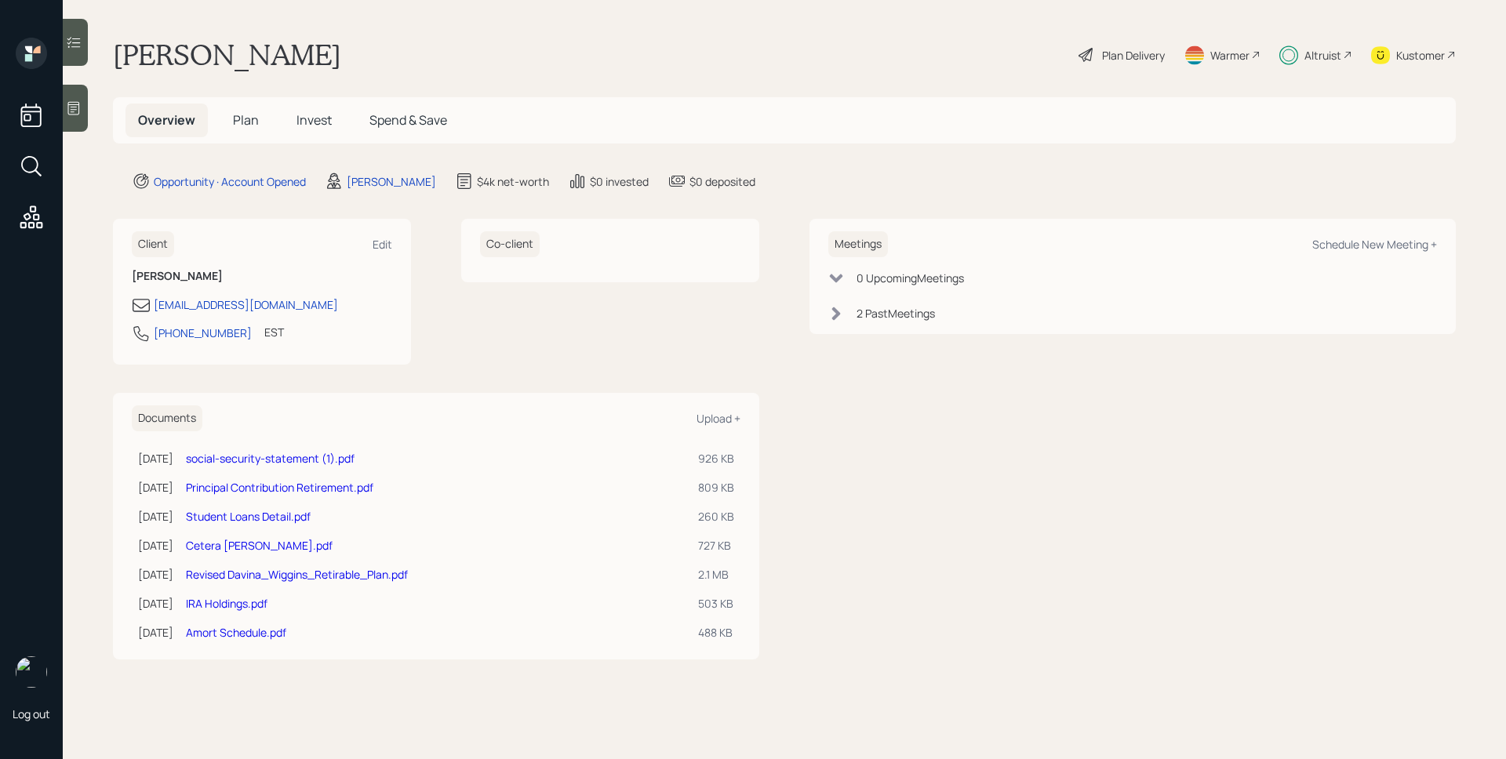
click at [1323, 52] on div "Altruist" at bounding box center [1323, 55] width 37 height 16
